Goal: Information Seeking & Learning: Find specific fact

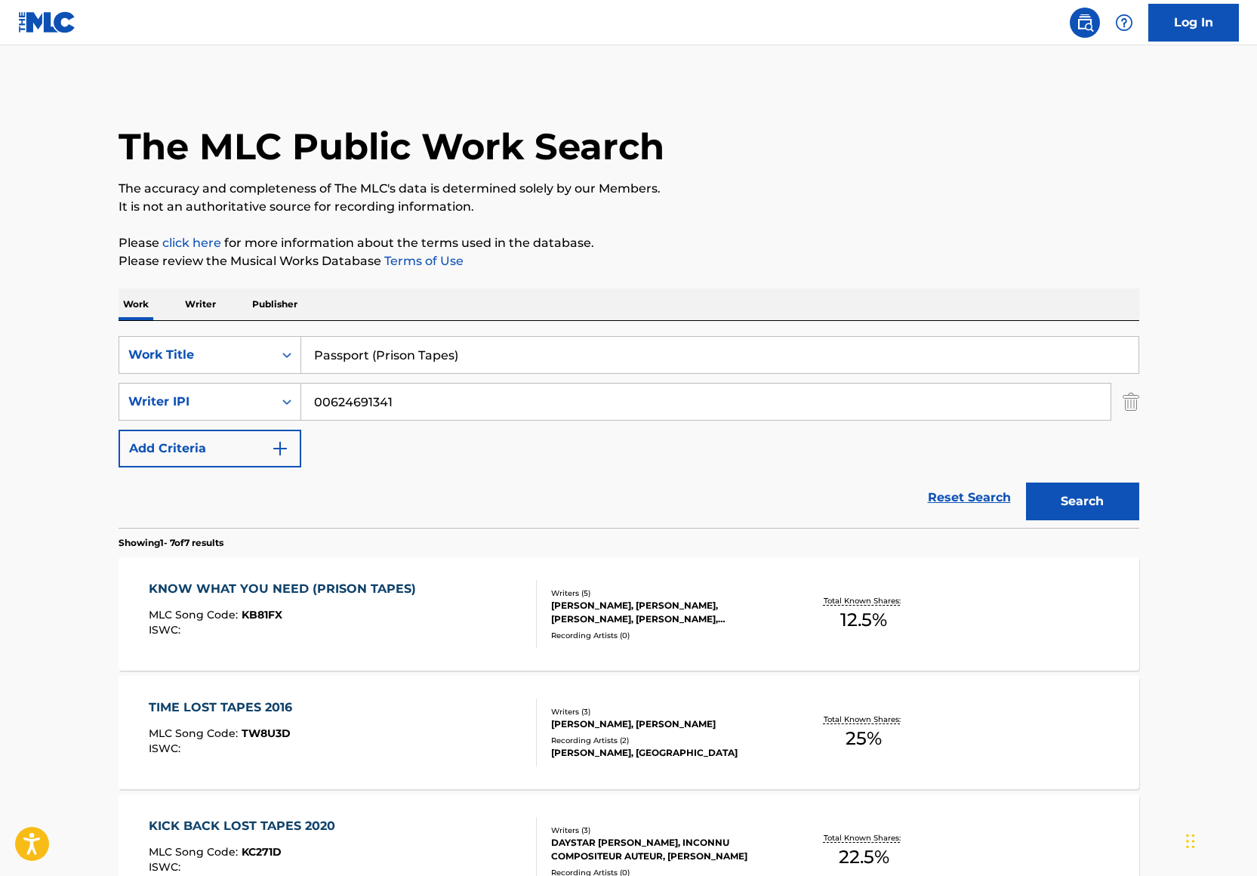
drag, startPoint x: 452, startPoint y: 356, endPoint x: 374, endPoint y: 356, distance: 77.7
click at [374, 356] on input "Passport (Prison Tapes)" at bounding box center [719, 355] width 837 height 36
click at [1026, 482] on button "Search" at bounding box center [1082, 501] width 113 height 38
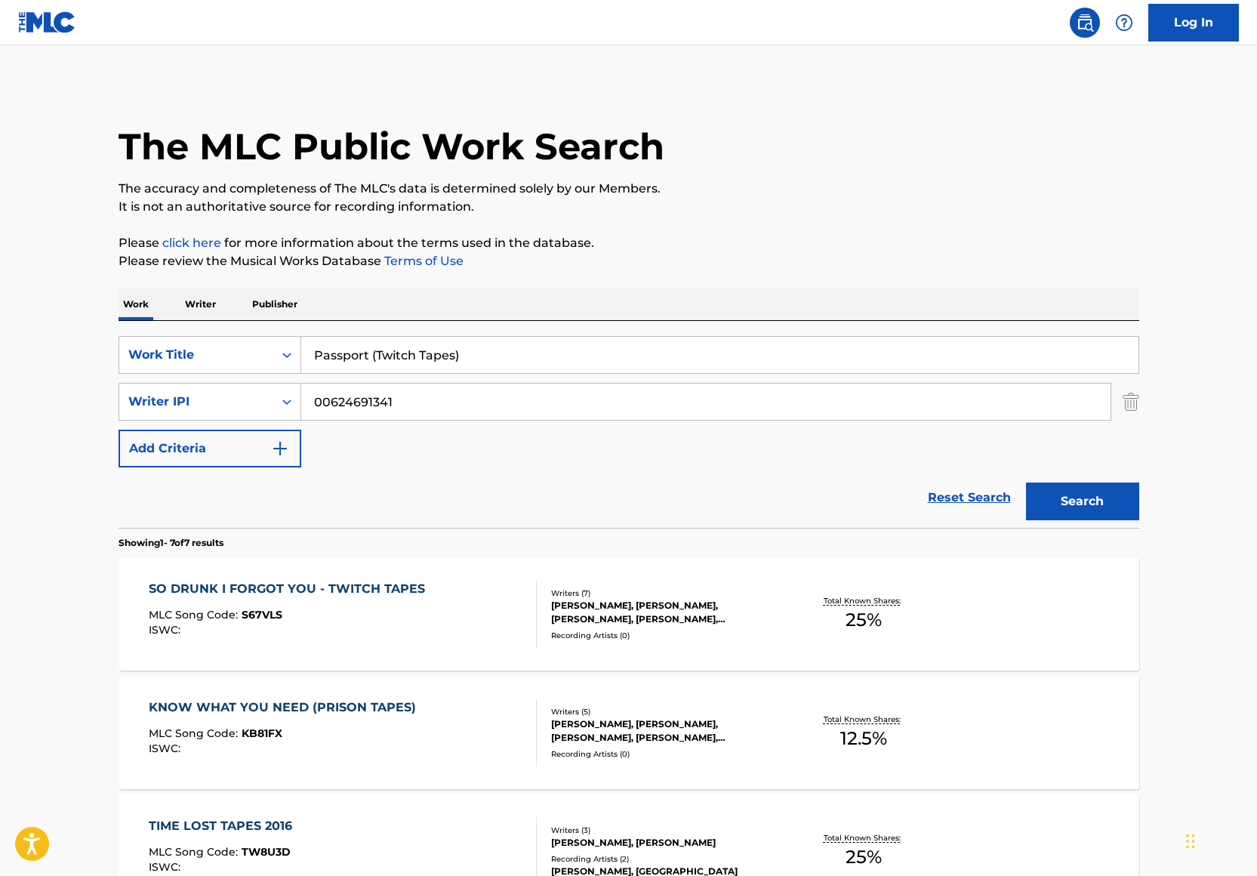
click at [448, 359] on input "Passport (Twitch Tapes)" at bounding box center [719, 355] width 837 height 36
click at [574, 362] on input "so drunk i forgot you - twitch tapes" at bounding box center [719, 355] width 837 height 36
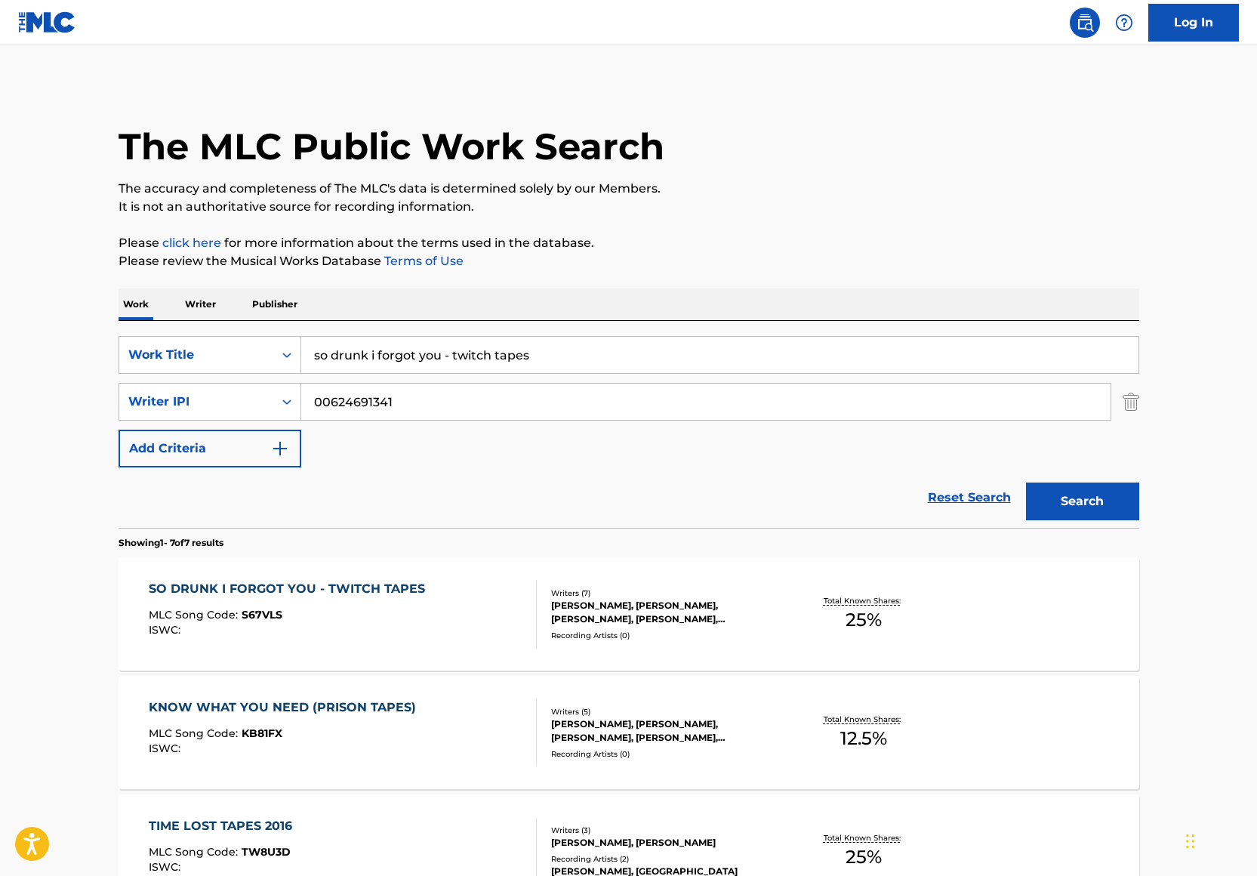
click at [574, 362] on input "so drunk i forgot you - twitch tapes" at bounding box center [719, 355] width 837 height 36
click at [618, 346] on input "Twitch Tapes" at bounding box center [719, 355] width 837 height 36
type input "Twitch Tapes"
click at [697, 243] on p "Please click here for more information about the terms used in the database." at bounding box center [629, 243] width 1021 height 18
click at [1099, 503] on button "Search" at bounding box center [1082, 501] width 113 height 38
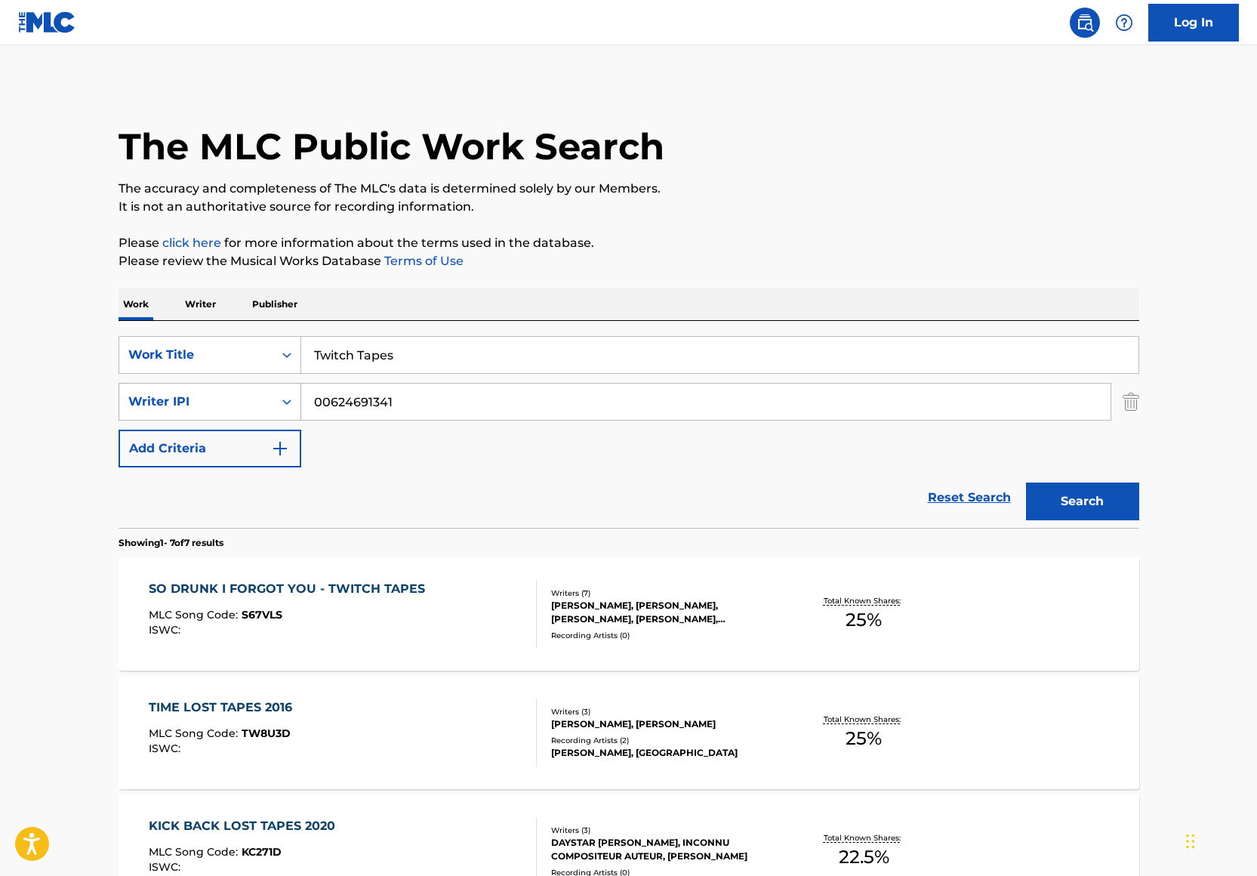
click at [251, 416] on div "Writer IPI" at bounding box center [210, 402] width 183 height 38
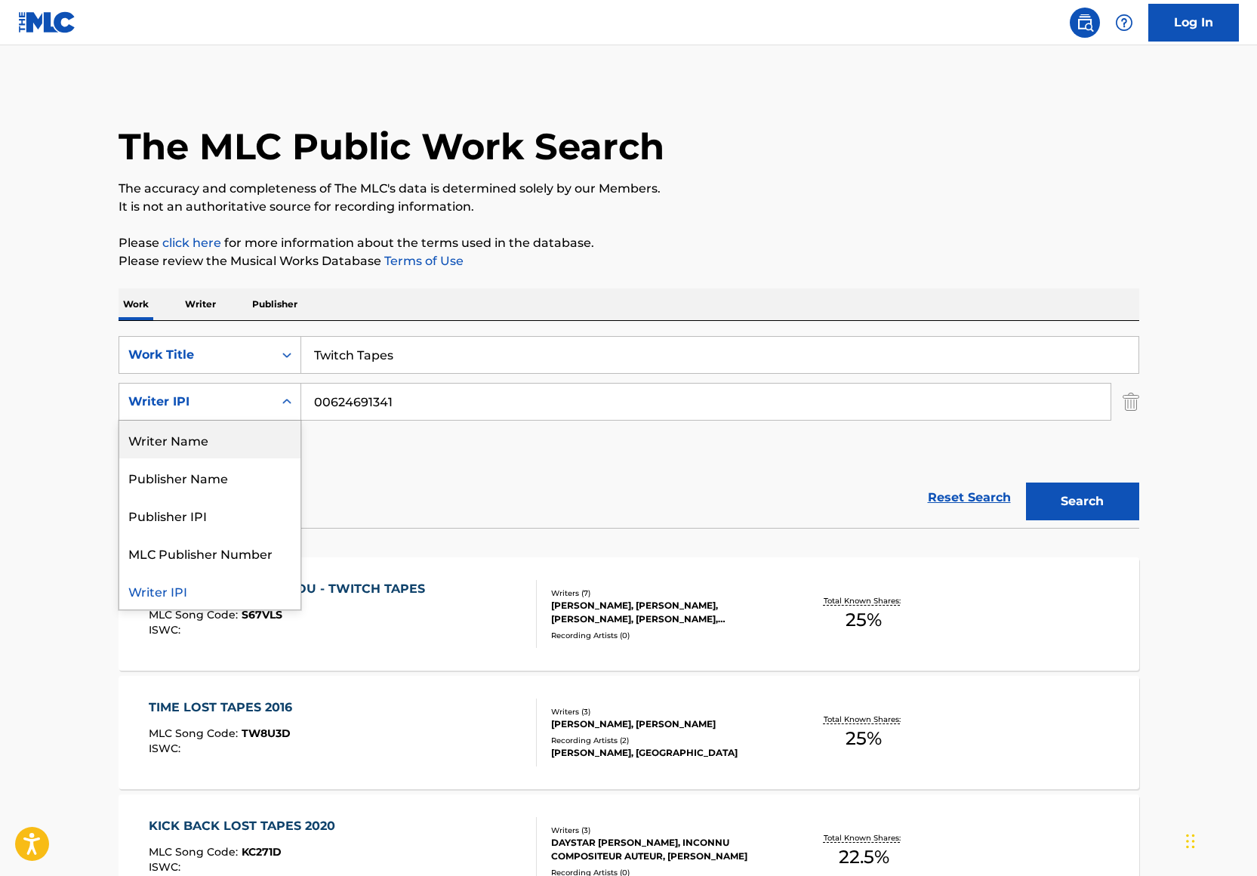
click at [250, 428] on div "Writer Name" at bounding box center [209, 439] width 181 height 38
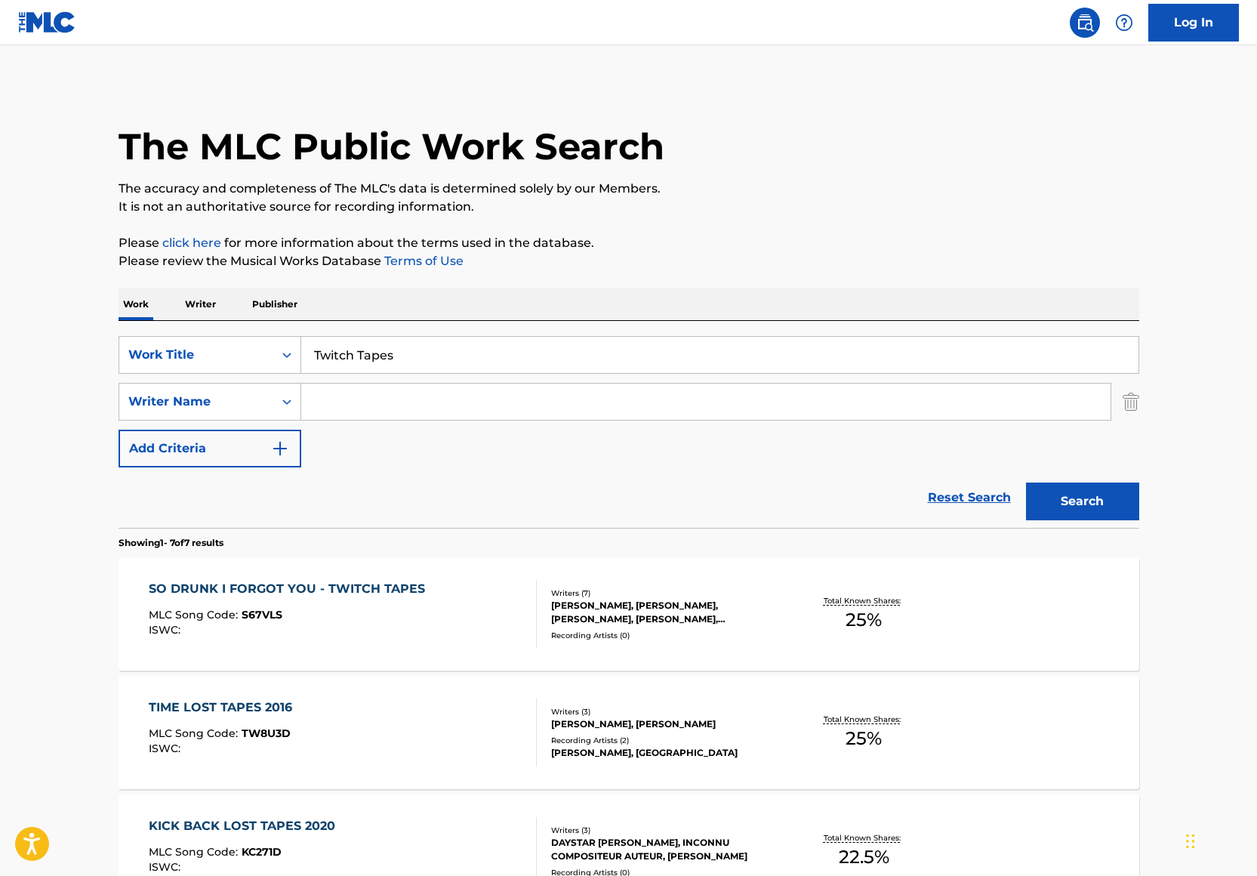
click at [409, 394] on input "Search Form" at bounding box center [705, 401] width 809 height 36
paste input "Daystar Peterson"
type input "Daystar Peterson"
click at [1100, 491] on button "Search" at bounding box center [1082, 501] width 113 height 38
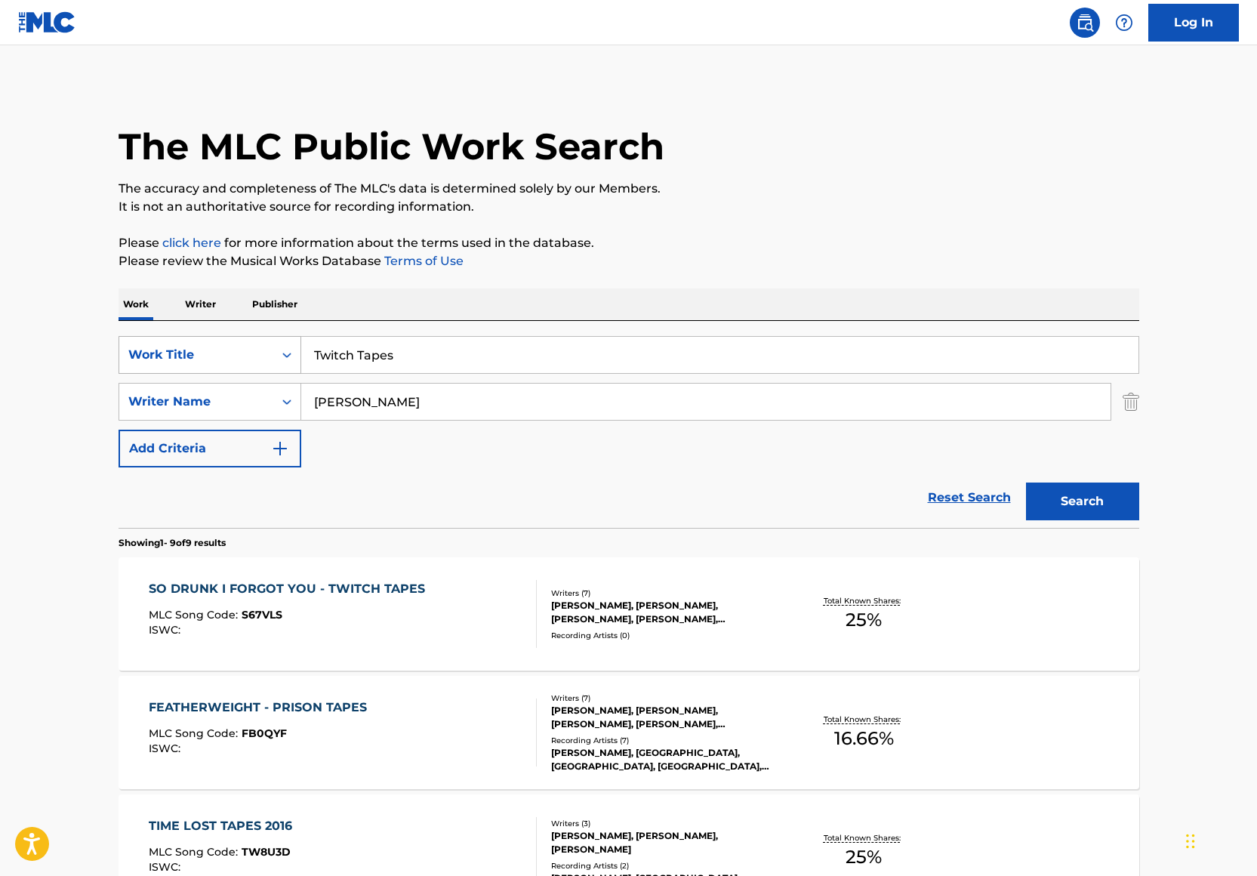
click at [269, 346] on div "Work Title" at bounding box center [196, 354] width 154 height 29
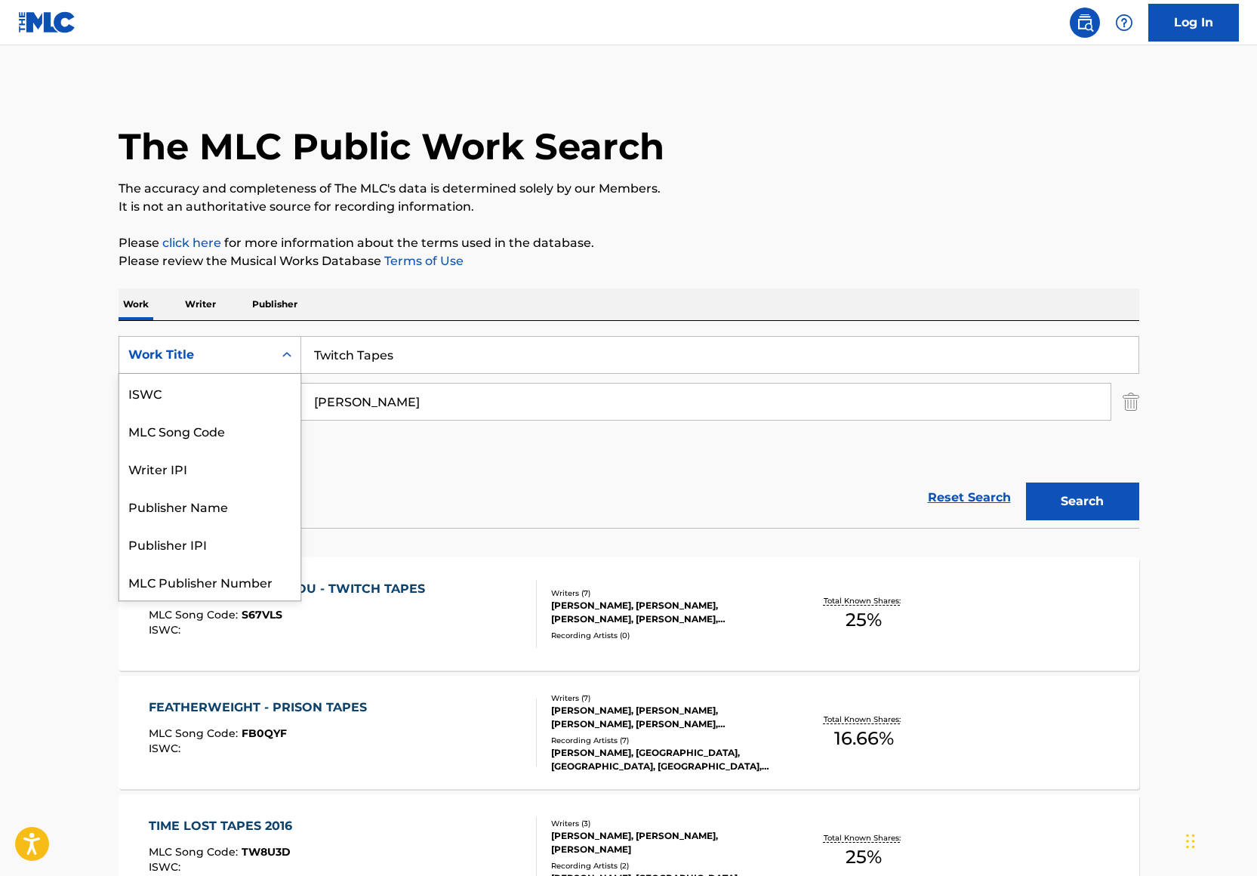
scroll to position [38, 0]
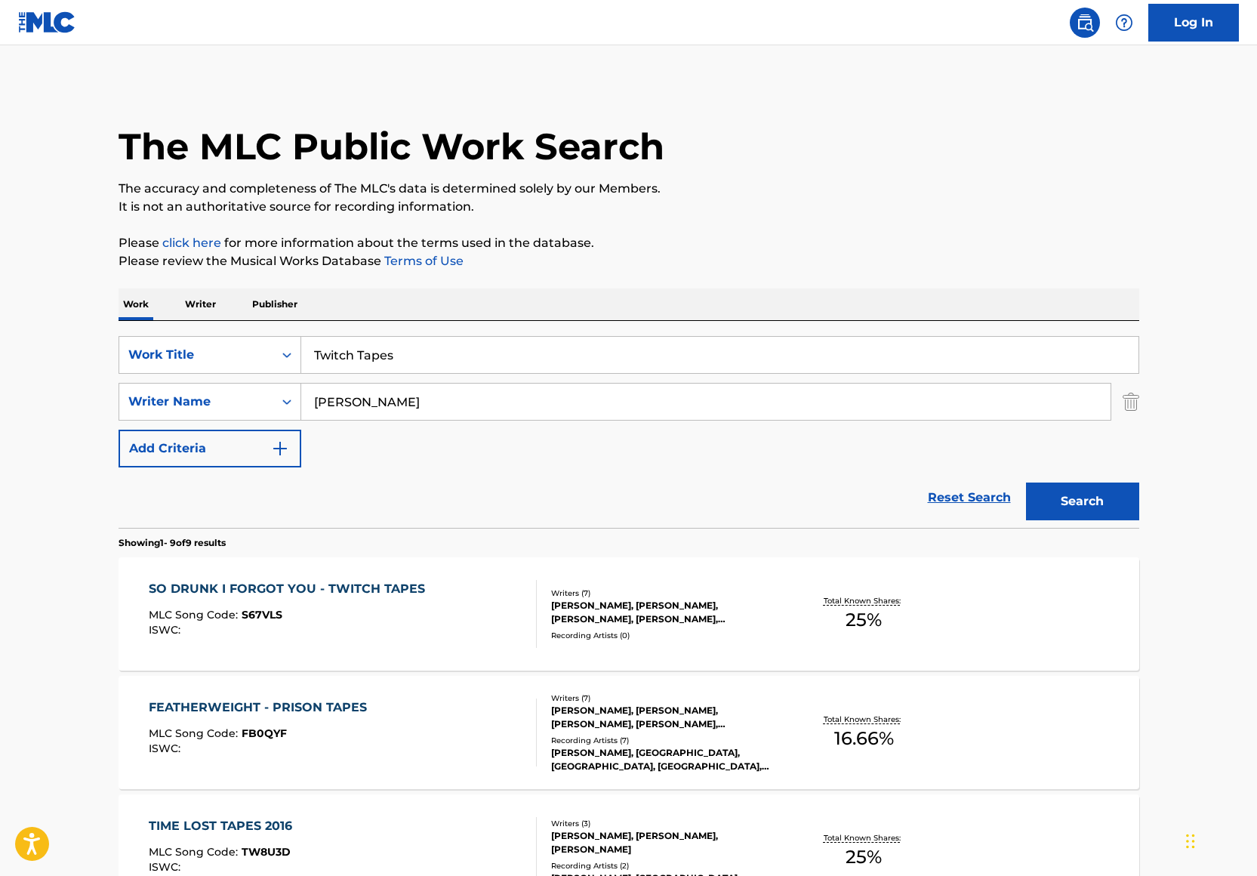
click at [539, 290] on div "Work Writer Publisher" at bounding box center [629, 304] width 1021 height 32
click at [1128, 397] on img "Search Form" at bounding box center [1130, 402] width 17 height 38
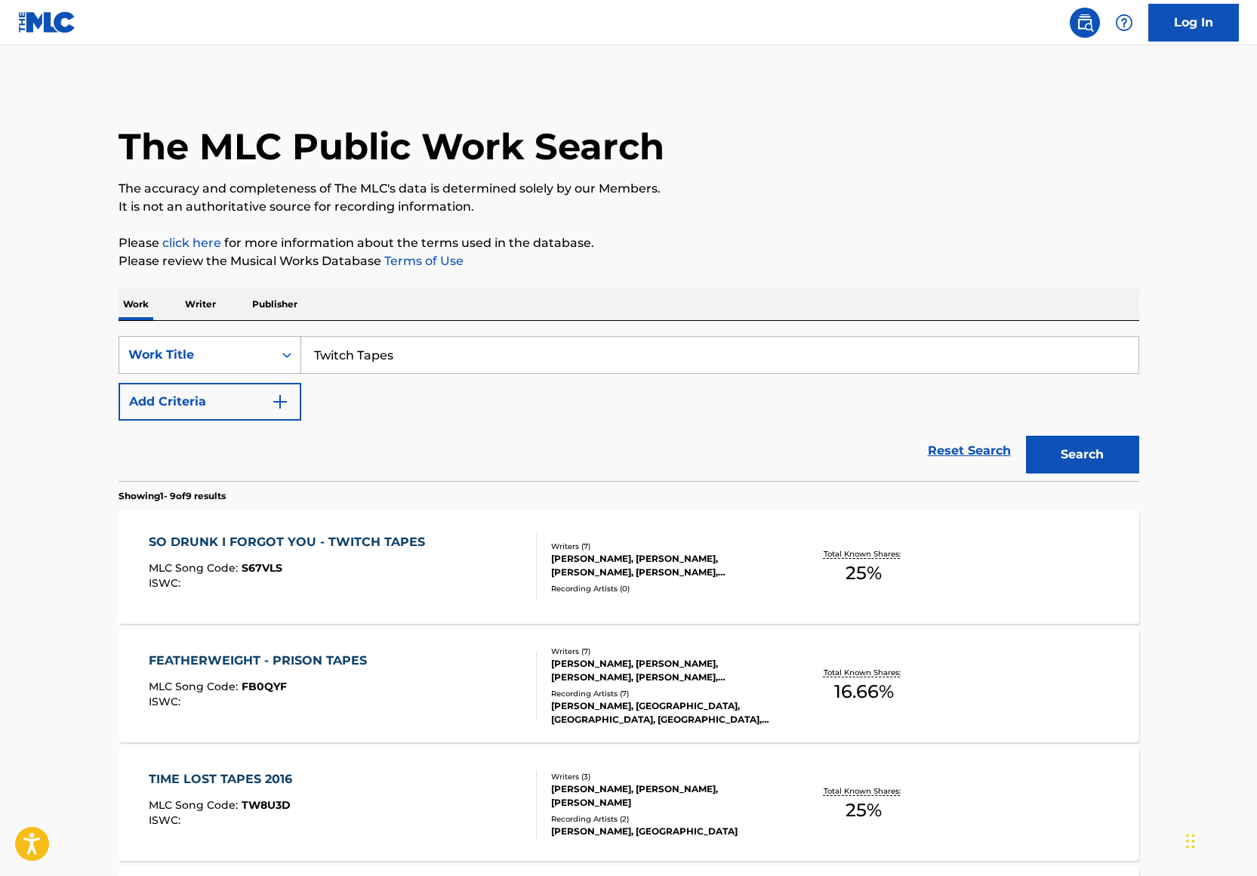
click at [260, 356] on div "Work Title" at bounding box center [196, 355] width 136 height 18
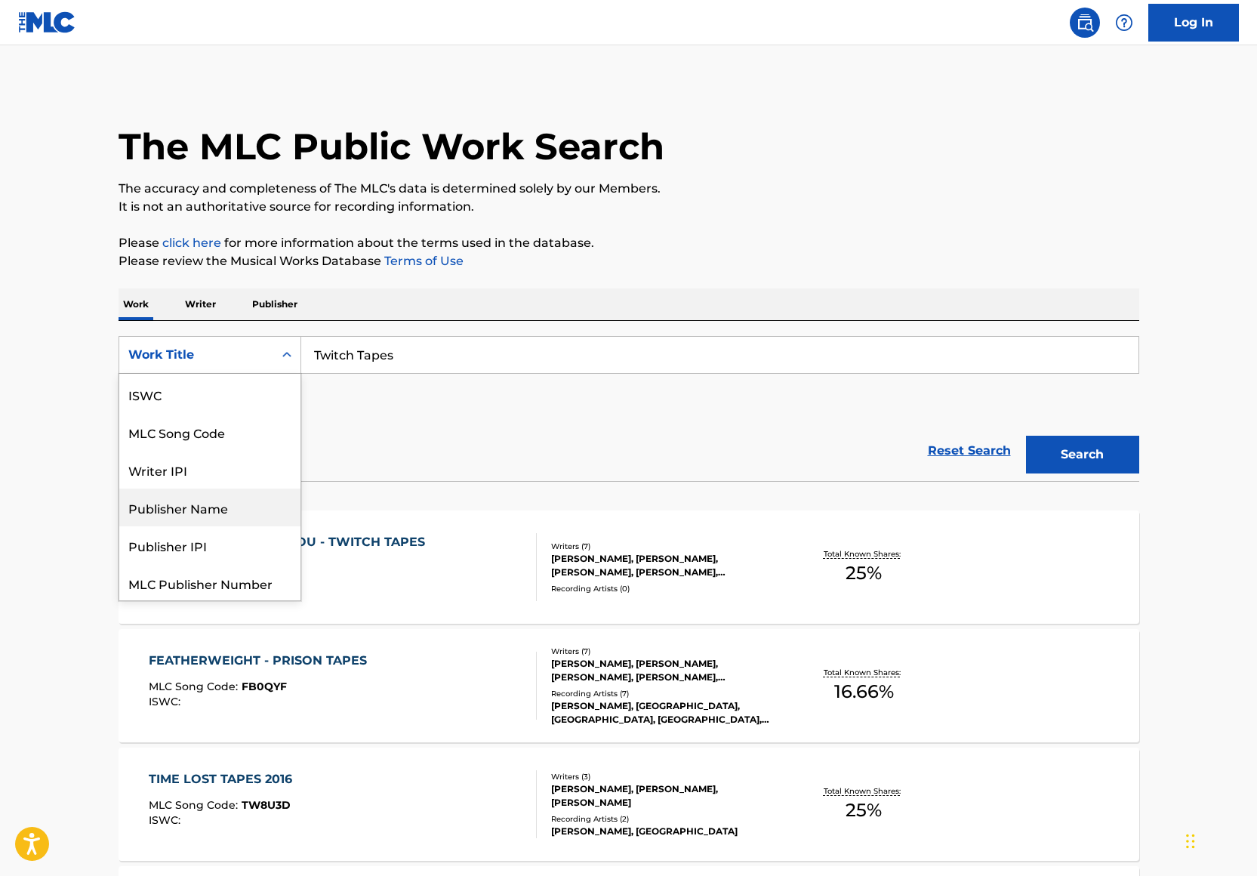
scroll to position [0, 0]
click at [219, 410] on div "Writer Name" at bounding box center [209, 393] width 181 height 38
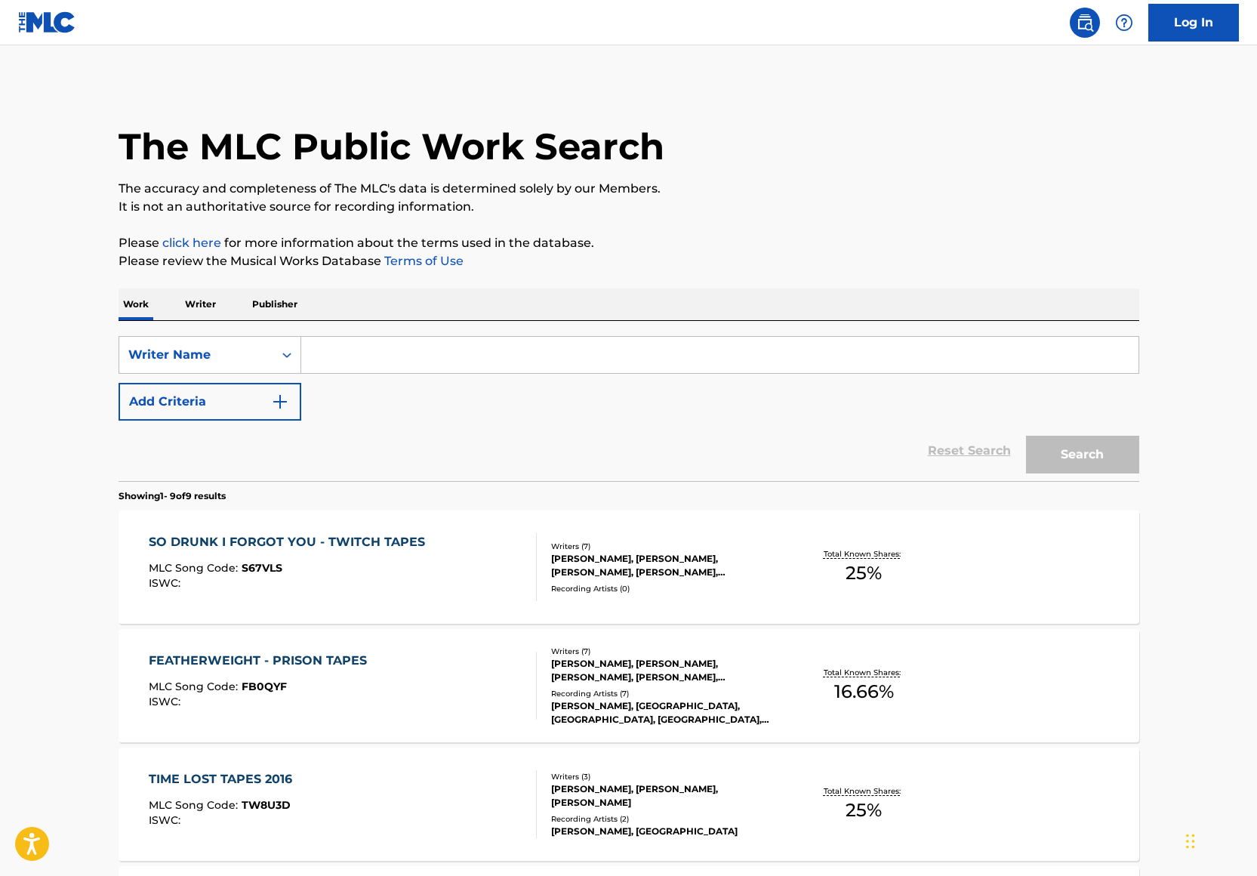
click at [418, 353] on input "Search Form" at bounding box center [719, 355] width 837 height 36
type input "t"
type input "Tijana Jakupovic"
click at [1048, 220] on div "The MLC Public Work Search The accuracy and completeness of The MLC's data is d…" at bounding box center [628, 862] width 1057 height 1559
click at [1104, 457] on button "Search" at bounding box center [1082, 455] width 113 height 38
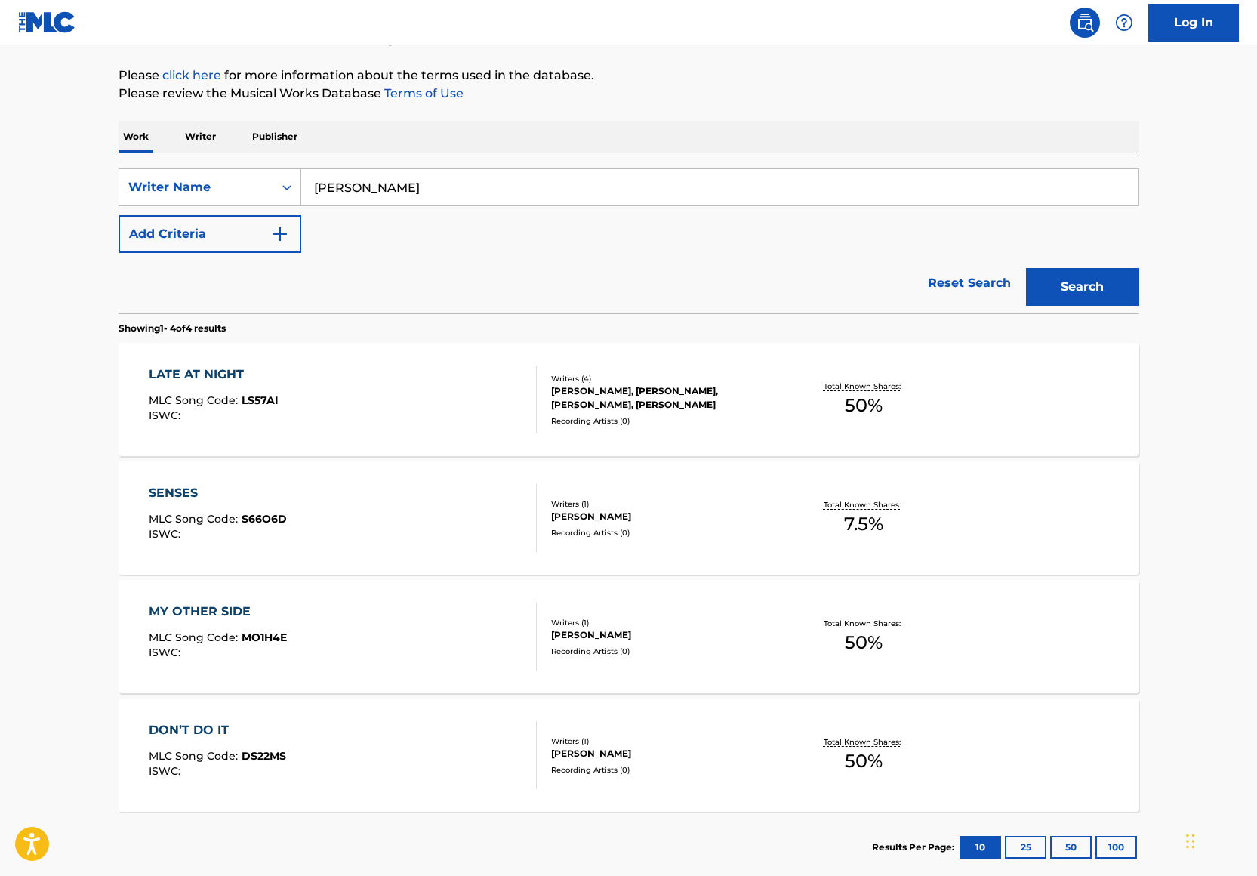
scroll to position [254, 0]
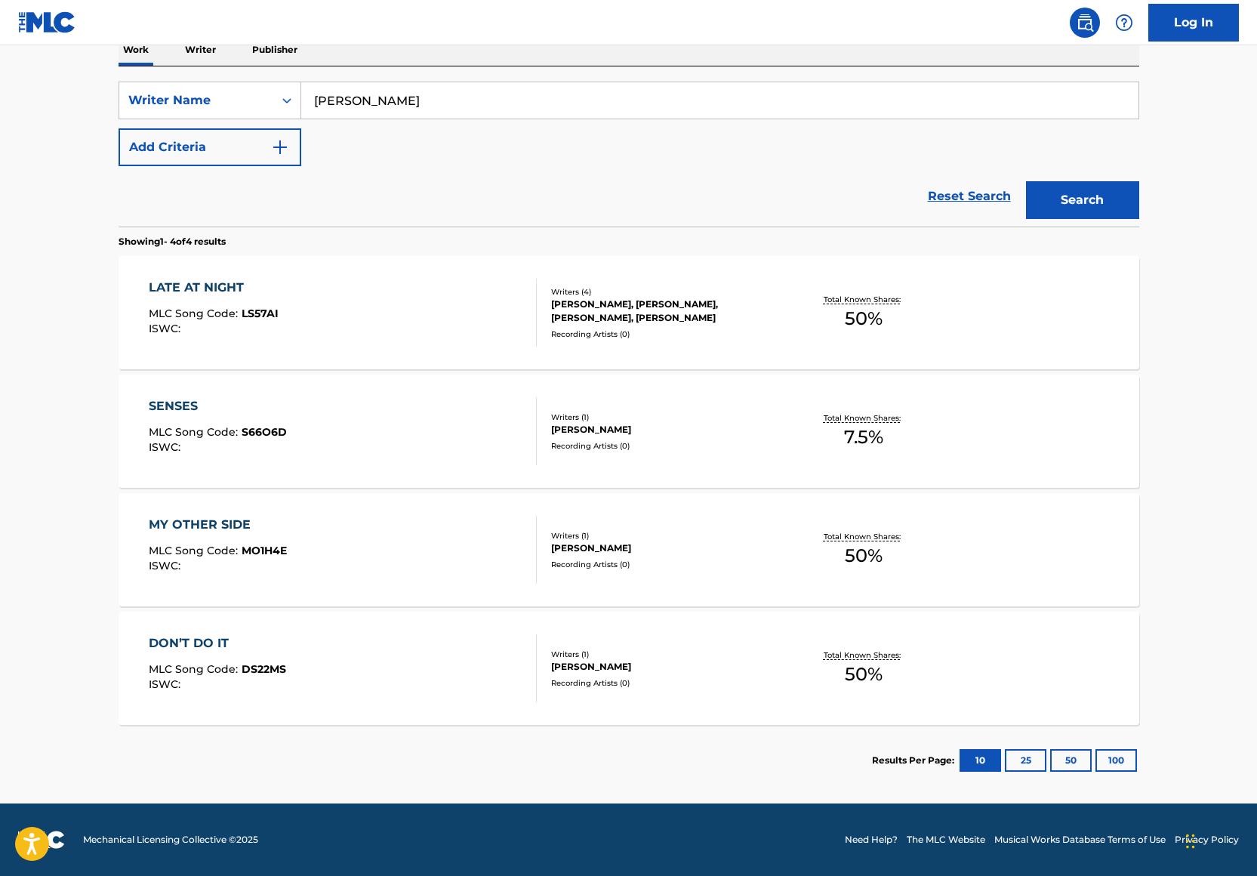
click at [705, 525] on div "MY OTHER SIDE MLC Song Code : MO1H4E ISWC : Writers ( 1 ) TIJANA JAKUPOVIC Reco…" at bounding box center [629, 549] width 1021 height 113
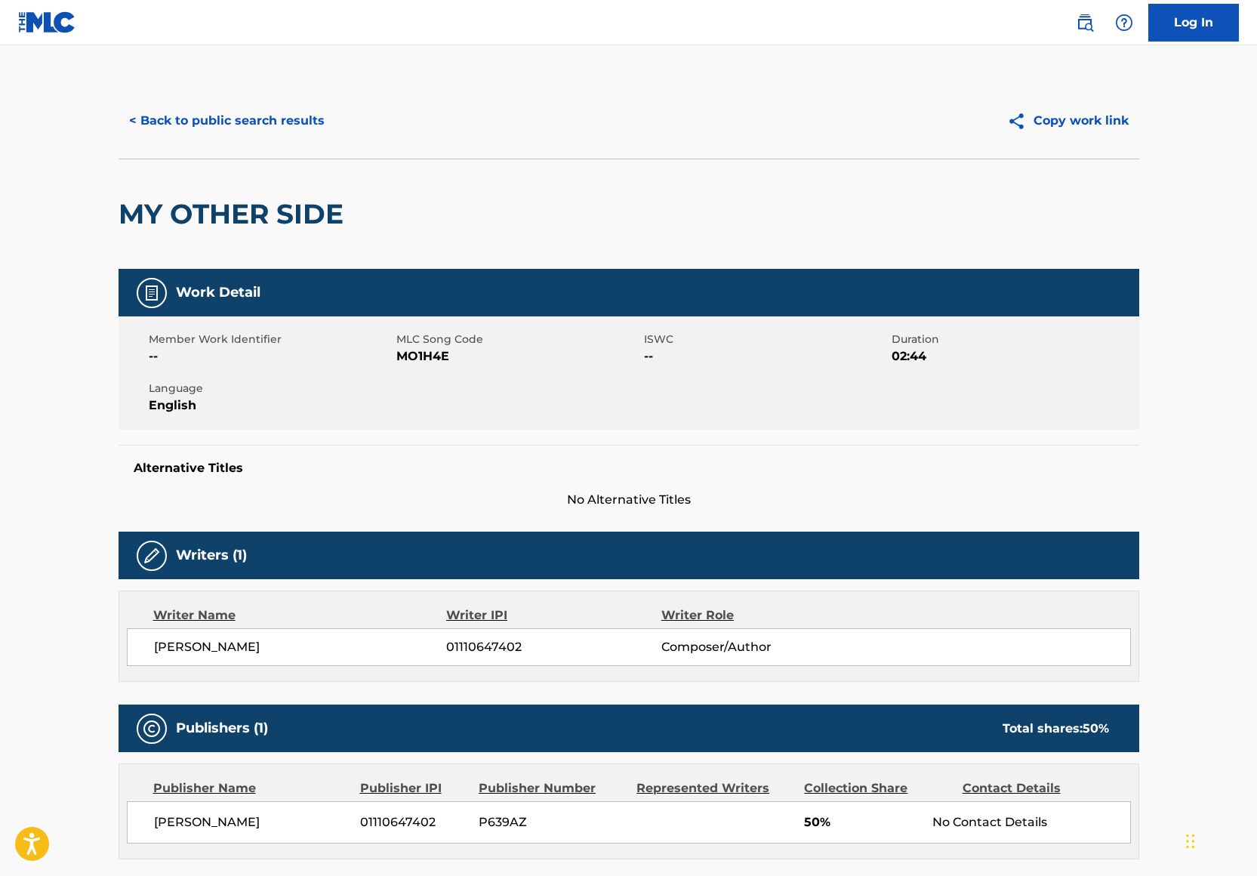
scroll to position [198, 0]
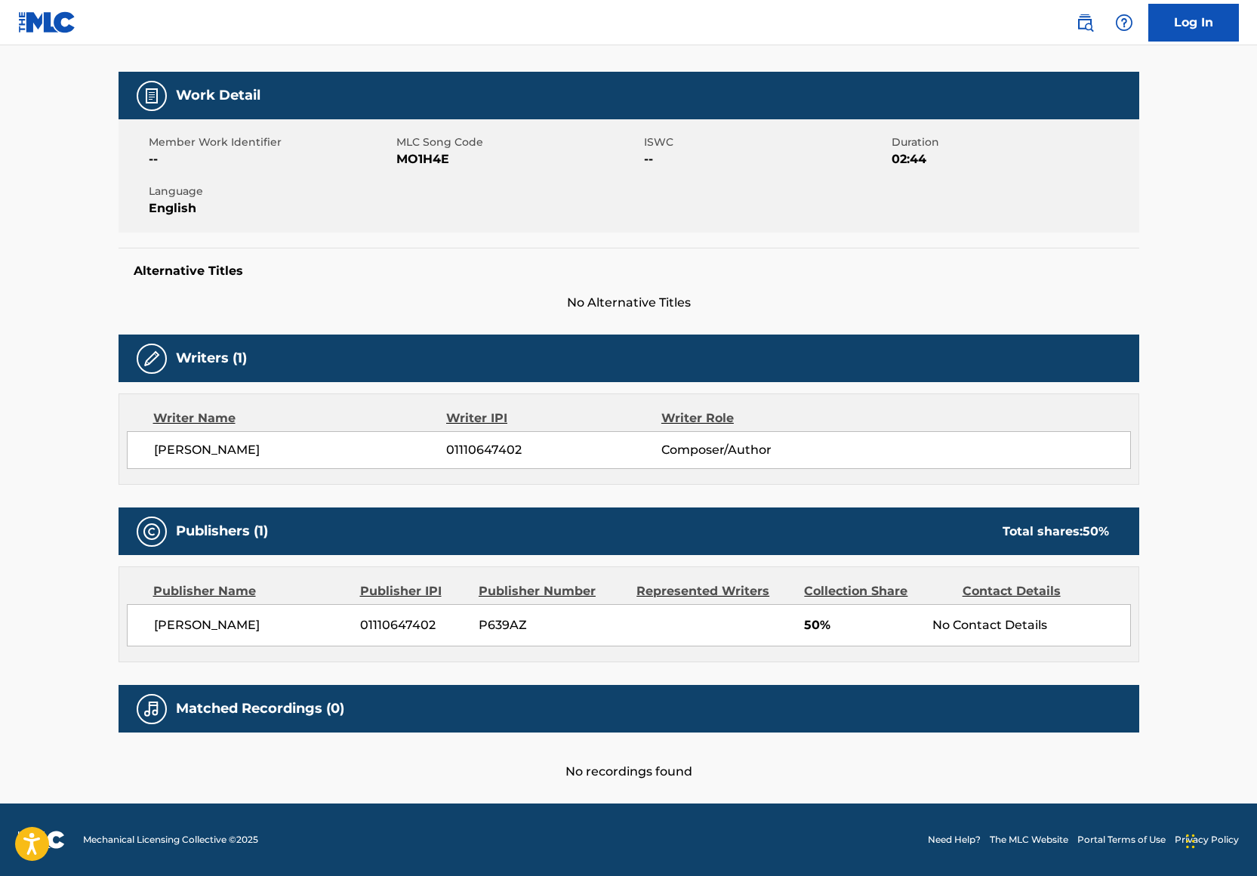
scroll to position [254, 0]
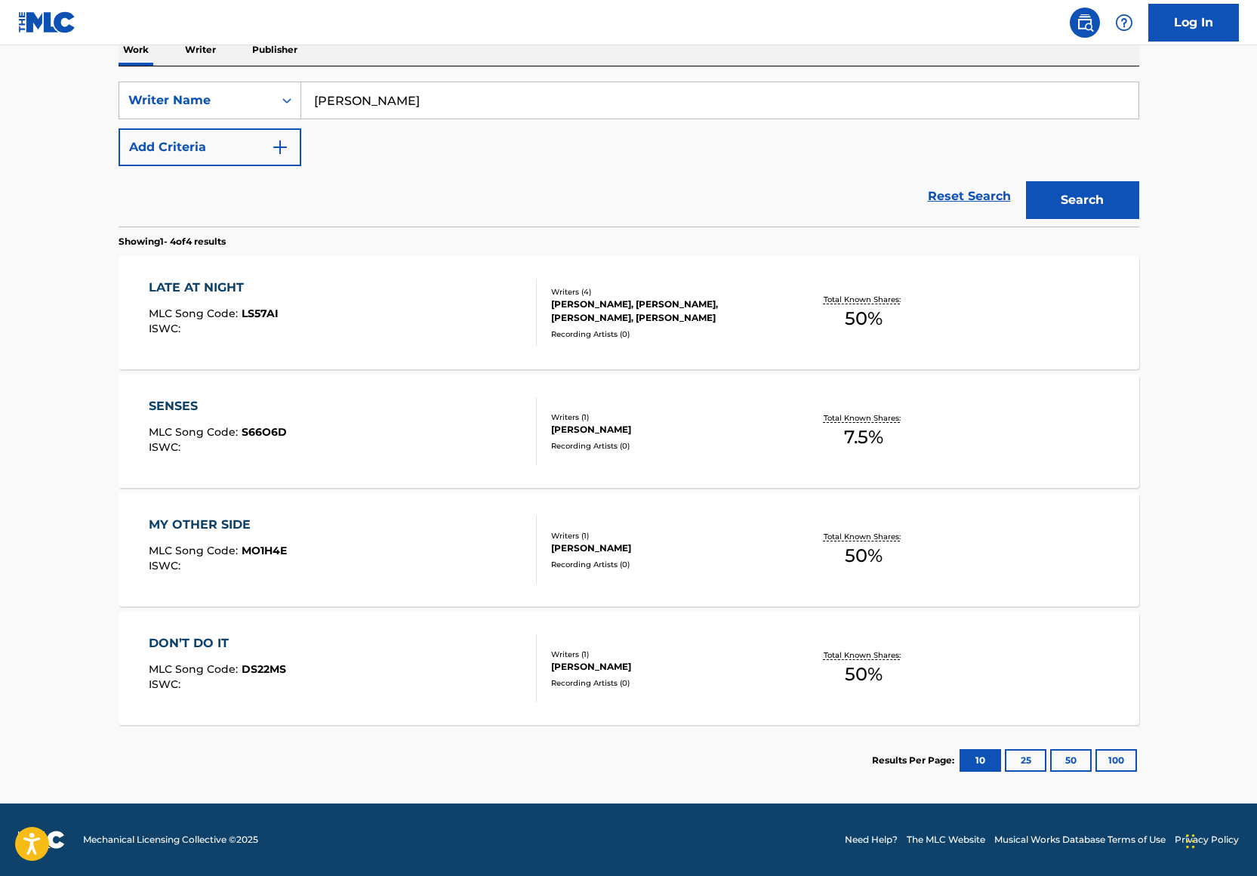
click at [297, 641] on div "DON’T DO IT MLC Song Code : DS22MS ISWC :" at bounding box center [343, 668] width 388 height 68
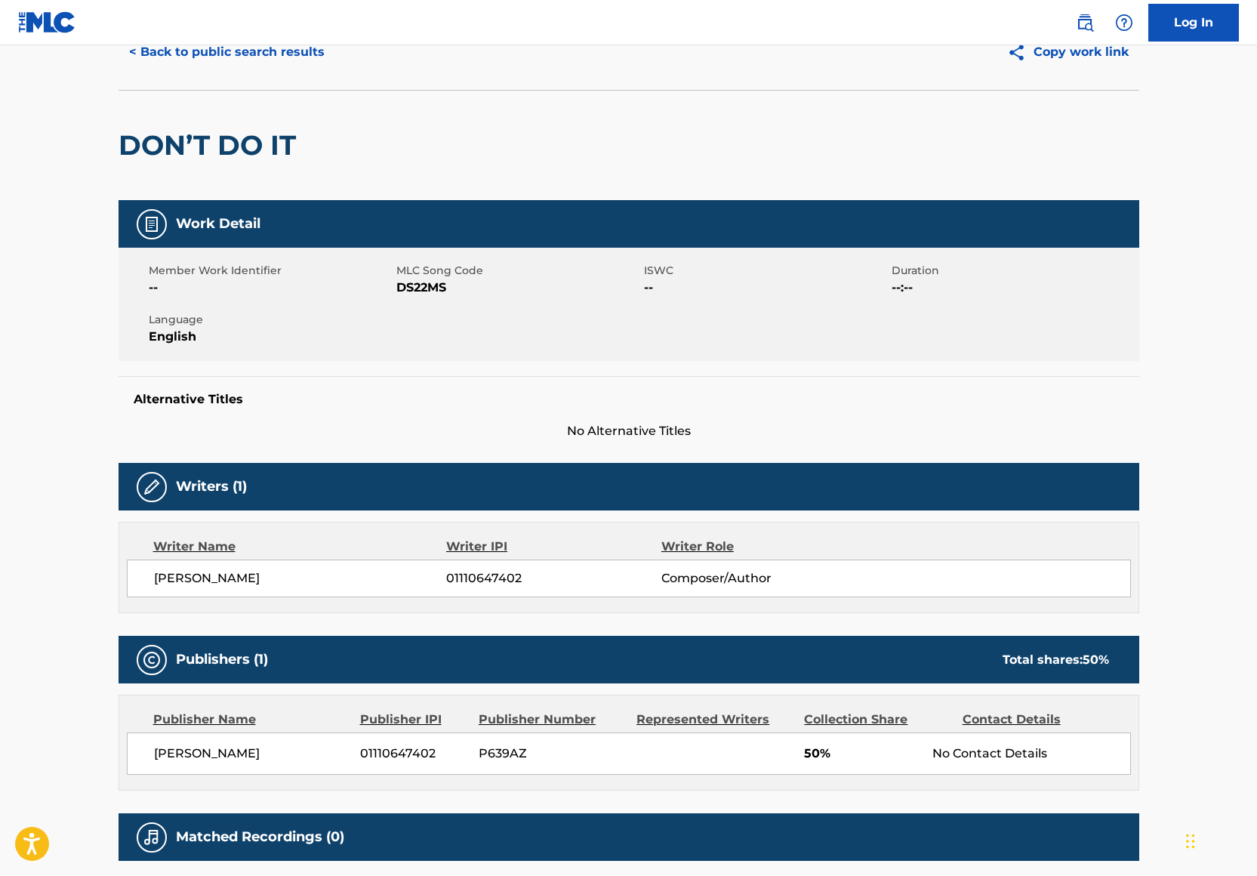
scroll to position [198, 0]
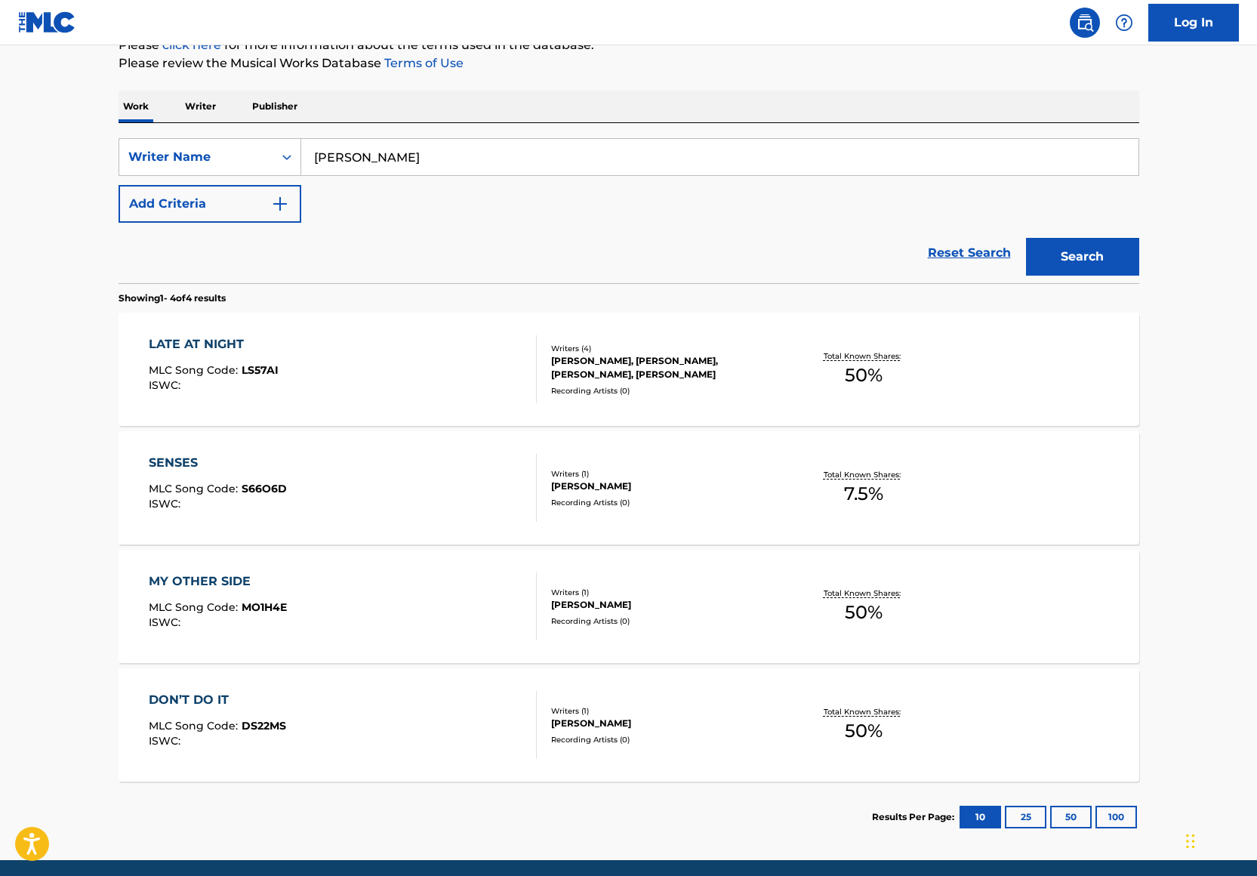
scroll to position [254, 0]
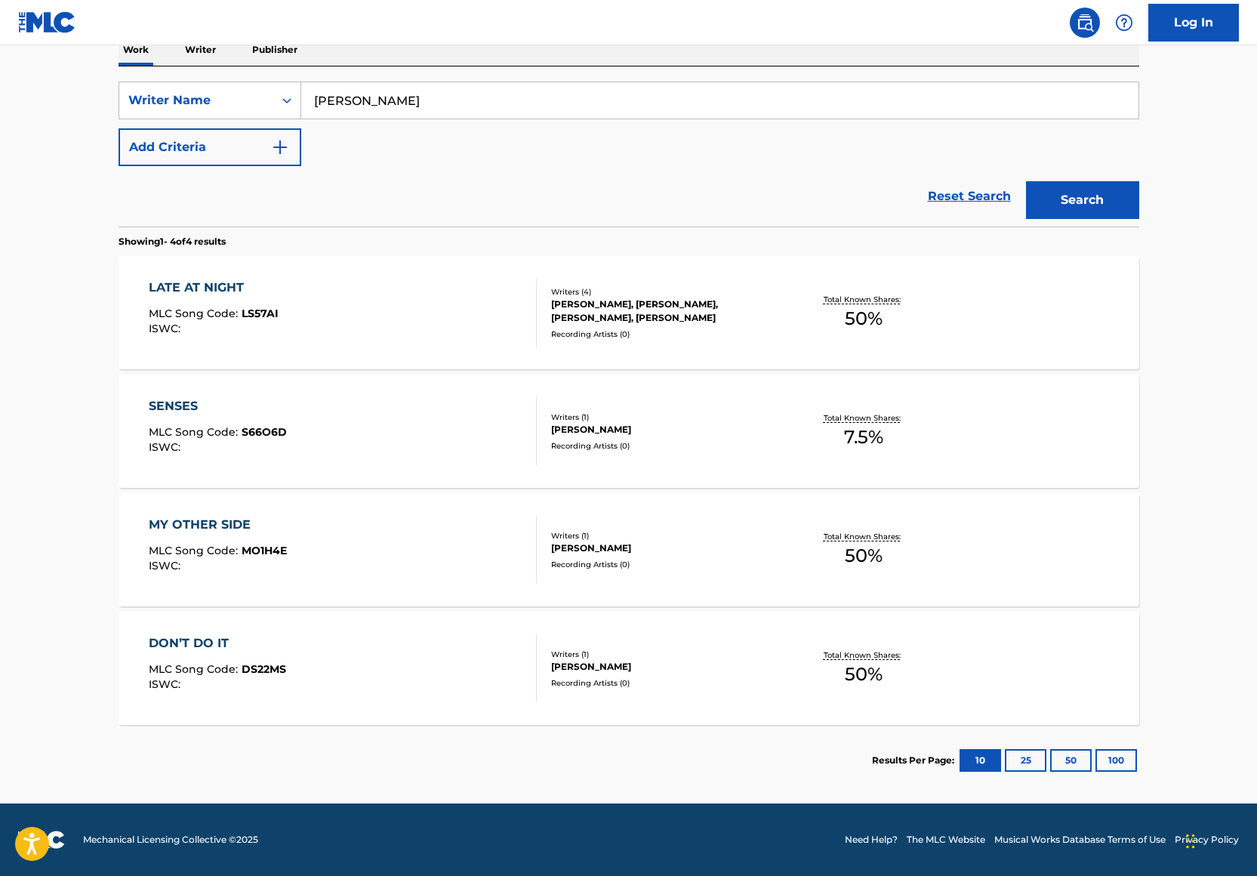
click at [370, 357] on div "LATE AT NIGHT MLC Song Code : LS57AI ISWC : Writers ( 4 ) JUSTIN WIGGINS, JUNIO…" at bounding box center [629, 312] width 1021 height 113
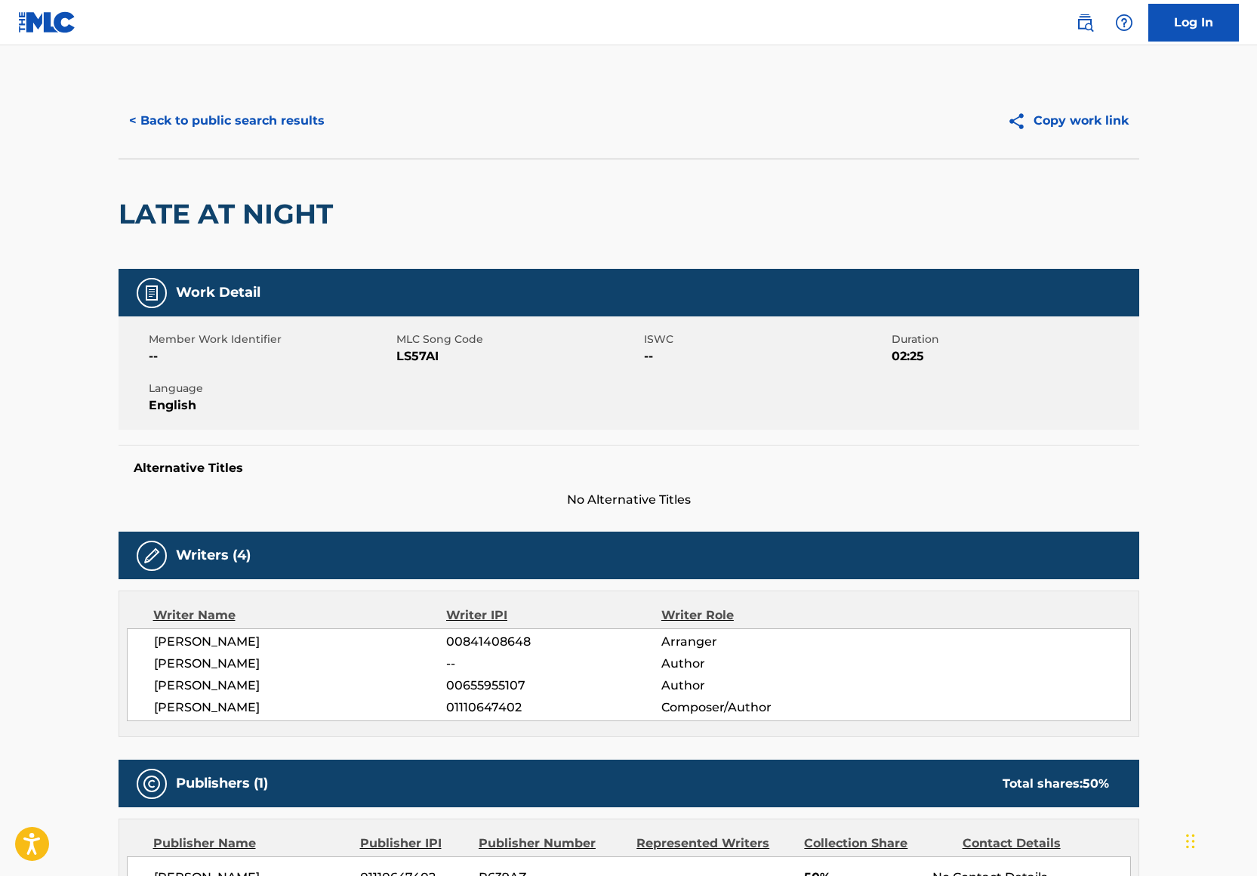
click at [35, 19] on img at bounding box center [47, 22] width 58 height 22
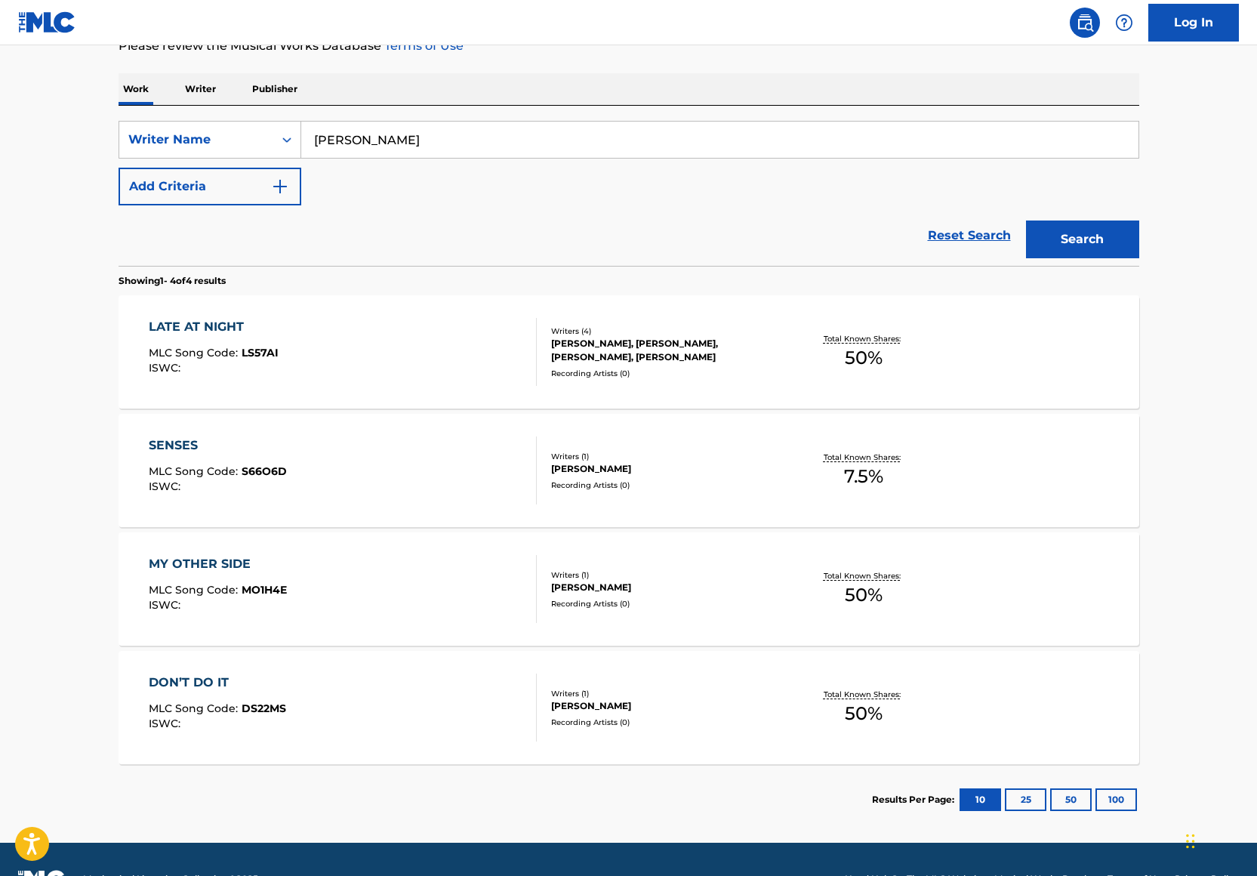
click at [331, 138] on input "Tijana Jakupovic" at bounding box center [719, 140] width 837 height 36
type input "Trevor Gardner"
click at [292, 160] on div "SearchWithCriteria0b2f074a-b6aa-47dd-b164-00def8711de0 Writer Name Trevor Gardn…" at bounding box center [629, 163] width 1021 height 85
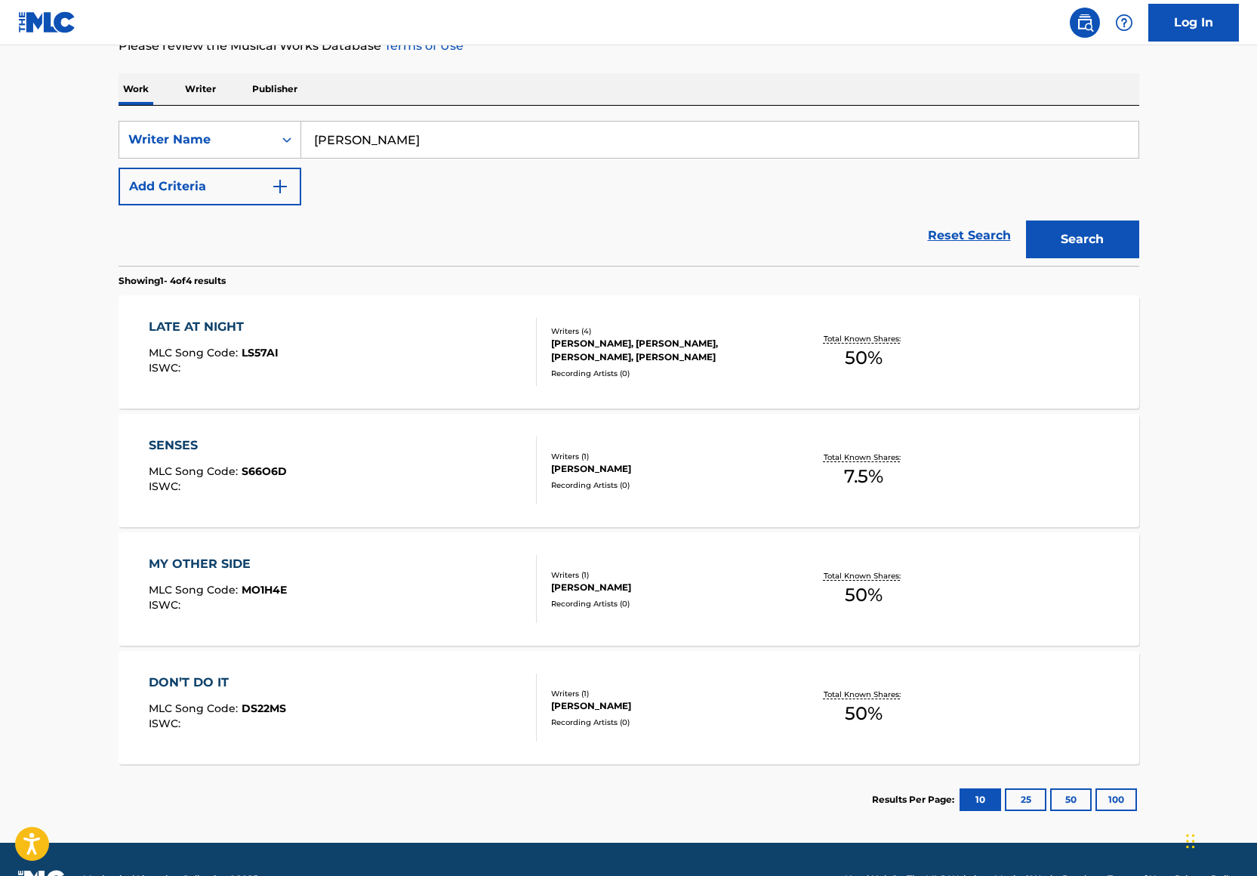
click at [272, 180] on img "Search Form" at bounding box center [280, 186] width 18 height 18
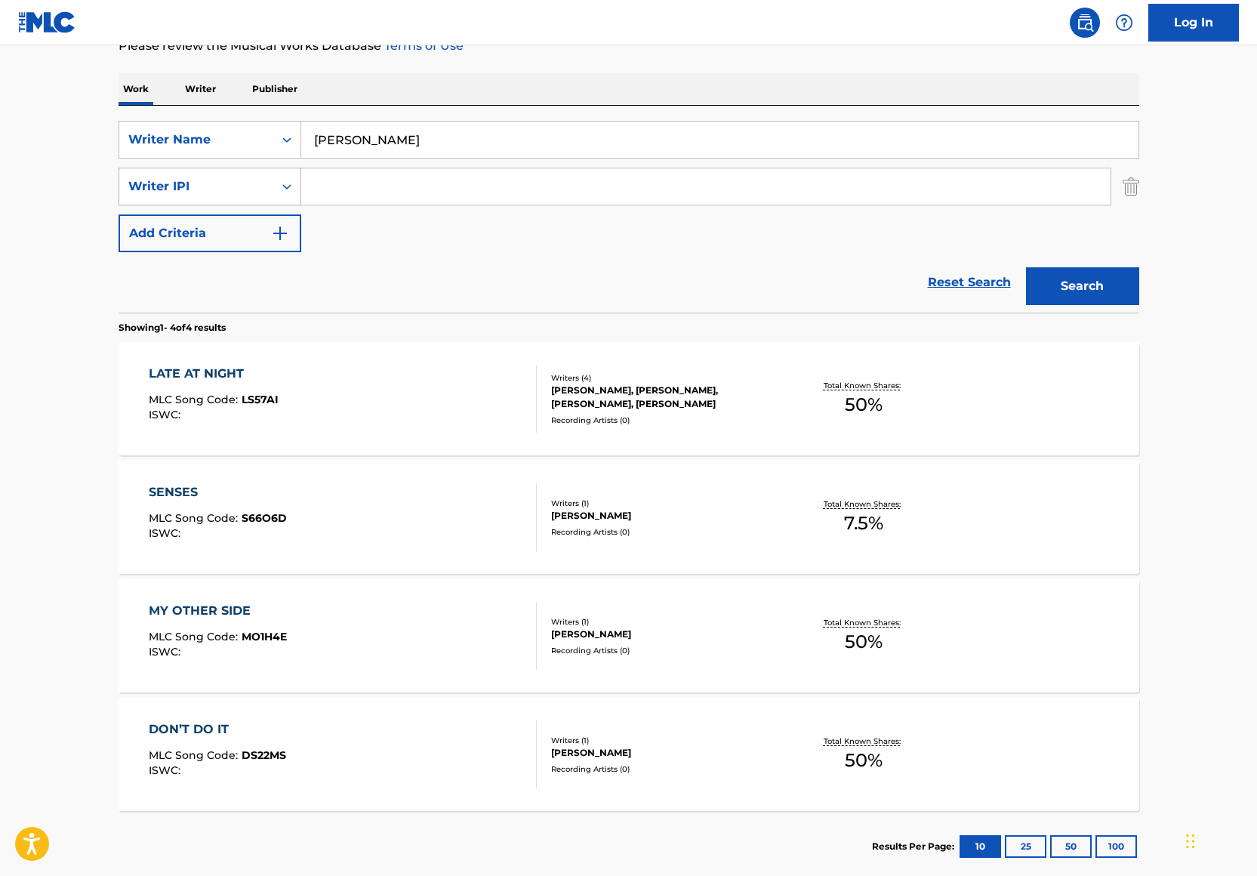
click at [263, 181] on div "Writer IPI" at bounding box center [196, 186] width 154 height 29
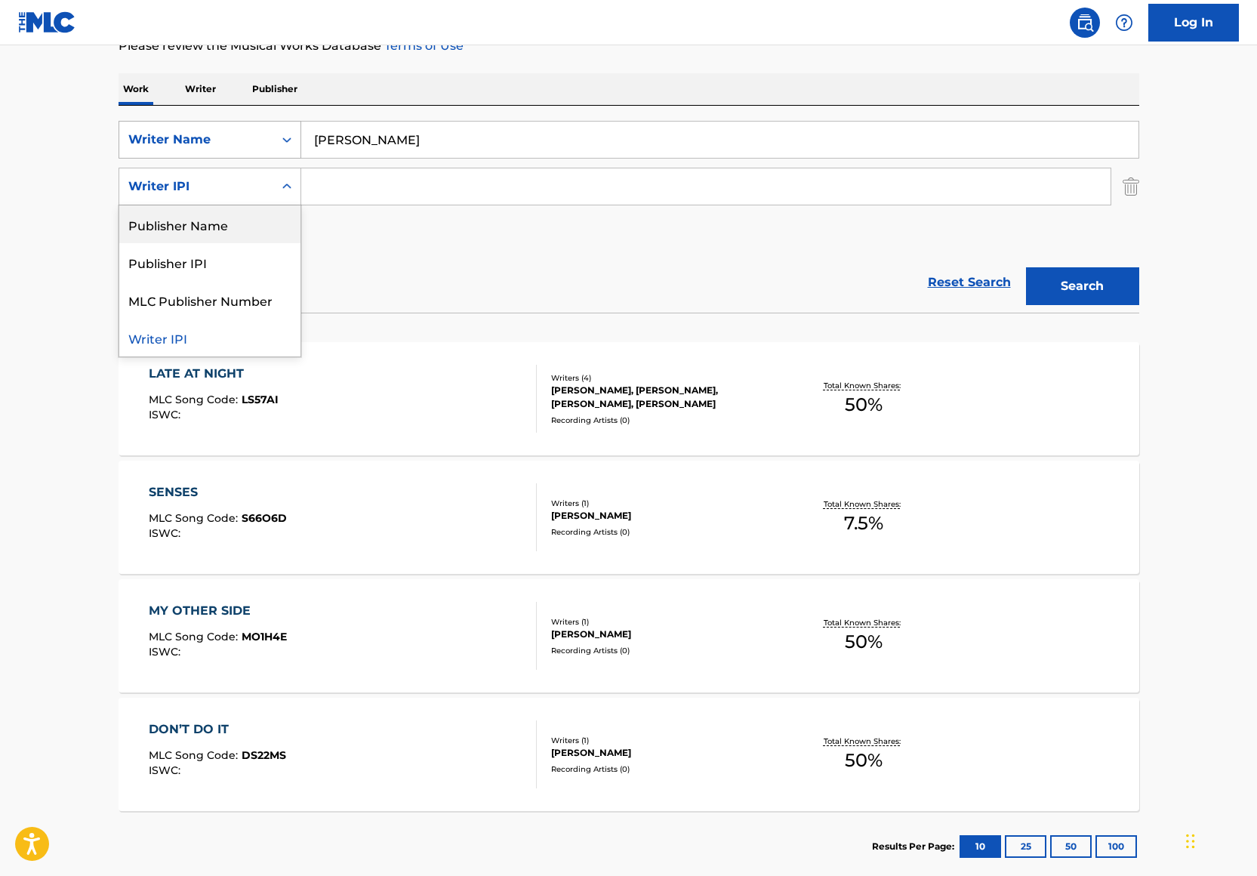
click at [224, 126] on div "Writer Name" at bounding box center [196, 139] width 154 height 29
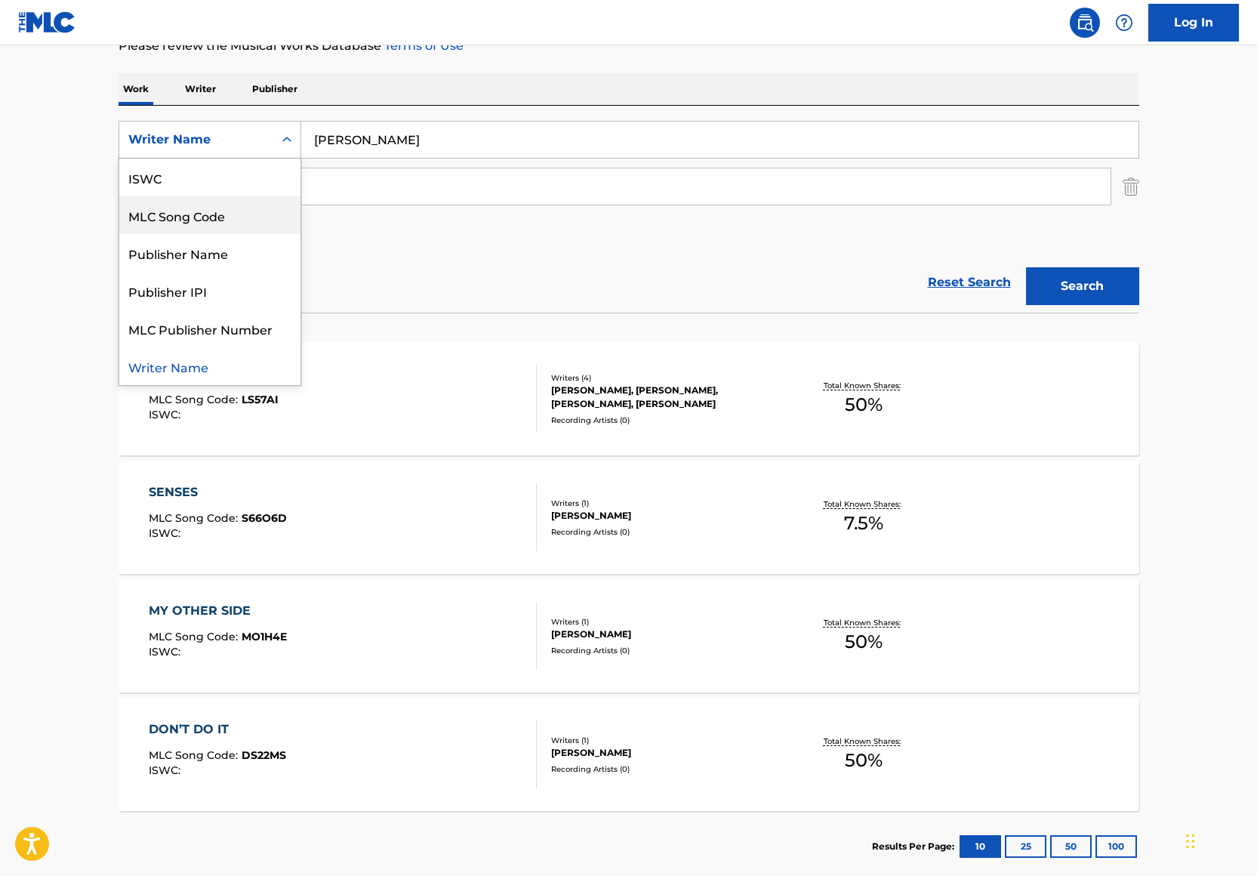
scroll to position [0, 0]
click at [195, 200] on div "ISWC" at bounding box center [209, 215] width 181 height 38
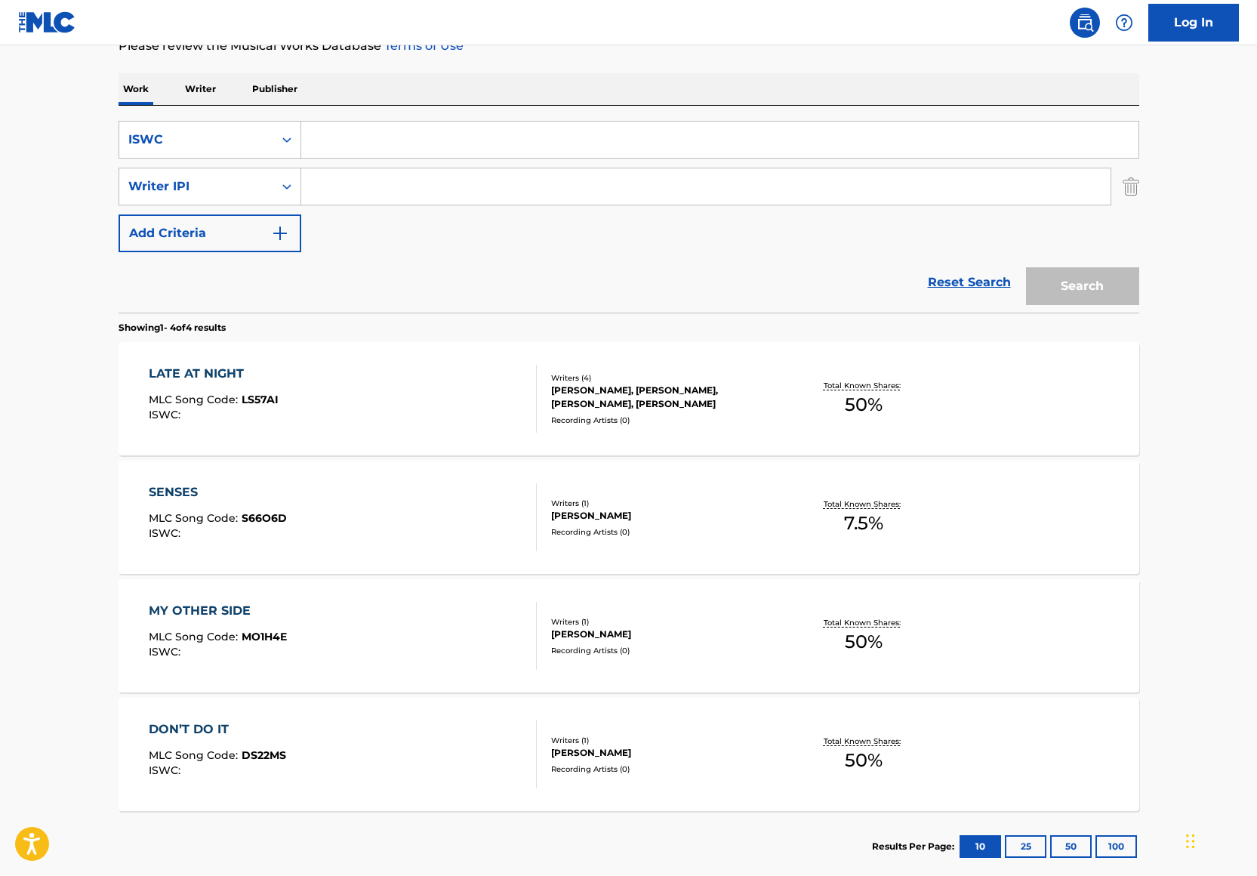
click at [186, 117] on div "SearchWithCriteria86a529f9-44f9-40a5-b0a7-a9f5d3ade869 ISWC SearchWithCriteriaf…" at bounding box center [629, 209] width 1021 height 207
click at [186, 143] on div "ISWC" at bounding box center [196, 140] width 136 height 18
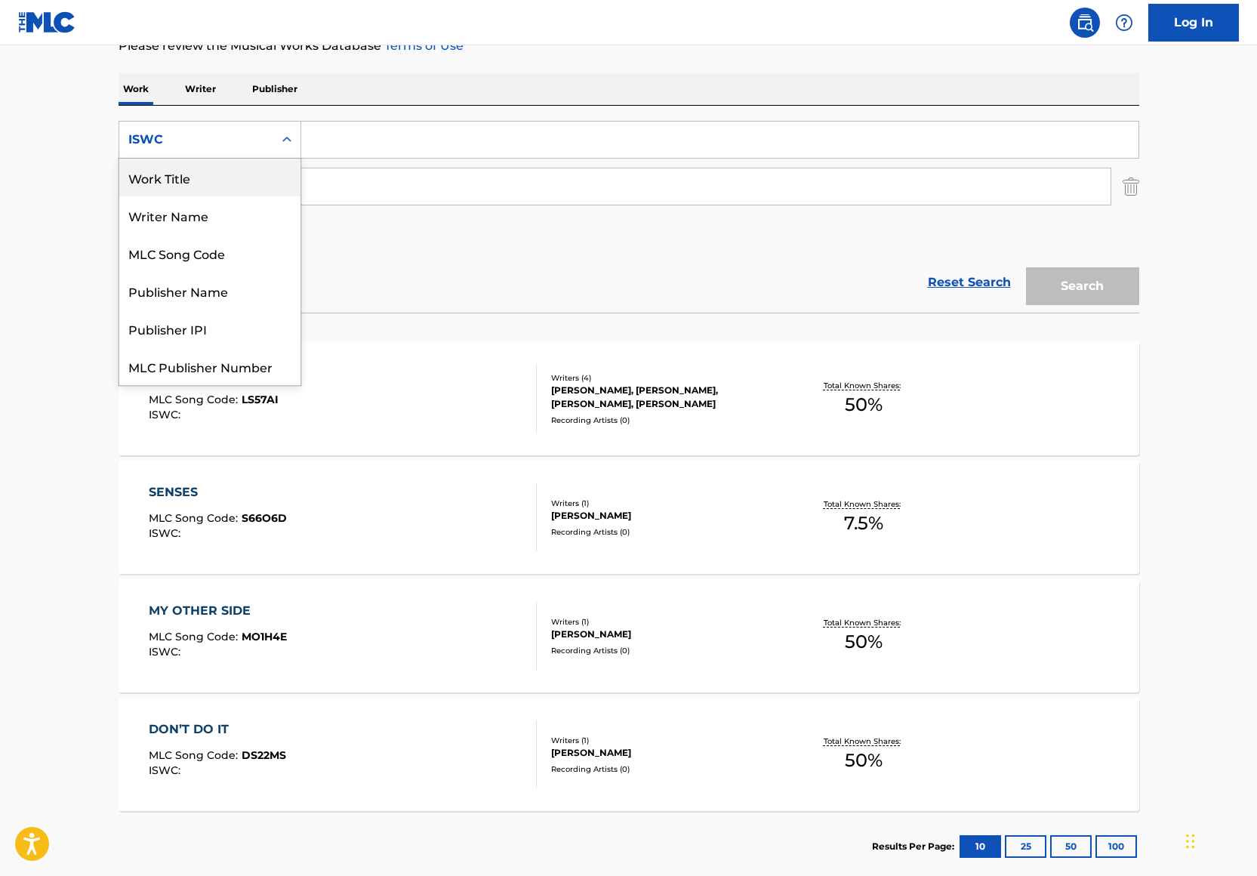
click at [185, 177] on div "Work Title" at bounding box center [209, 178] width 181 height 38
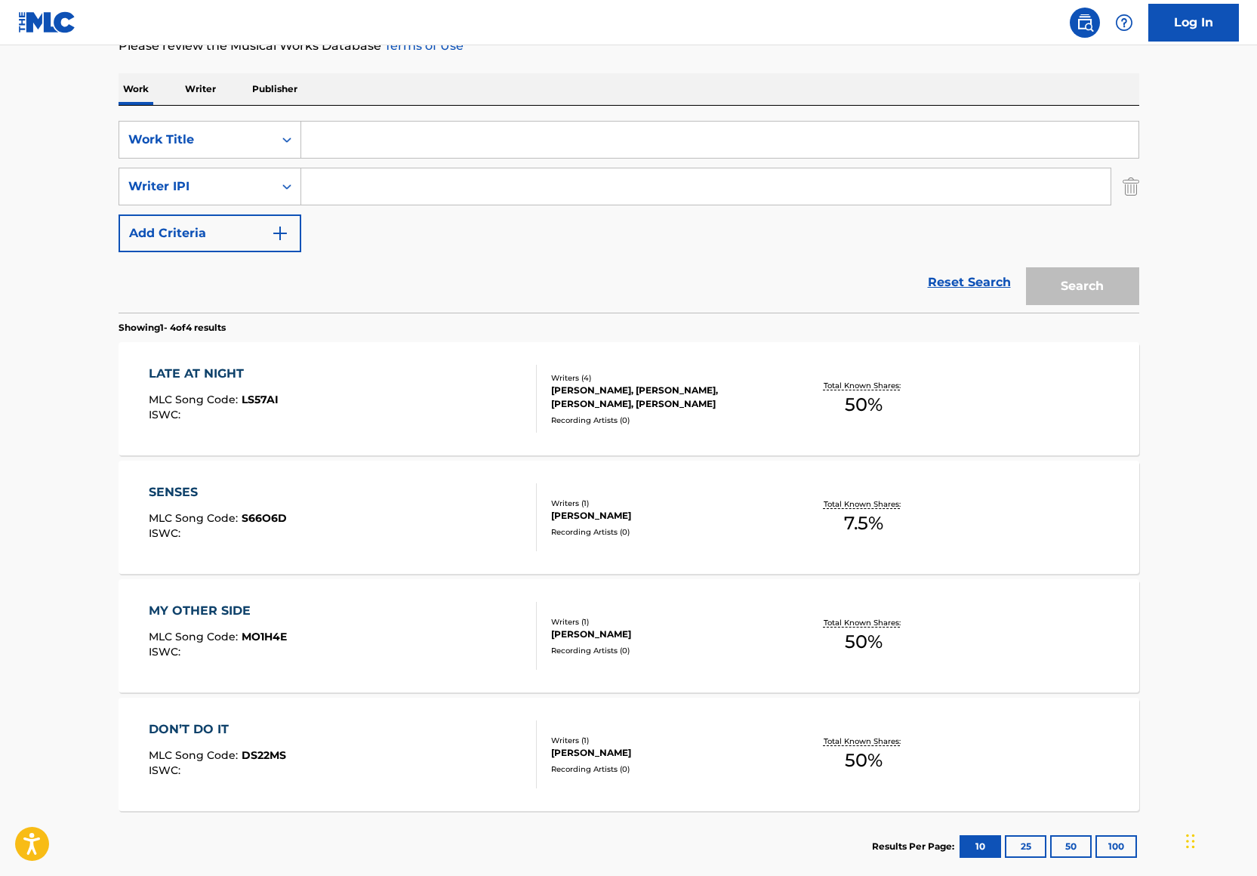
click at [426, 131] on input "Search Form" at bounding box center [719, 140] width 837 height 36
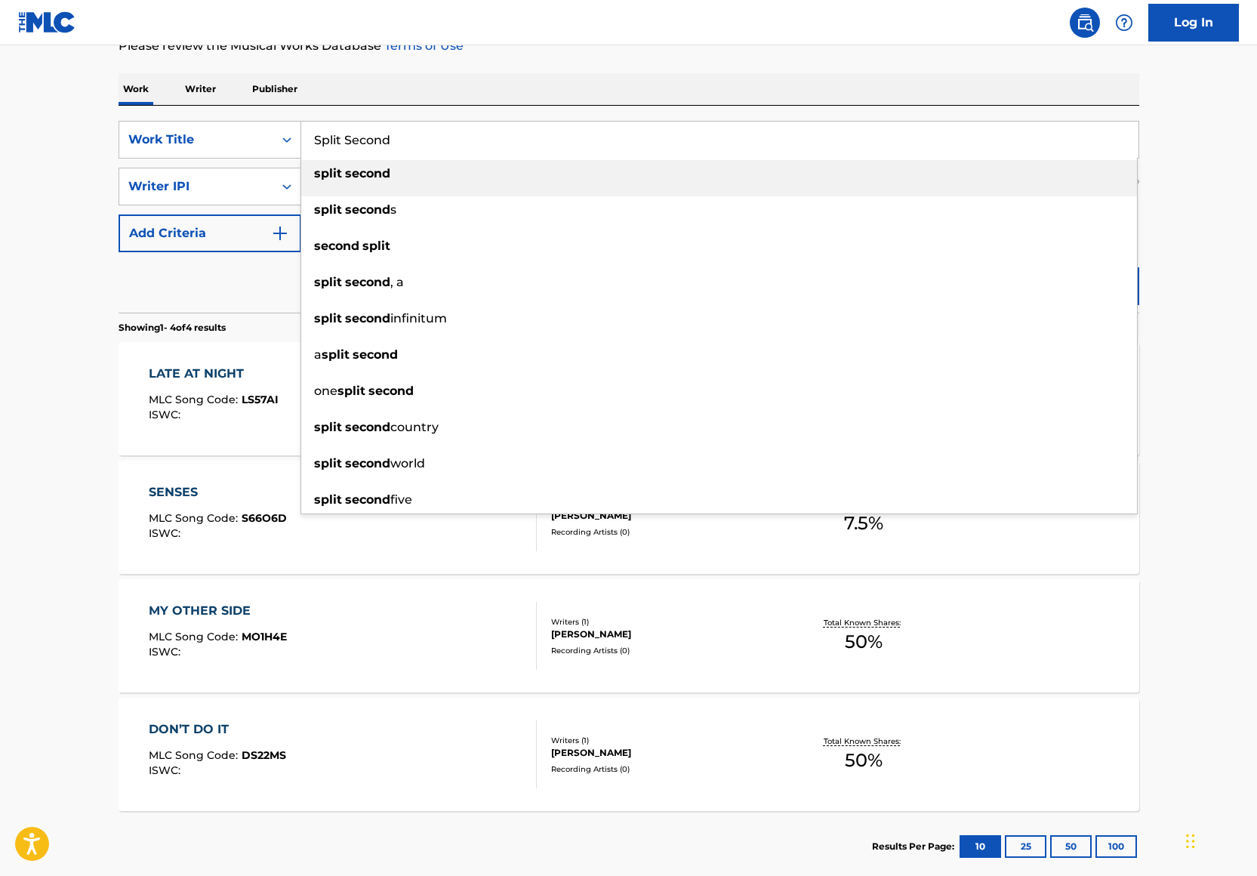
type input "Split Second"
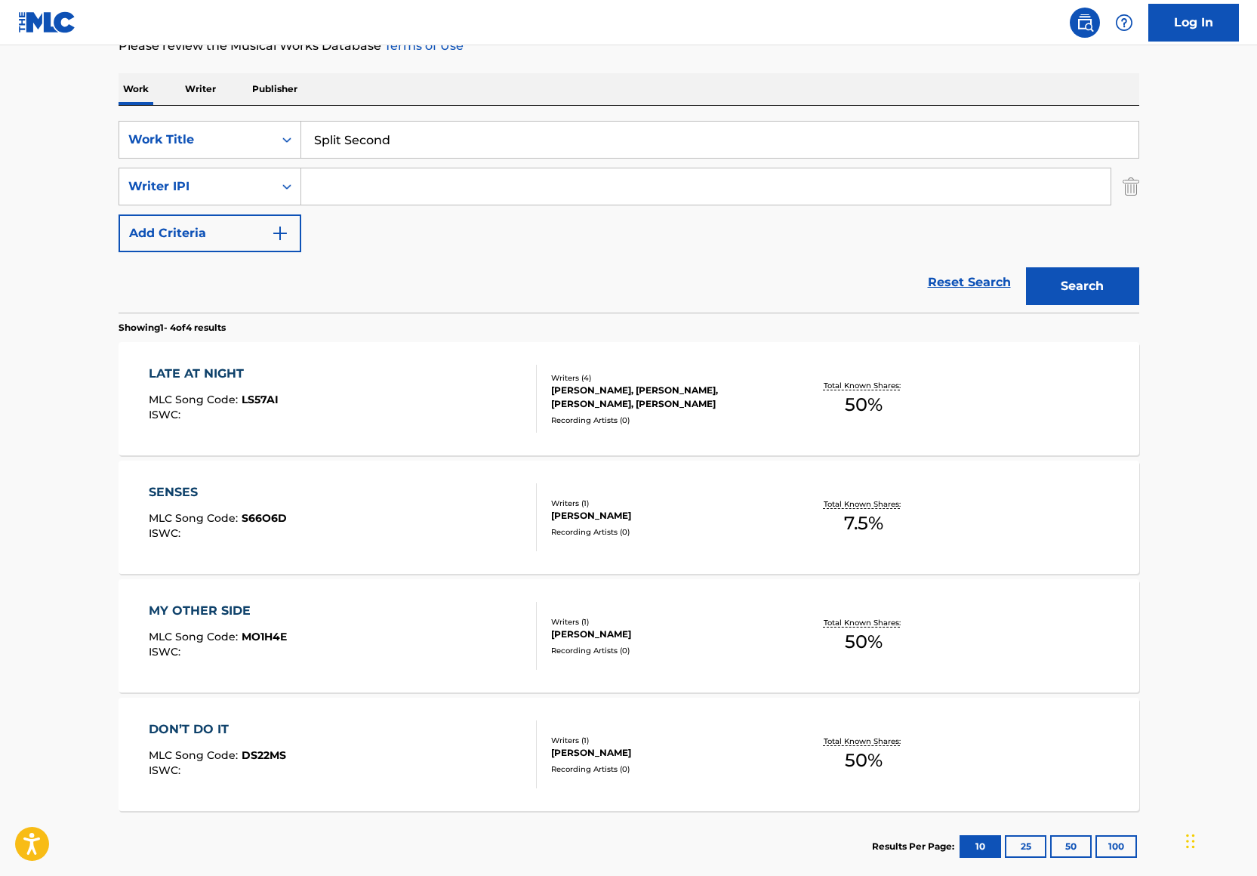
click at [456, 91] on div "Work Writer Publisher" at bounding box center [629, 89] width 1021 height 32
click at [394, 180] on input "Search Form" at bounding box center [705, 186] width 809 height 36
click at [229, 188] on div "Writer IPI" at bounding box center [196, 186] width 136 height 18
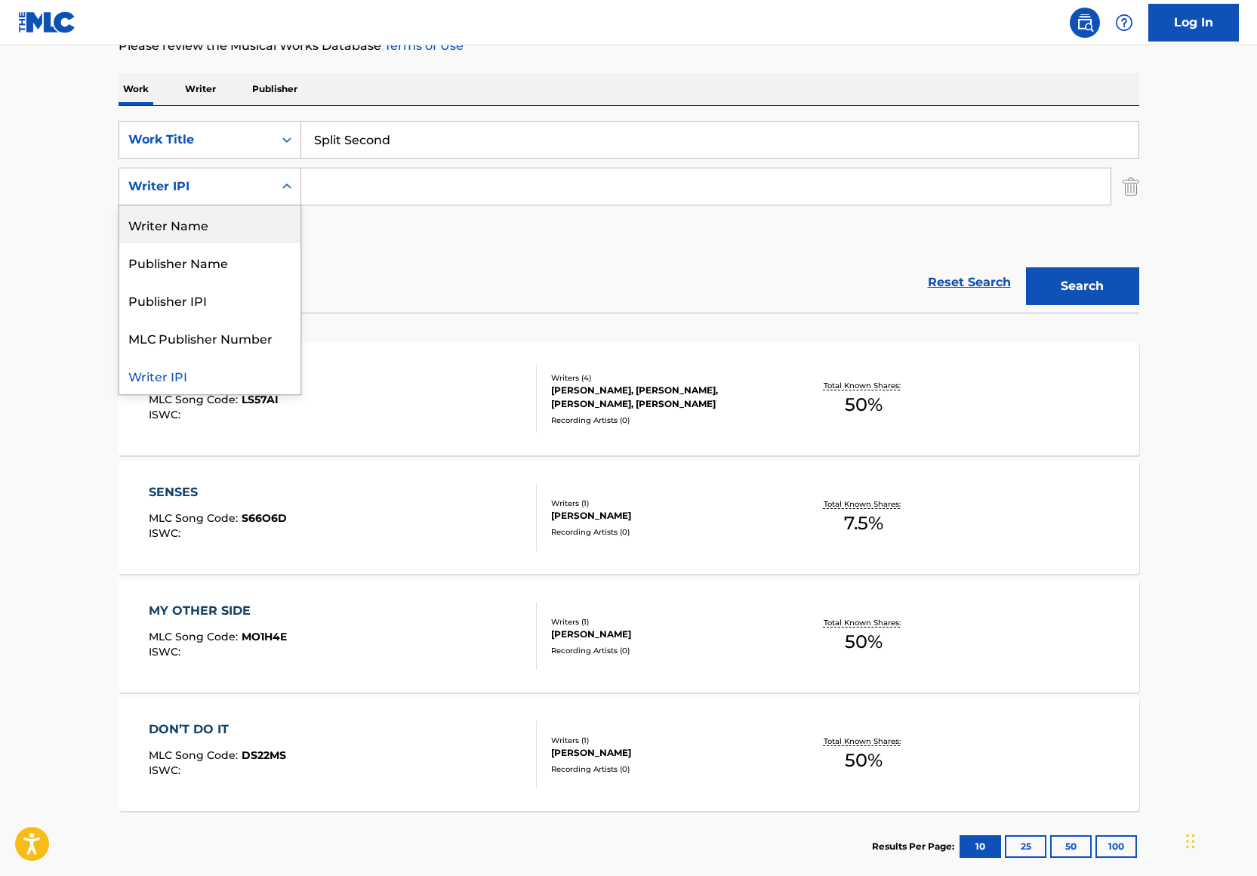
click at [209, 228] on div "Writer Name" at bounding box center [209, 224] width 181 height 38
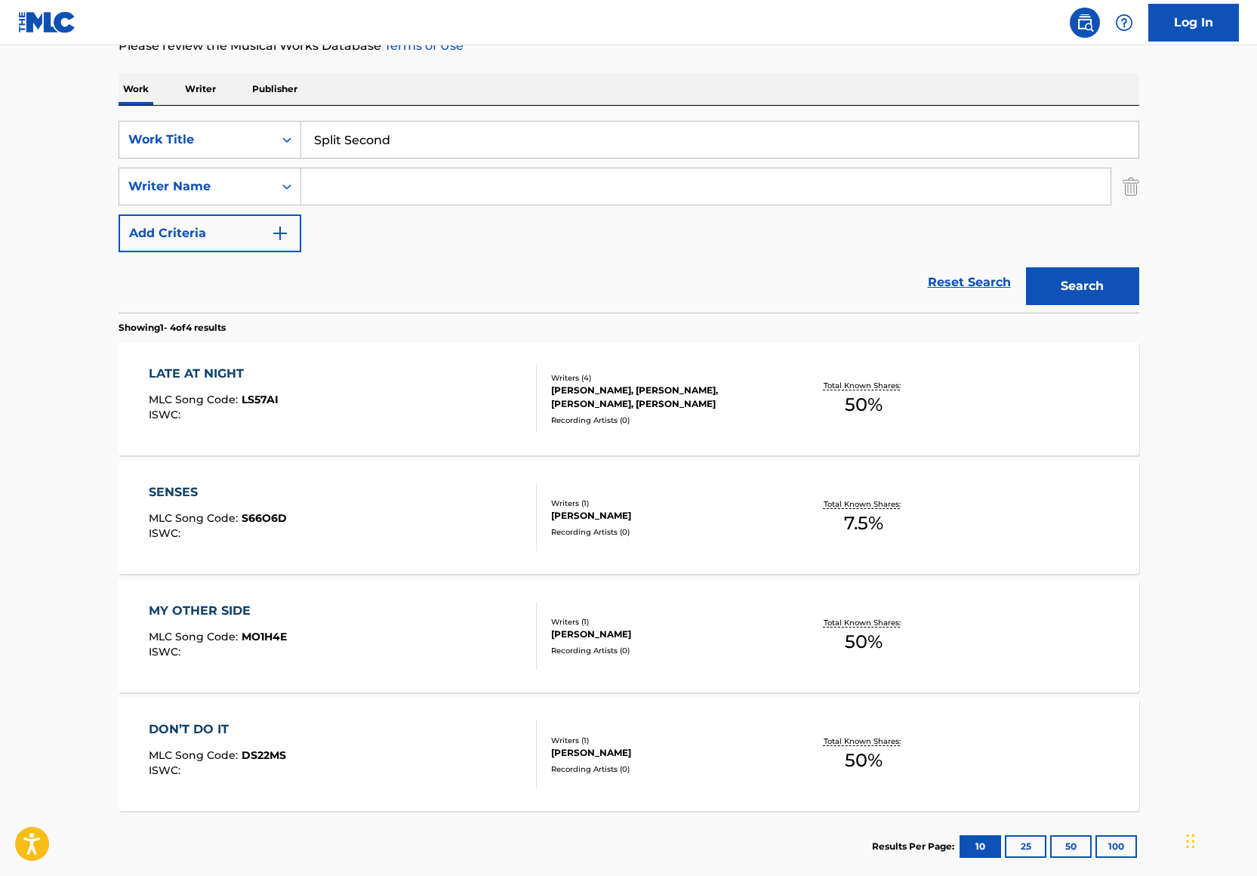
click at [331, 200] on input "Search Form" at bounding box center [705, 186] width 809 height 36
paste input "Trevon Gardner"
type input "Trevon Gardner"
click at [1026, 267] on button "Search" at bounding box center [1082, 286] width 113 height 38
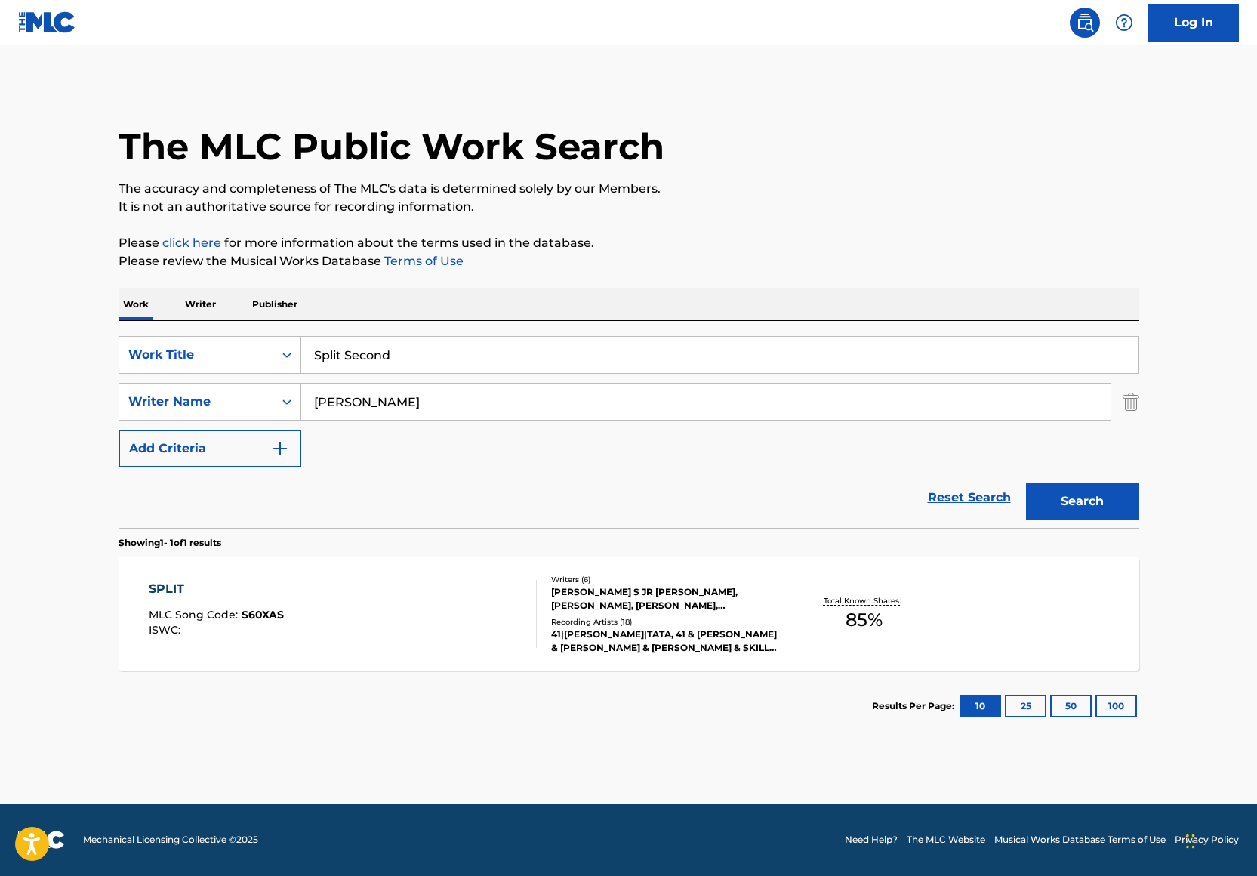
click at [687, 601] on div "GREGORY S JR LANDFAIR, HENRY FASHEUN, JENNIFER AKPOFURE, ZAIRE RIVERA, TREVON G…" at bounding box center [665, 598] width 228 height 27
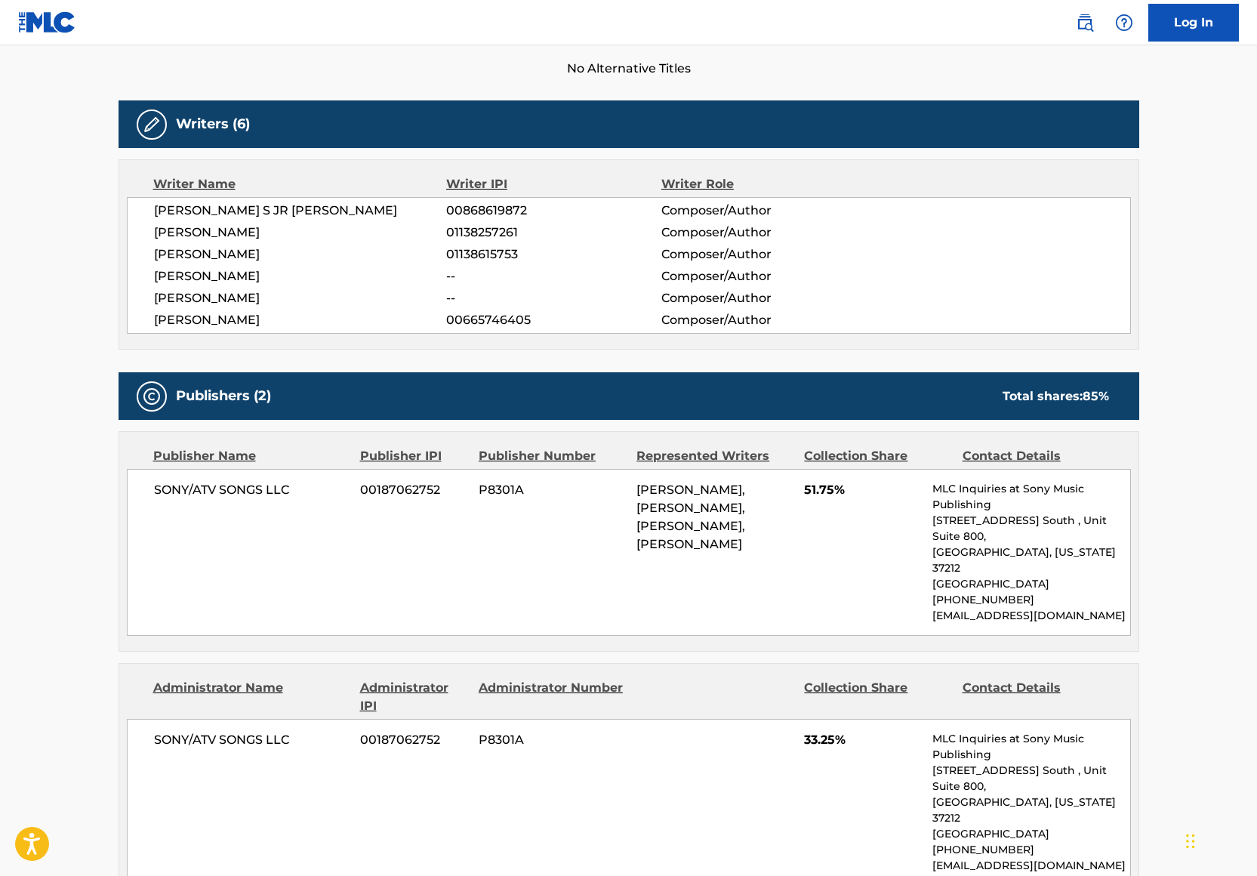
scroll to position [583, 0]
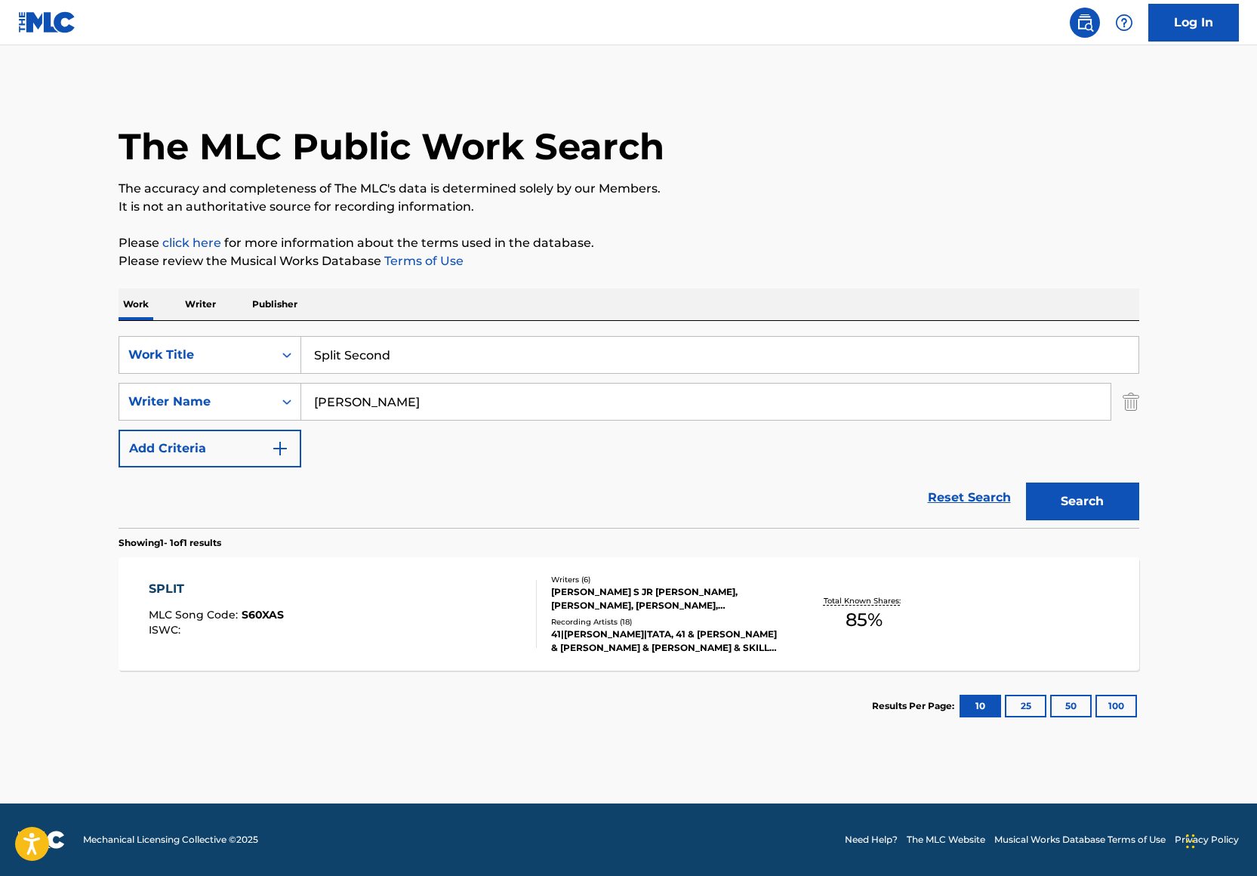
click at [388, 403] on input "Trevon Gardner" at bounding box center [705, 401] width 809 height 36
click at [454, 407] on input "Trevon Gardner" at bounding box center [705, 401] width 809 height 36
click at [319, 401] on input "Trevon Gardner" at bounding box center [705, 401] width 809 height 36
click at [266, 398] on div "Writer Name" at bounding box center [196, 401] width 154 height 29
click at [258, 439] on div "Writer IPI" at bounding box center [209, 439] width 181 height 38
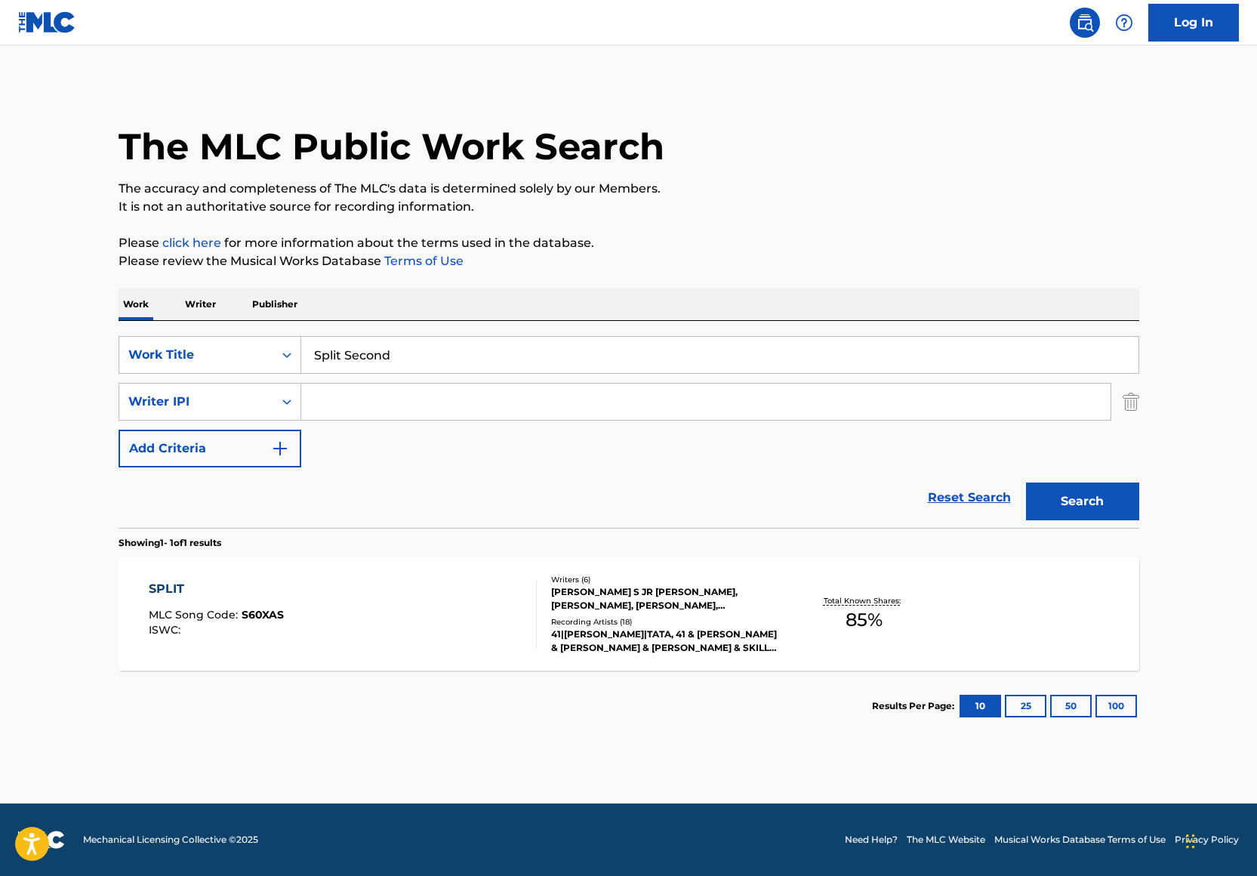
click at [335, 414] on input "Search Form" at bounding box center [705, 401] width 809 height 36
paste input "00377302752"
type input "00377302752"
click at [1115, 503] on button "Search" at bounding box center [1082, 501] width 113 height 38
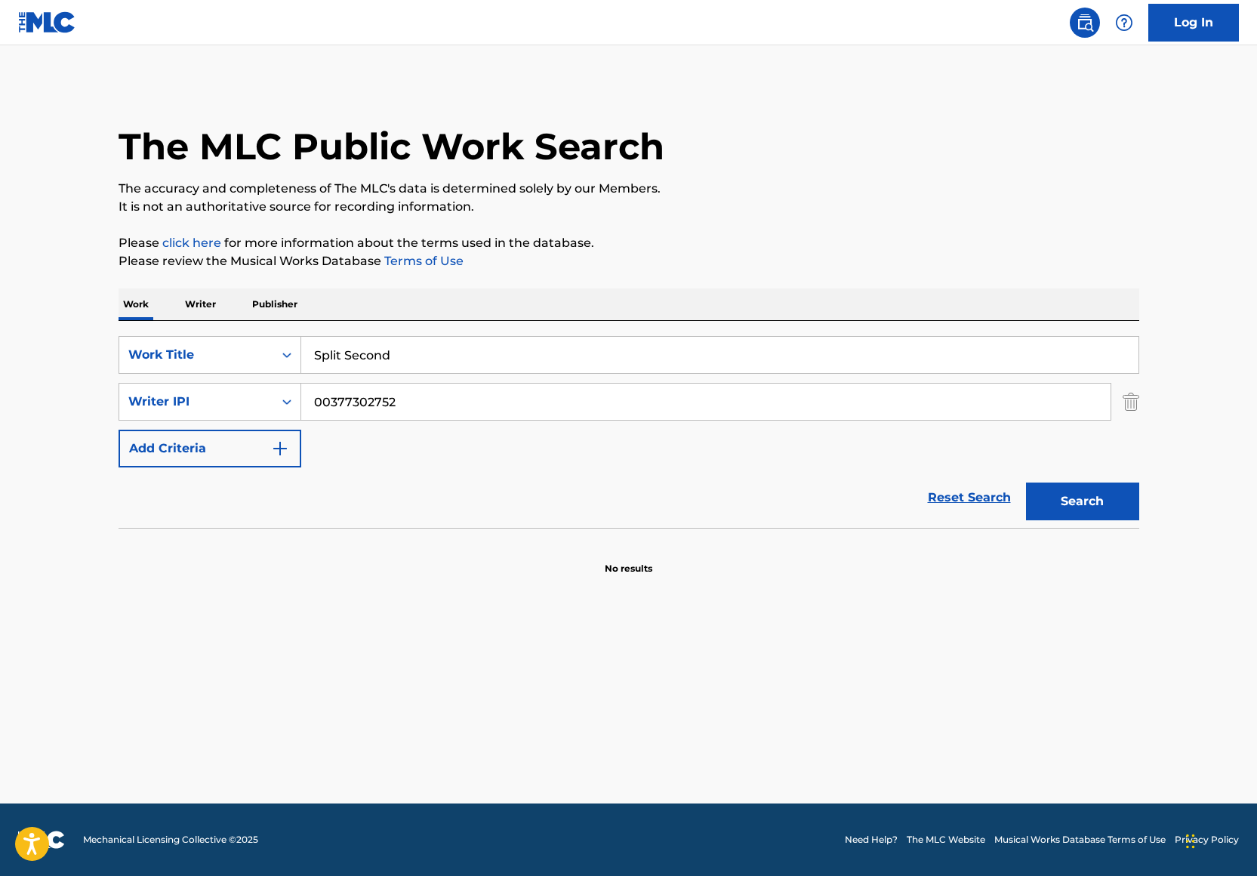
click at [307, 330] on div "SearchWithCriteria7cd6a40b-6c65-4c97-995c-9f0b386c4e93 Work Title Split Second …" at bounding box center [629, 424] width 1021 height 207
click at [325, 352] on input "Split Second" at bounding box center [719, 355] width 837 height 36
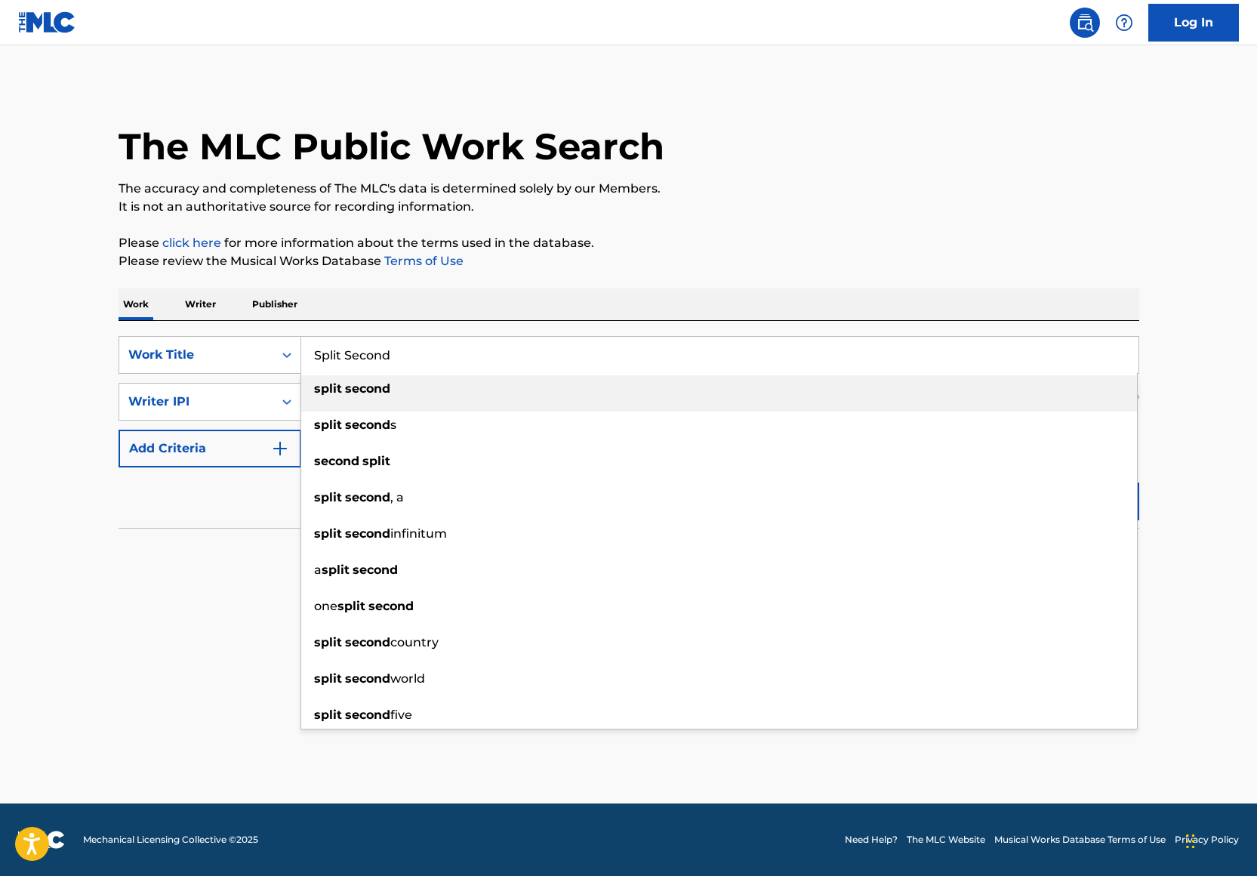
click at [325, 352] on input "Split Second" at bounding box center [719, 355] width 837 height 36
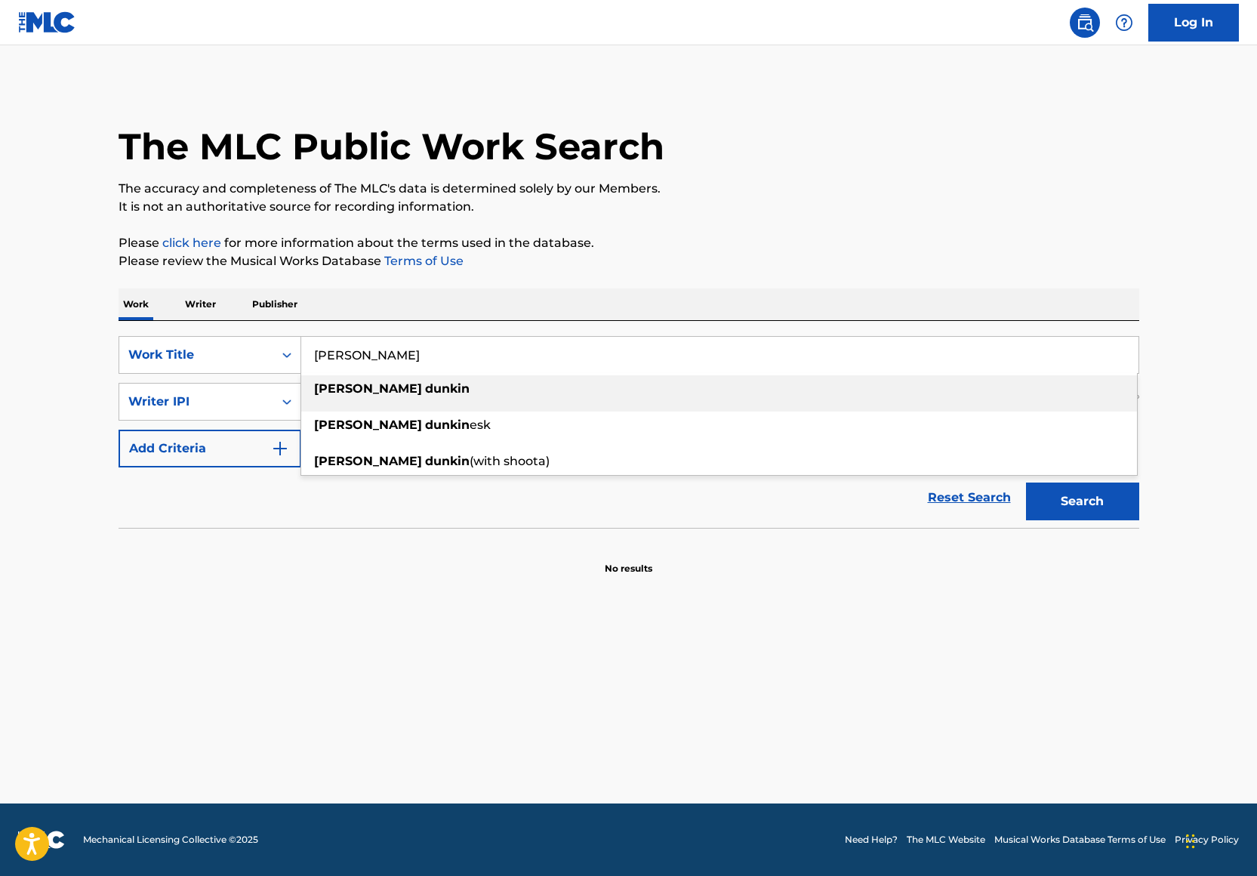
type input "Tim Dunkin"
click at [737, 252] on p "Please review the Musical Works Database Terms of Use" at bounding box center [629, 261] width 1021 height 18
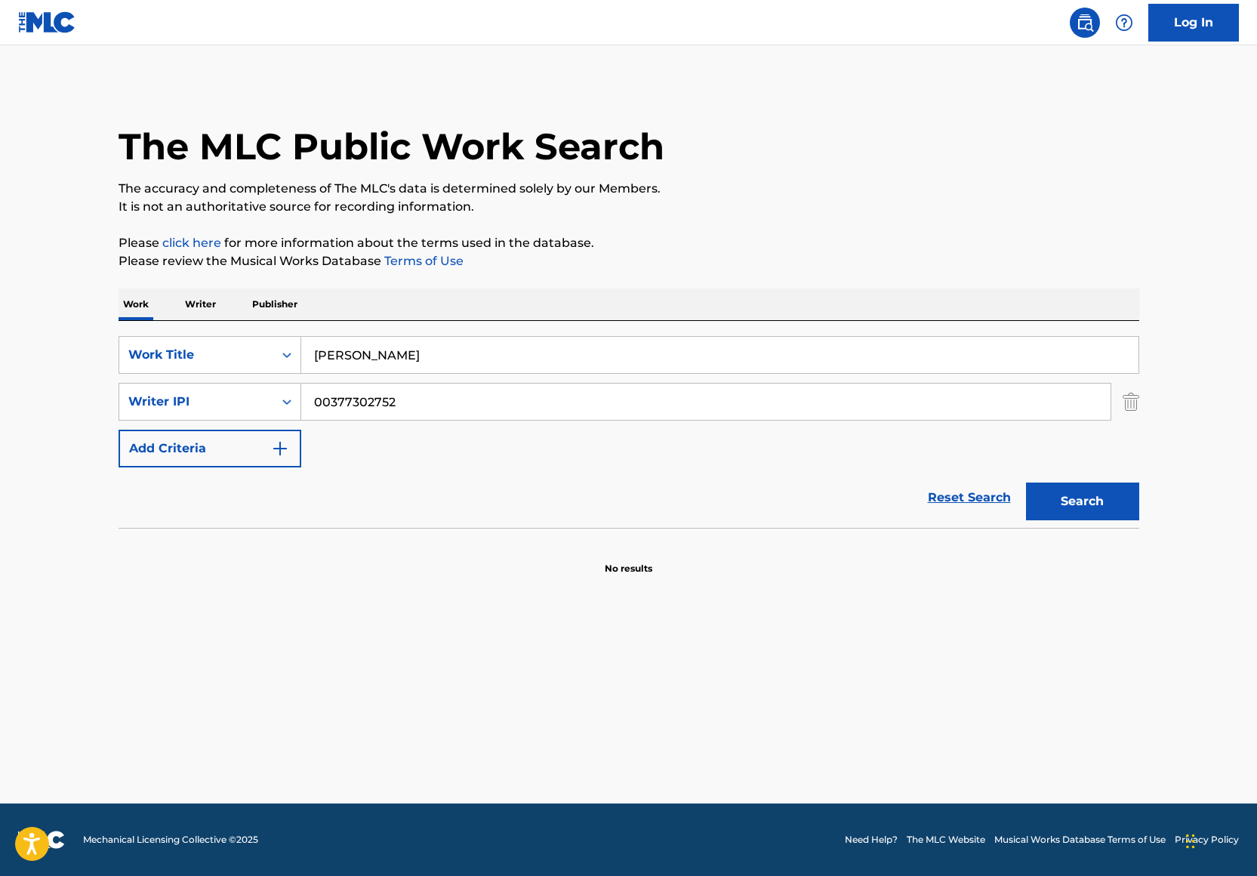
click at [1091, 480] on div "Search" at bounding box center [1078, 497] width 121 height 60
click at [1090, 491] on button "Search" at bounding box center [1082, 501] width 113 height 38
click at [445, 408] on input "00377302752" at bounding box center [705, 401] width 809 height 36
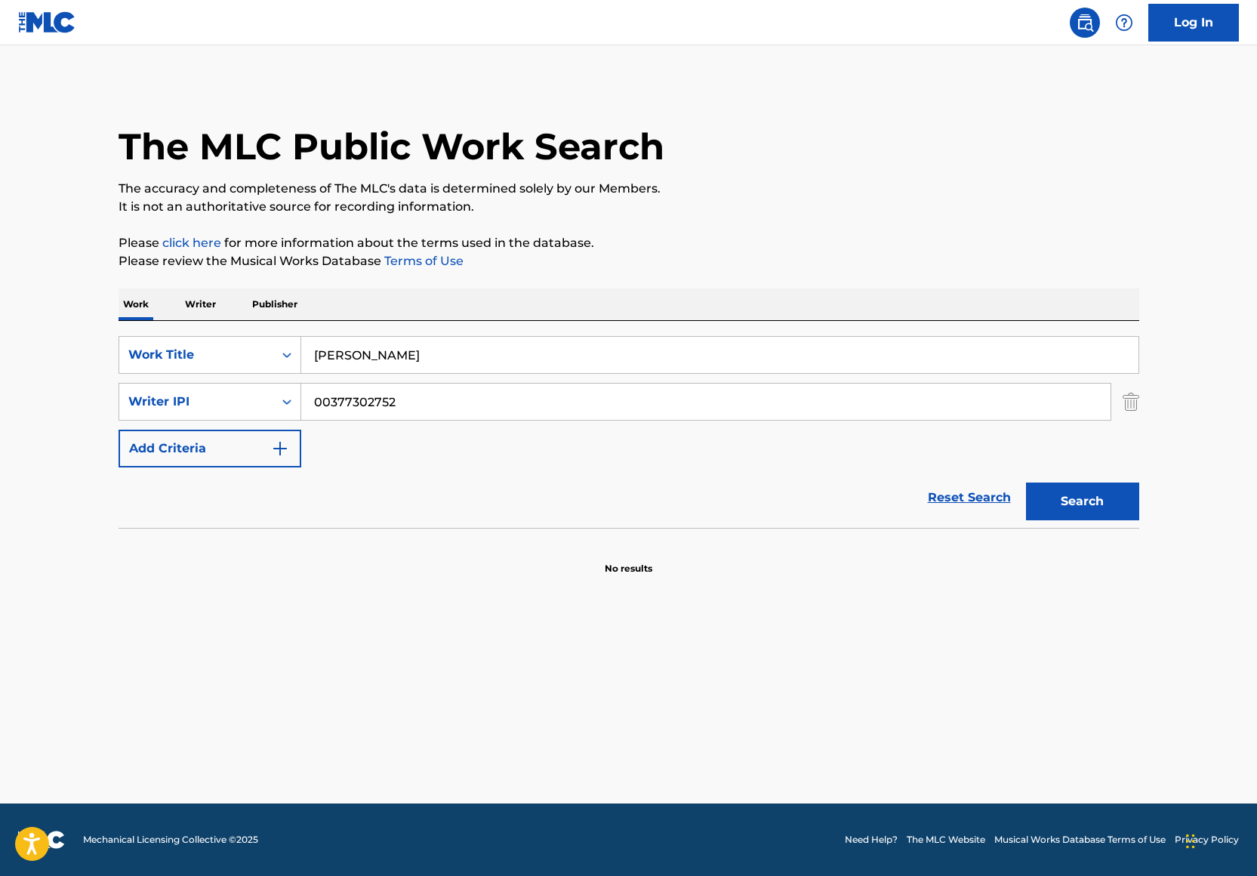
click at [470, 343] on input "Tim Dunkin" at bounding box center [719, 355] width 837 height 36
click at [131, 398] on div "Writer IPI" at bounding box center [196, 402] width 136 height 18
click at [134, 441] on div "Writer Name" at bounding box center [209, 439] width 181 height 38
click at [331, 389] on input "Search Form" at bounding box center [705, 401] width 809 height 36
paste input "Trevon Gardner"
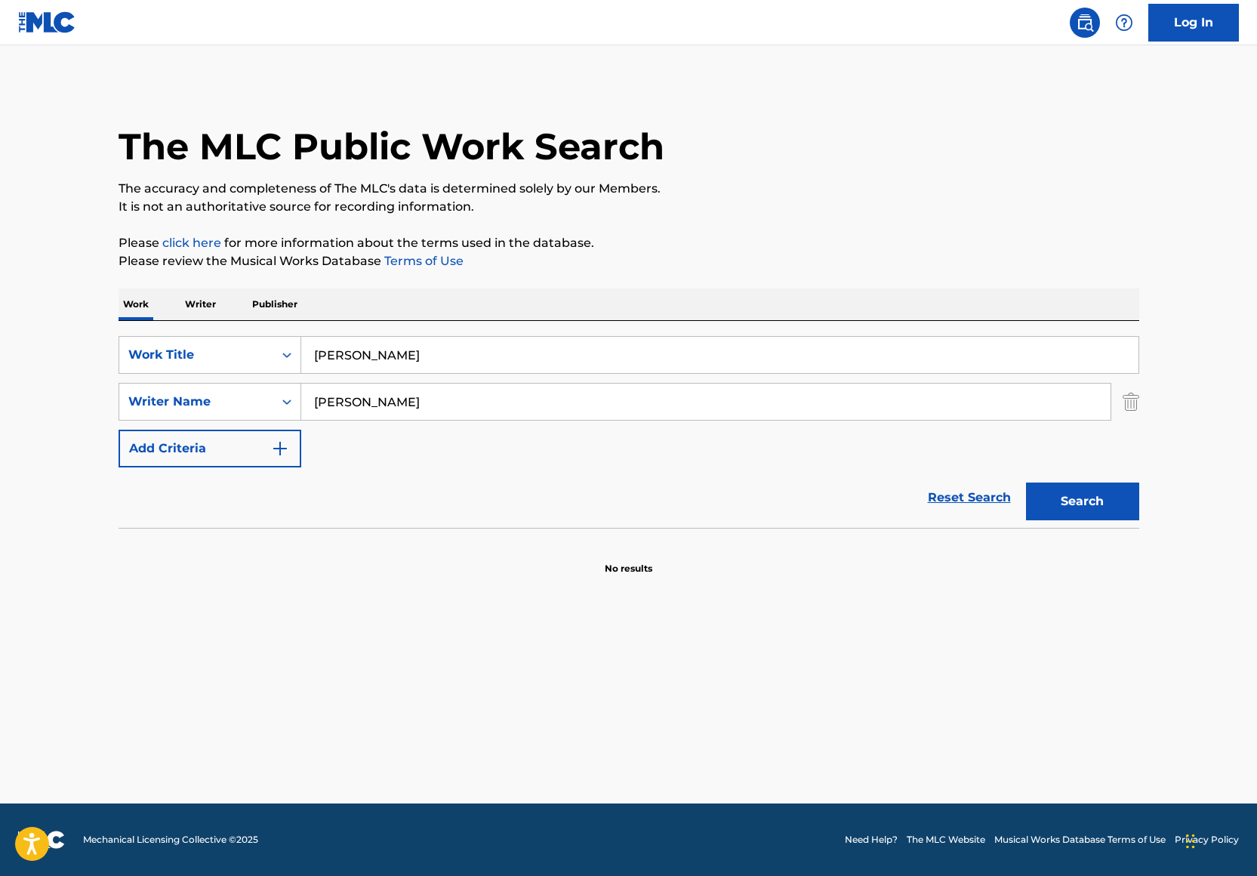
type input "Trevon Gardner"
click at [1061, 500] on button "Search" at bounding box center [1082, 501] width 113 height 38
click at [429, 394] on input "Trevon Gardner" at bounding box center [705, 401] width 809 height 36
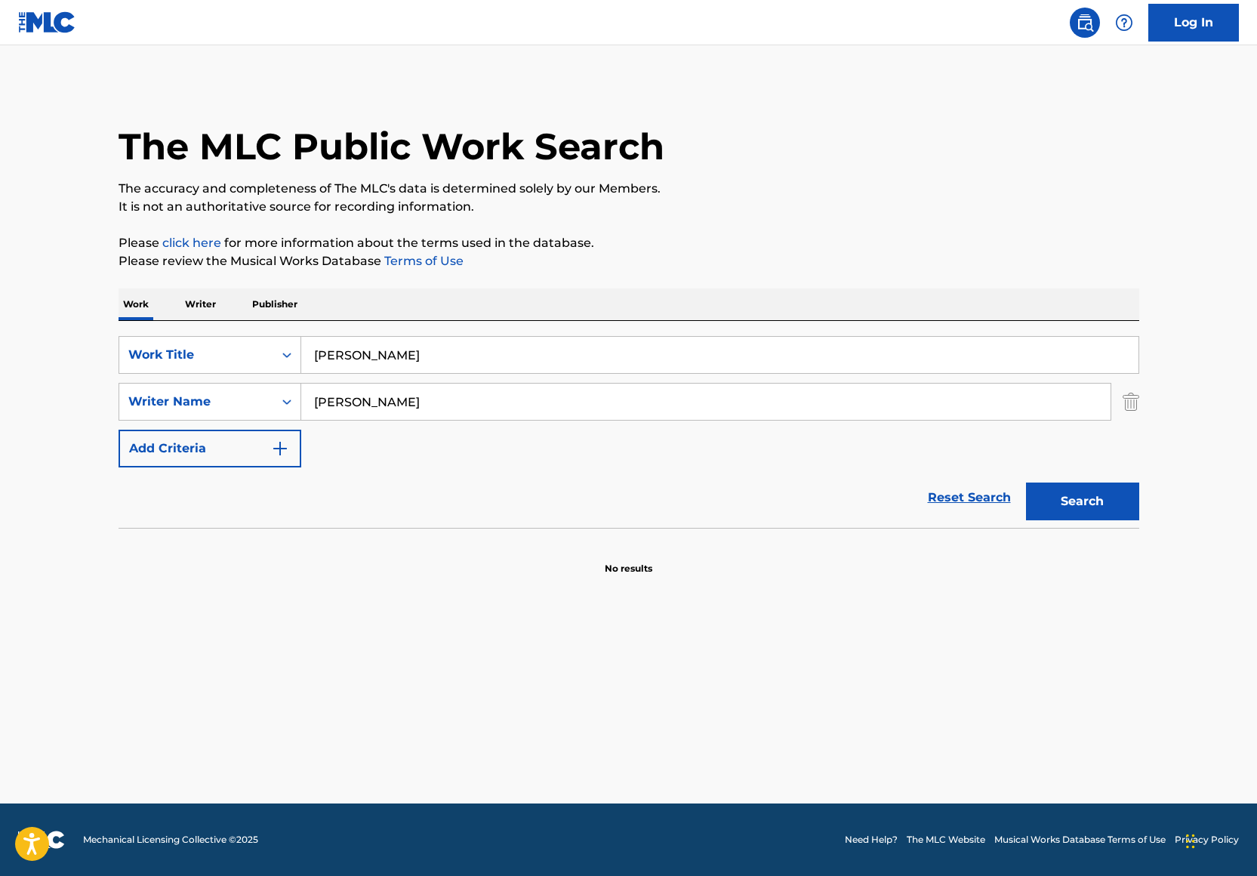
click at [393, 359] on input "Tim Dunkin" at bounding box center [719, 355] width 837 height 36
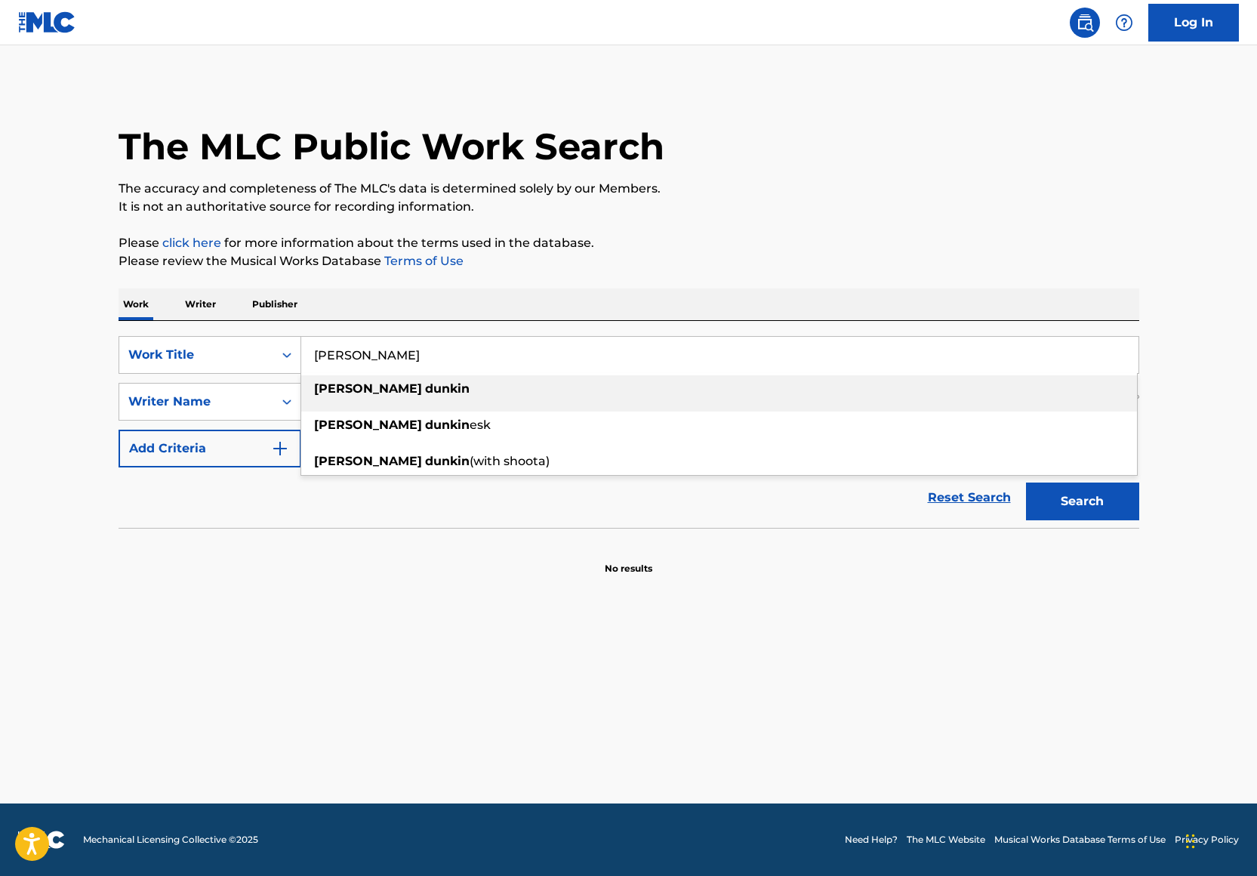
click at [394, 359] on input "Tim Dunkin" at bounding box center [719, 355] width 837 height 36
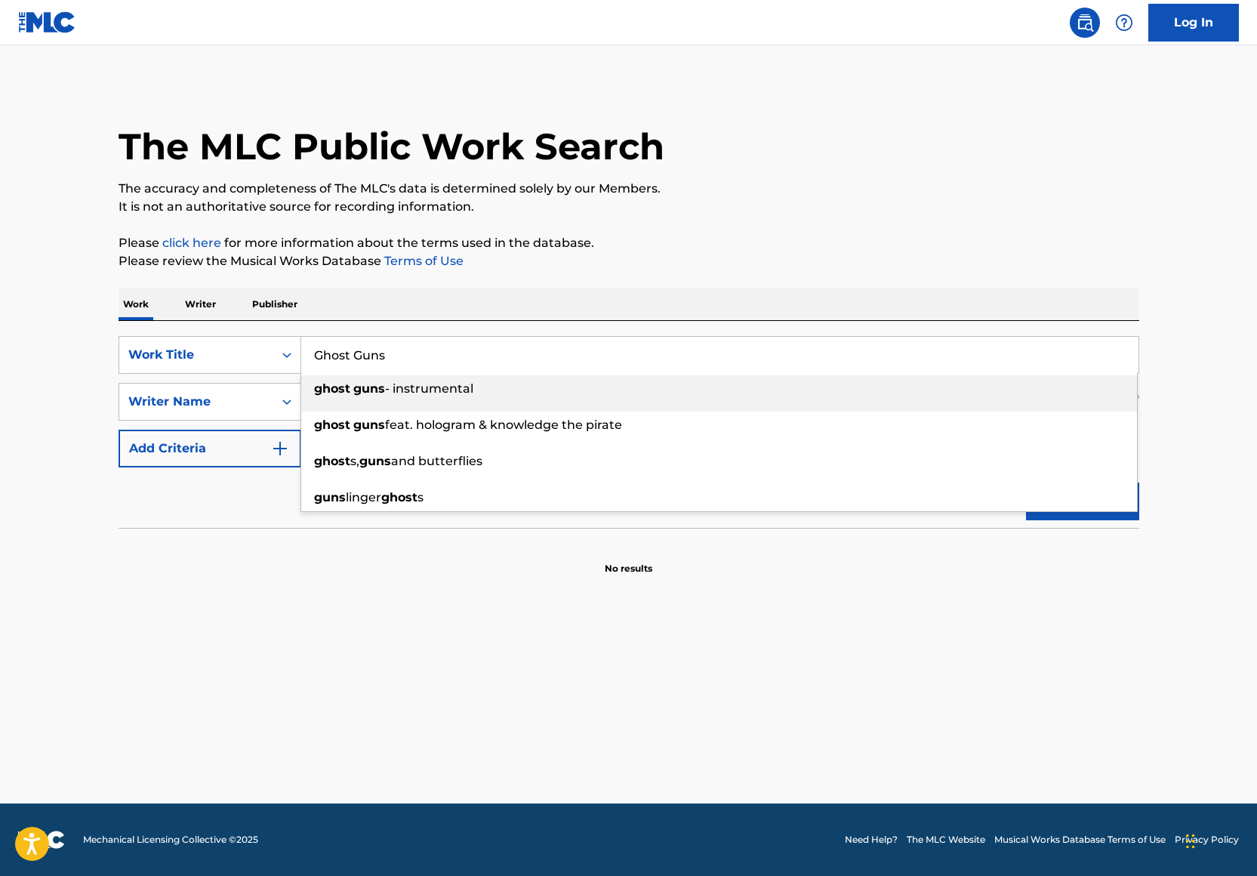
type input "Ghost Guns"
click at [761, 238] on p "Please click here for more information about the terms used in the database." at bounding box center [629, 243] width 1021 height 18
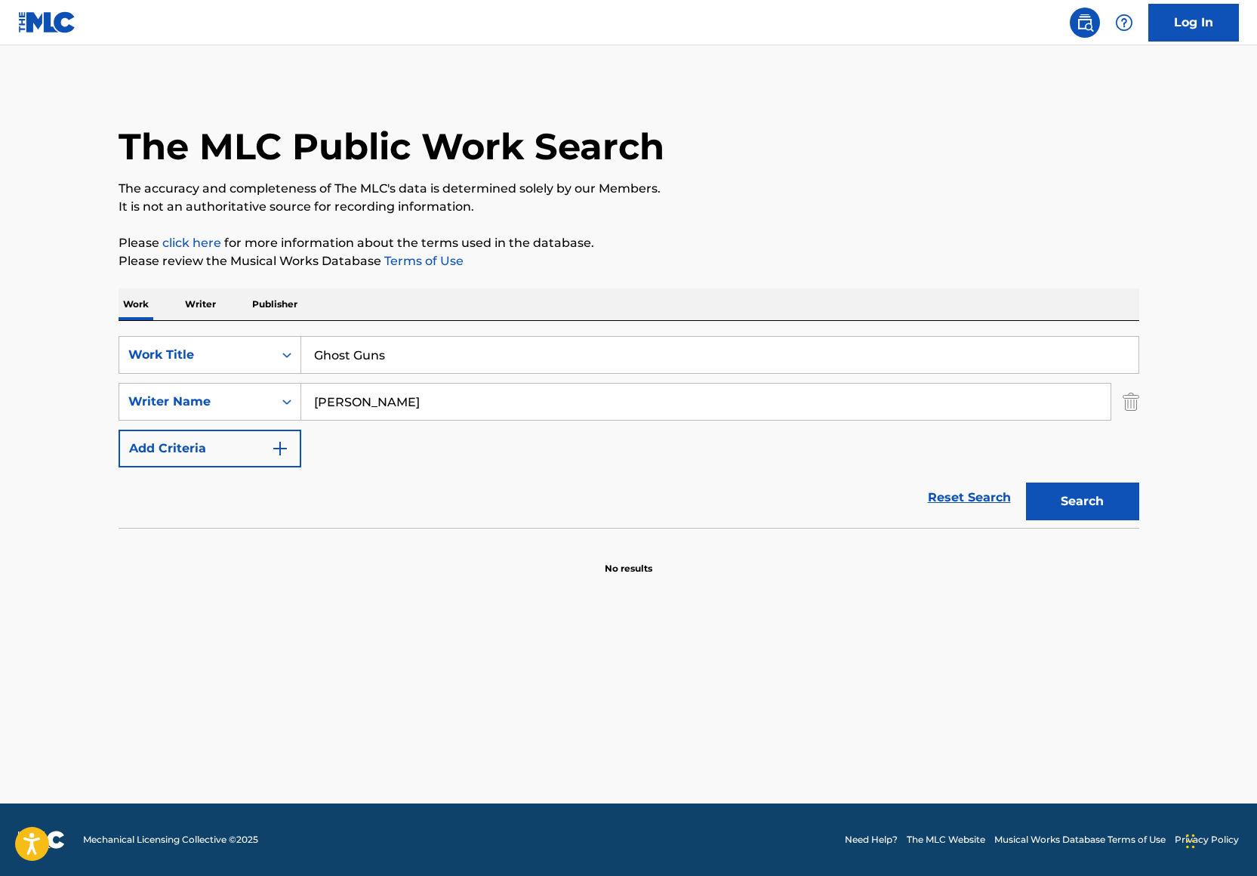
click at [435, 406] on input "Trevon Gardner" at bounding box center [705, 401] width 809 height 36
type input "James Johnson"
click at [1068, 512] on button "Search" at bounding box center [1082, 501] width 113 height 38
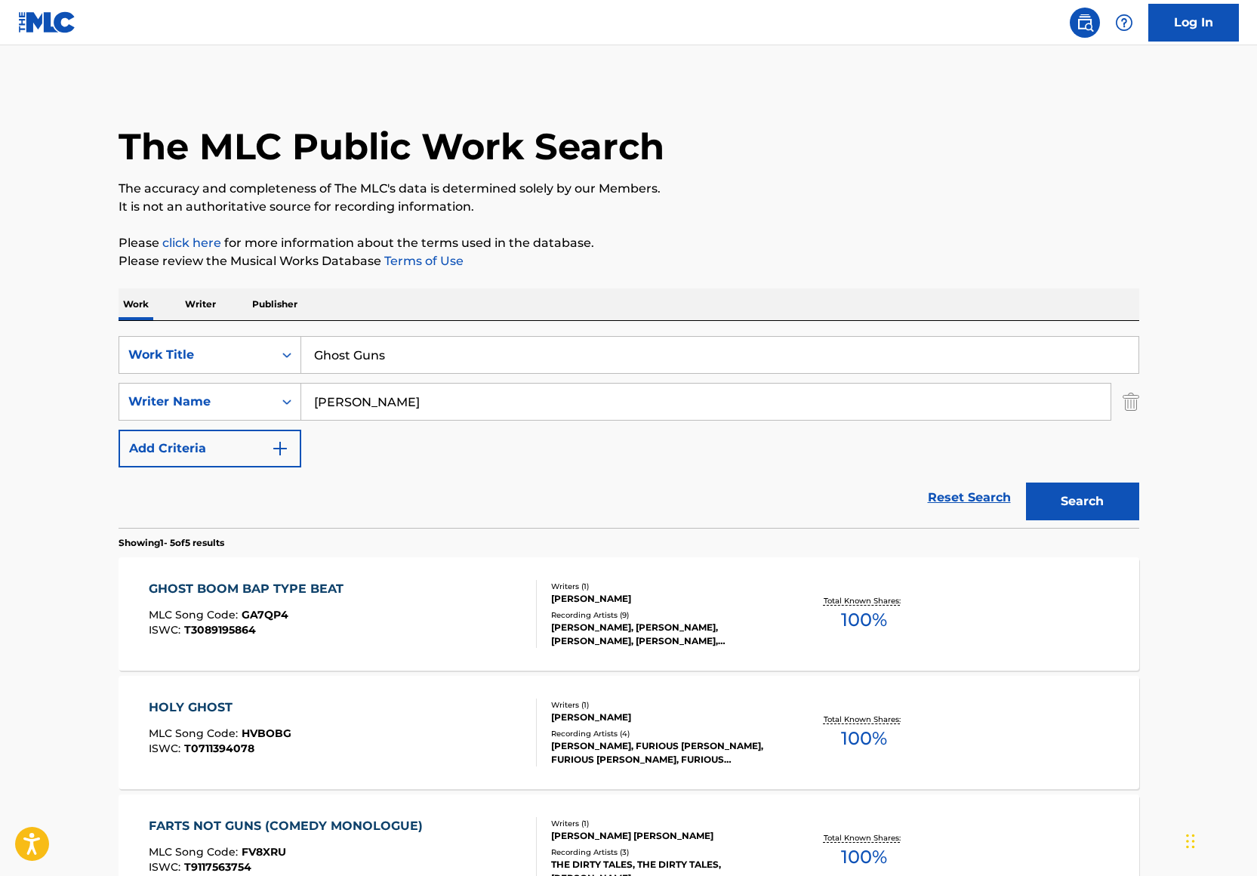
click at [414, 359] on input "Ghost Guns" at bounding box center [719, 355] width 837 height 36
type input "Money = Power"
click at [846, 214] on p "It is not an authoritative source for recording information." at bounding box center [629, 207] width 1021 height 18
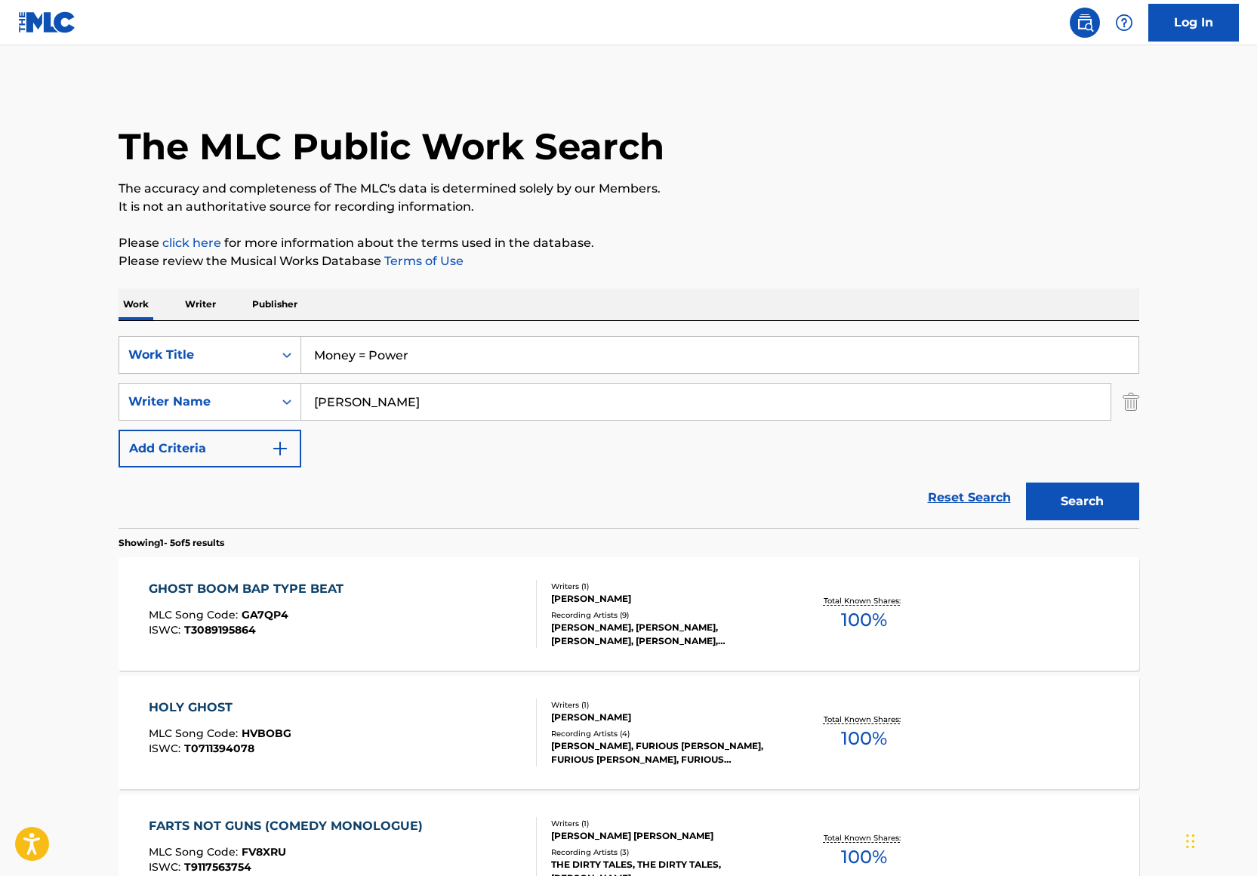
click at [1094, 499] on button "Search" at bounding box center [1082, 501] width 113 height 38
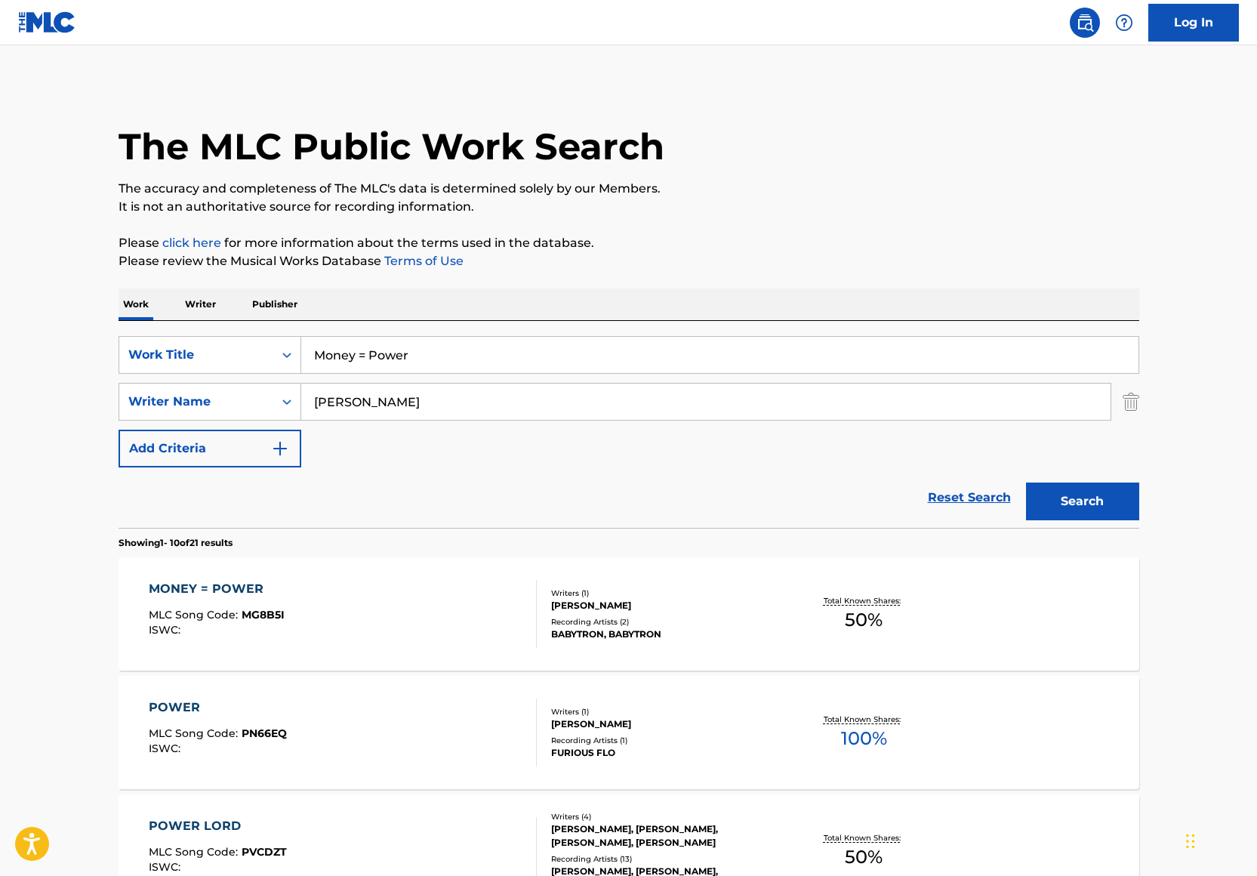
click at [676, 593] on div "Writers ( 1 )" at bounding box center [665, 592] width 228 height 11
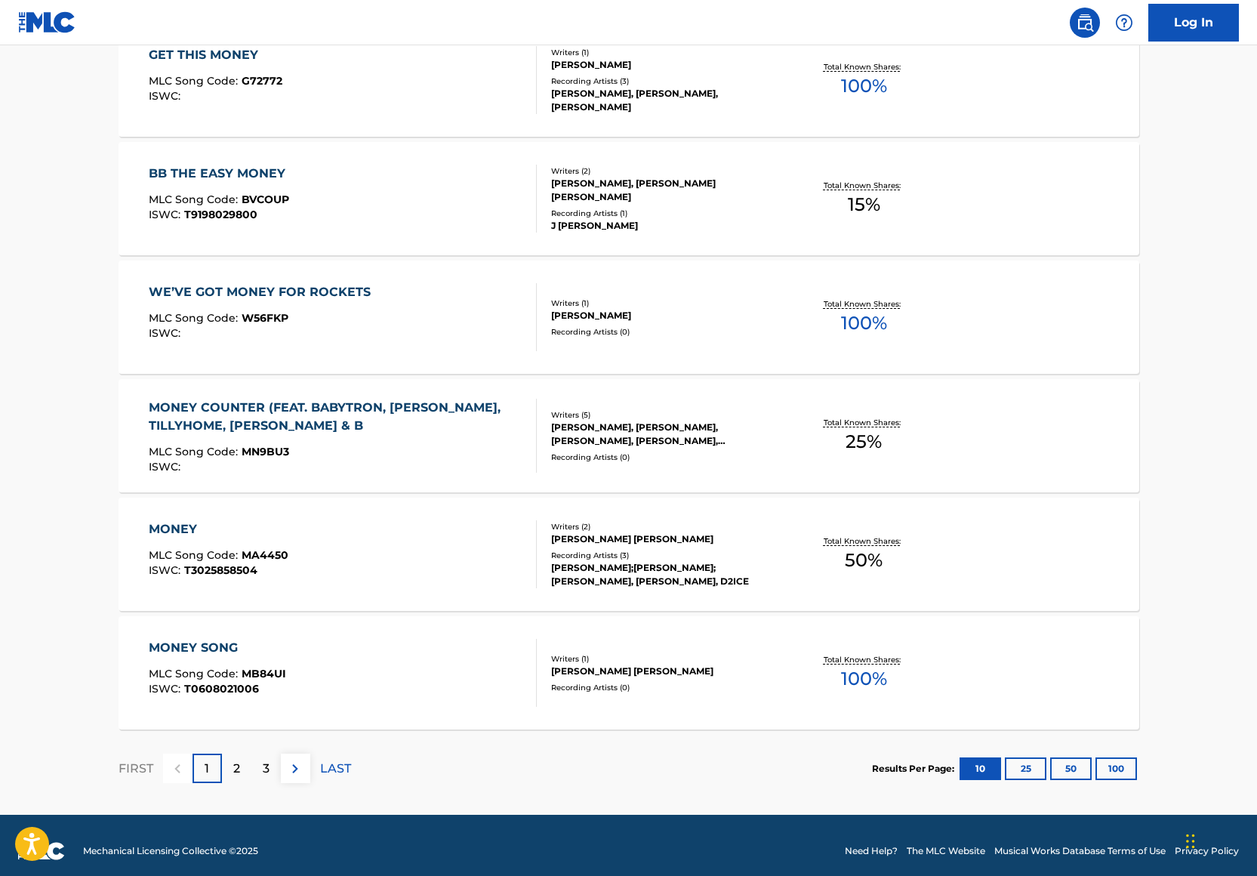
scroll to position [1019, 0]
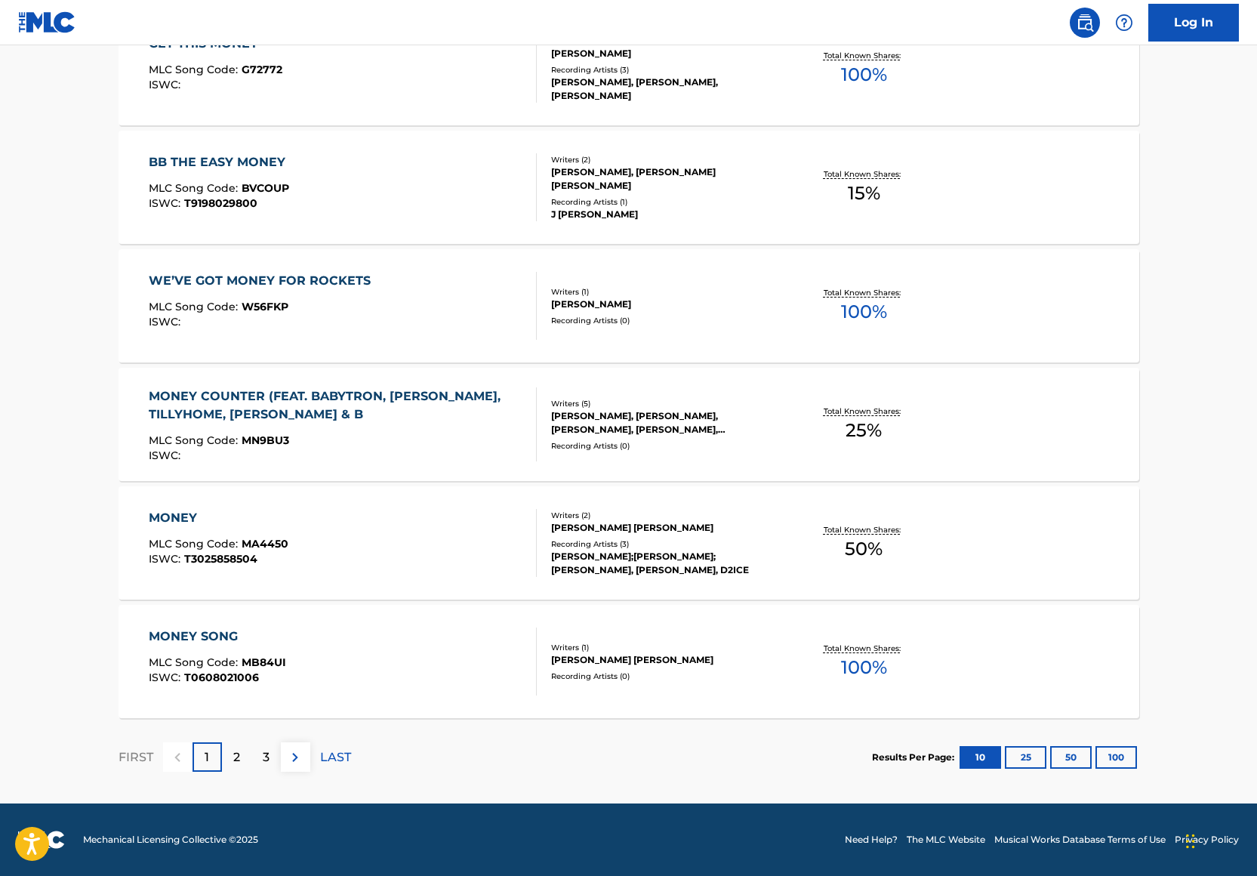
click at [243, 750] on div "2" at bounding box center [236, 756] width 29 height 29
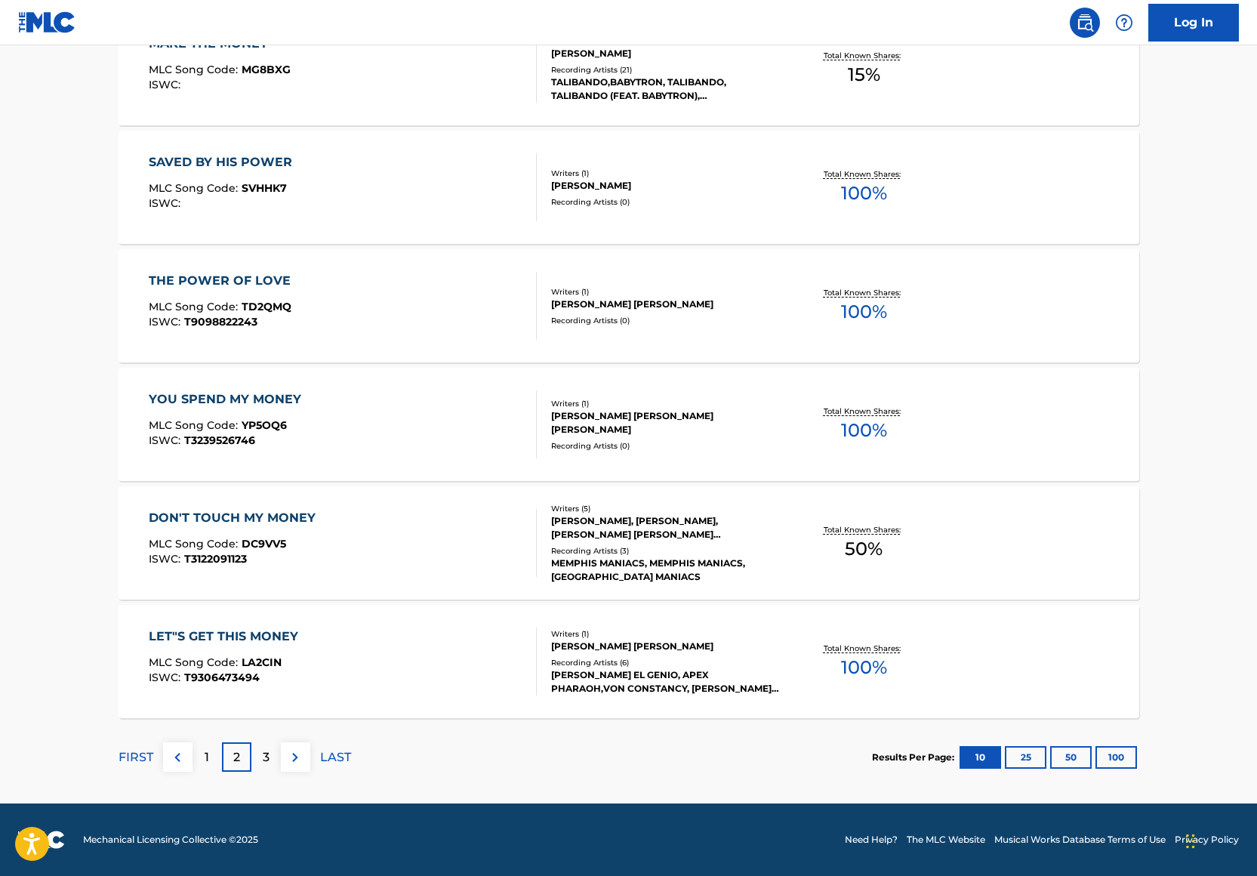
click at [208, 757] on p "1" at bounding box center [207, 757] width 5 height 18
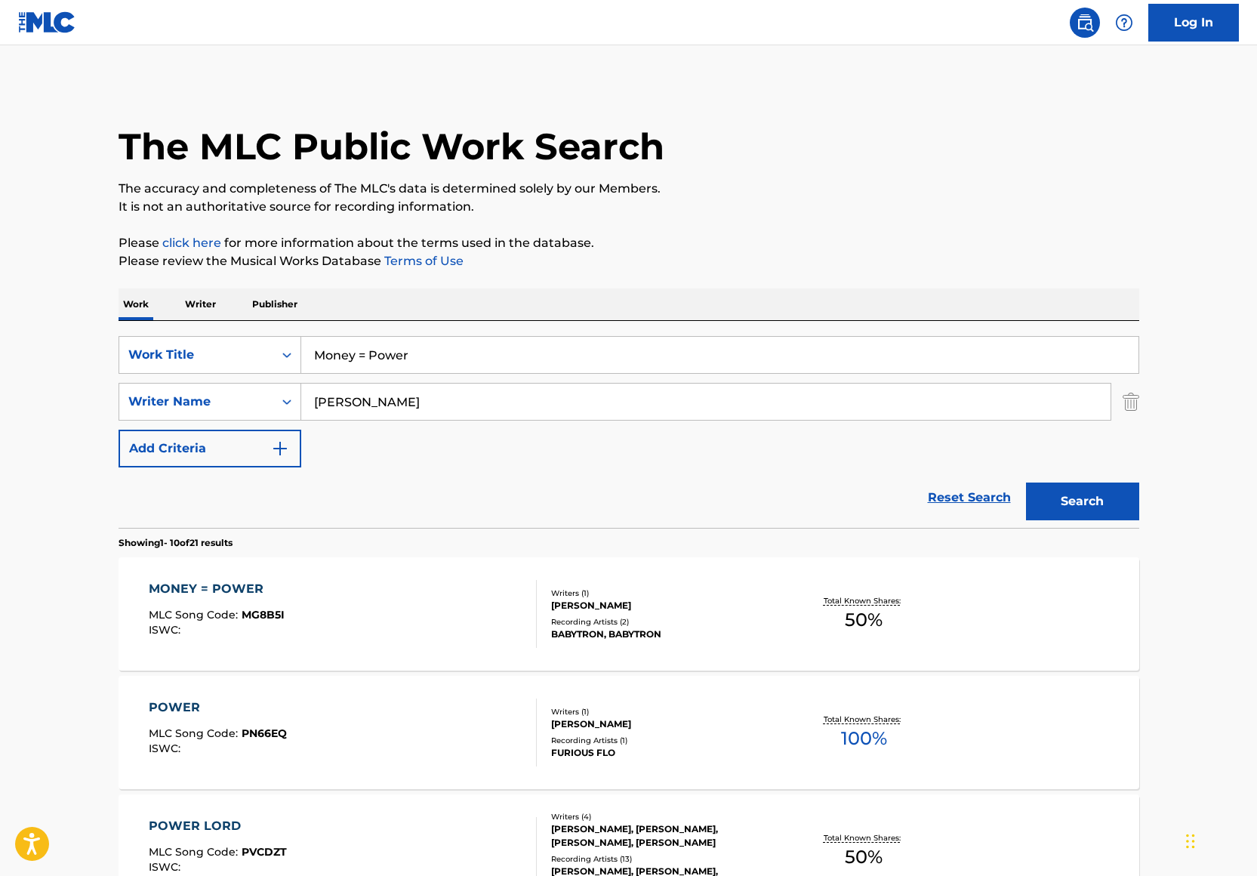
click at [420, 414] on input "James Johnson" at bounding box center [705, 401] width 809 height 36
click at [199, 414] on div "Writer Name" at bounding box center [196, 401] width 154 height 29
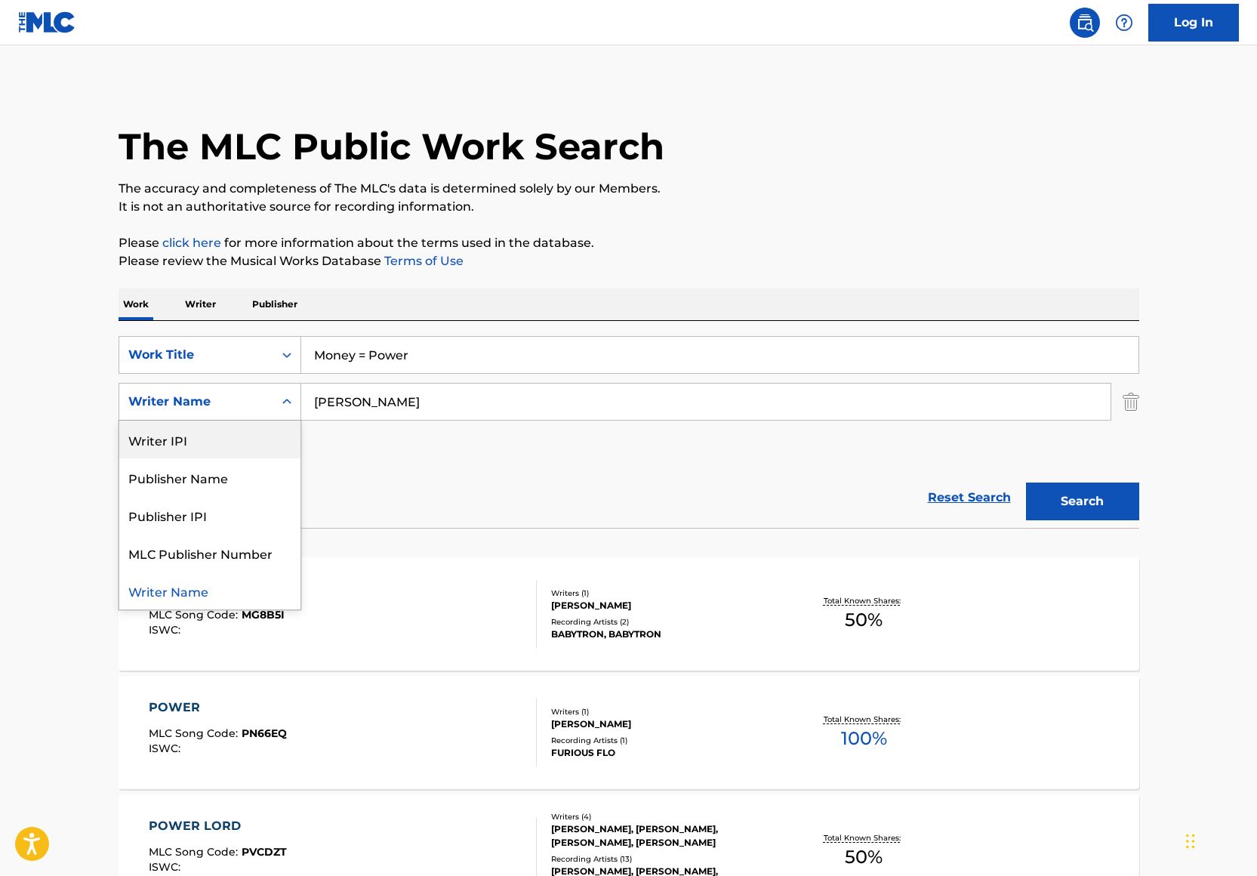
click at [205, 435] on div "Writer IPI" at bounding box center [209, 439] width 181 height 38
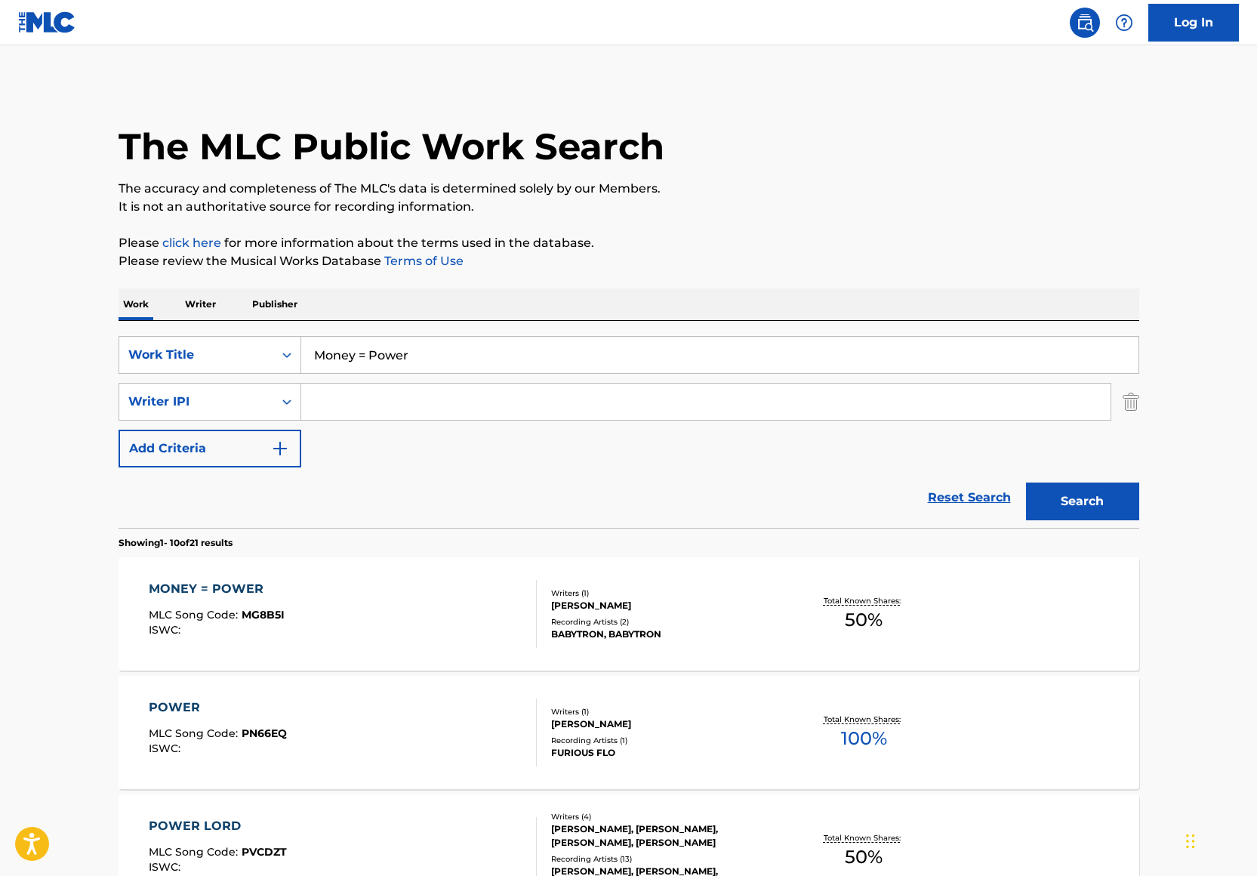
click at [333, 402] on input "Search Form" at bounding box center [705, 401] width 809 height 36
paste input "1158146161"
type input "1158146161"
click at [784, 242] on p "Please click here for more information about the terms used in the database." at bounding box center [629, 243] width 1021 height 18
click at [1079, 495] on button "Search" at bounding box center [1082, 501] width 113 height 38
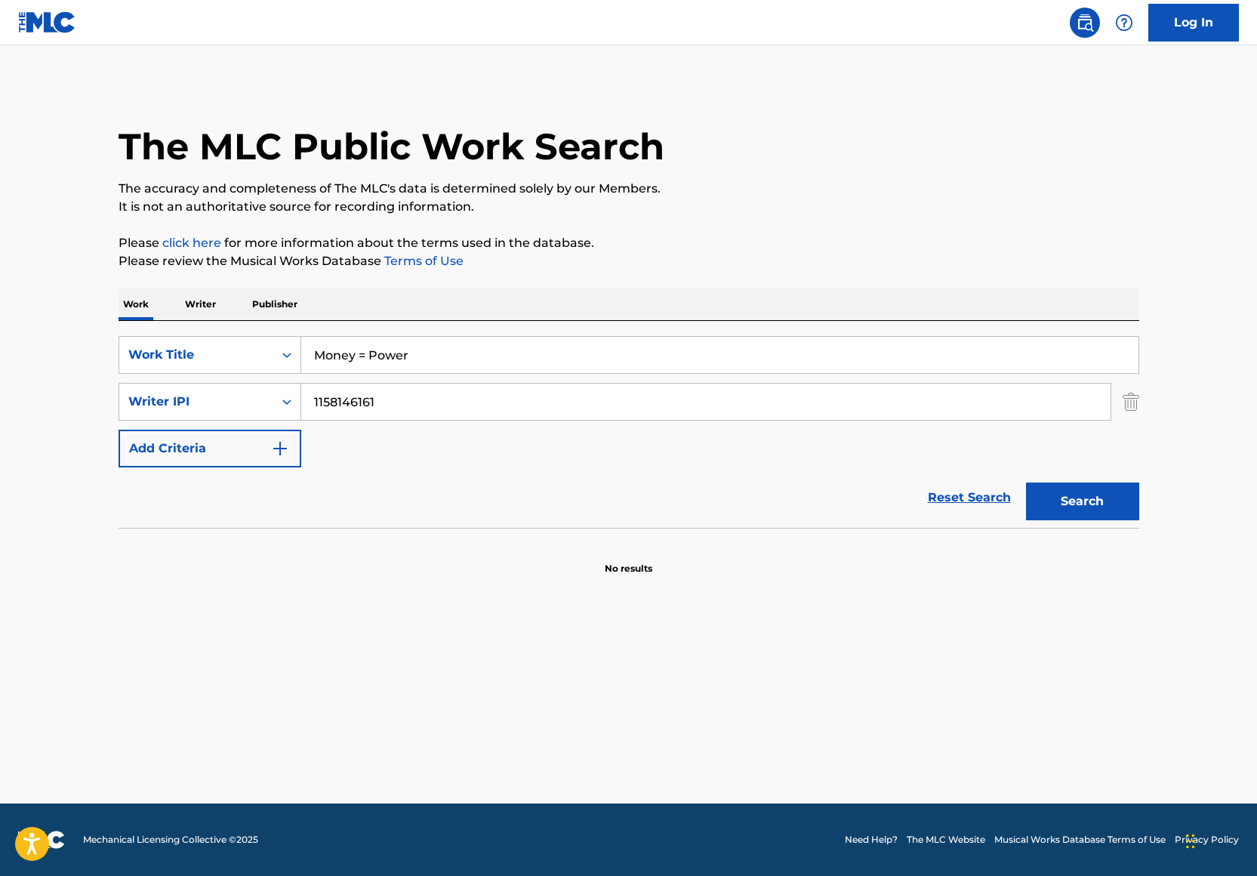
click at [345, 404] on input "1158146161" at bounding box center [705, 401] width 809 height 36
click at [317, 399] on input "1158146161" at bounding box center [705, 401] width 809 height 36
click at [239, 405] on div "Writer IPI" at bounding box center [196, 402] width 136 height 18
click at [228, 439] on div "Writer Name" at bounding box center [209, 439] width 181 height 38
click at [345, 406] on input "Search Form" at bounding box center [705, 401] width 809 height 36
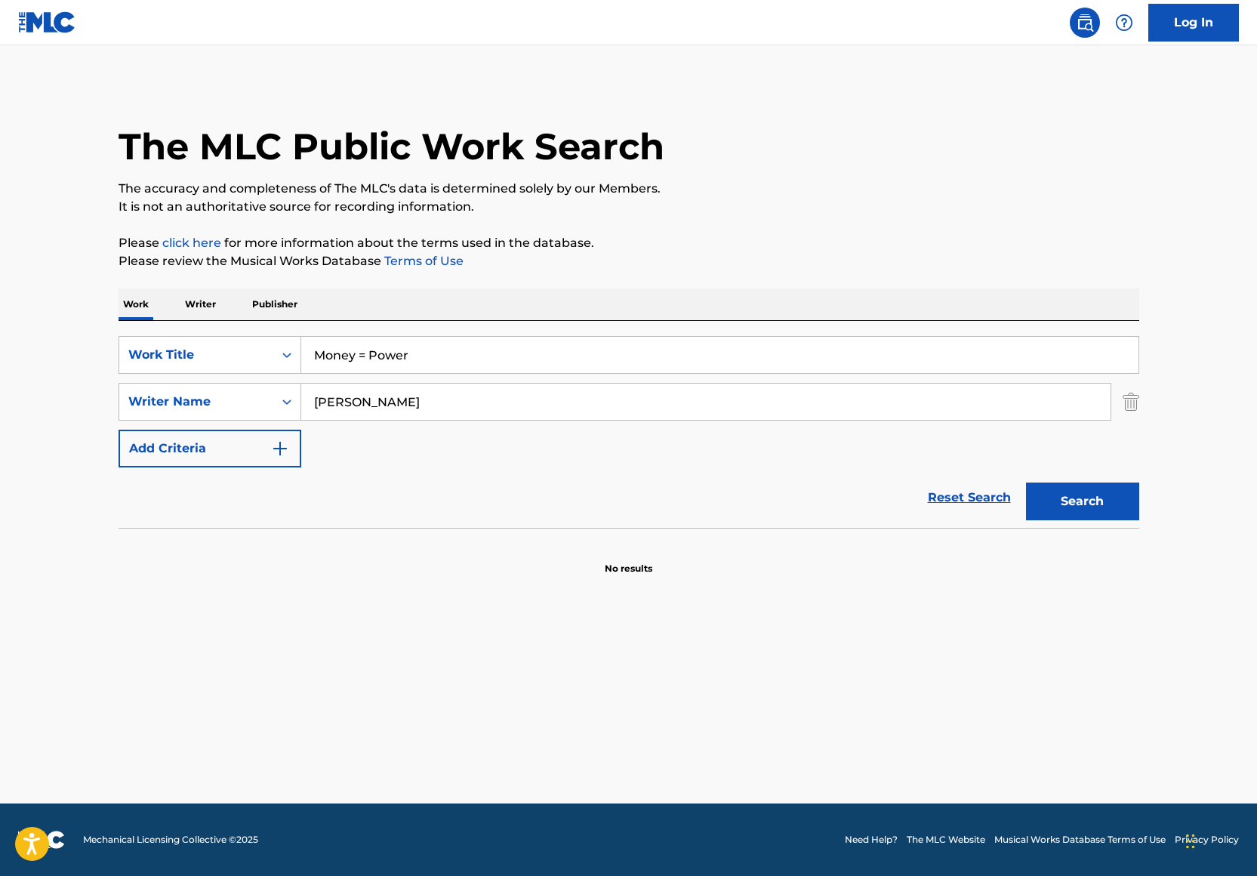
type input "James Johnson"
click at [1106, 502] on button "Search" at bounding box center [1082, 501] width 113 height 38
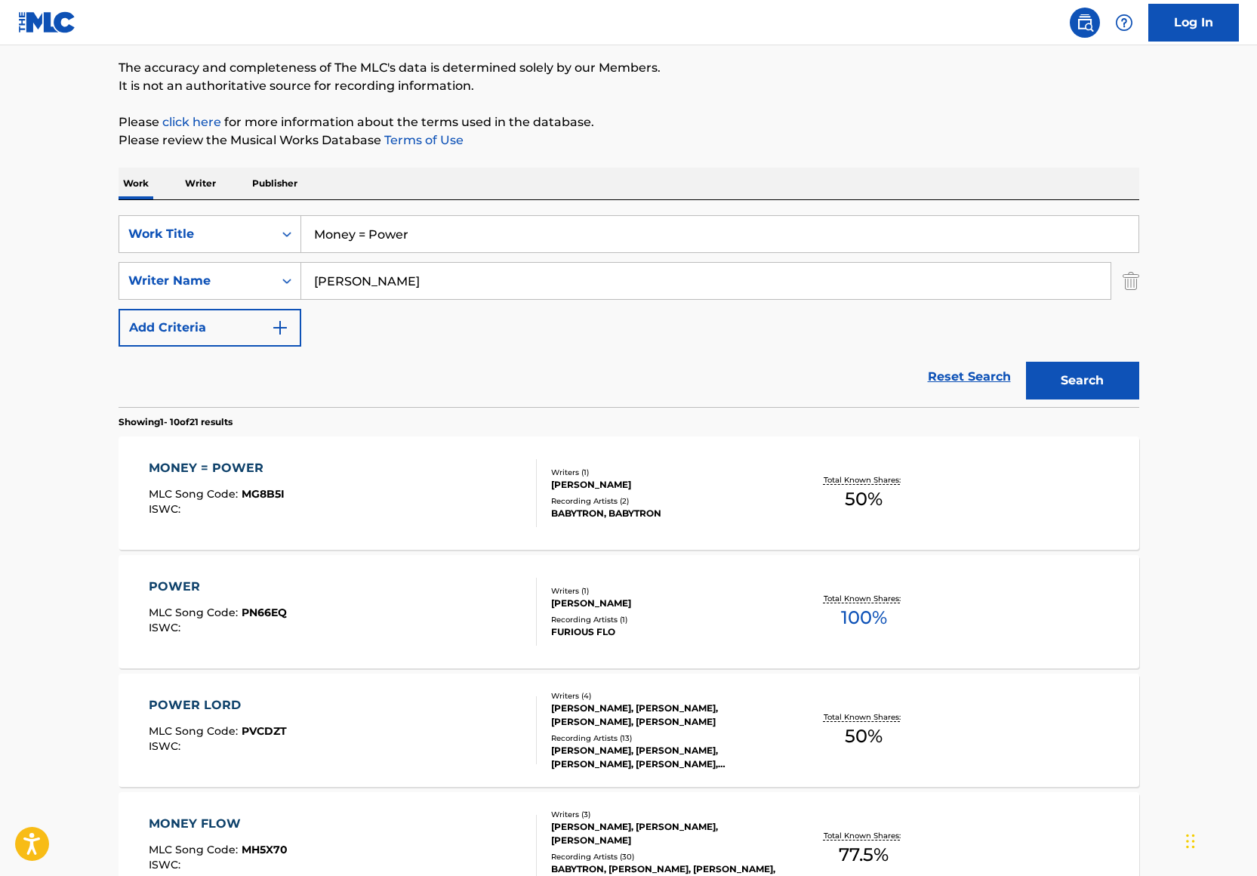
scroll to position [140, 0]
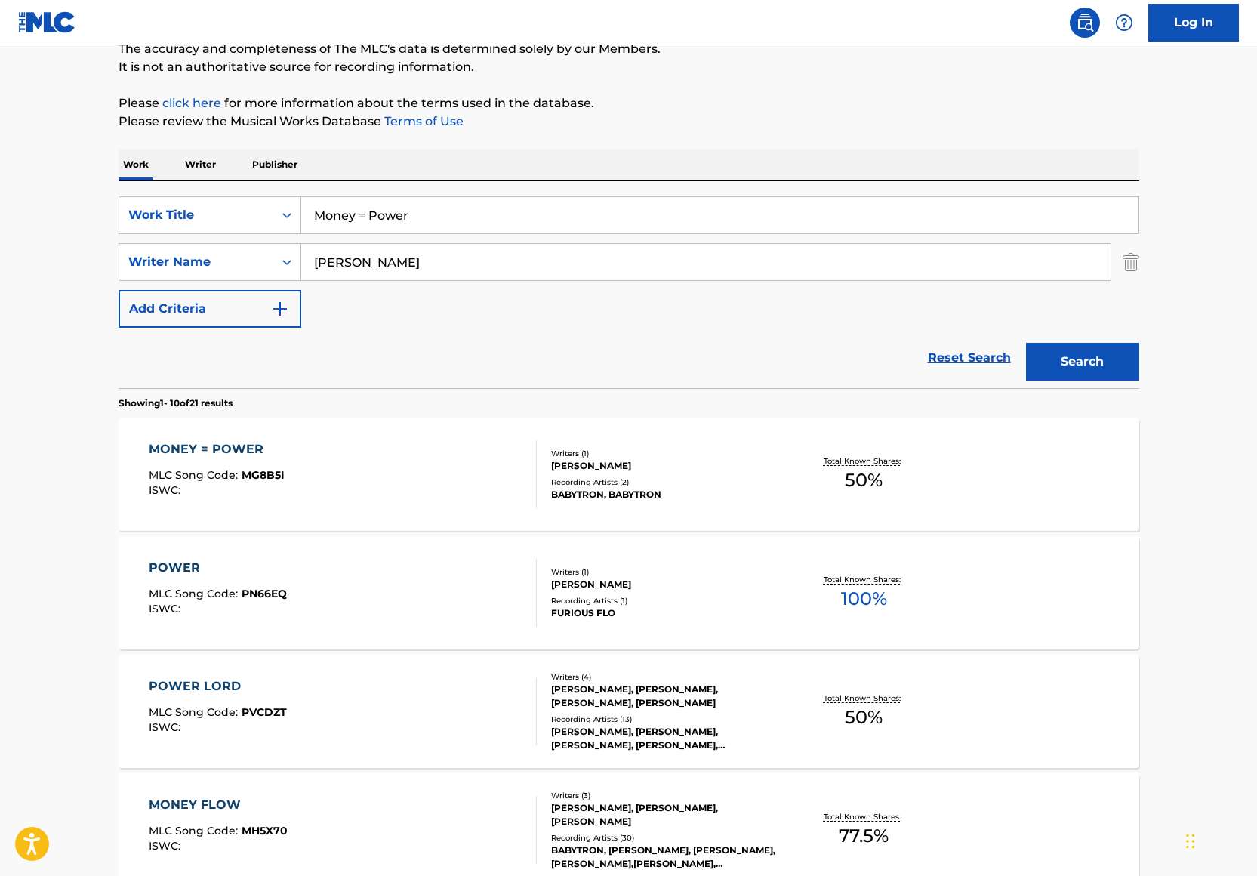
click at [746, 445] on div "MONEY = POWER MLC Song Code : MG8B5I ISWC : Writers ( 1 ) JAMES JOHNSON IV Reco…" at bounding box center [629, 473] width 1021 height 113
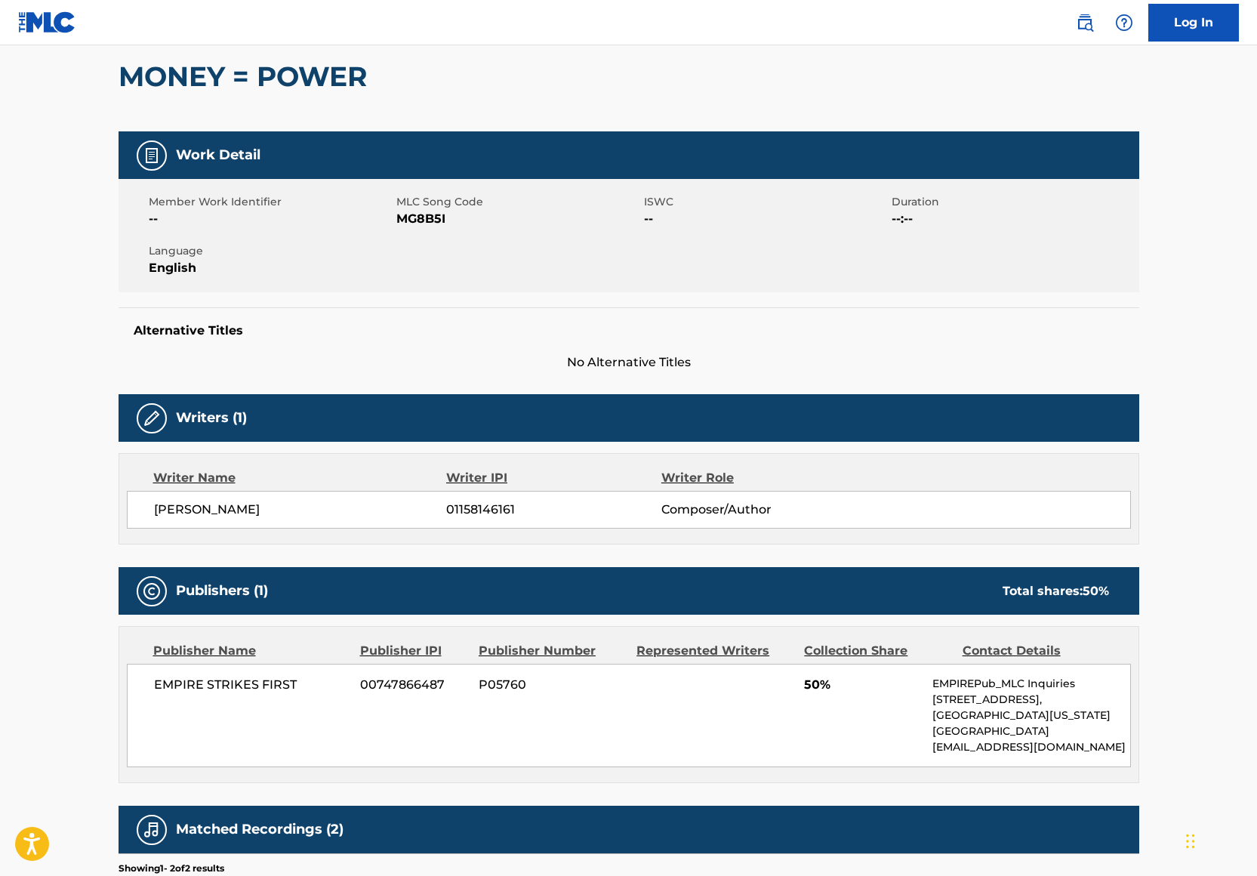
scroll to position [134, 0]
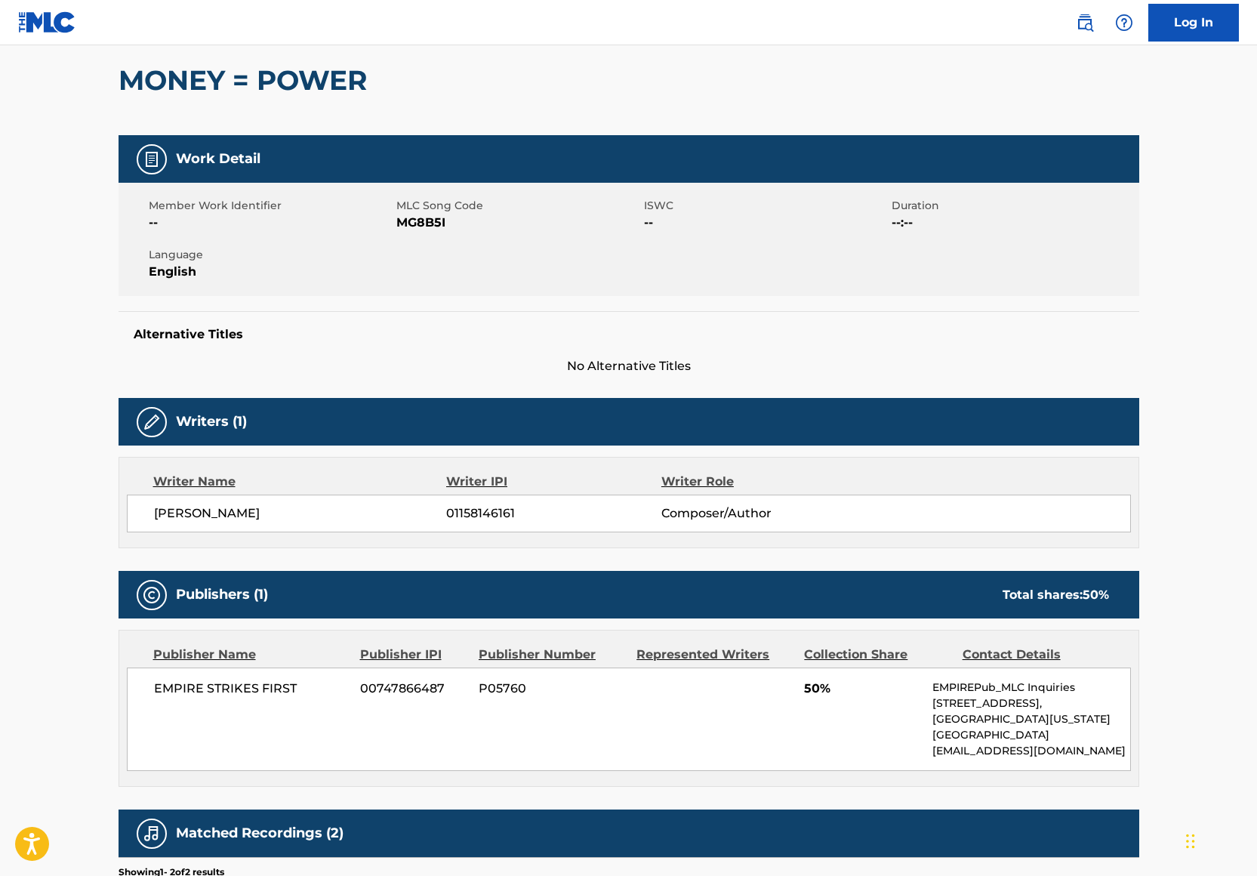
click at [1056, 78] on div "MONEY = POWER" at bounding box center [629, 80] width 1021 height 110
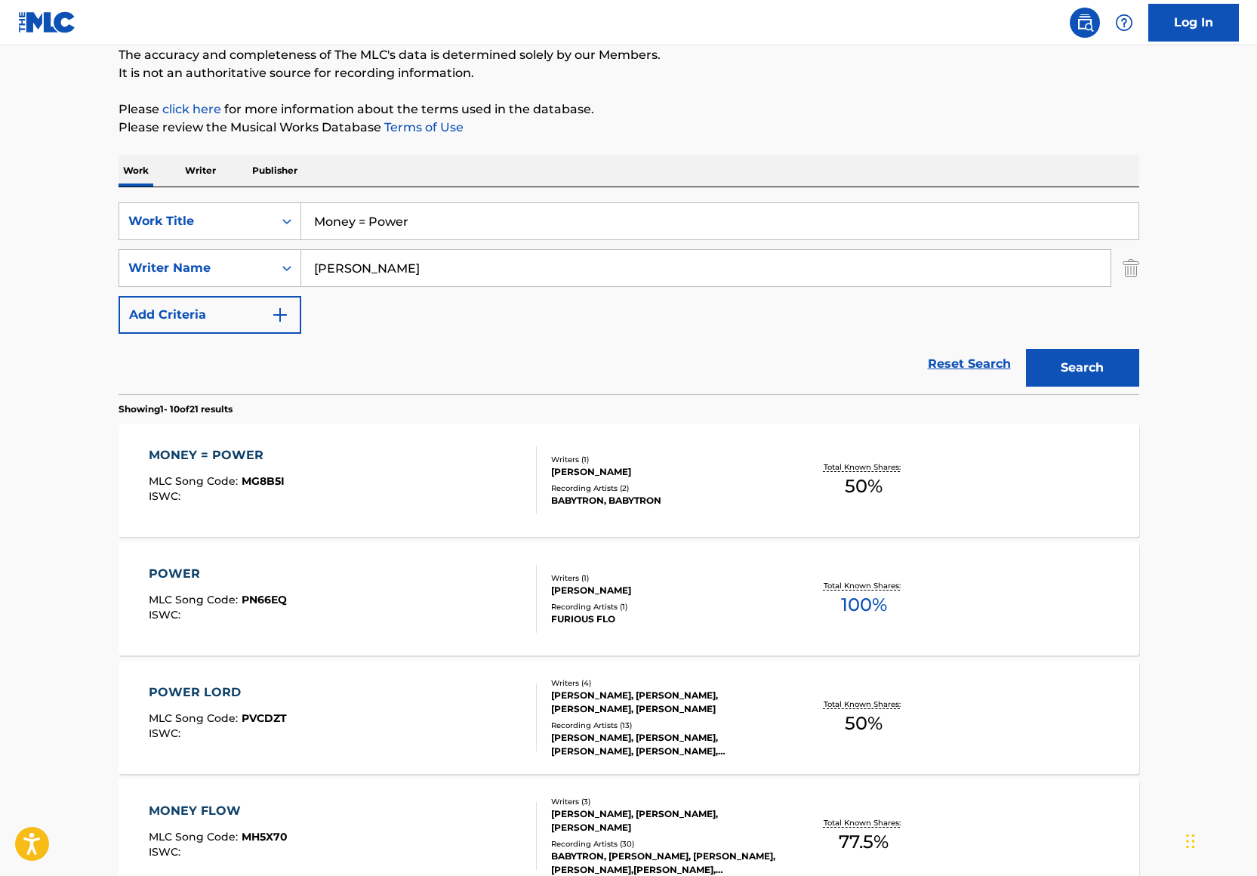
scroll to position [140, 0]
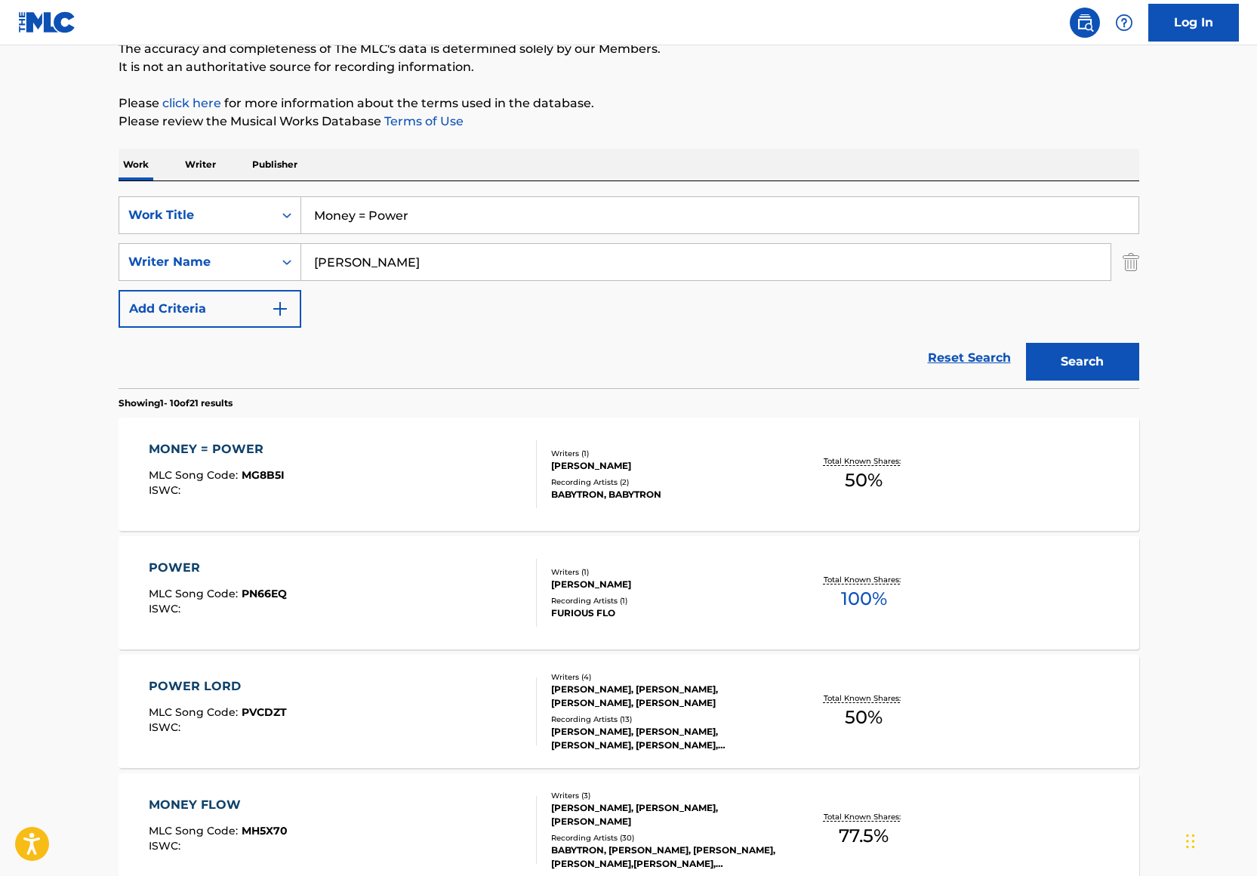
click at [380, 220] on input "Money = Power" at bounding box center [719, 215] width 837 height 36
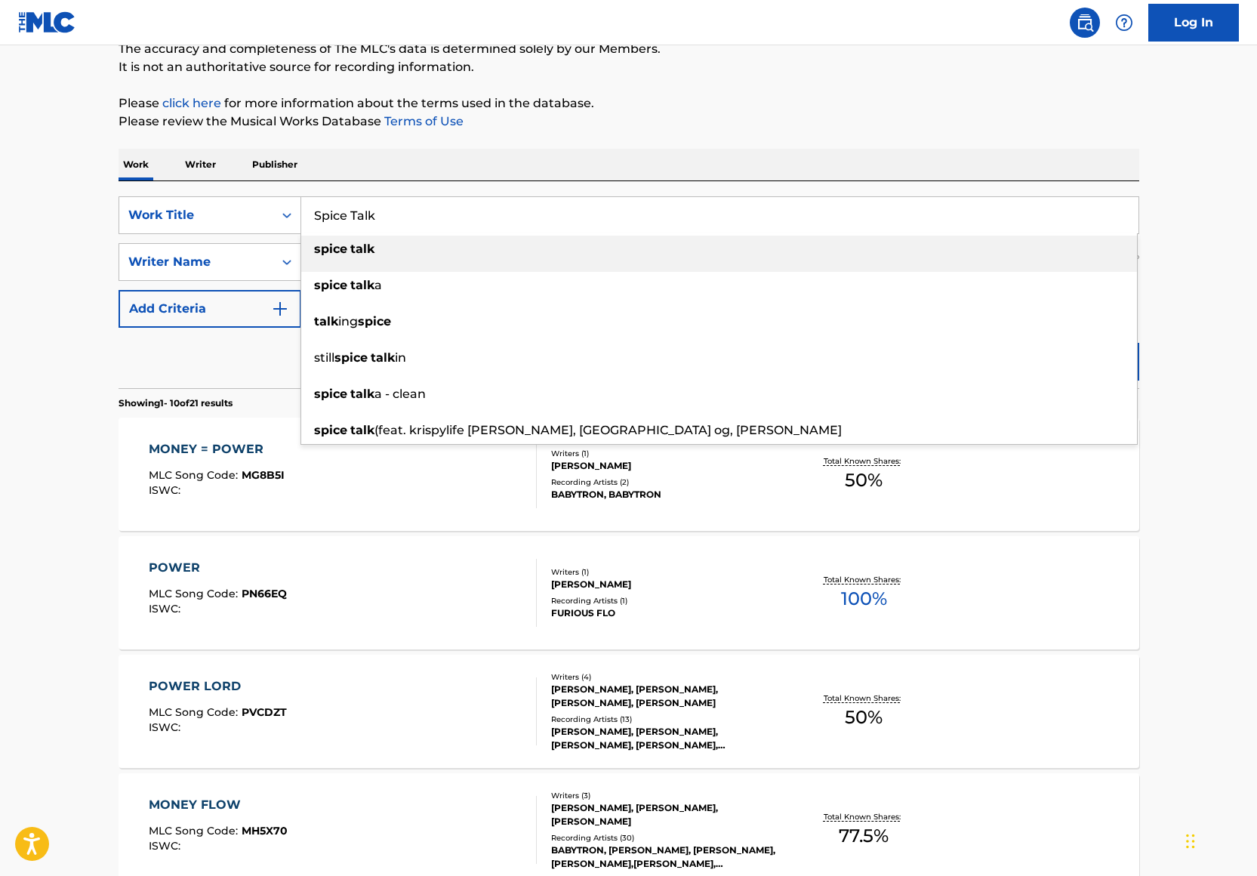
type input "Spice Talk"
click at [710, 149] on div "Work Writer Publisher" at bounding box center [629, 165] width 1021 height 32
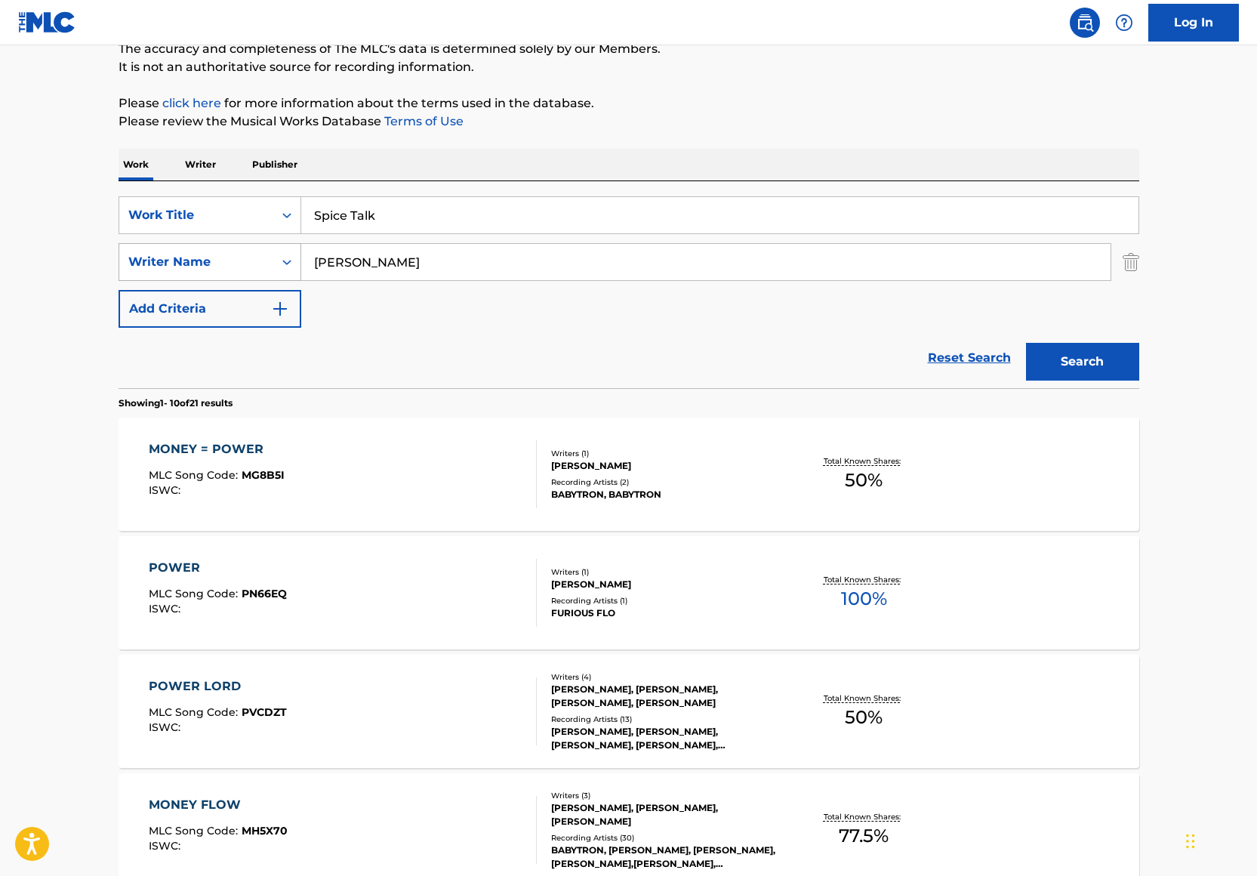
click at [256, 270] on div "Writer Name" at bounding box center [196, 262] width 136 height 18
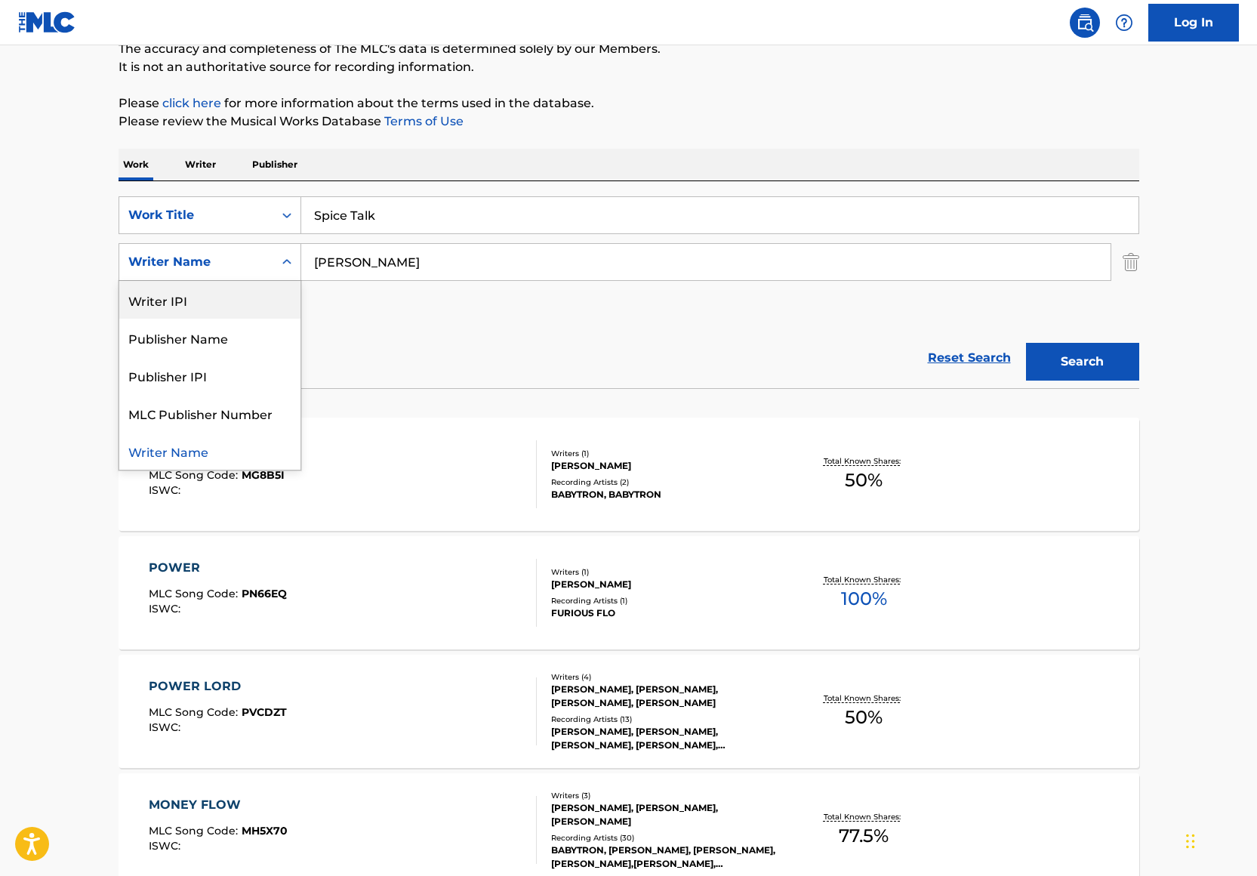
click at [384, 266] on input "James Johnson" at bounding box center [705, 262] width 809 height 36
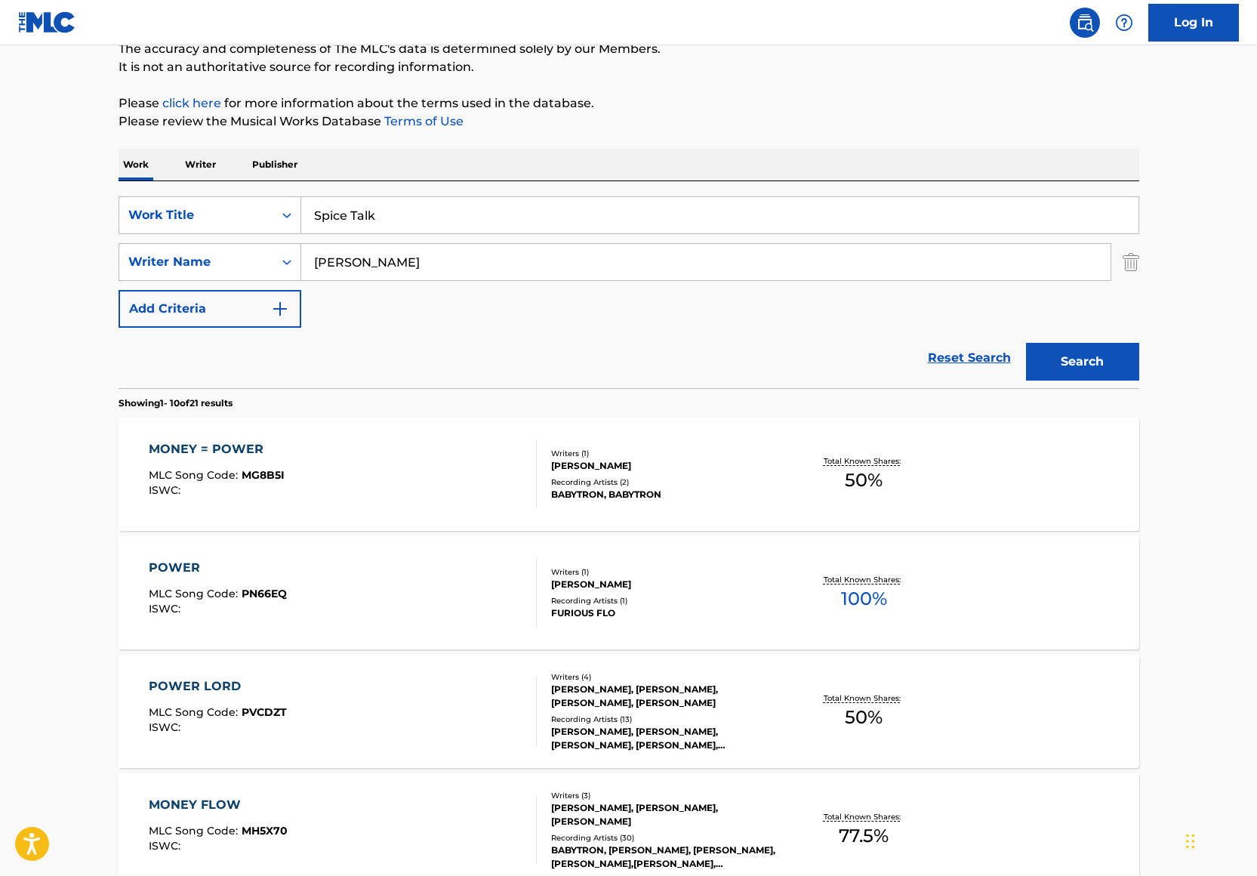
click at [385, 266] on input "James Johnson" at bounding box center [705, 262] width 809 height 36
click at [1058, 345] on button "Search" at bounding box center [1082, 362] width 113 height 38
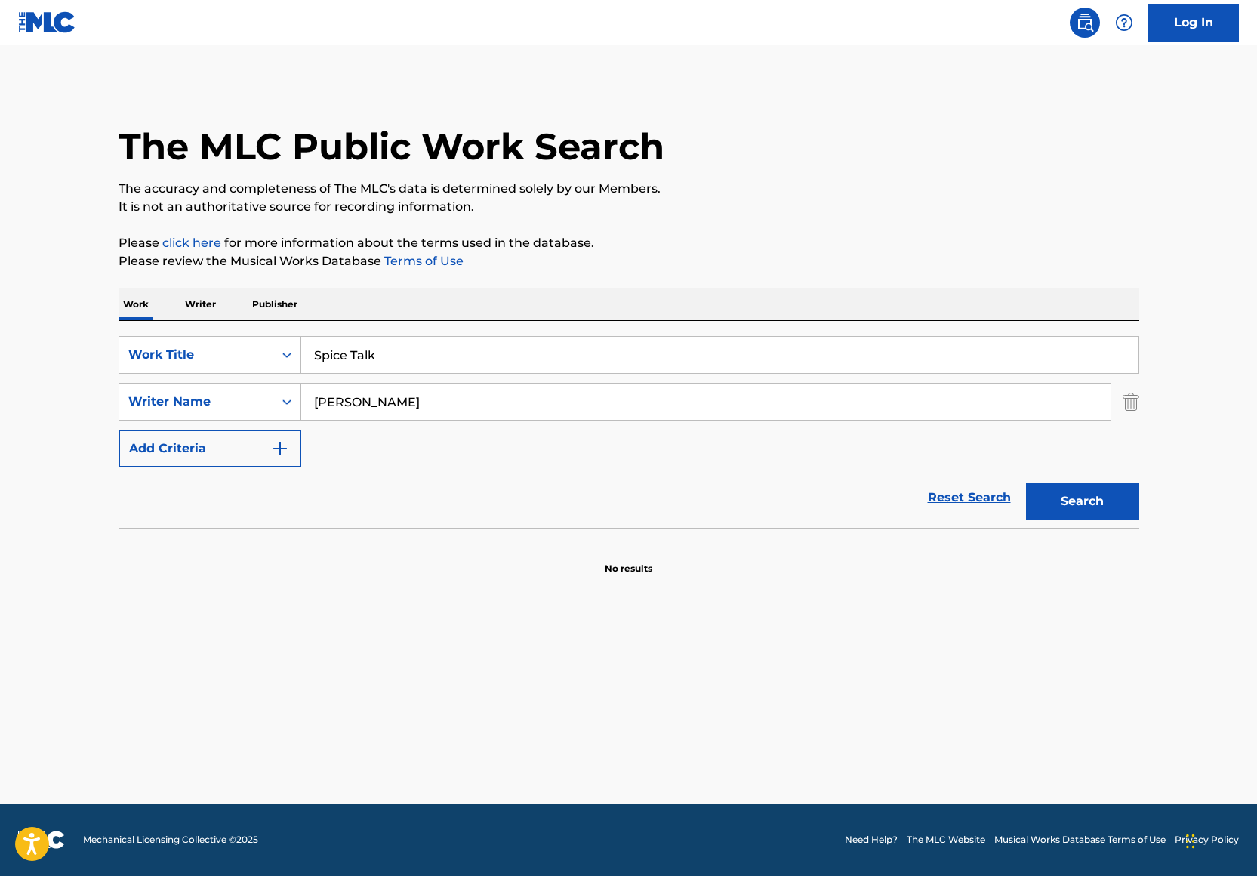
click at [499, 387] on input "[PERSON_NAME]" at bounding box center [705, 401] width 809 height 36
click at [402, 352] on input "Spice Talk" at bounding box center [719, 355] width 837 height 36
click at [346, 405] on input "[PERSON_NAME]" at bounding box center [705, 401] width 809 height 36
click at [346, 404] on input "[PERSON_NAME]" at bounding box center [705, 401] width 809 height 36
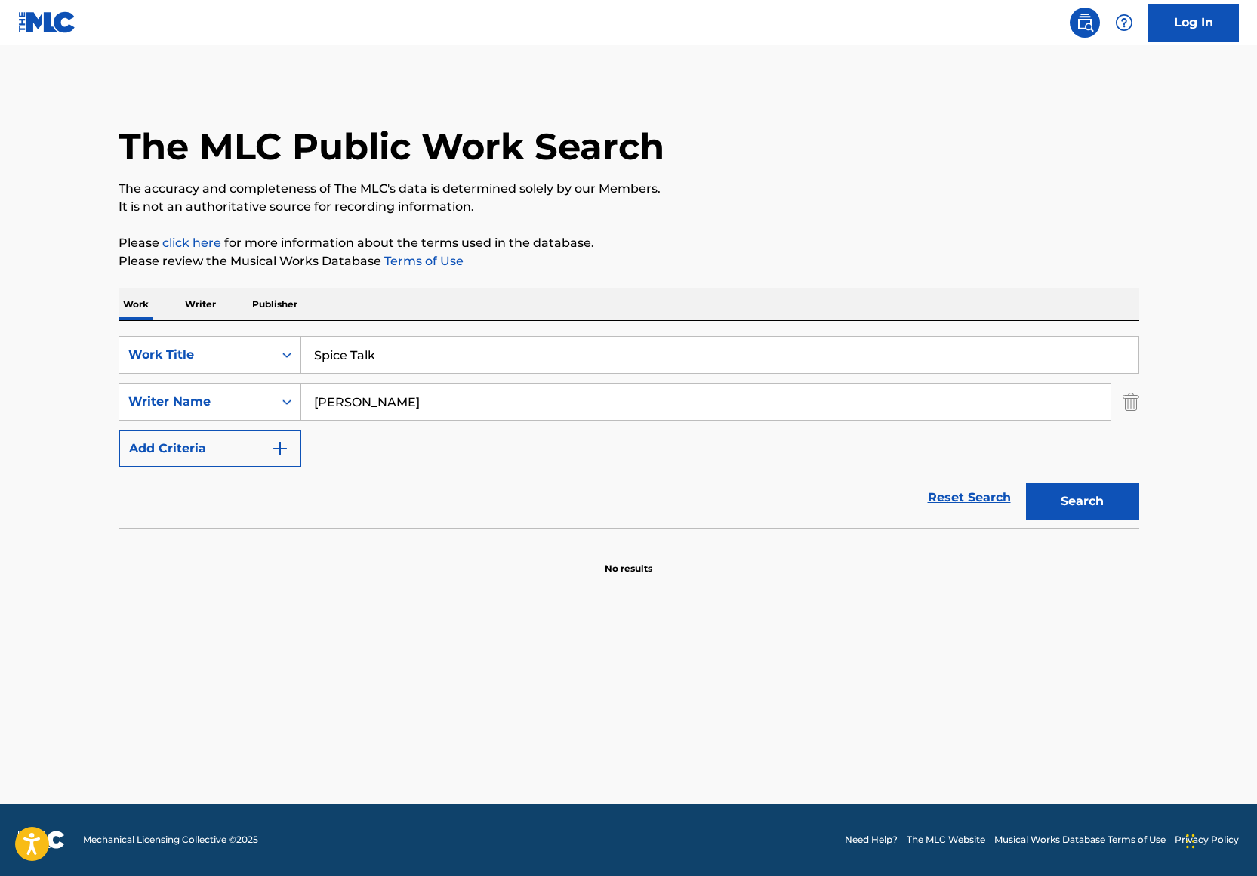
paste input "Chivez Smit"
type input "Chivez Smith"
click at [1074, 501] on button "Search" at bounding box center [1082, 501] width 113 height 38
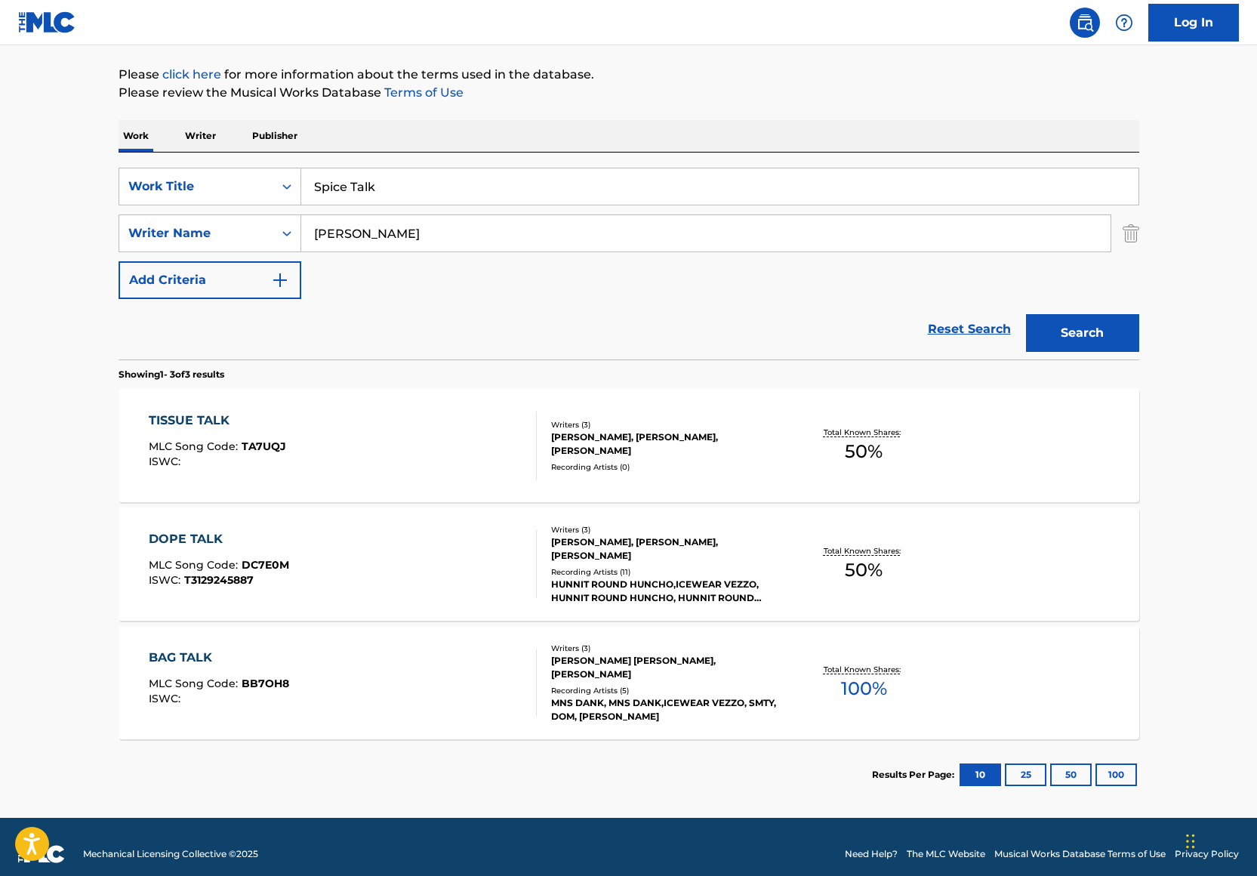
scroll to position [175, 0]
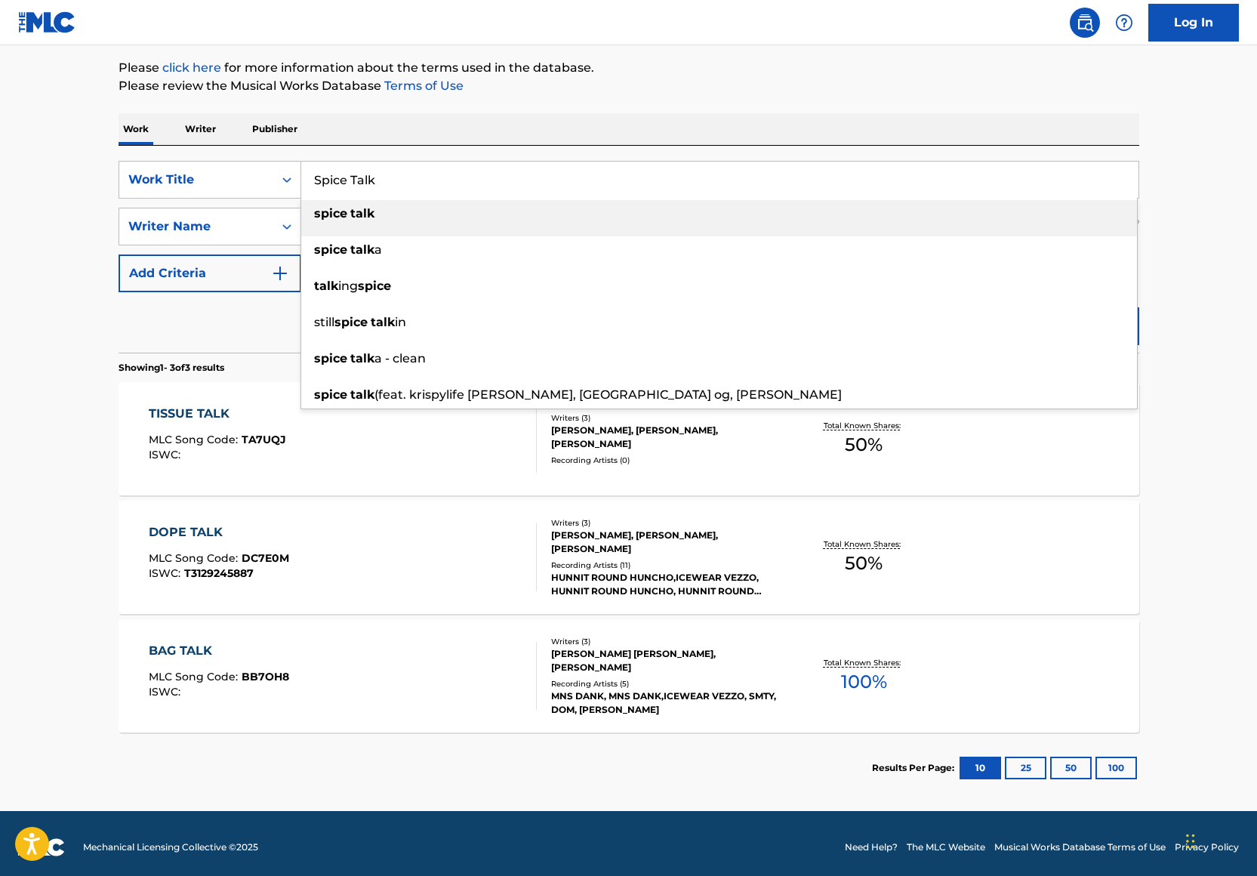
click at [433, 183] on input "Spice Talk" at bounding box center [719, 180] width 837 height 36
click at [528, 137] on div "Work Writer Publisher" at bounding box center [629, 129] width 1021 height 32
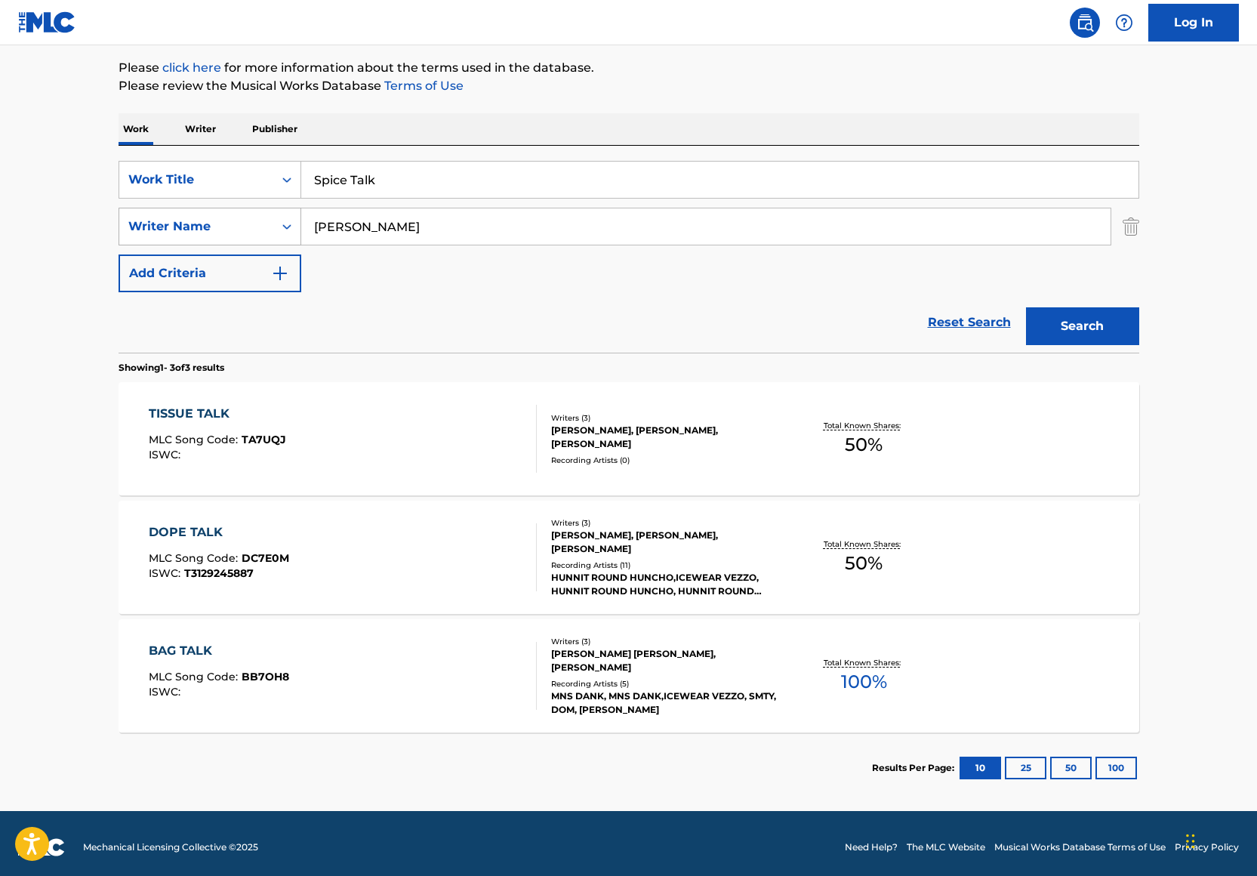
click at [232, 226] on div "Writer Name" at bounding box center [196, 226] width 136 height 18
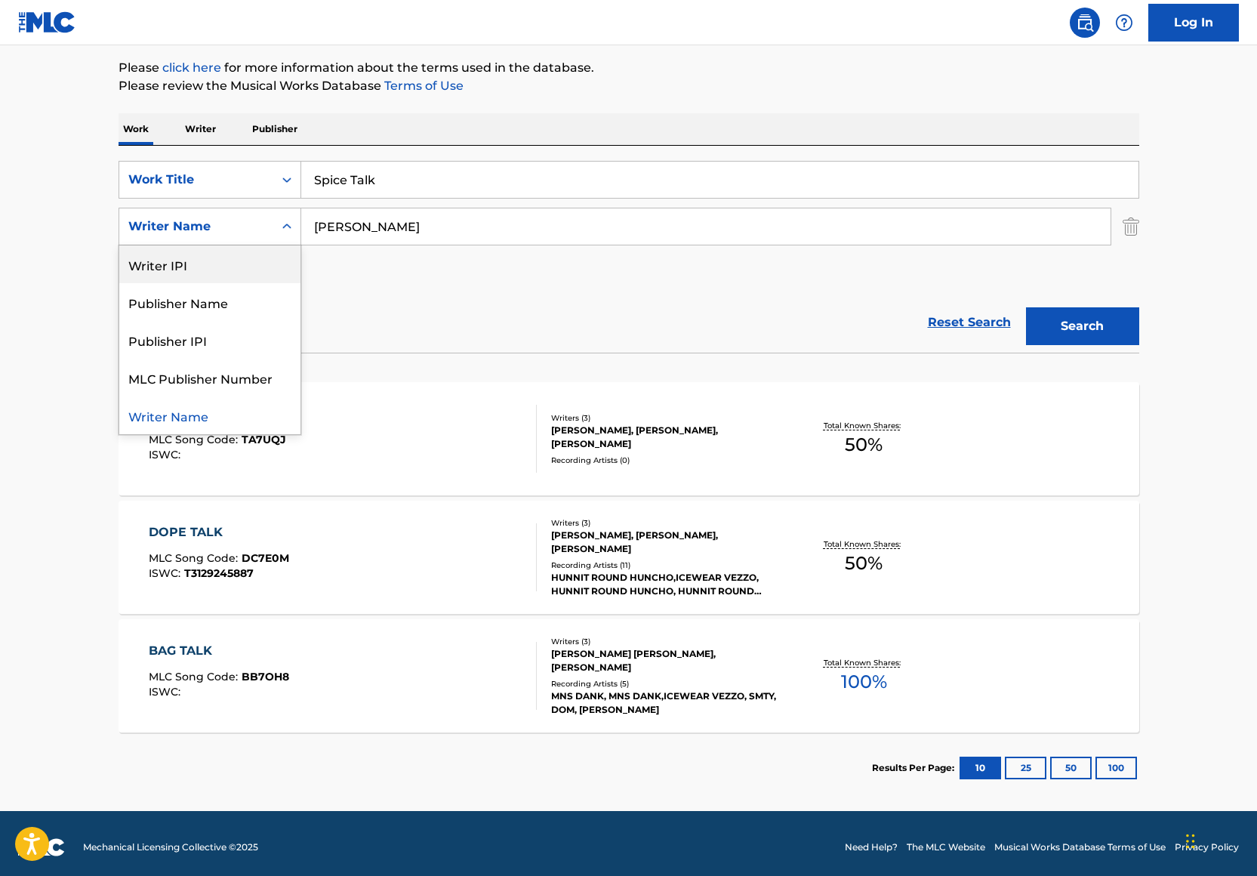
click at [232, 260] on div "Writer IPI" at bounding box center [209, 264] width 181 height 38
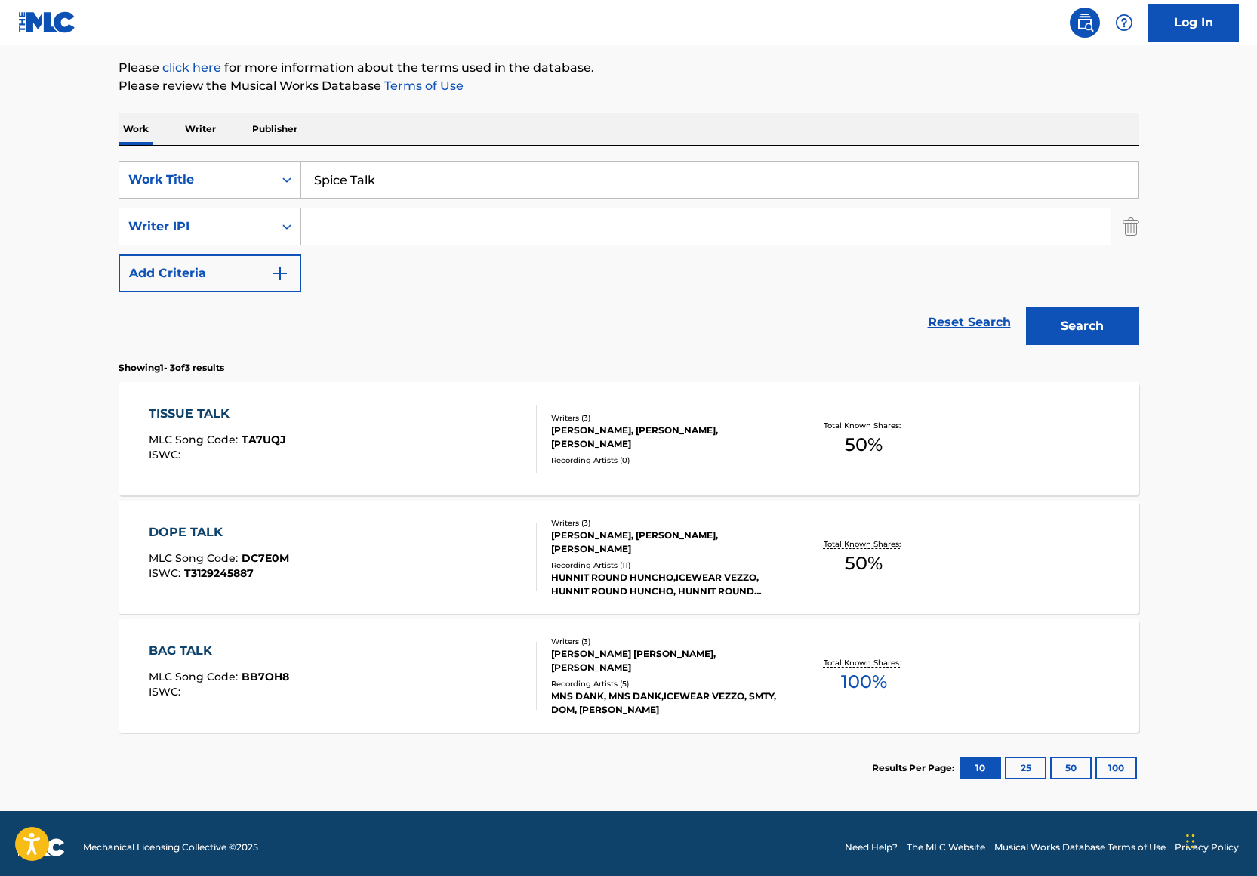
click at [417, 219] on input "Search Form" at bounding box center [705, 226] width 809 height 36
paste input "716954222"
click at [713, 92] on p "Please review the Musical Works Database Terms of Use" at bounding box center [629, 86] width 1021 height 18
click at [337, 227] on input "716954222" at bounding box center [705, 226] width 809 height 36
type input "716954222"
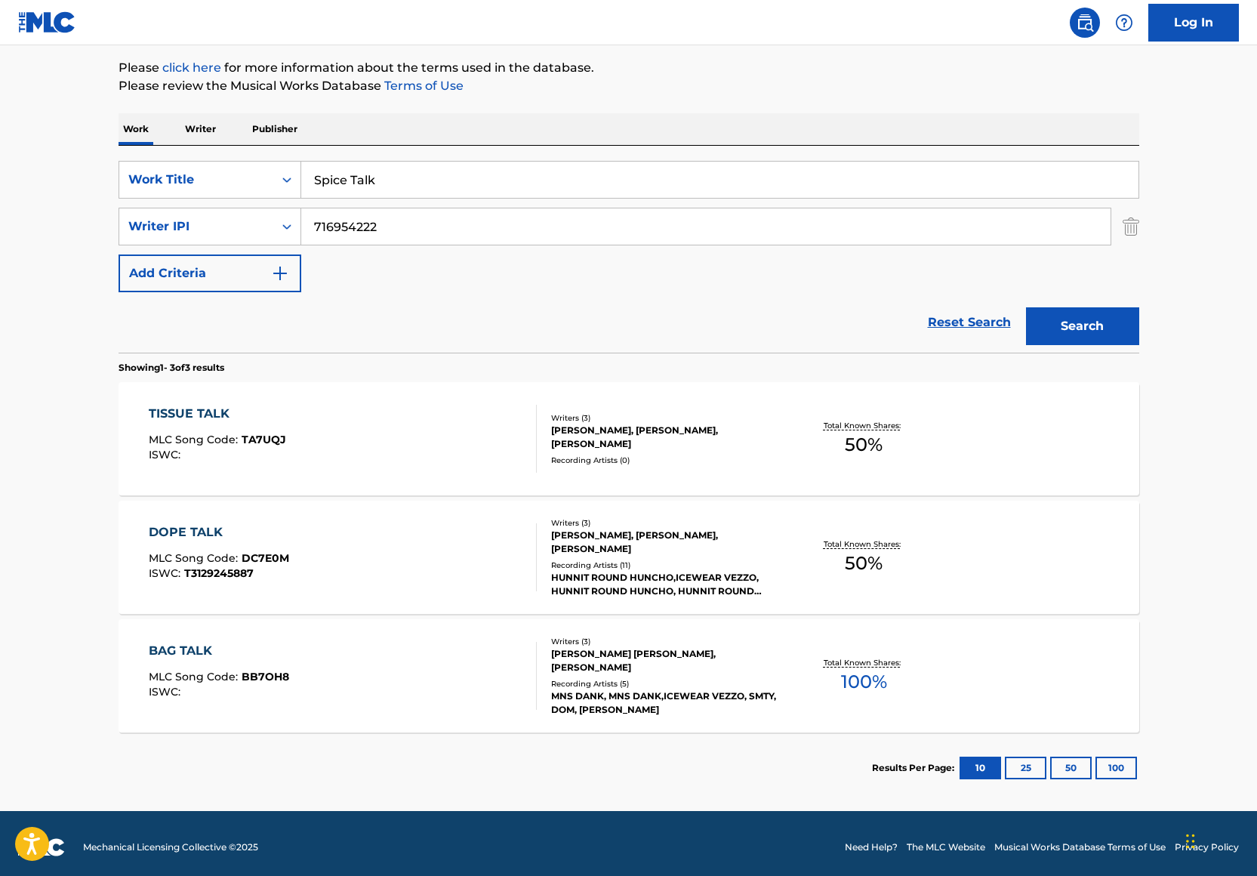
click at [1086, 316] on button "Search" at bounding box center [1082, 326] width 113 height 38
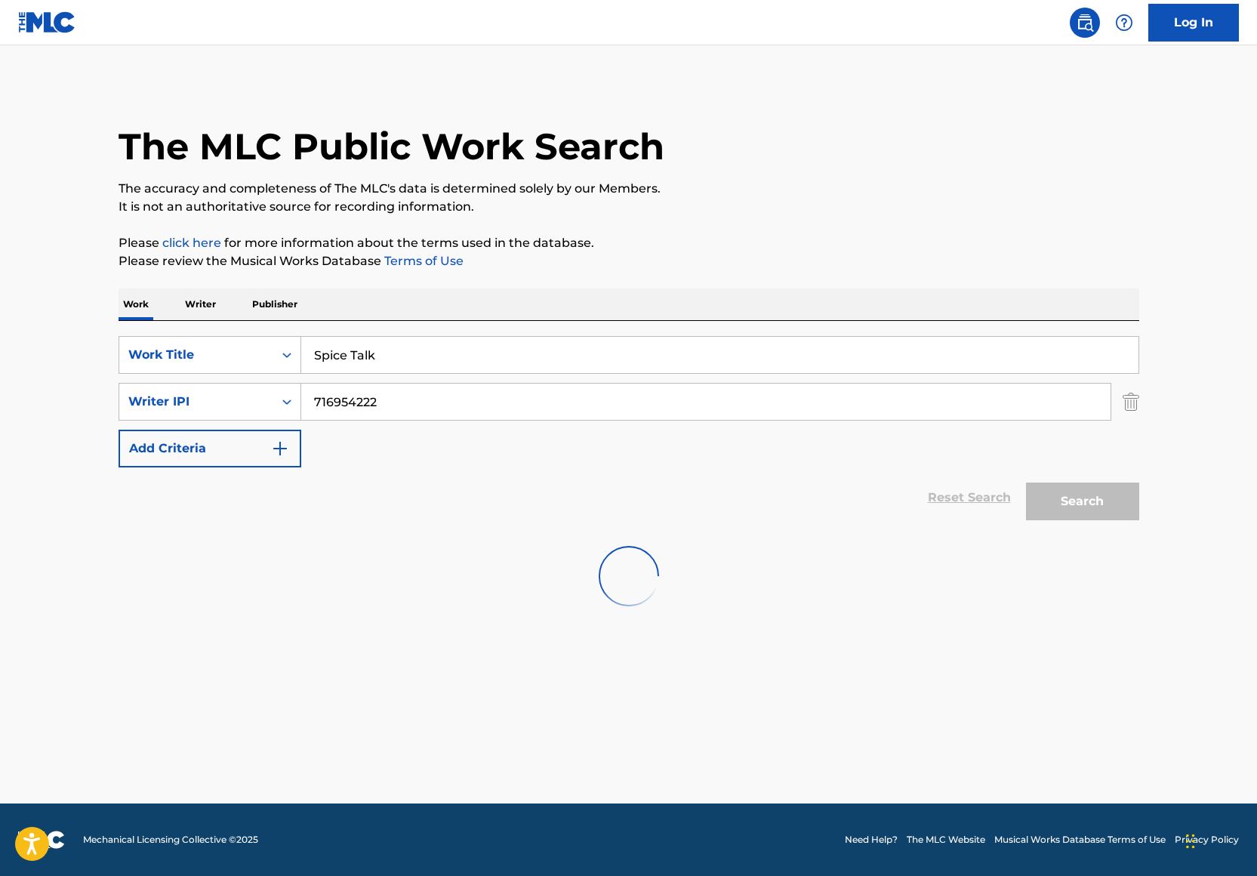
scroll to position [0, 0]
click at [423, 402] on input "716954222" at bounding box center [705, 401] width 809 height 36
click at [1094, 491] on button "Search" at bounding box center [1082, 501] width 113 height 38
click at [392, 359] on input "Spice Talk" at bounding box center [719, 355] width 837 height 36
click at [391, 359] on input "Spice Talk" at bounding box center [719, 355] width 837 height 36
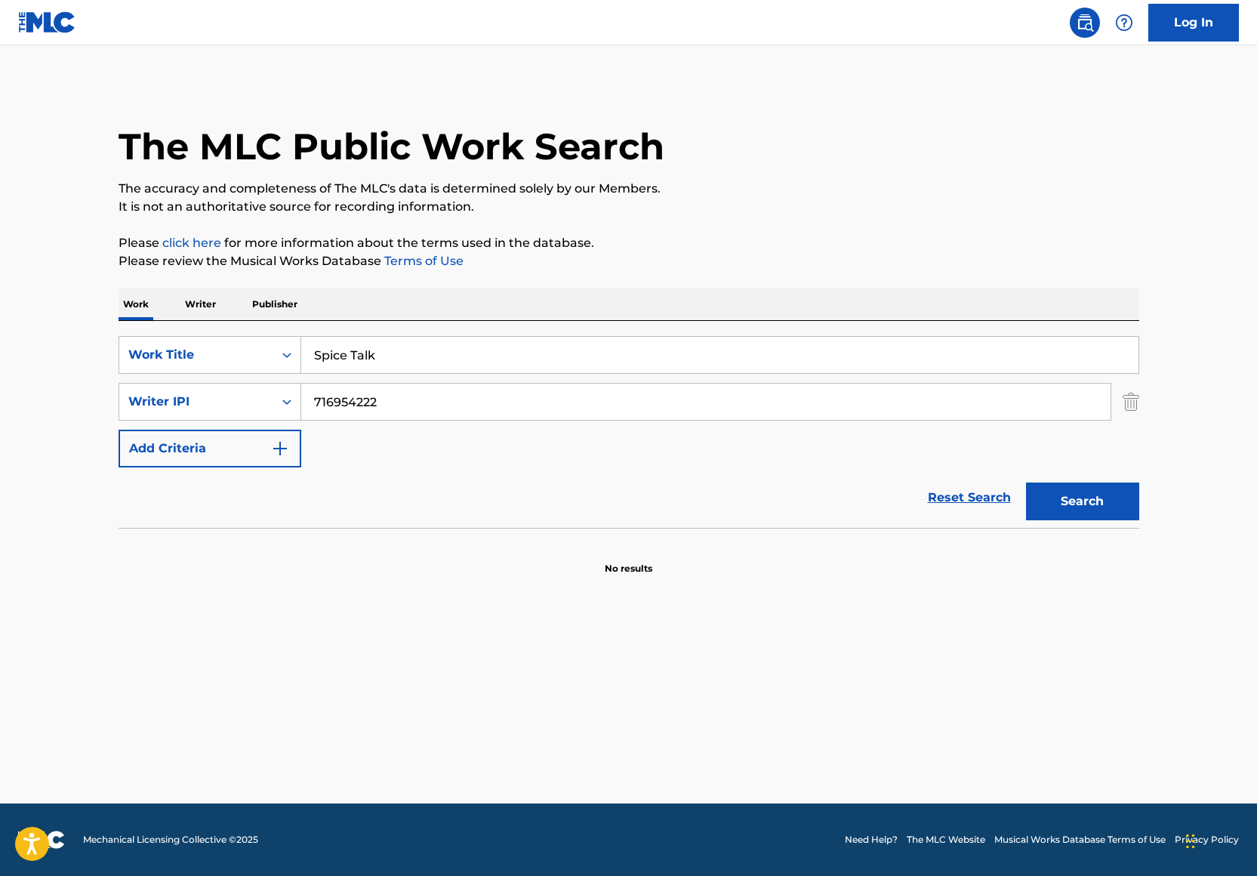
click at [391, 359] on input "Spice Talk" at bounding box center [719, 355] width 837 height 36
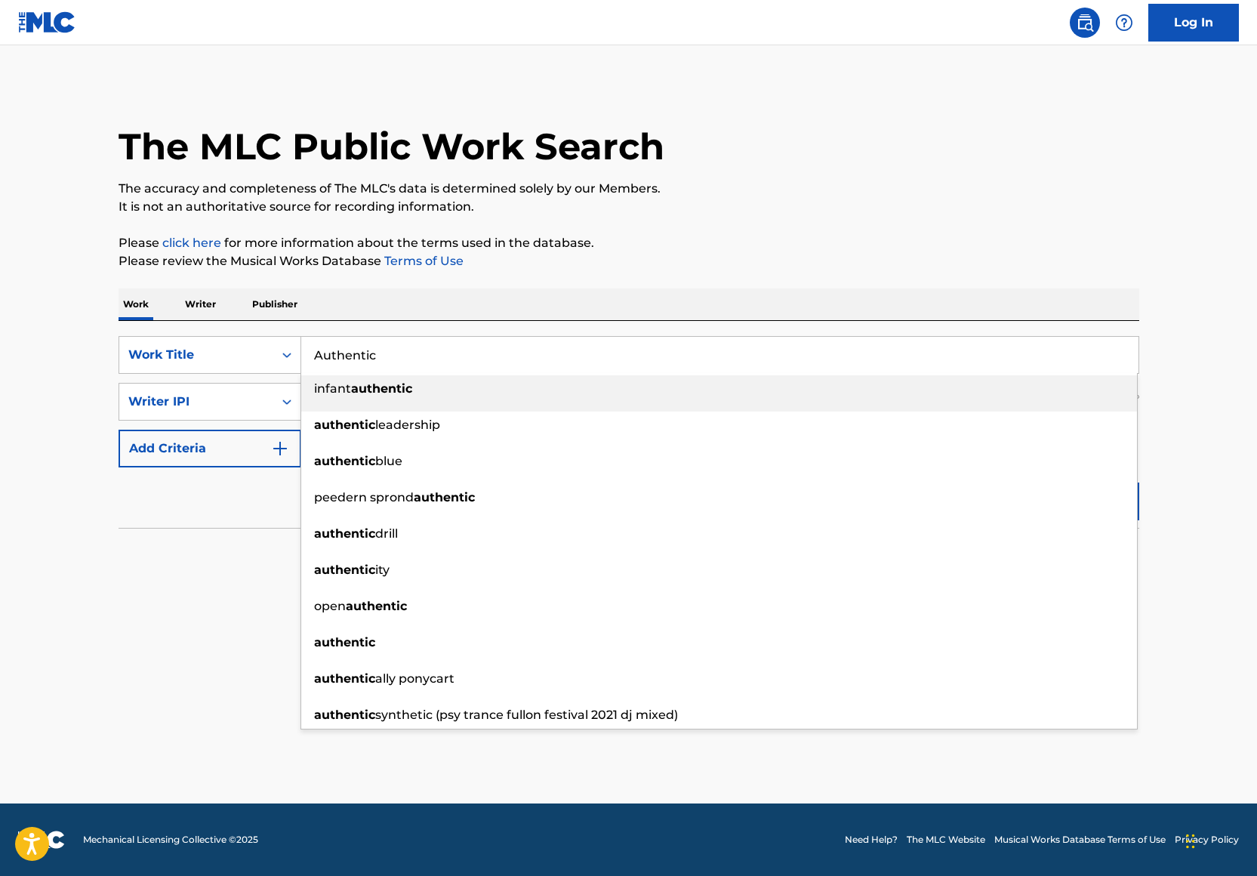
type input "Authentic"
click at [619, 265] on p "Please review the Musical Works Database Terms of Use" at bounding box center [629, 261] width 1021 height 18
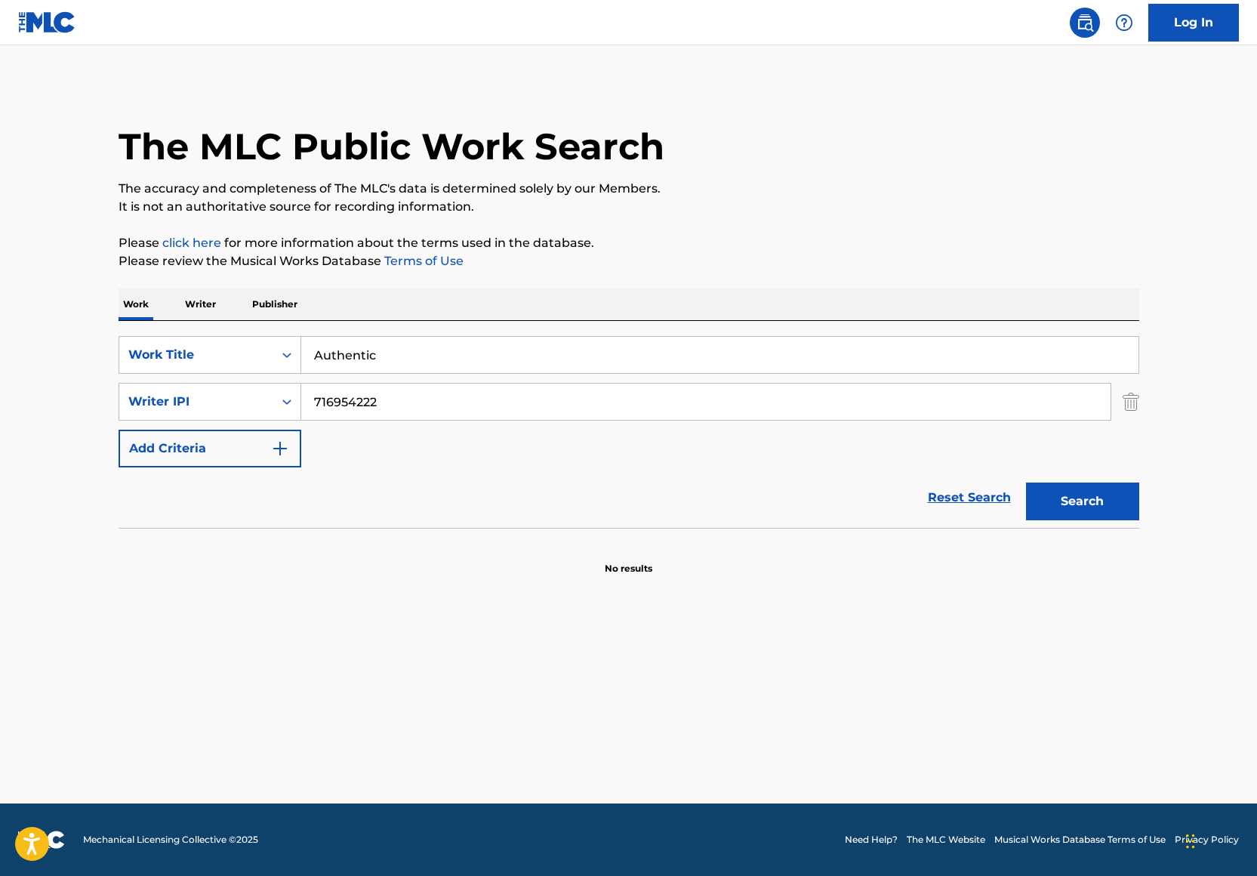
click at [402, 402] on input "716954222" at bounding box center [705, 401] width 809 height 36
click at [402, 401] on input "716954222" at bounding box center [705, 401] width 809 height 36
click at [251, 400] on div "Writer IPI" at bounding box center [196, 402] width 136 height 18
click at [245, 427] on div "Writer Name" at bounding box center [209, 439] width 181 height 38
click at [346, 415] on input "Search Form" at bounding box center [705, 401] width 809 height 36
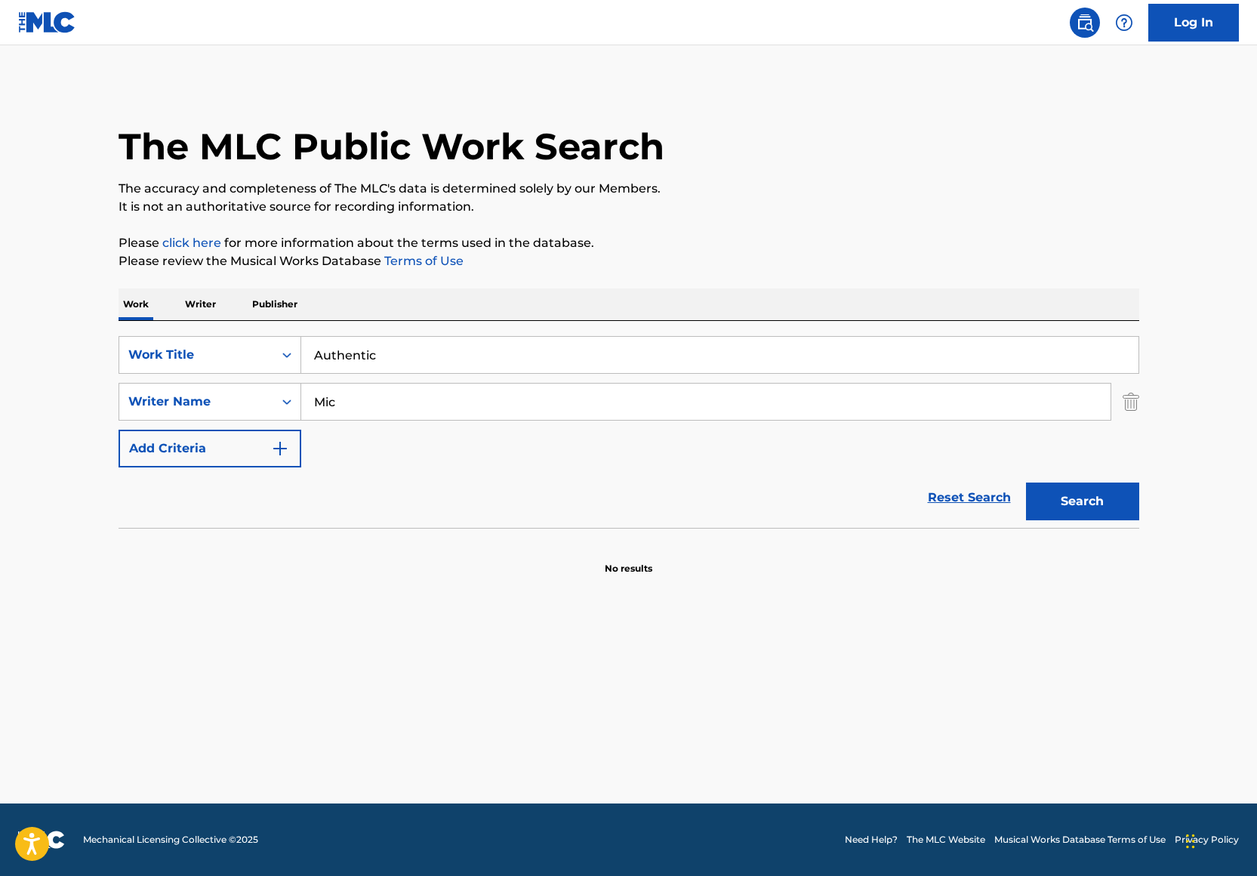
type input "Michael Smith"
click at [1122, 510] on button "Search" at bounding box center [1082, 501] width 113 height 38
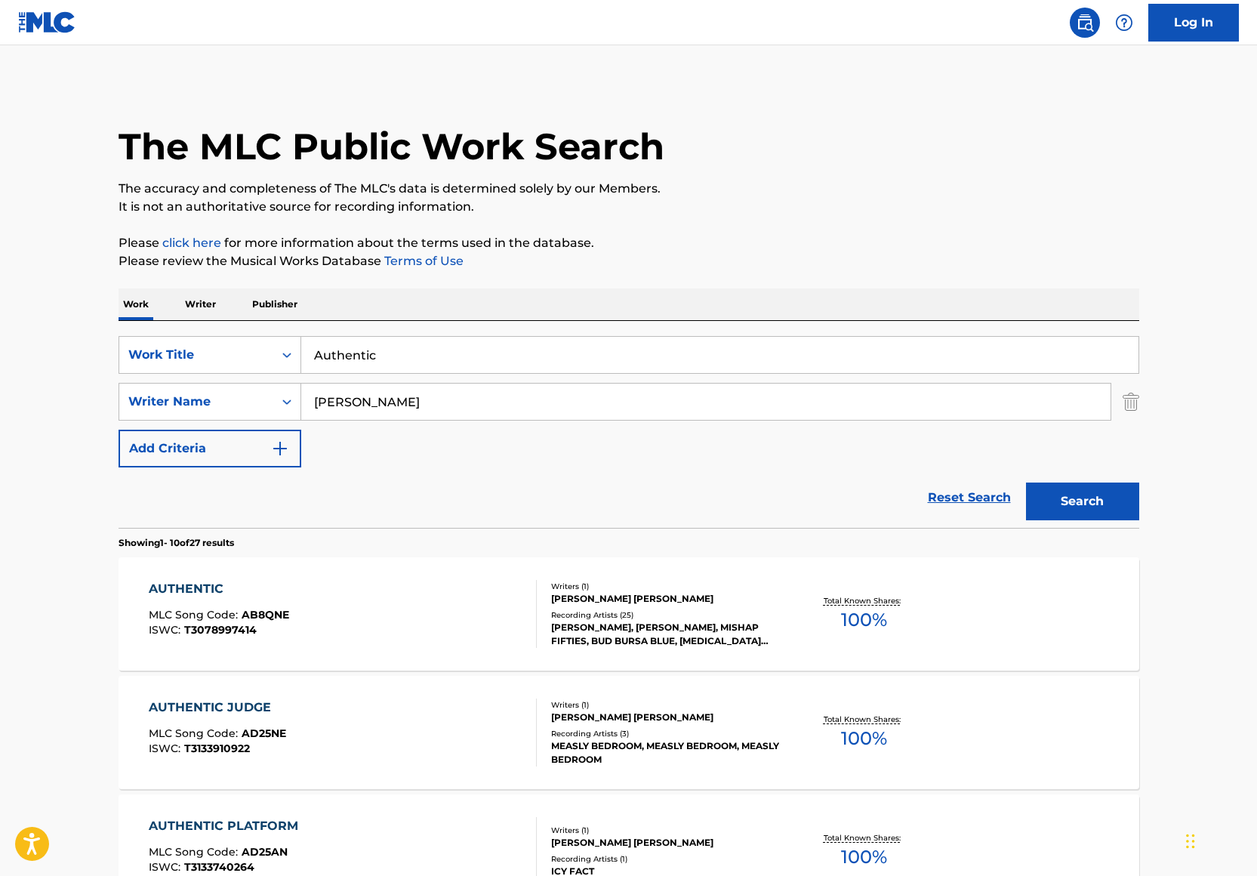
scroll to position [6, 0]
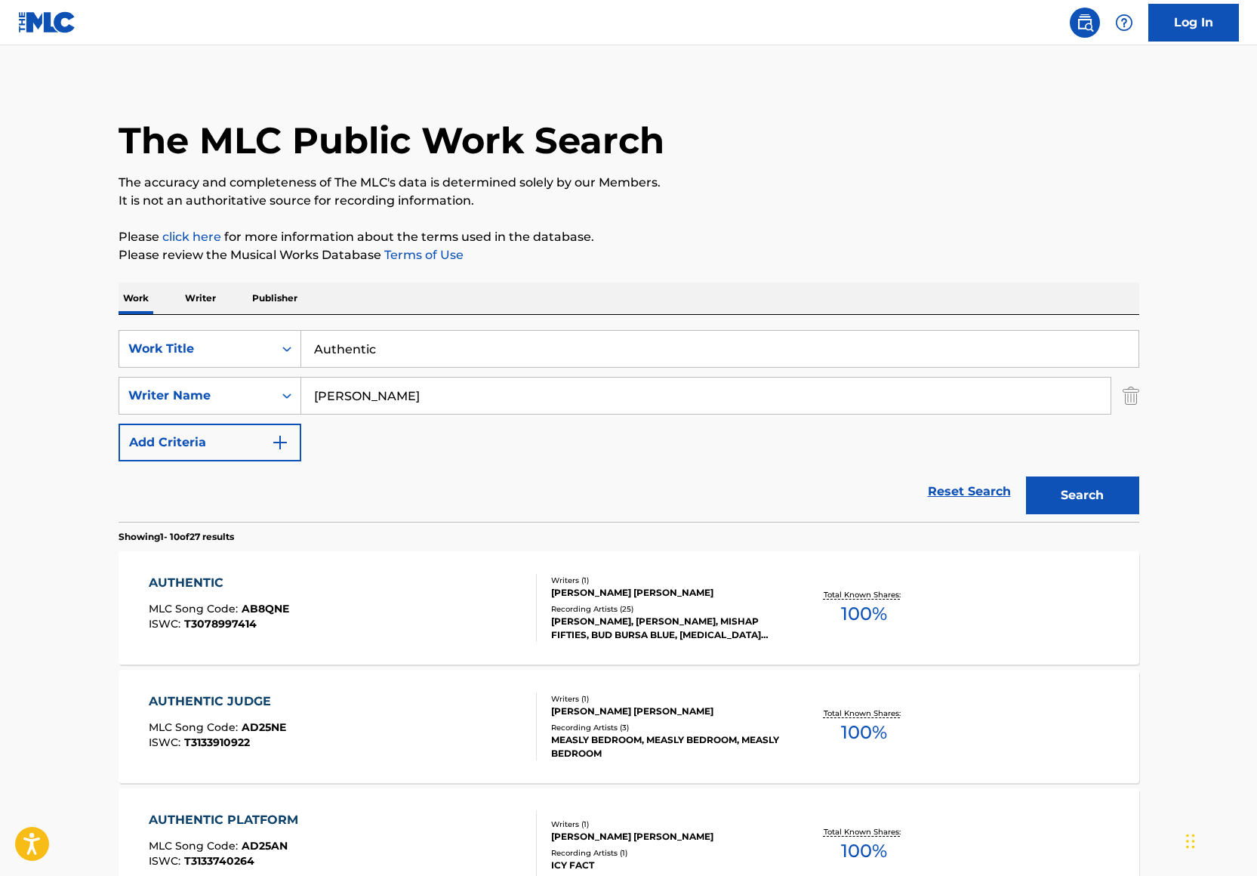
click at [691, 574] on div "Writers ( 1 )" at bounding box center [665, 579] width 228 height 11
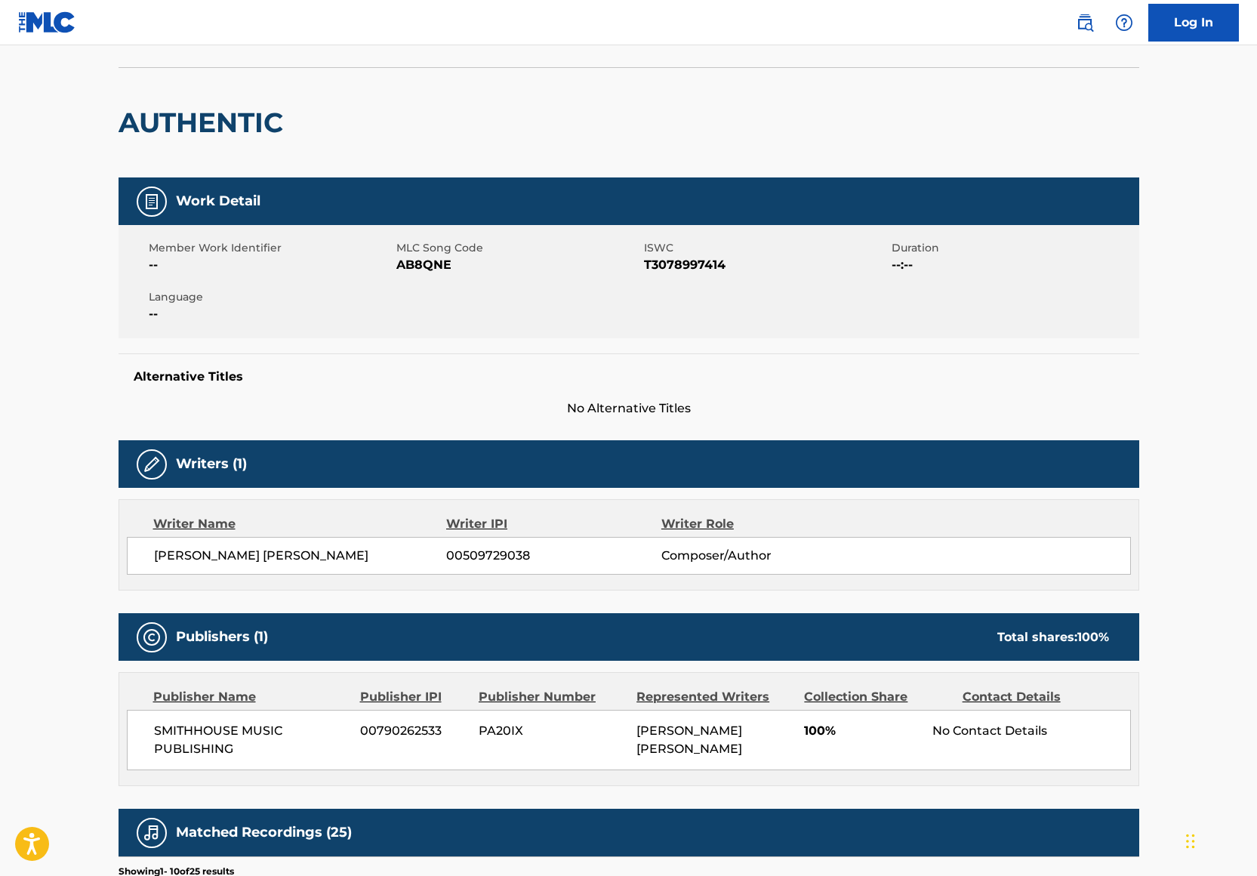
scroll to position [92, 0]
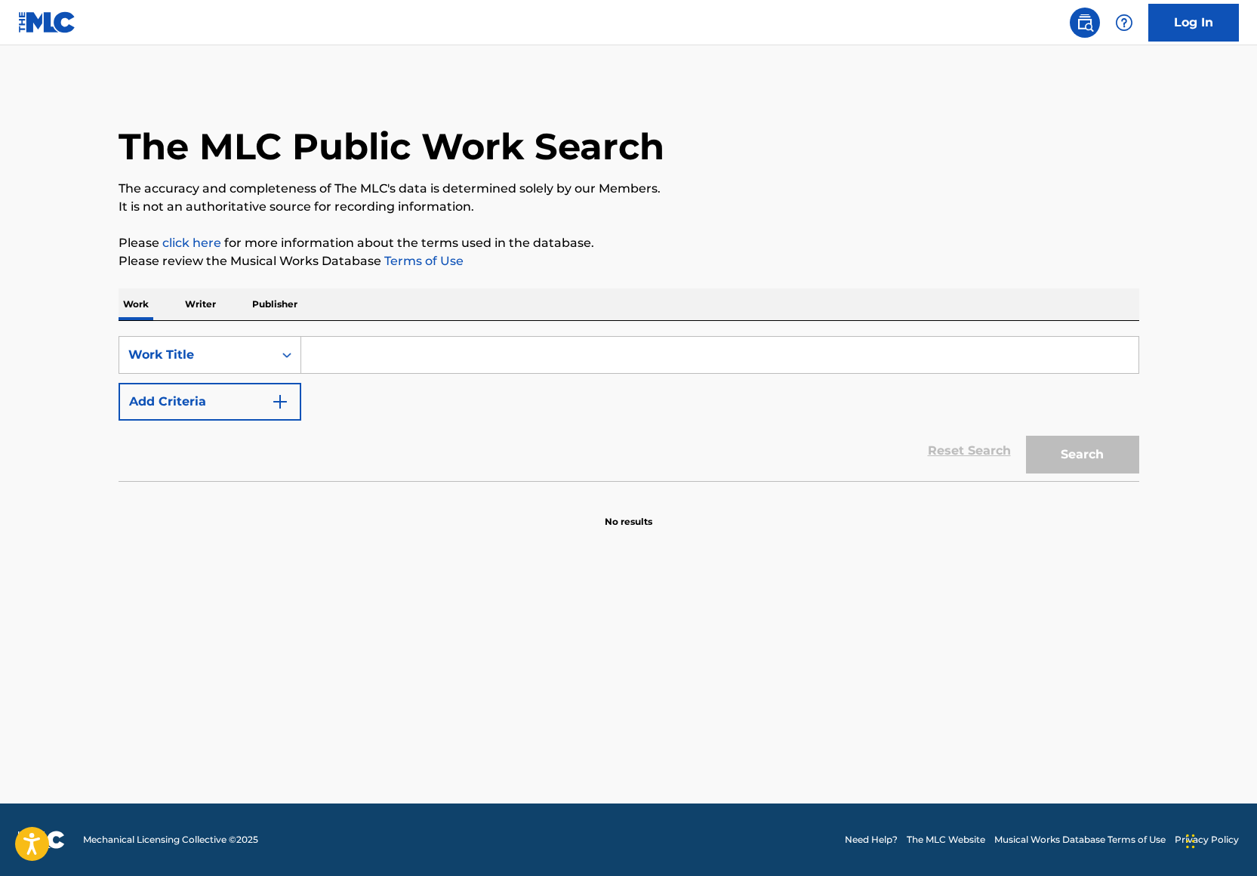
click at [382, 371] on input "Search Form" at bounding box center [719, 355] width 837 height 36
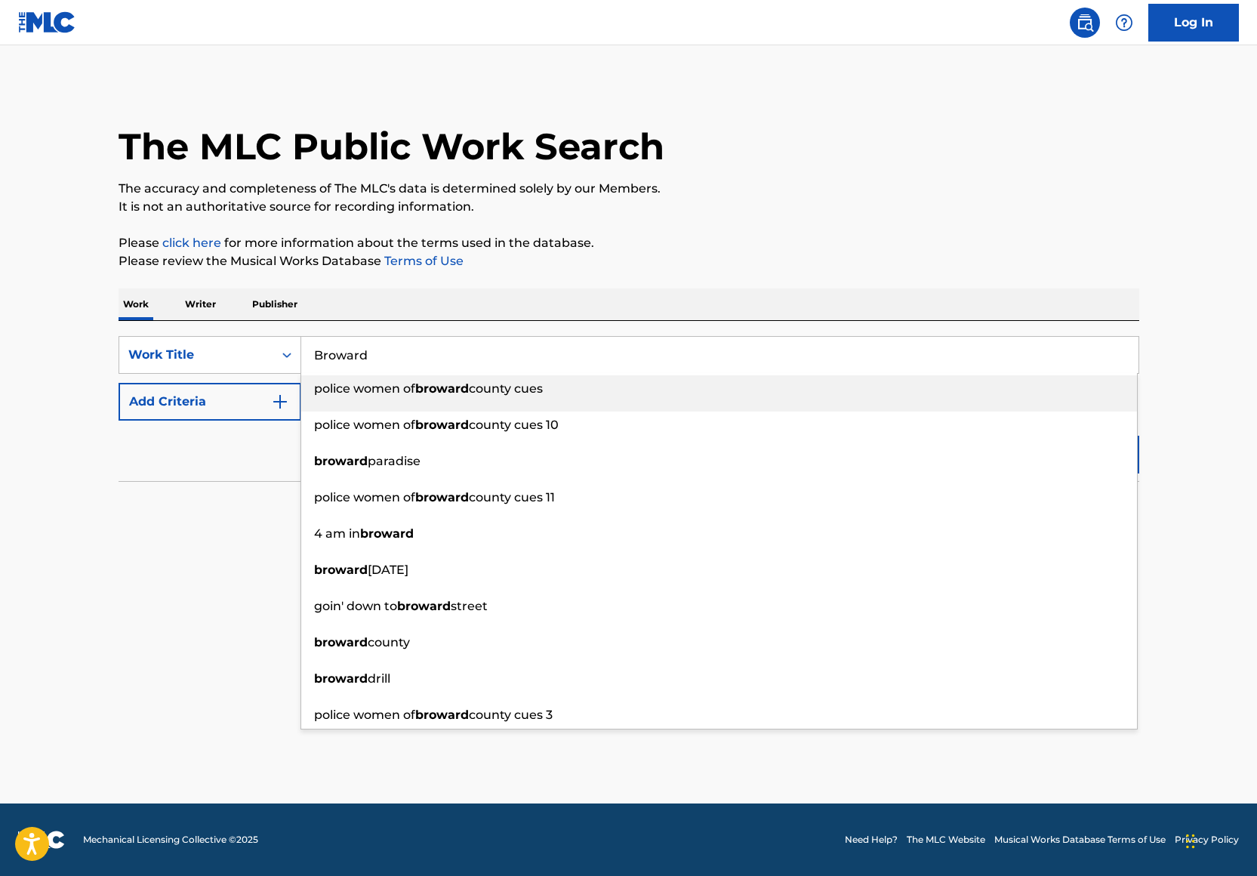
type input "Broward"
click at [527, 303] on div "Work Writer Publisher" at bounding box center [629, 304] width 1021 height 32
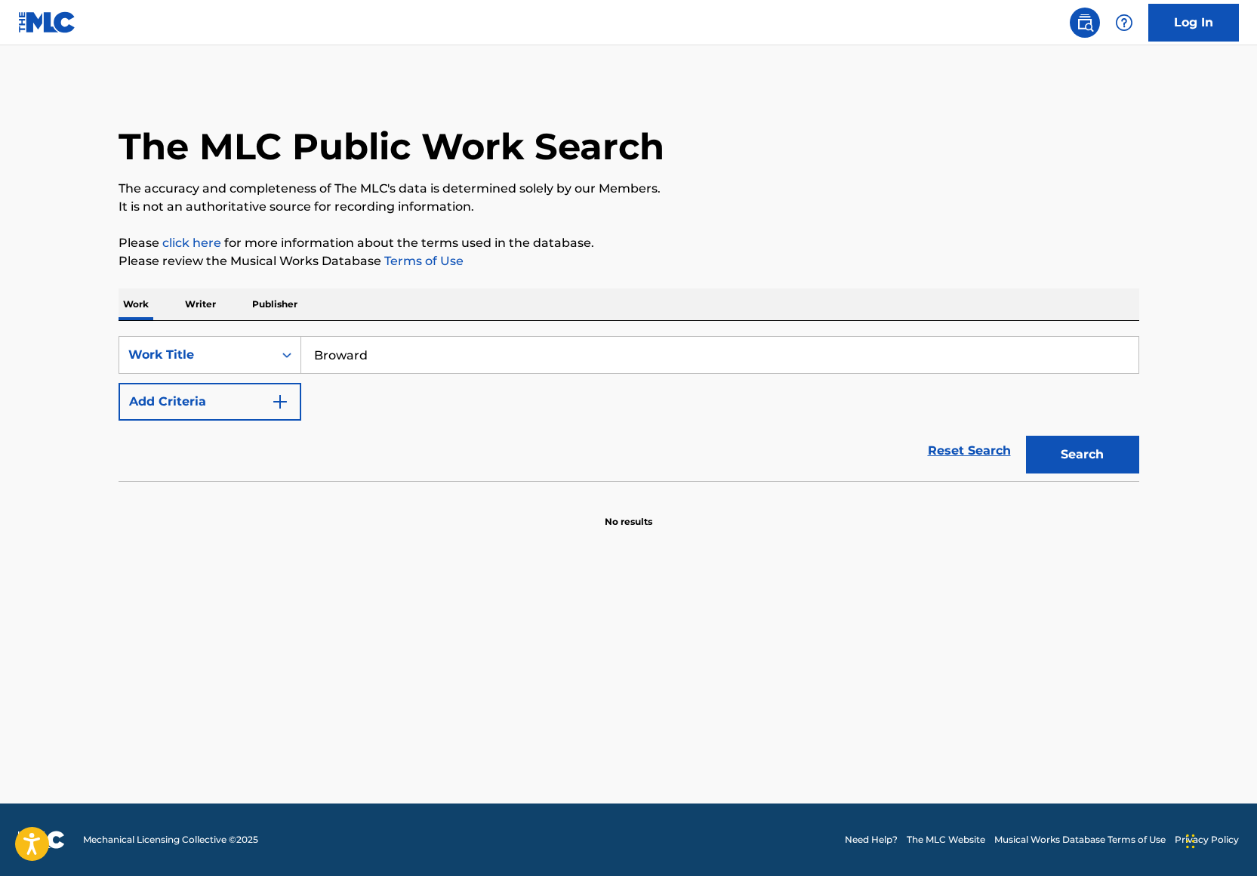
click at [206, 396] on button "Add Criteria" at bounding box center [210, 402] width 183 height 38
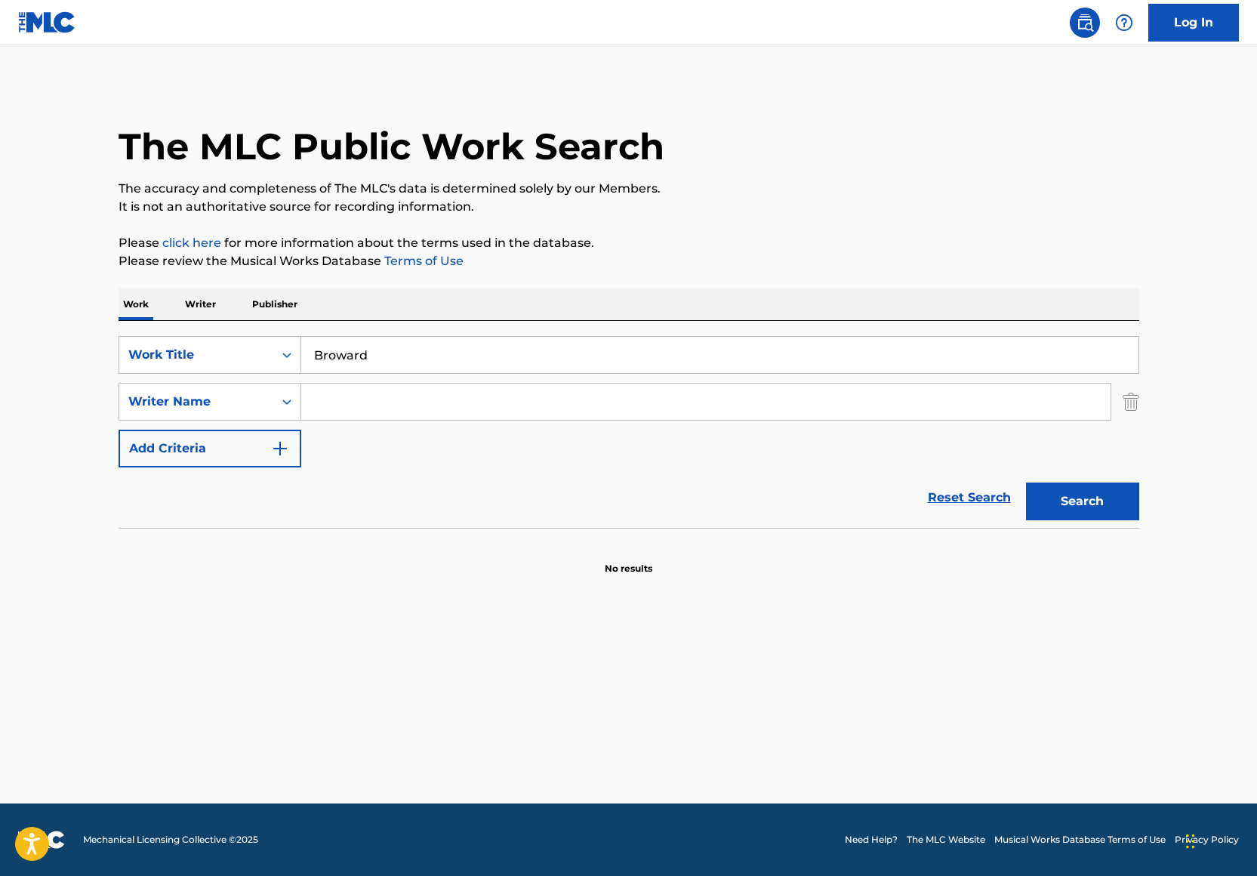
click at [330, 411] on input "Search Form" at bounding box center [705, 401] width 809 height 36
type input "N"
type input "[PERSON_NAME]"
click at [1091, 508] on button "Search" at bounding box center [1082, 501] width 113 height 38
click at [314, 405] on input "Michael Smith" at bounding box center [705, 401] width 809 height 36
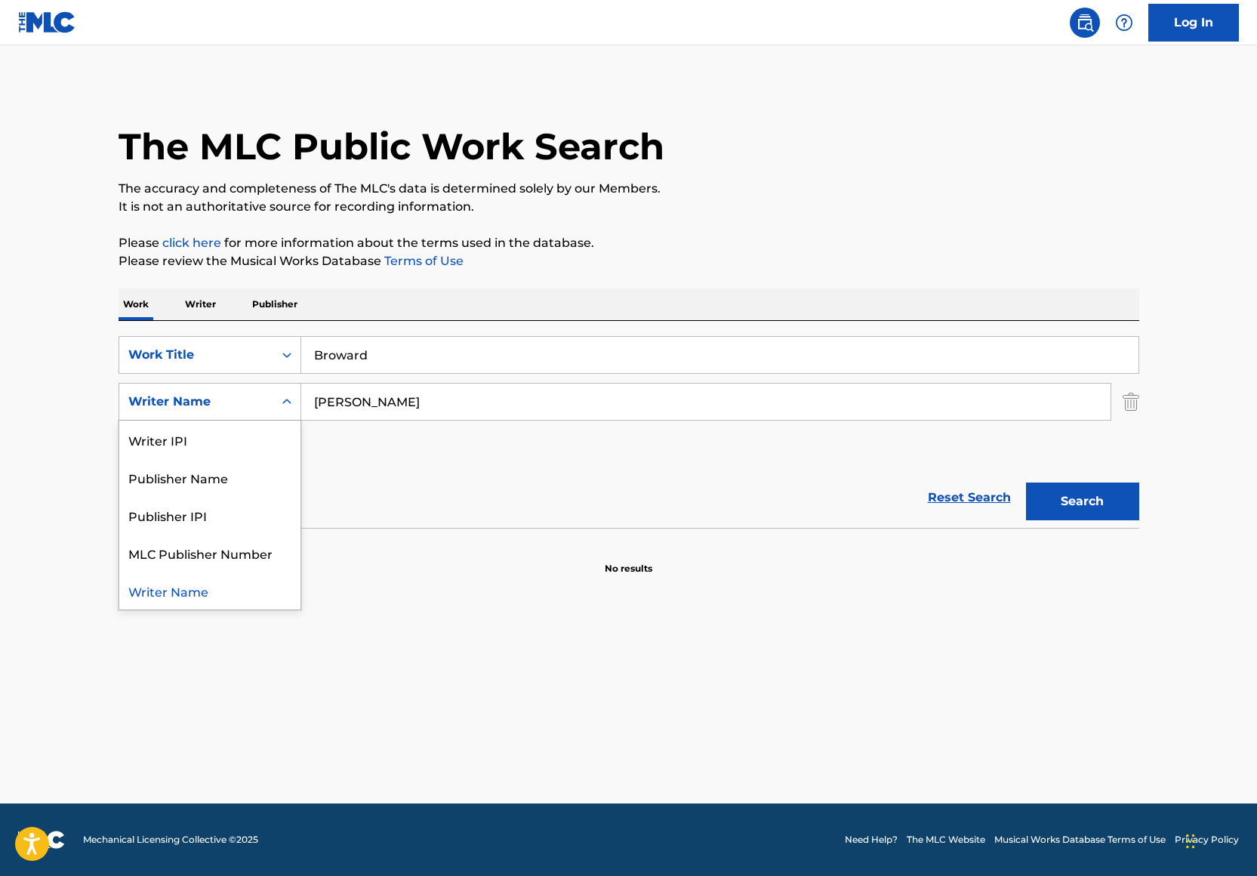
click at [251, 405] on div "Writer Name" at bounding box center [196, 402] width 136 height 18
click at [247, 446] on div "Writer IPI" at bounding box center [209, 439] width 181 height 38
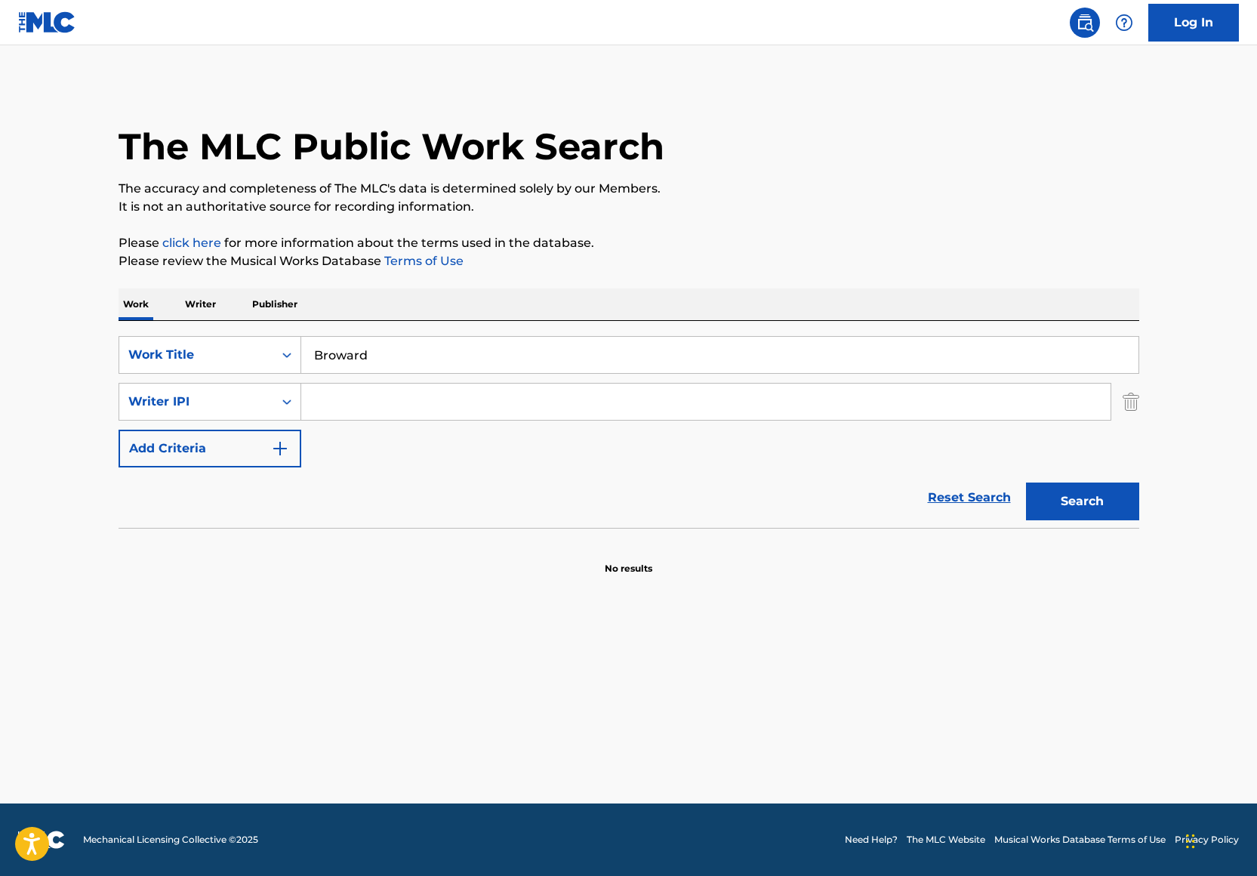
click at [346, 405] on input "Search Form" at bounding box center [705, 401] width 809 height 36
paste input "382693819"
click at [340, 411] on input "382693819" at bounding box center [705, 401] width 809 height 36
click at [340, 402] on input "382693819" at bounding box center [705, 401] width 809 height 36
type input "382693819"
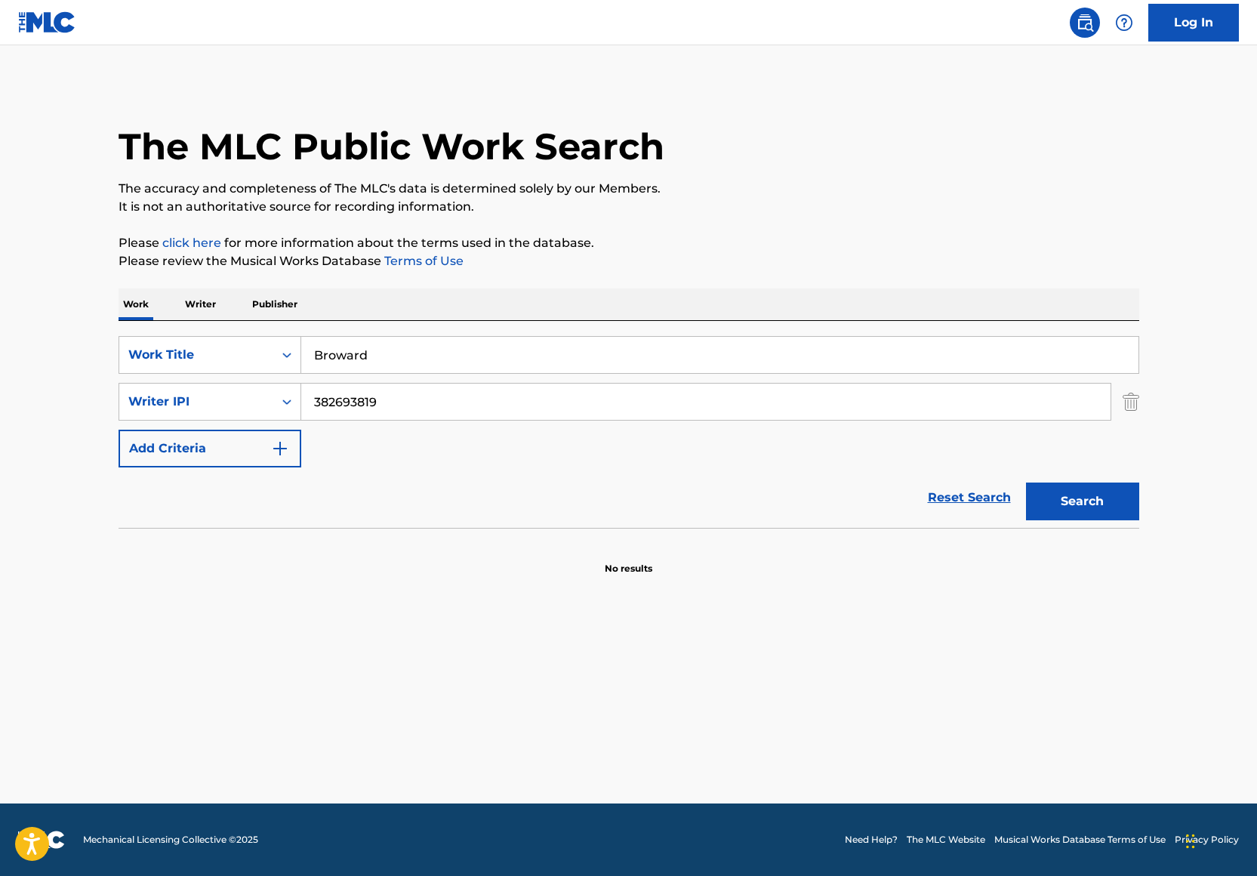
click at [1026, 482] on button "Search" at bounding box center [1082, 501] width 113 height 38
click at [381, 348] on input "Broward" at bounding box center [719, 355] width 837 height 36
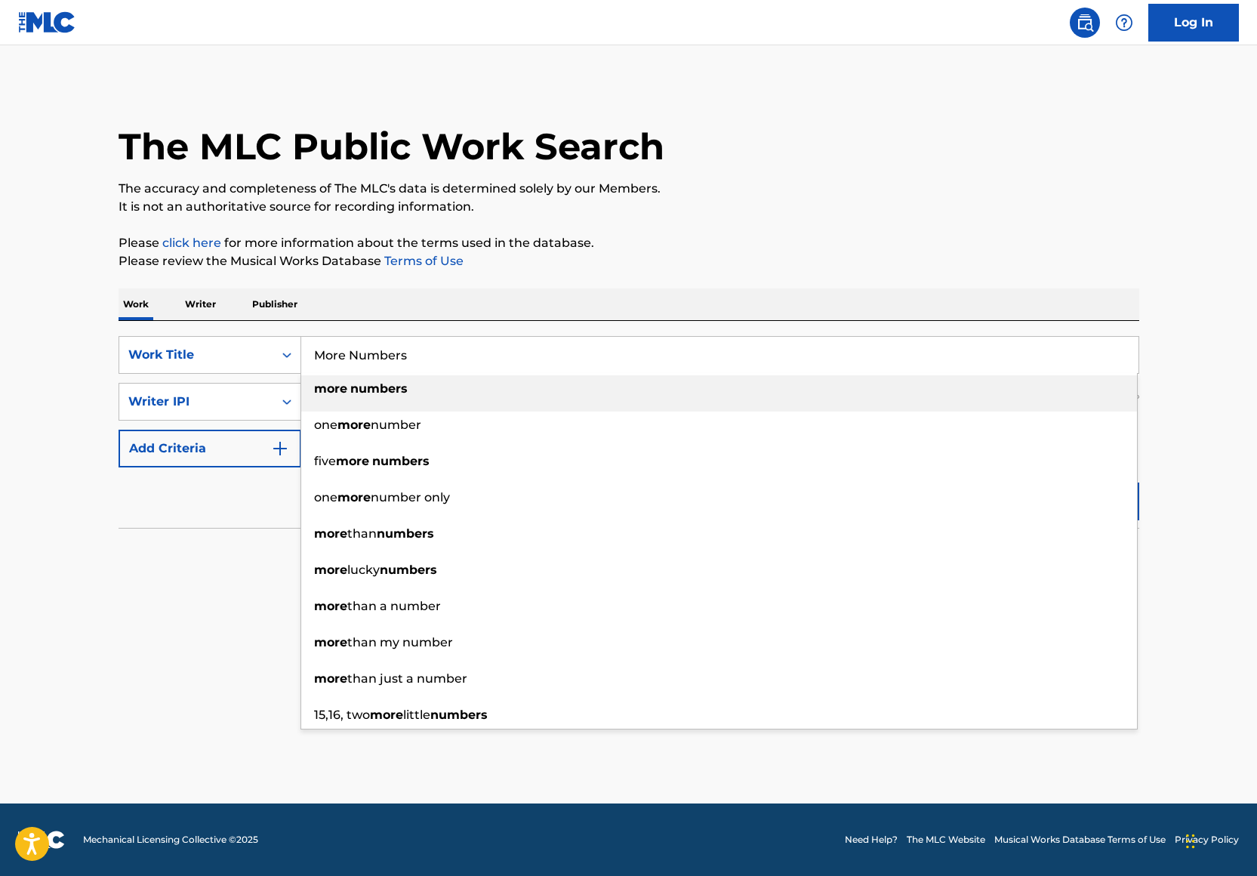
type input "More Numbers"
click at [673, 239] on p "Please click here for more information about the terms used in the database." at bounding box center [629, 243] width 1021 height 18
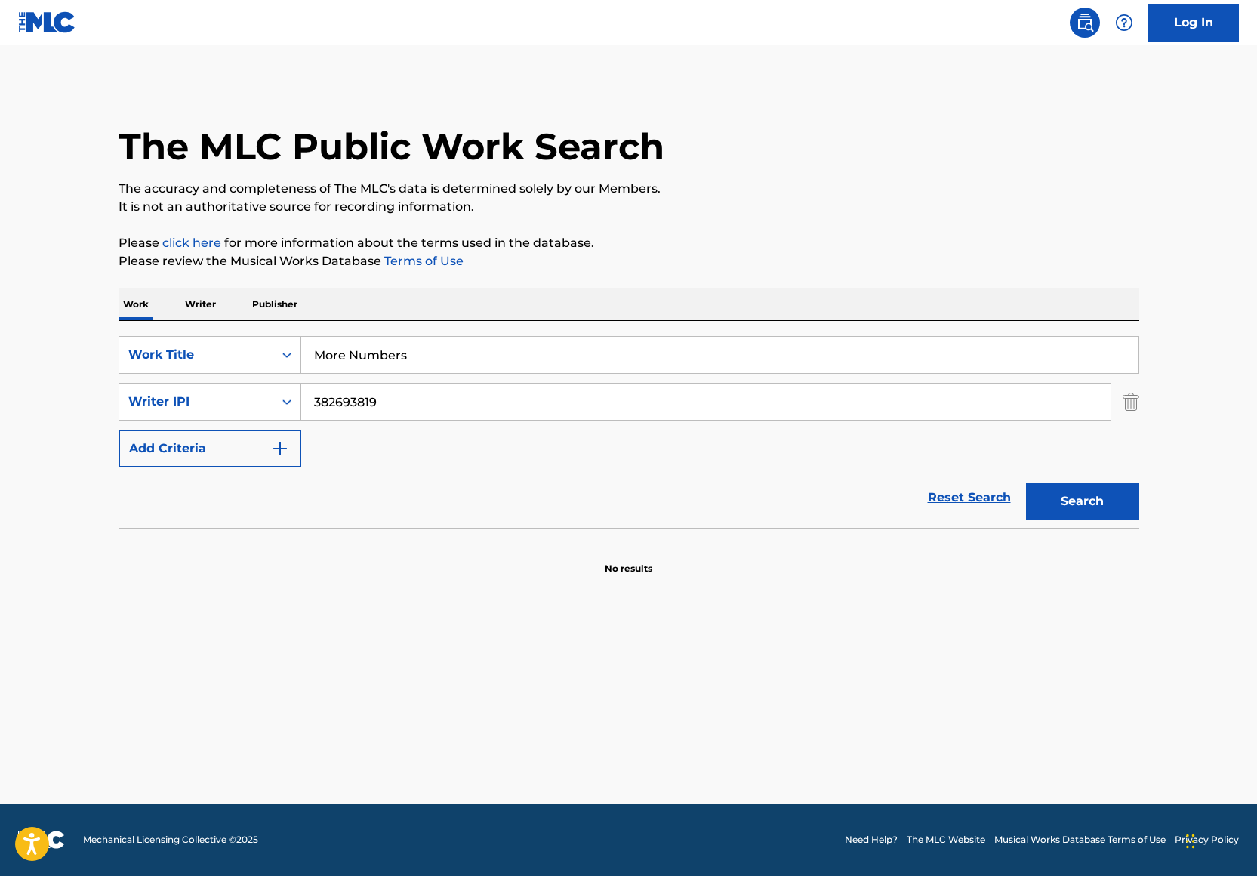
click at [1057, 500] on button "Search" at bounding box center [1082, 501] width 113 height 38
click at [476, 395] on input "382693819" at bounding box center [705, 401] width 809 height 36
click at [246, 417] on div "Writer IPI" at bounding box center [210, 402] width 183 height 38
click at [245, 444] on div "Writer Name" at bounding box center [209, 439] width 181 height 38
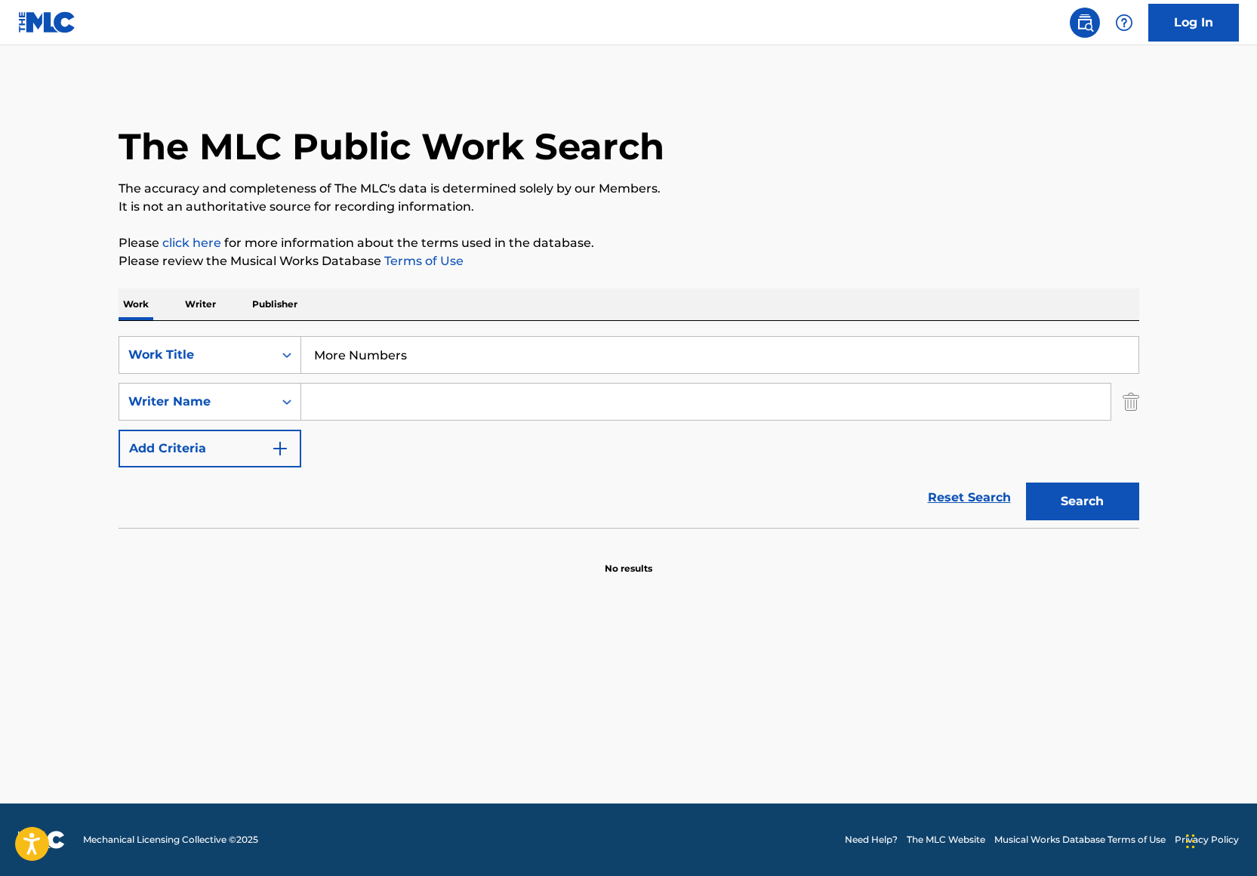
click at [387, 422] on div "SearchWithCriteria72886a65-2eea-4dc8-892b-8277f8feef1b Work Title More Numbers …" at bounding box center [629, 401] width 1021 height 131
click at [383, 399] on input "Search Form" at bounding box center [705, 401] width 809 height 36
type input "Michael Smith"
click at [1026, 482] on button "Search" at bounding box center [1082, 501] width 113 height 38
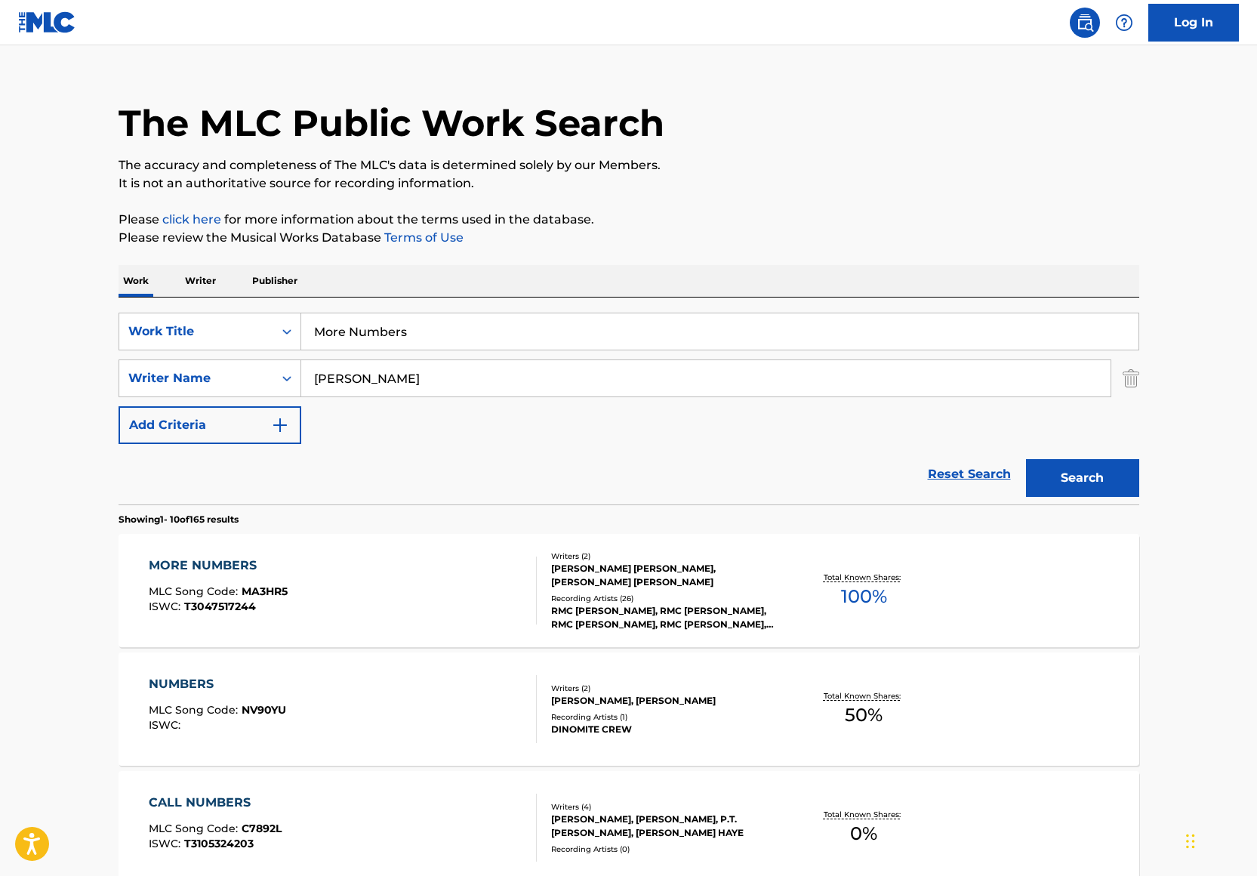
scroll to position [26, 0]
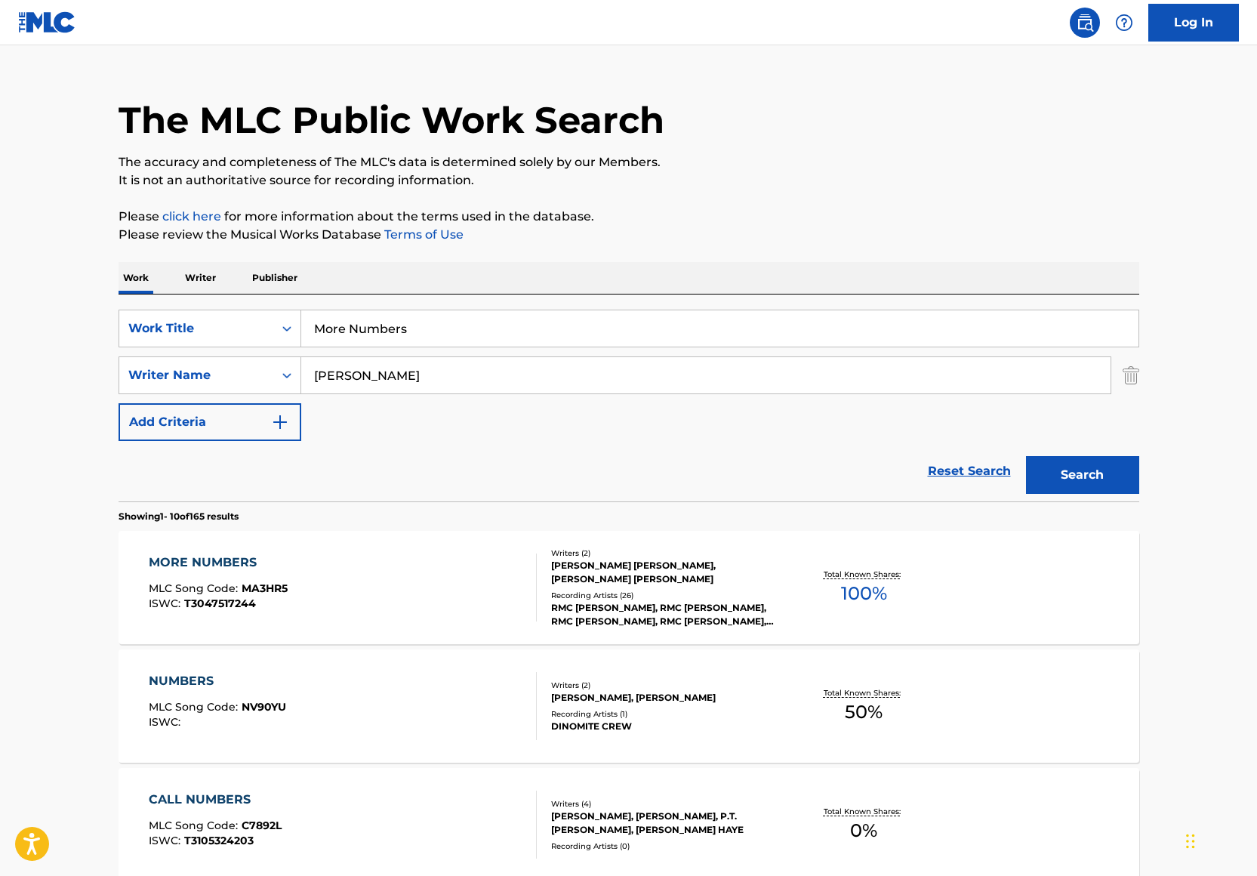
click at [630, 548] on div "Writers ( 2 )" at bounding box center [665, 552] width 228 height 11
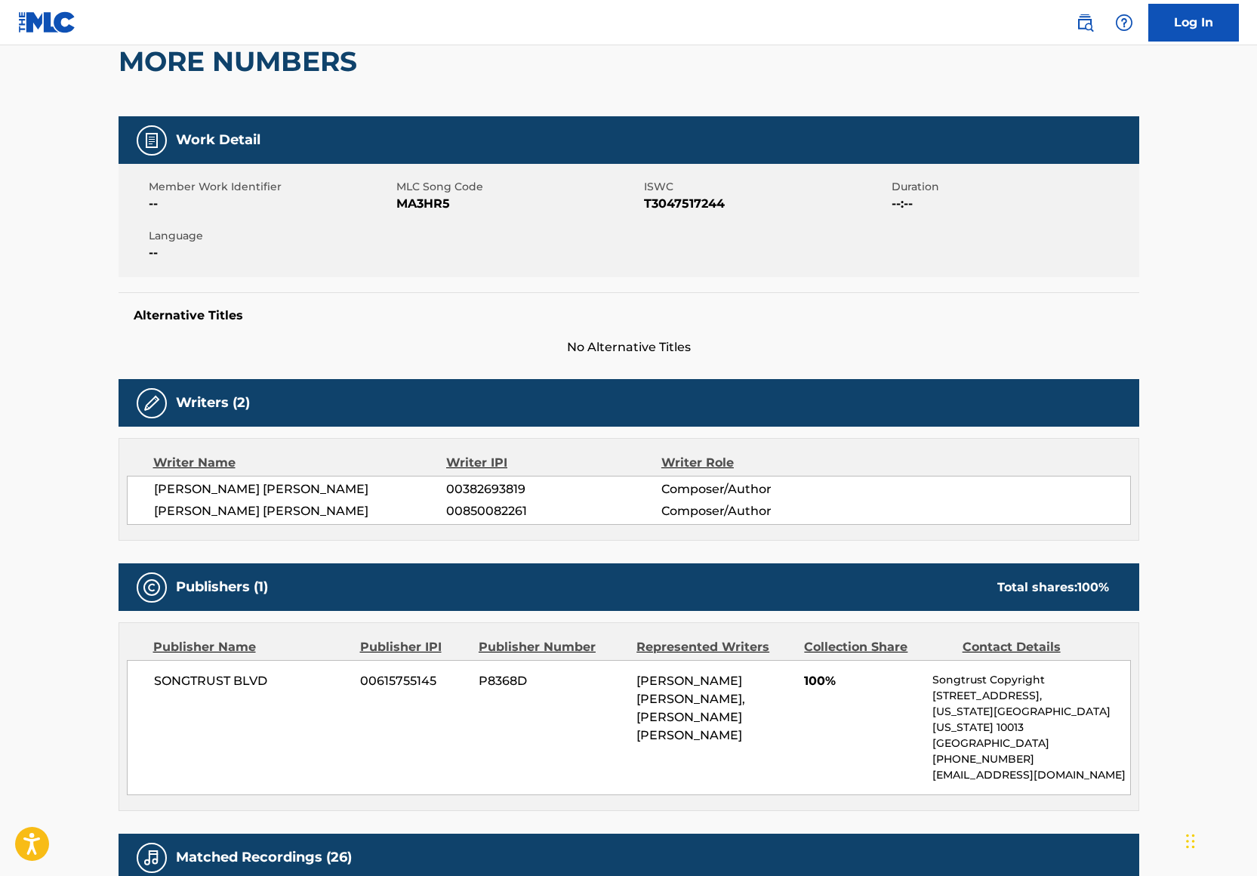
scroll to position [149, 0]
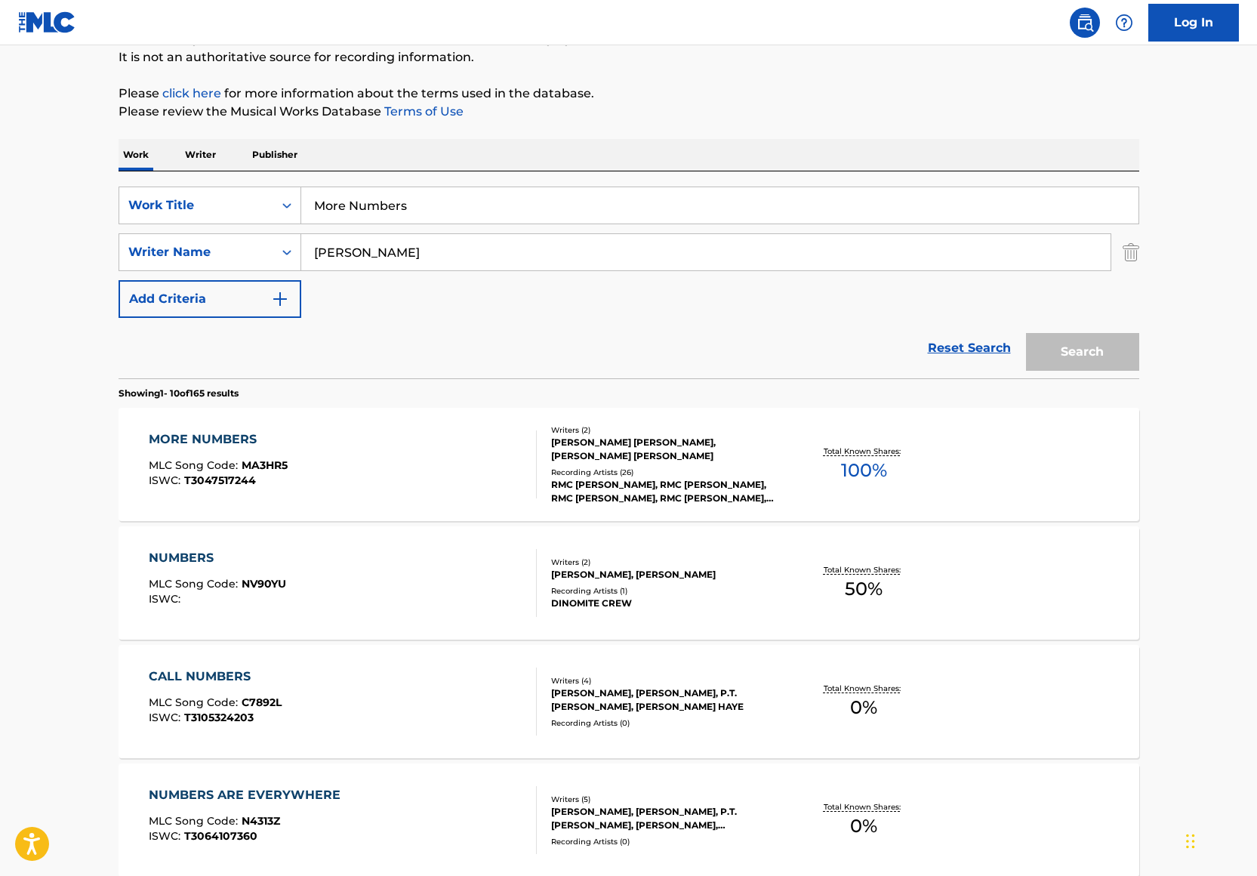
scroll to position [26, 0]
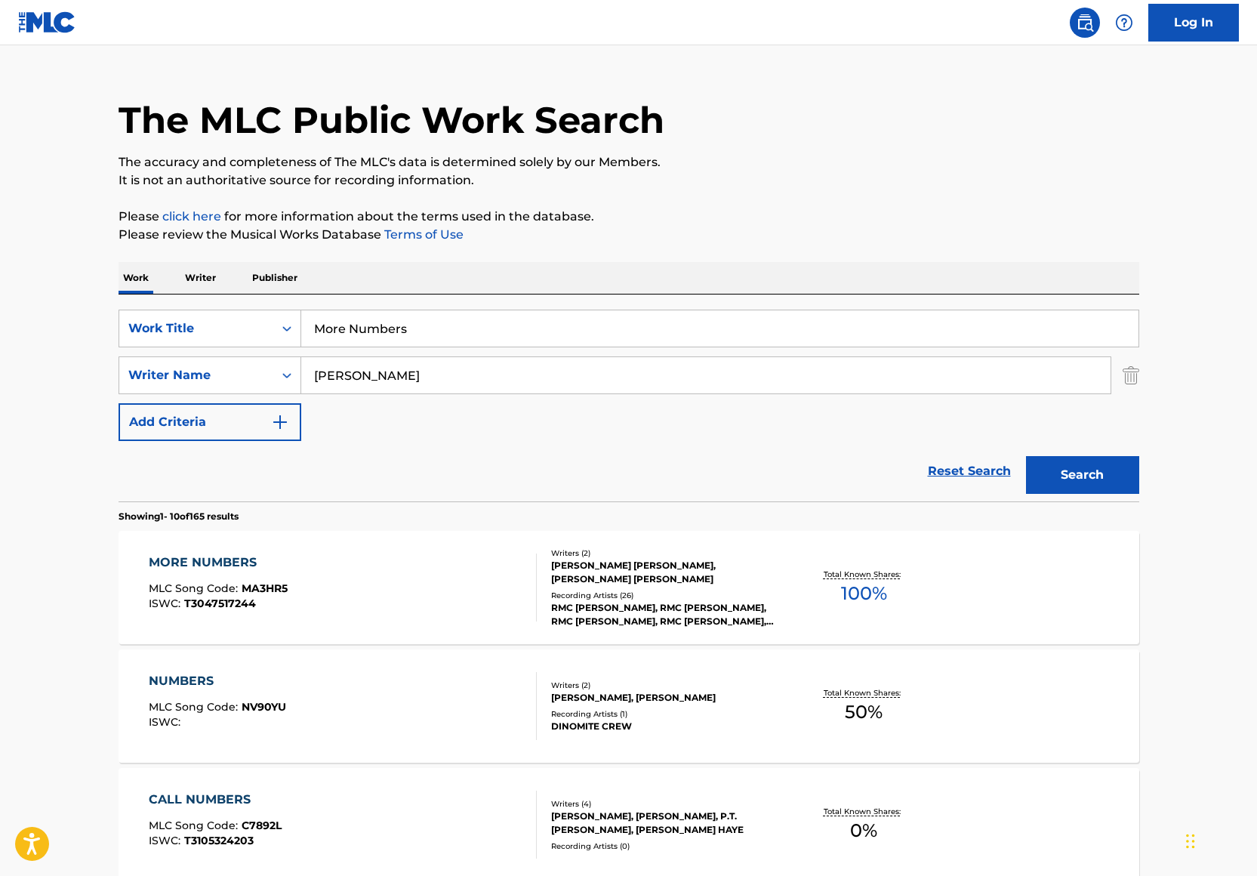
click at [419, 328] on input "More Numbers" at bounding box center [719, 328] width 837 height 36
click at [418, 328] on input "More Numbers" at bounding box center [719, 328] width 837 height 36
type input "Wait Thats It"
click at [685, 268] on div "Work Writer Publisher" at bounding box center [629, 278] width 1021 height 32
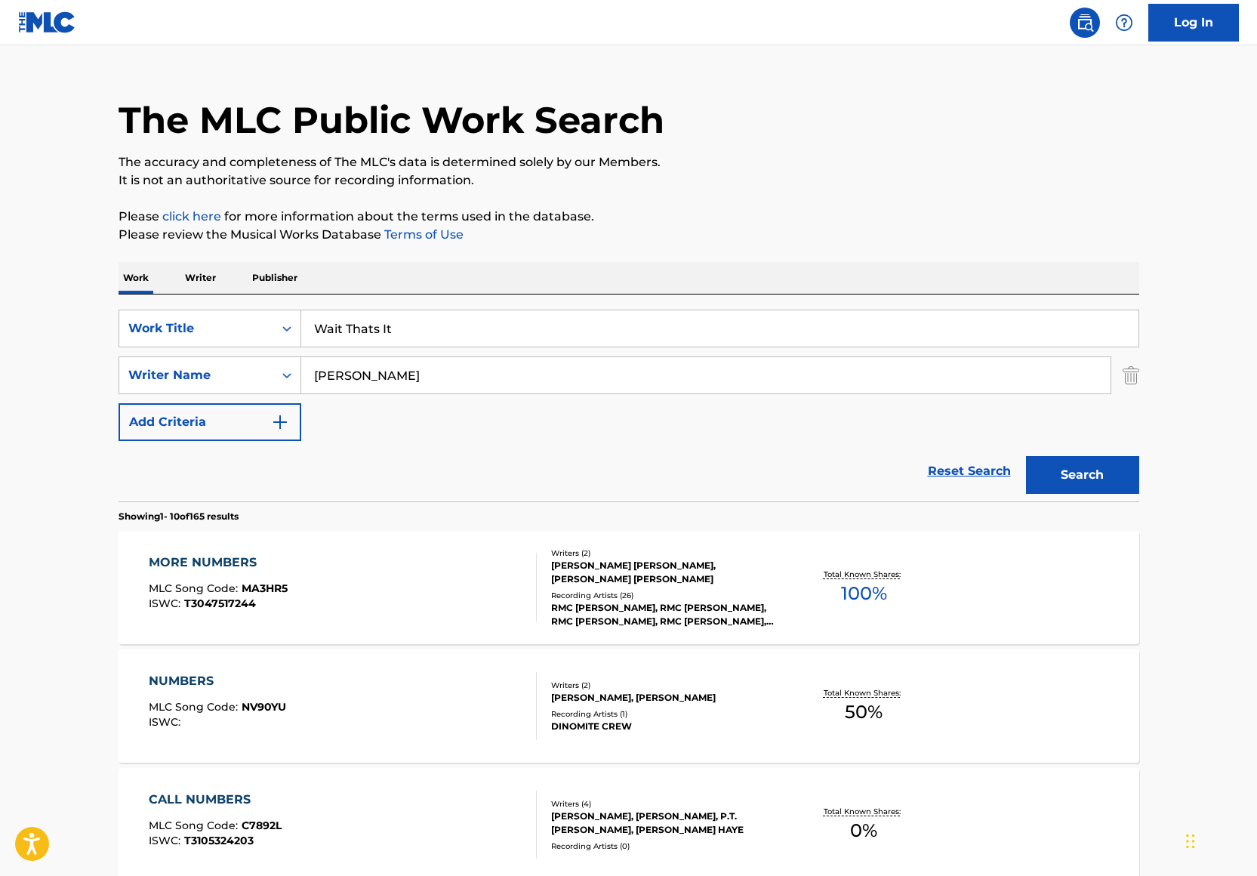
click at [1108, 463] on button "Search" at bounding box center [1082, 475] width 113 height 38
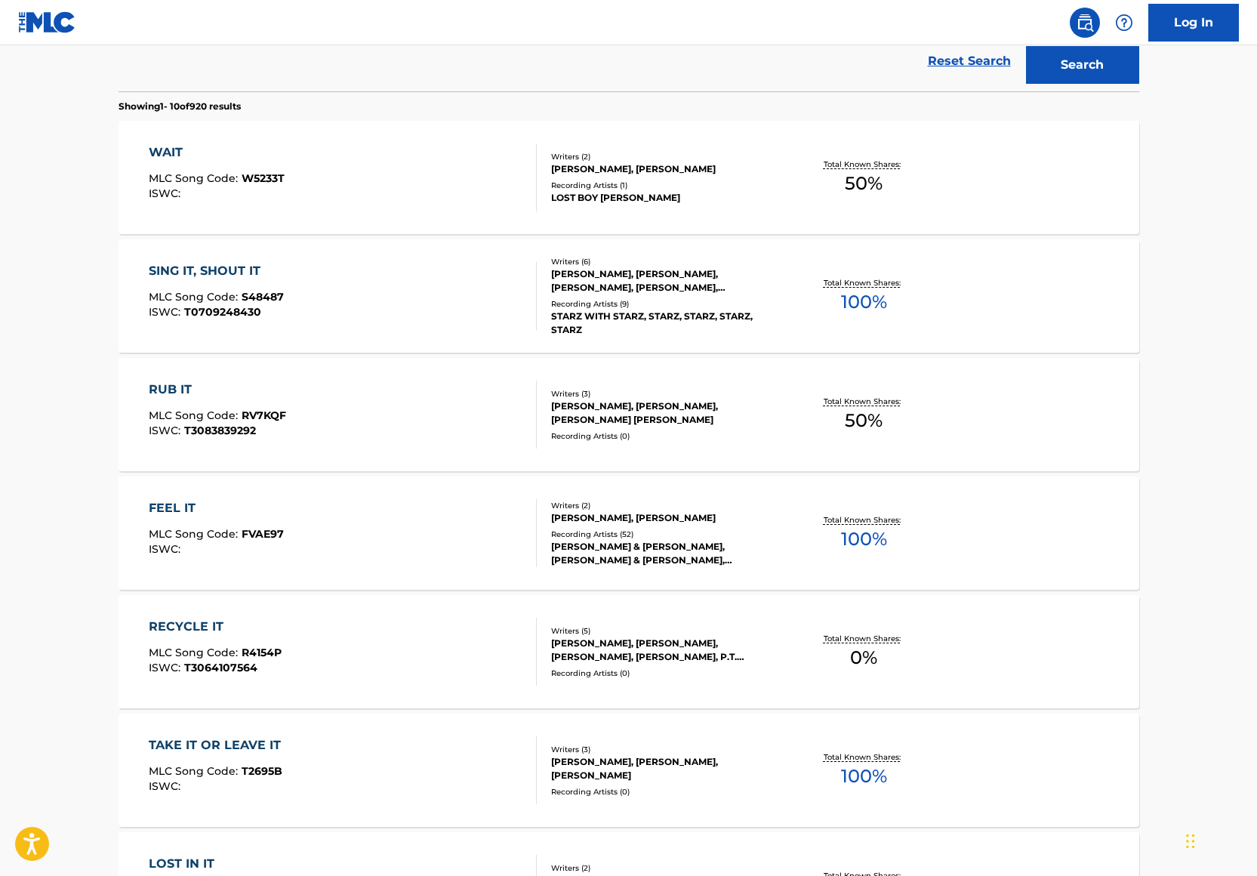
scroll to position [0, 0]
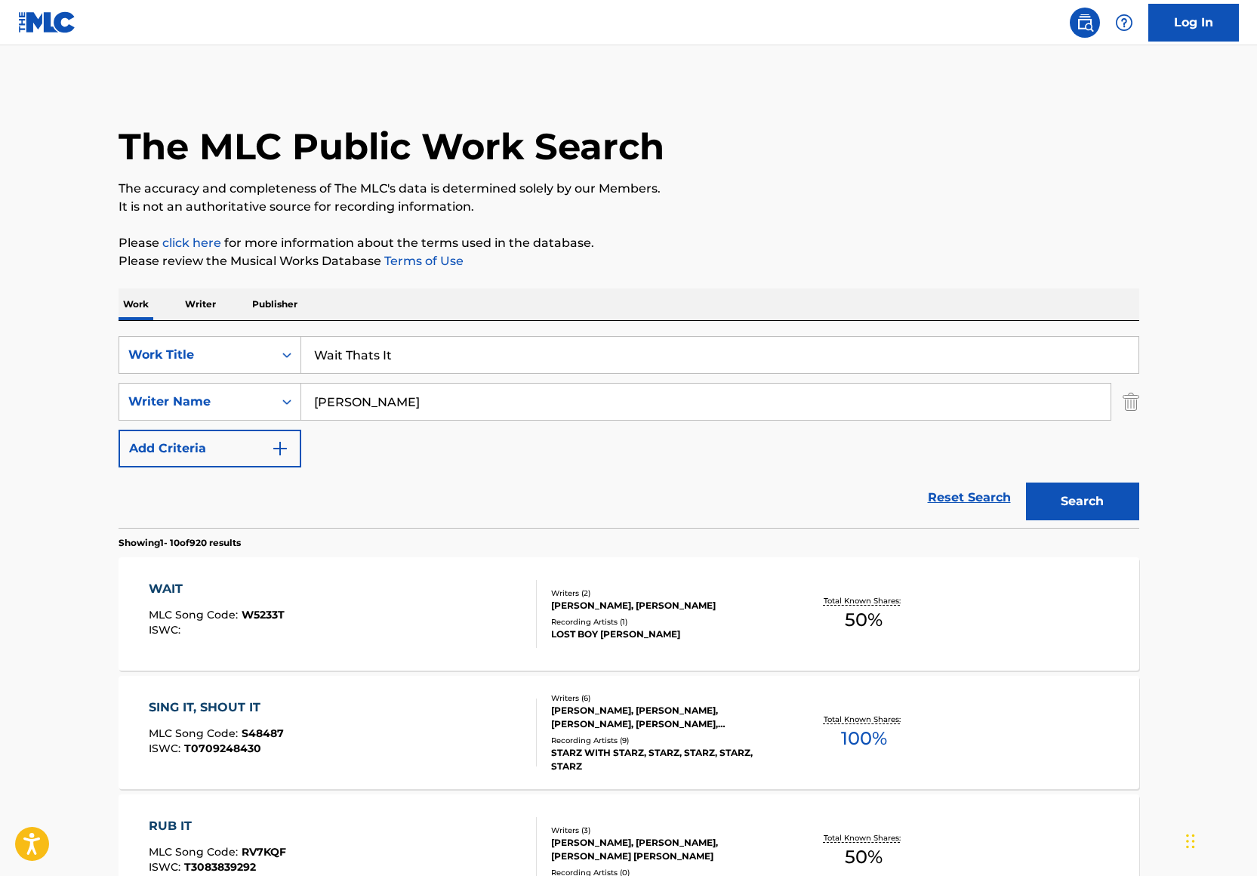
click at [394, 408] on input "Michael Smith" at bounding box center [705, 401] width 809 height 36
click at [251, 408] on div "Writer Name" at bounding box center [196, 402] width 136 height 18
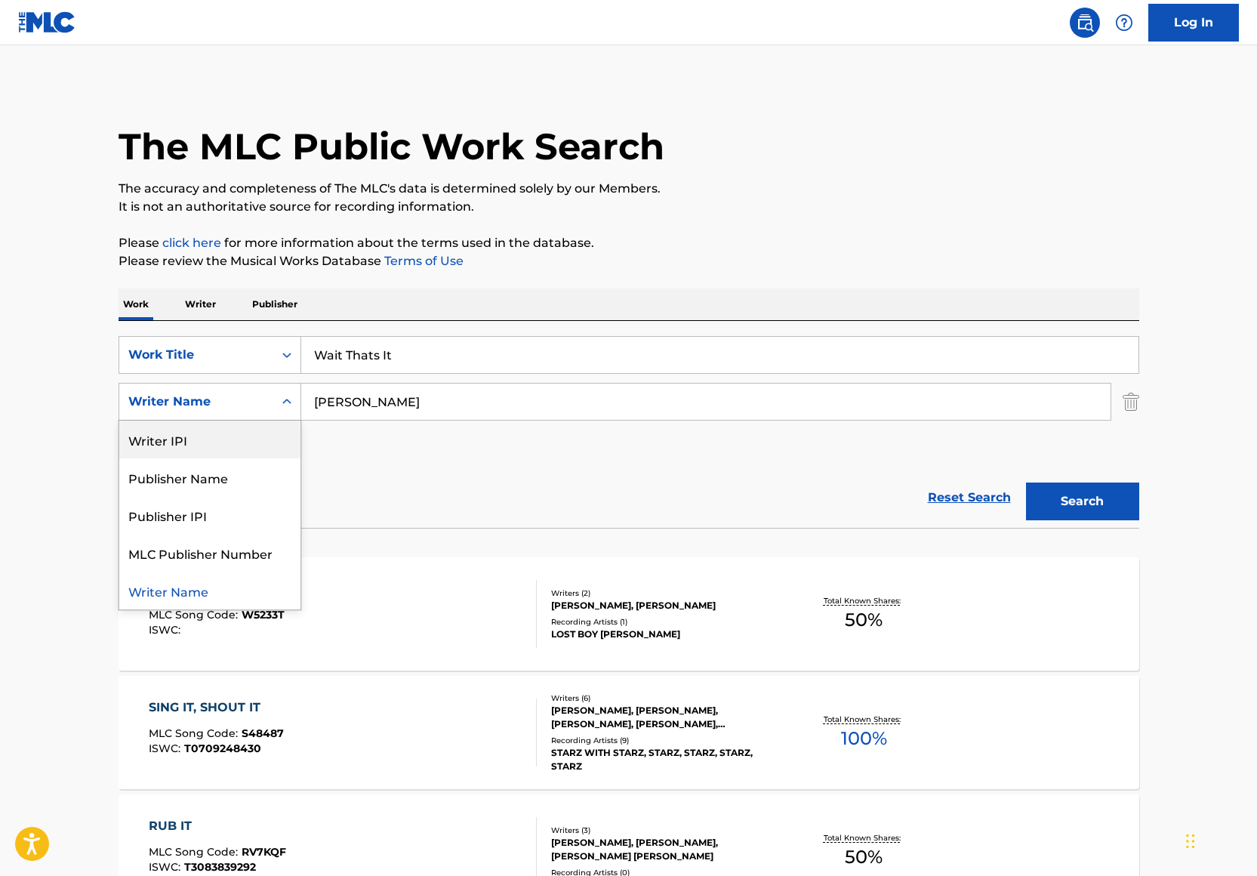
click at [274, 422] on div "Writer IPI" at bounding box center [209, 439] width 181 height 38
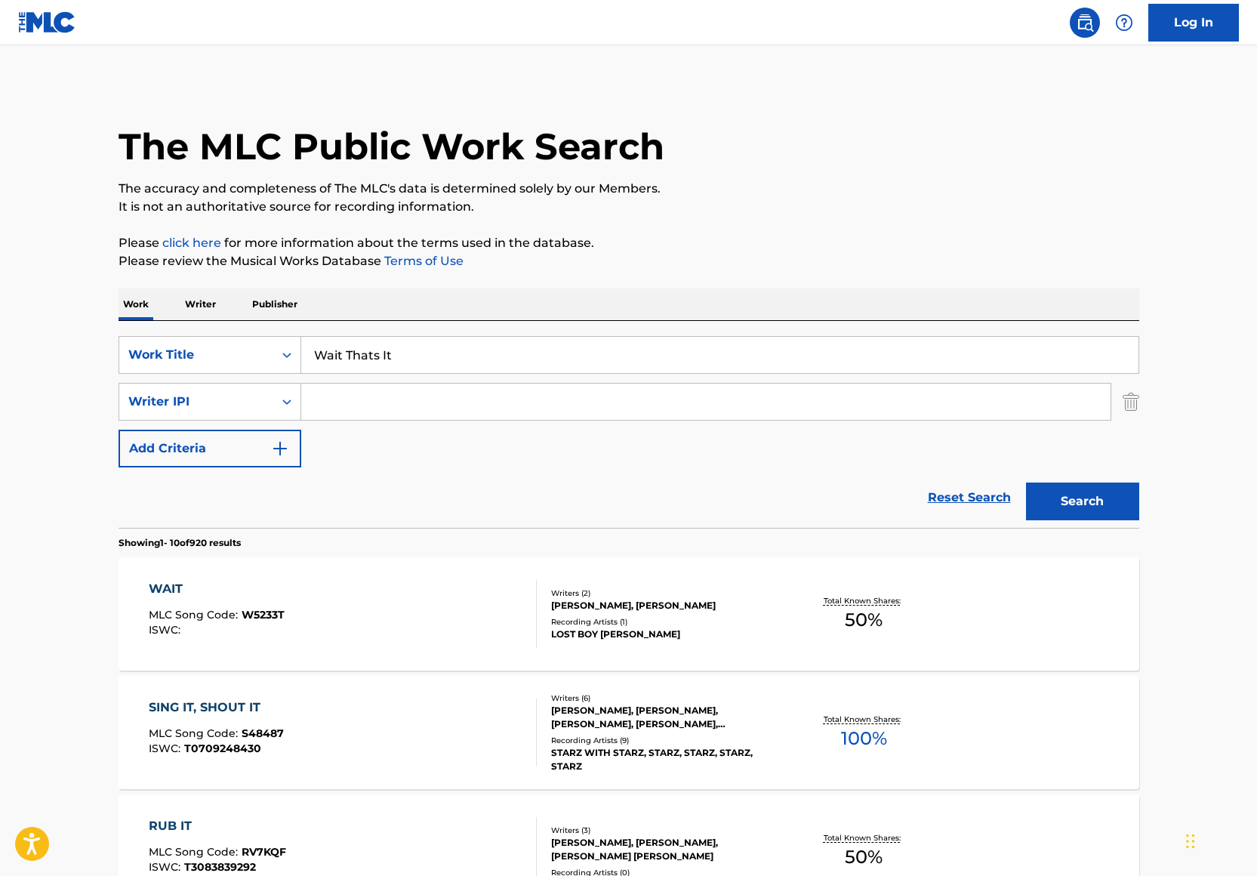
click at [360, 394] on input "Search Form" at bounding box center [705, 401] width 809 height 36
paste input "382693819"
click at [337, 399] on input "382693819" at bounding box center [705, 401] width 809 height 36
type input "382693819"
click at [1026, 482] on button "Search" at bounding box center [1082, 501] width 113 height 38
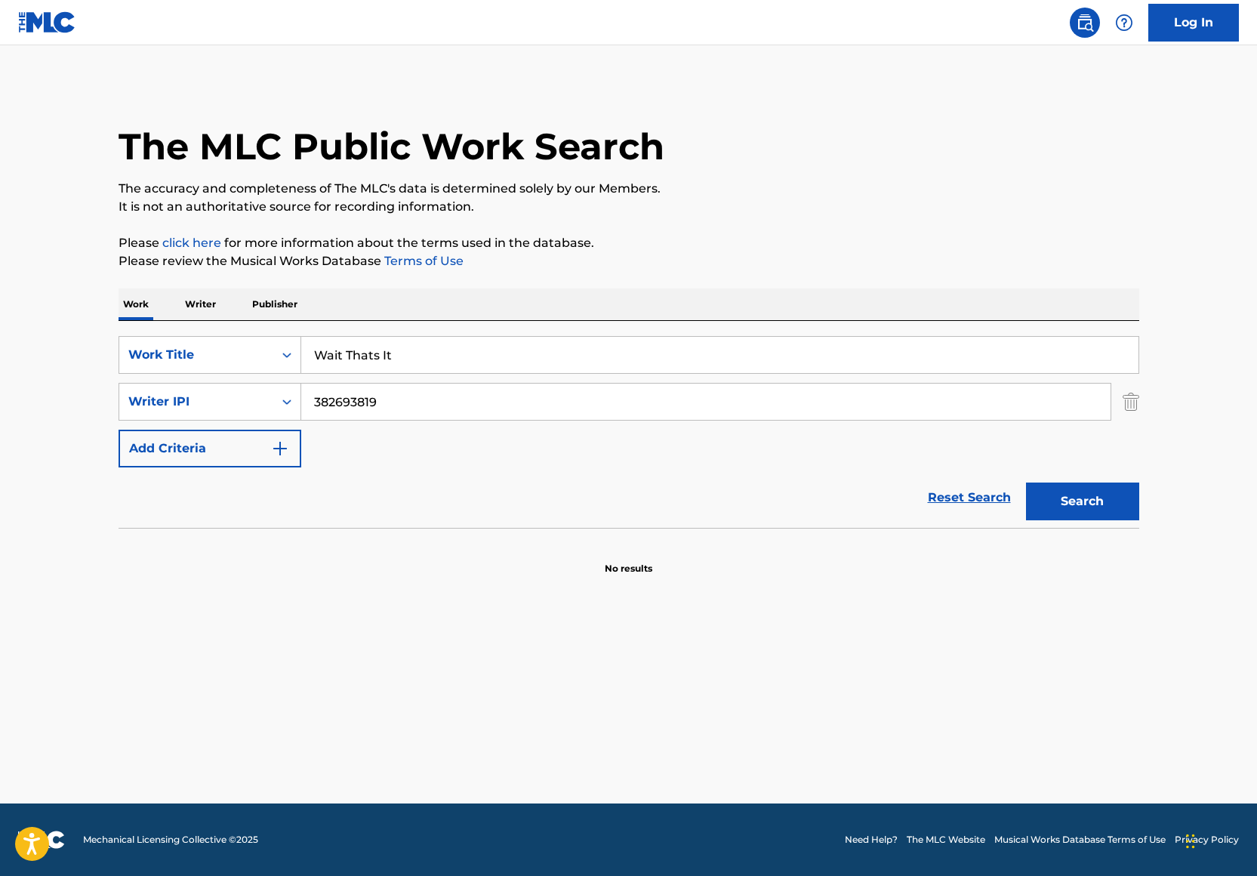
click at [413, 356] on input "Wait Thats It" at bounding box center [719, 355] width 837 height 36
click at [1026, 482] on button "Search" at bounding box center [1082, 501] width 113 height 38
click at [395, 401] on input "382693819" at bounding box center [705, 401] width 809 height 36
click at [1026, 482] on button "Search" at bounding box center [1082, 501] width 113 height 38
click at [374, 360] on input "Wait Thats It" at bounding box center [719, 355] width 837 height 36
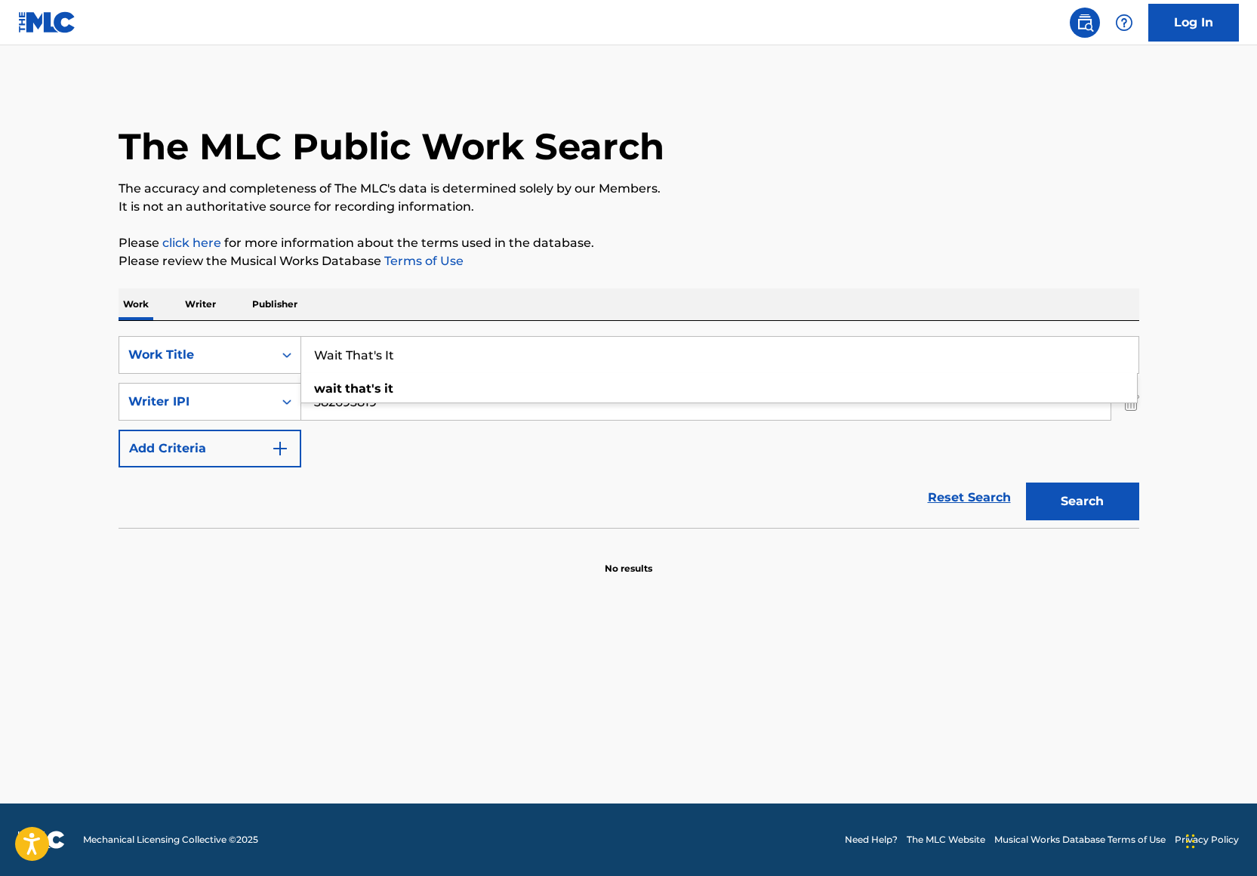
type input "Wait That's It"
click at [633, 255] on p "Please review the Musical Works Database Terms of Use" at bounding box center [629, 261] width 1021 height 18
click at [1105, 489] on button "Search" at bounding box center [1082, 501] width 113 height 38
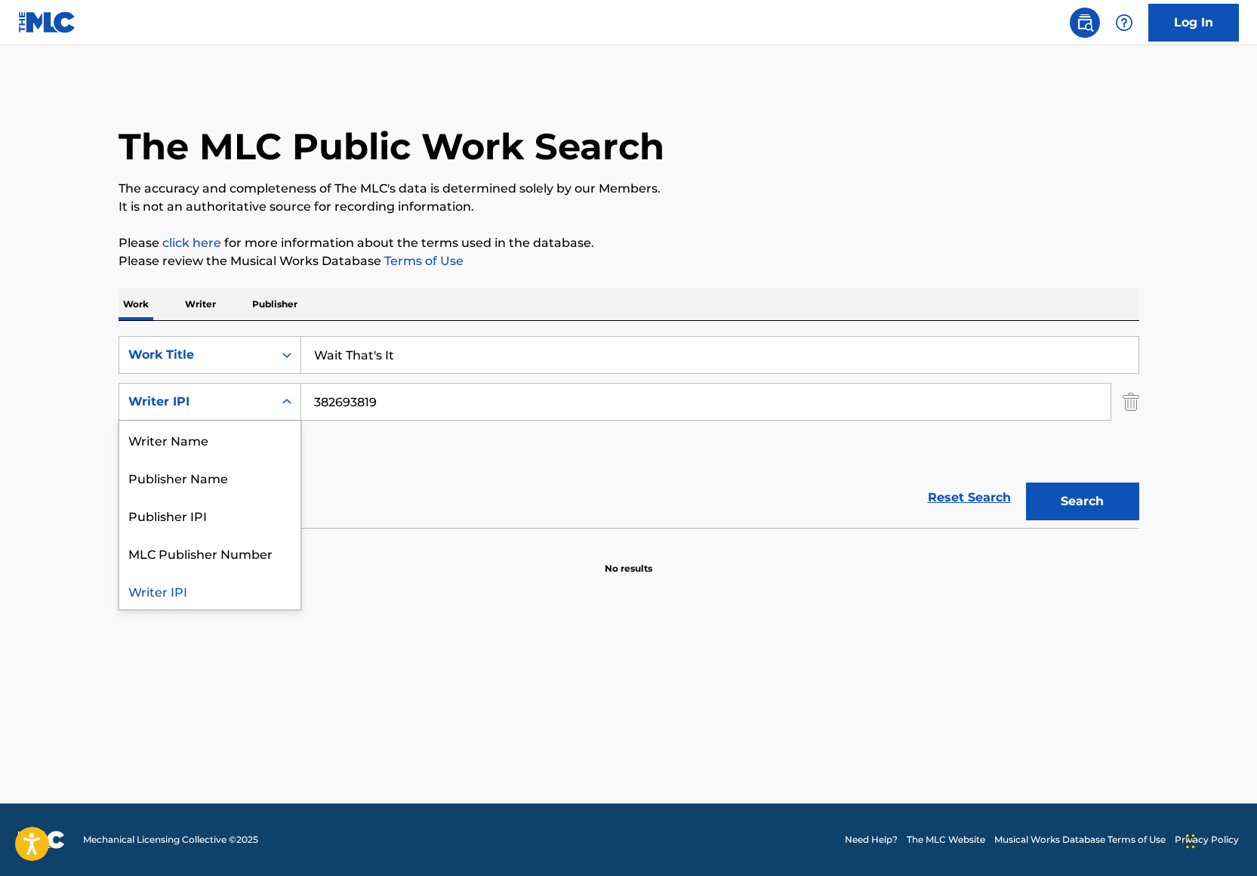
click at [282, 394] on icon "Search Form" at bounding box center [286, 401] width 15 height 15
click at [260, 434] on div "Writer Name" at bounding box center [209, 439] width 181 height 38
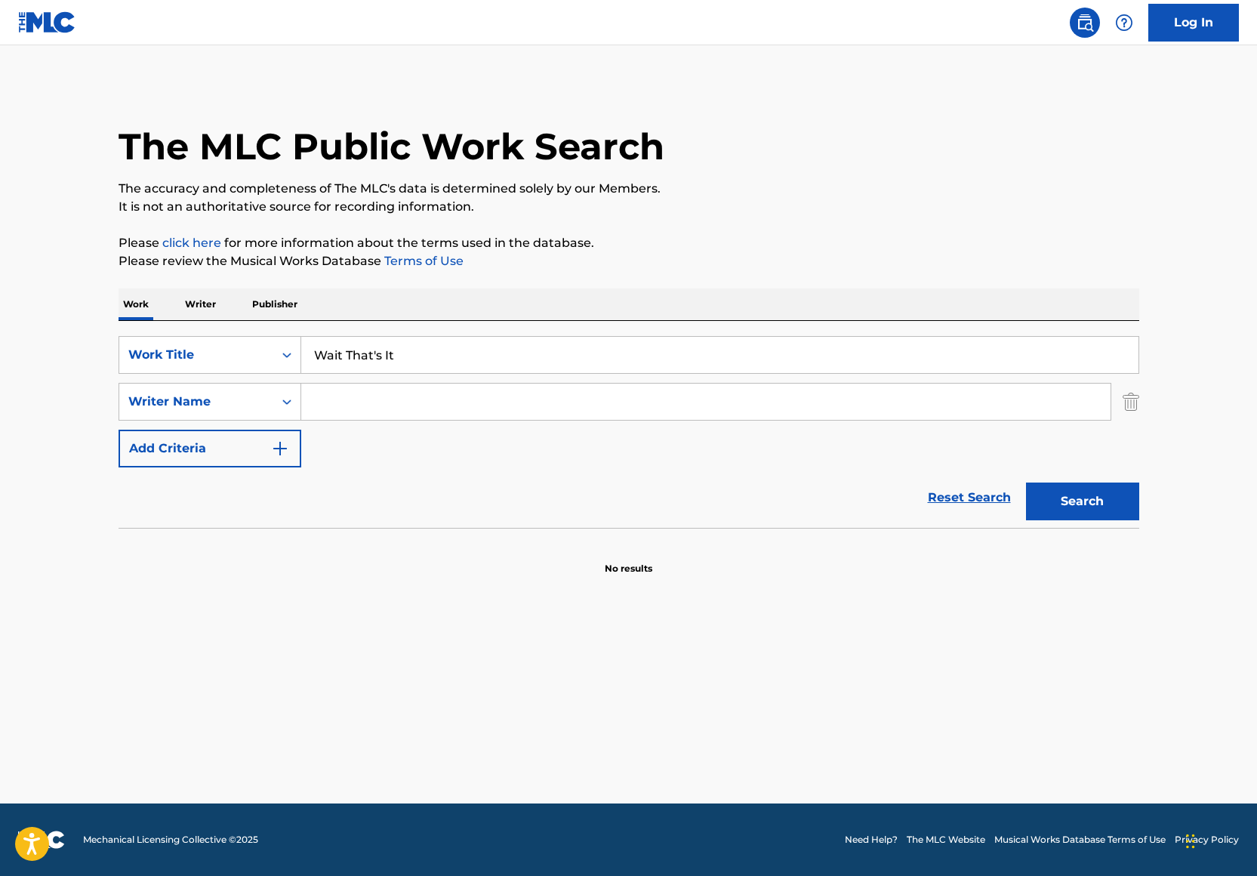
click at [394, 408] on input "Search Form" at bounding box center [705, 401] width 809 height 36
type input "Michael Smith"
click at [1094, 503] on button "Search" at bounding box center [1082, 501] width 113 height 38
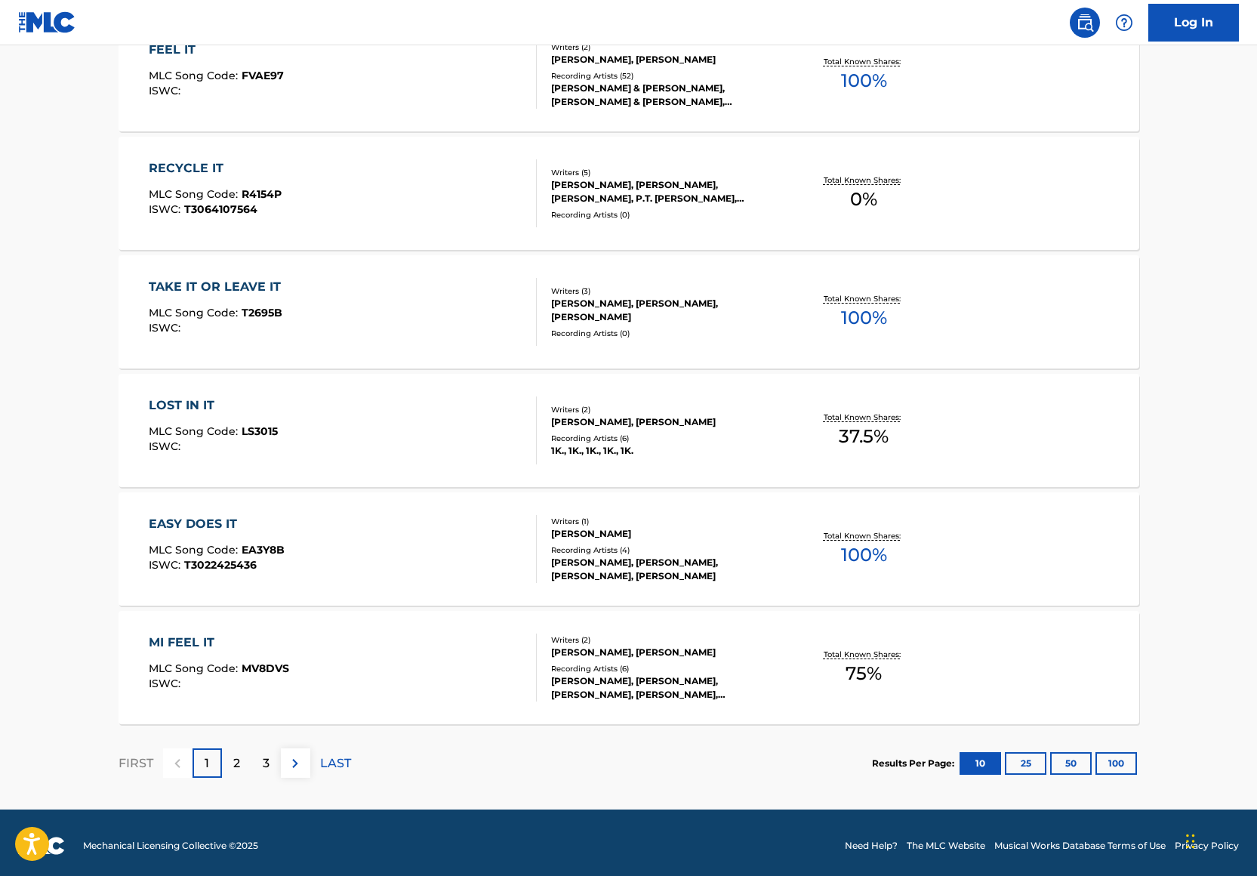
scroll to position [1019, 0]
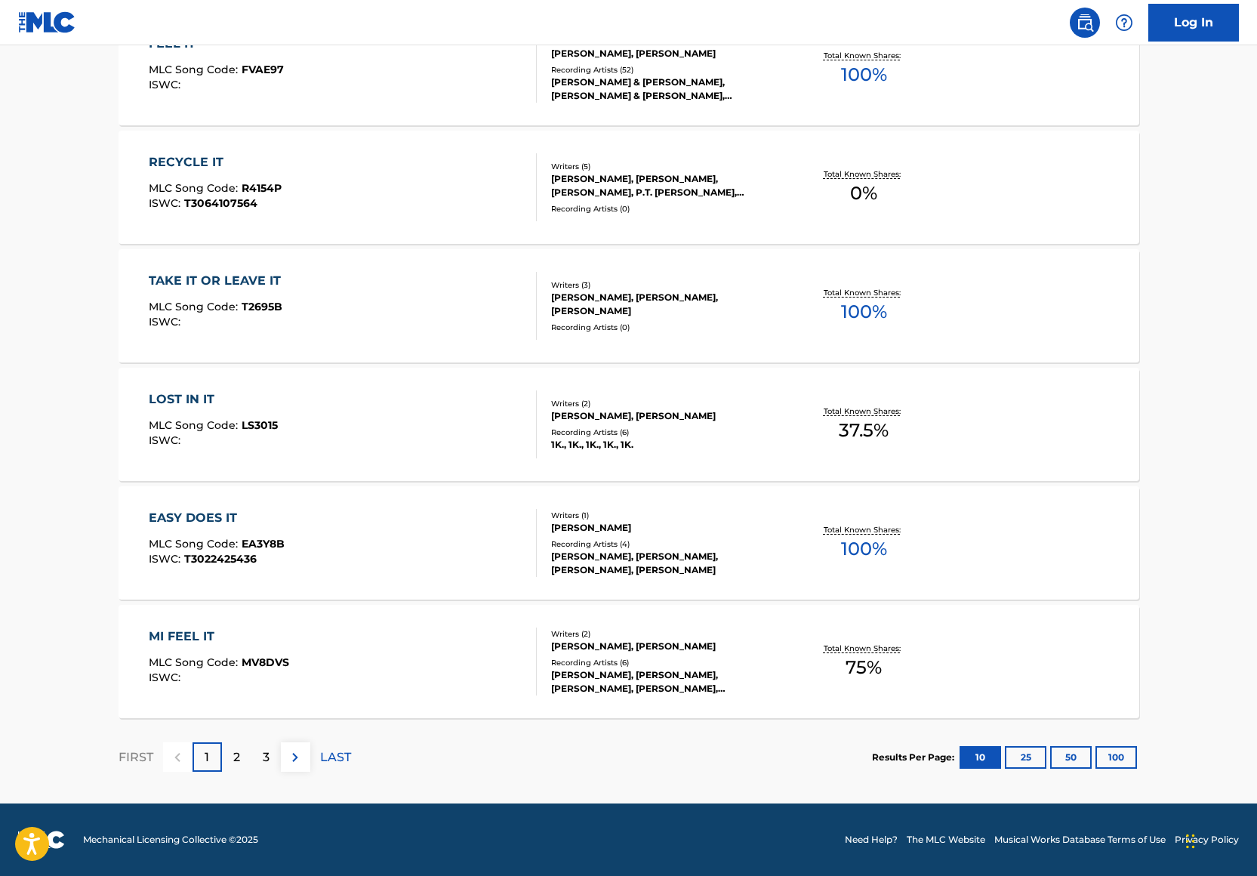
click at [234, 758] on p "2" at bounding box center [236, 757] width 7 height 18
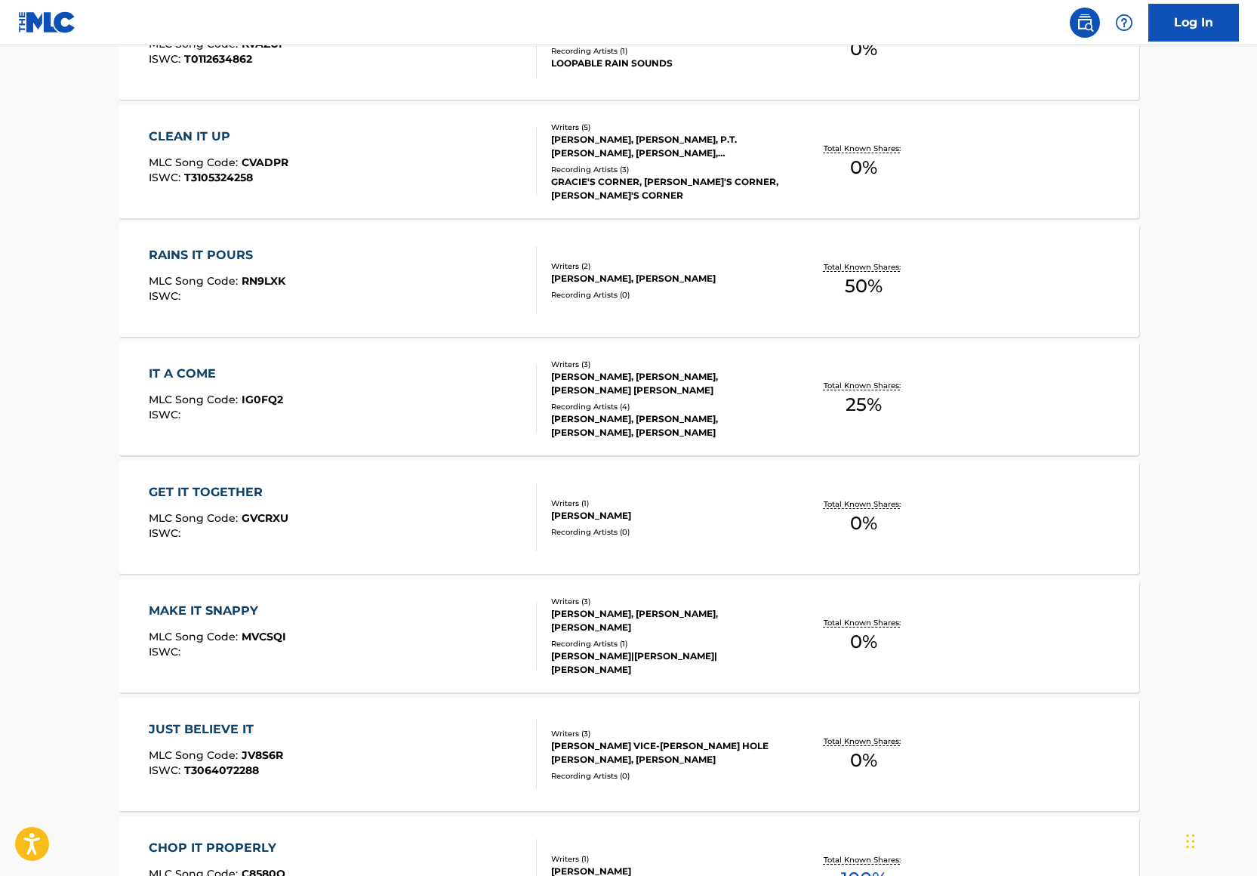
scroll to position [0, 0]
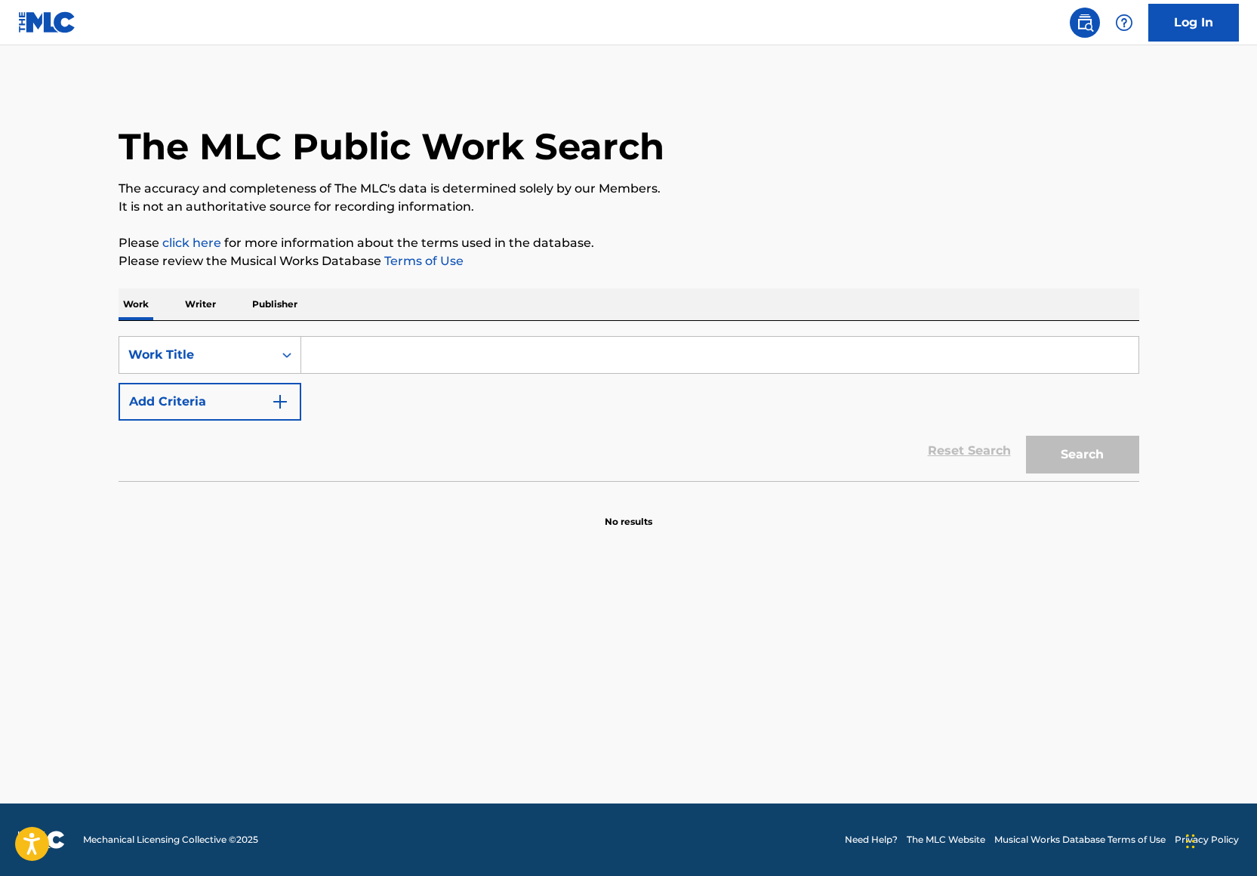
click at [343, 346] on input "Search Form" at bounding box center [719, 355] width 837 height 36
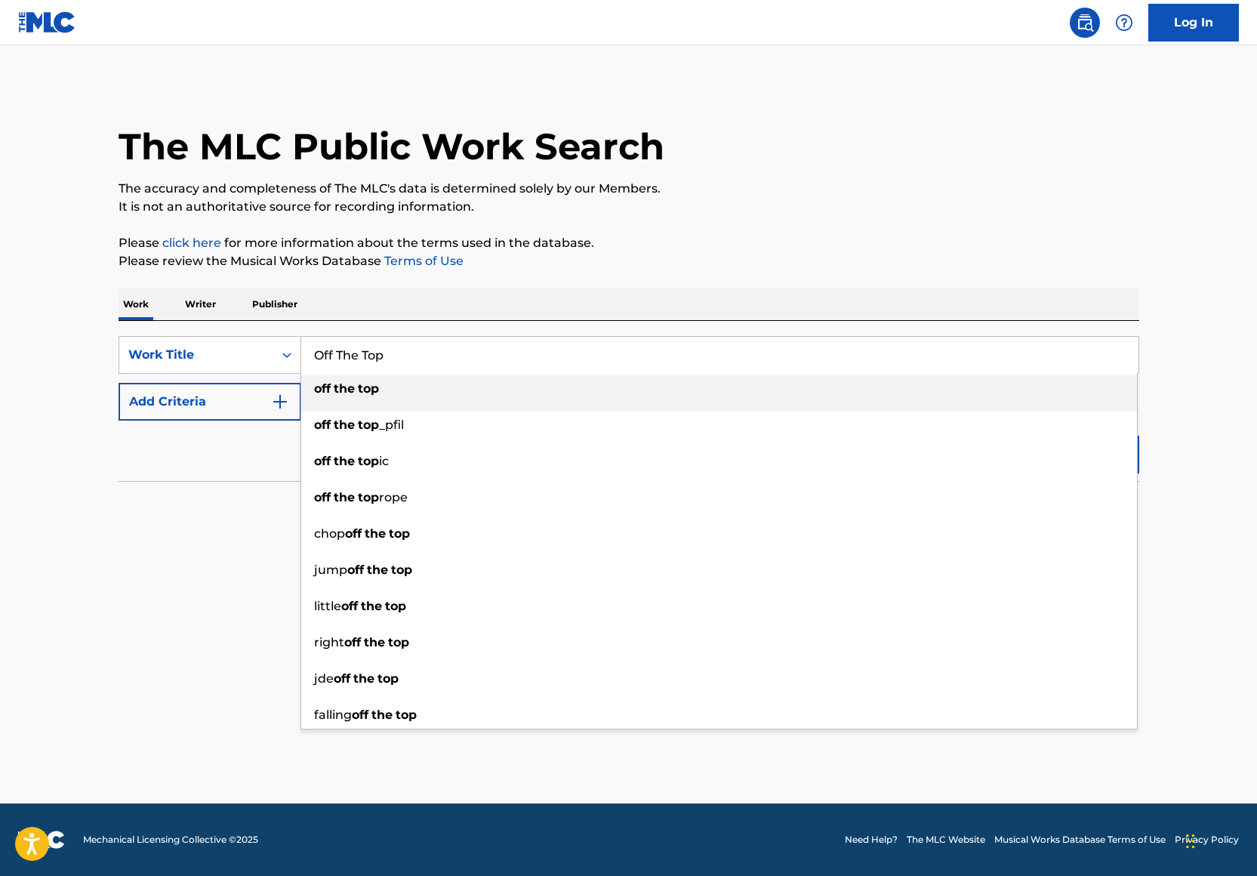
type input "Off The Top"
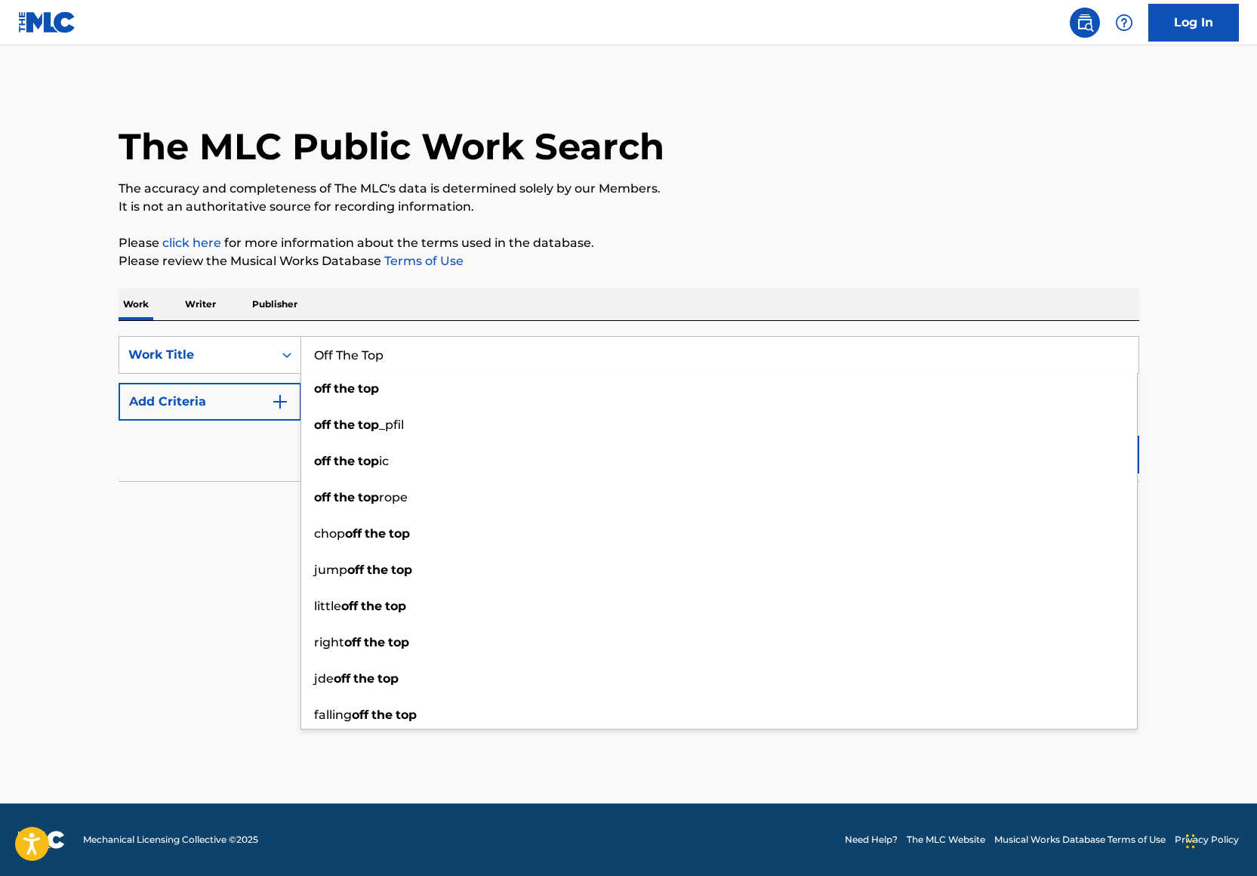
click at [525, 296] on div "Work Writer Publisher" at bounding box center [629, 304] width 1021 height 32
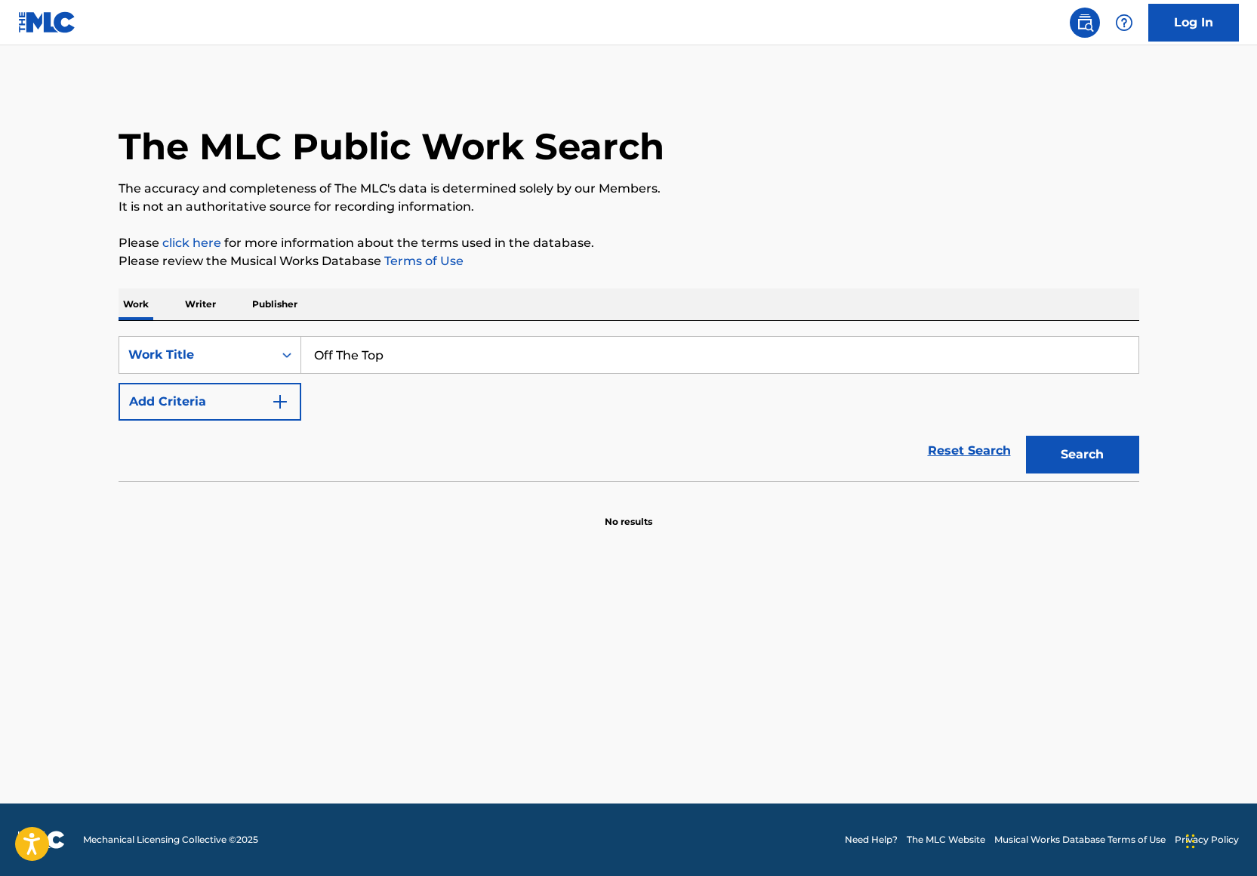
click at [271, 411] on button "Add Criteria" at bounding box center [210, 402] width 183 height 38
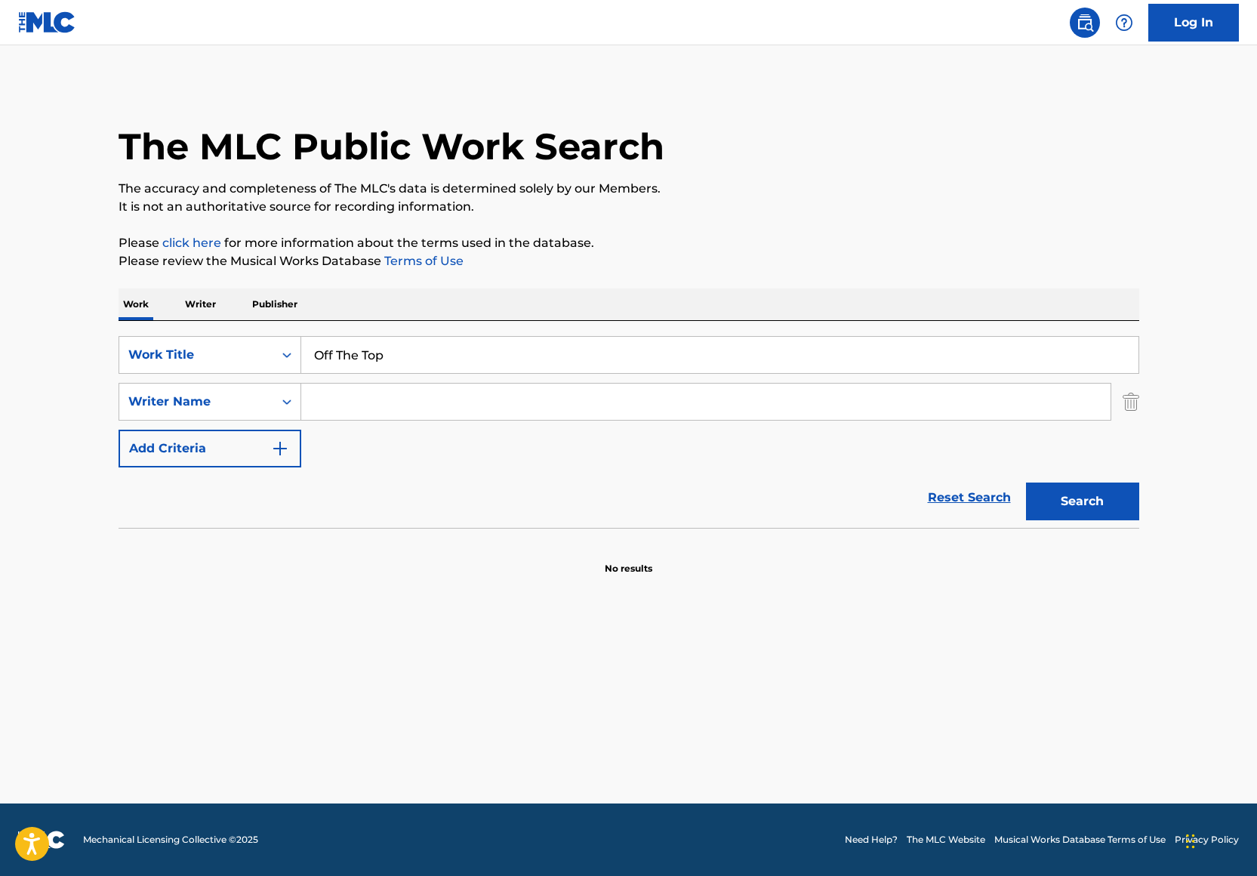
click at [423, 409] on input "Search Form" at bounding box center [705, 401] width 809 height 36
type input "T"
drag, startPoint x: 403, startPoint y: 404, endPoint x: 346, endPoint y: 400, distance: 57.5
click at [345, 400] on input "[PERSON_NAME]" at bounding box center [705, 401] width 809 height 36
type input "[PERSON_NAME]"
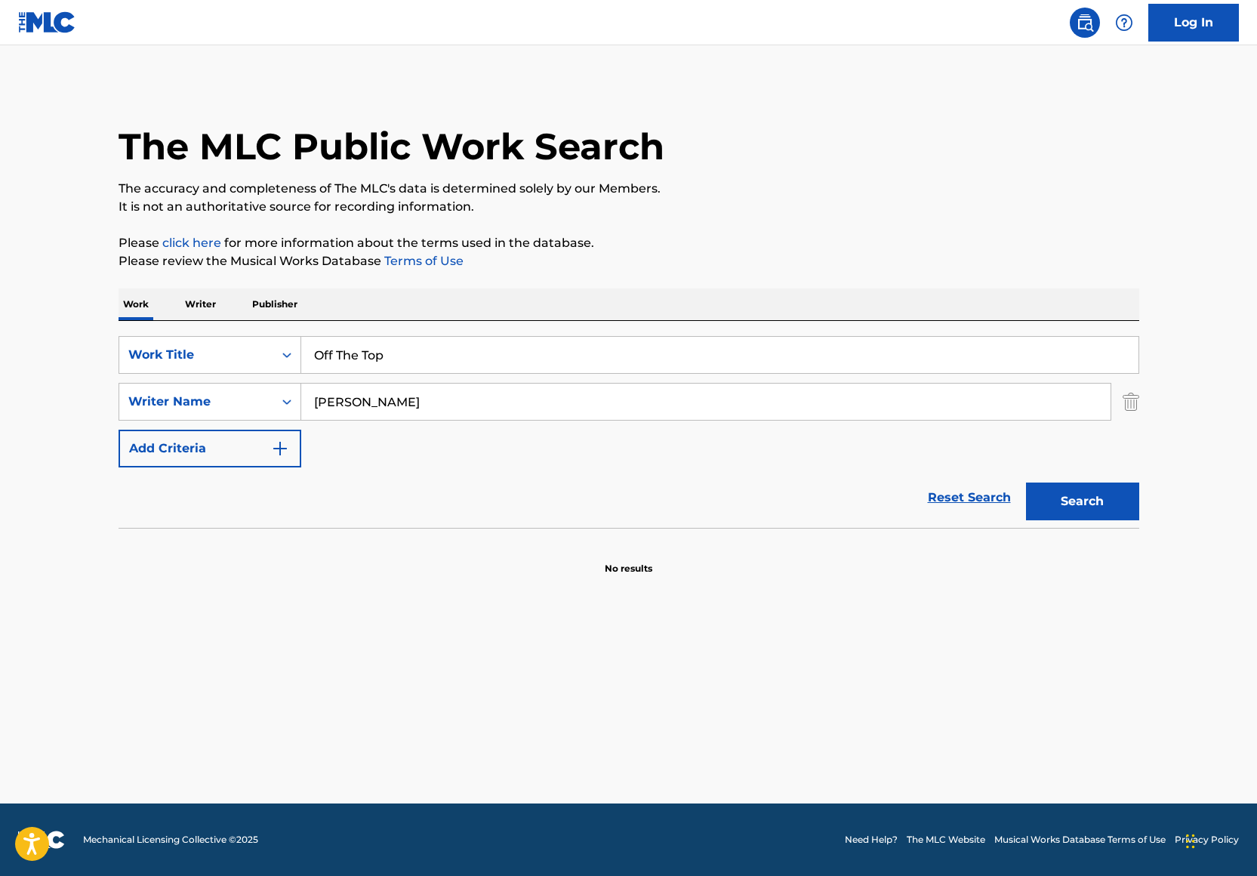
click at [1091, 507] on button "Search" at bounding box center [1082, 501] width 113 height 38
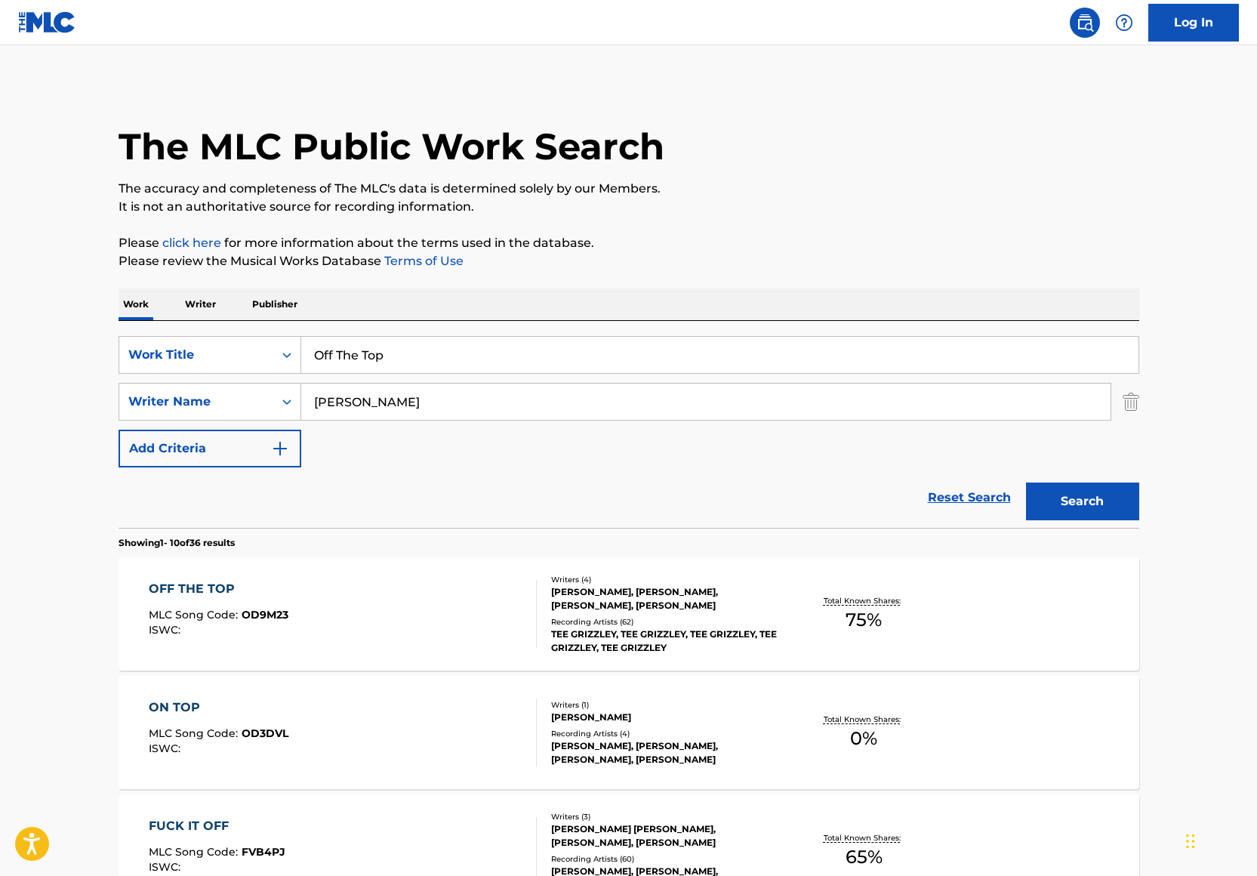
click at [423, 590] on div "OFF THE TOP MLC Song Code : OD9M23 ISWC :" at bounding box center [343, 614] width 388 height 68
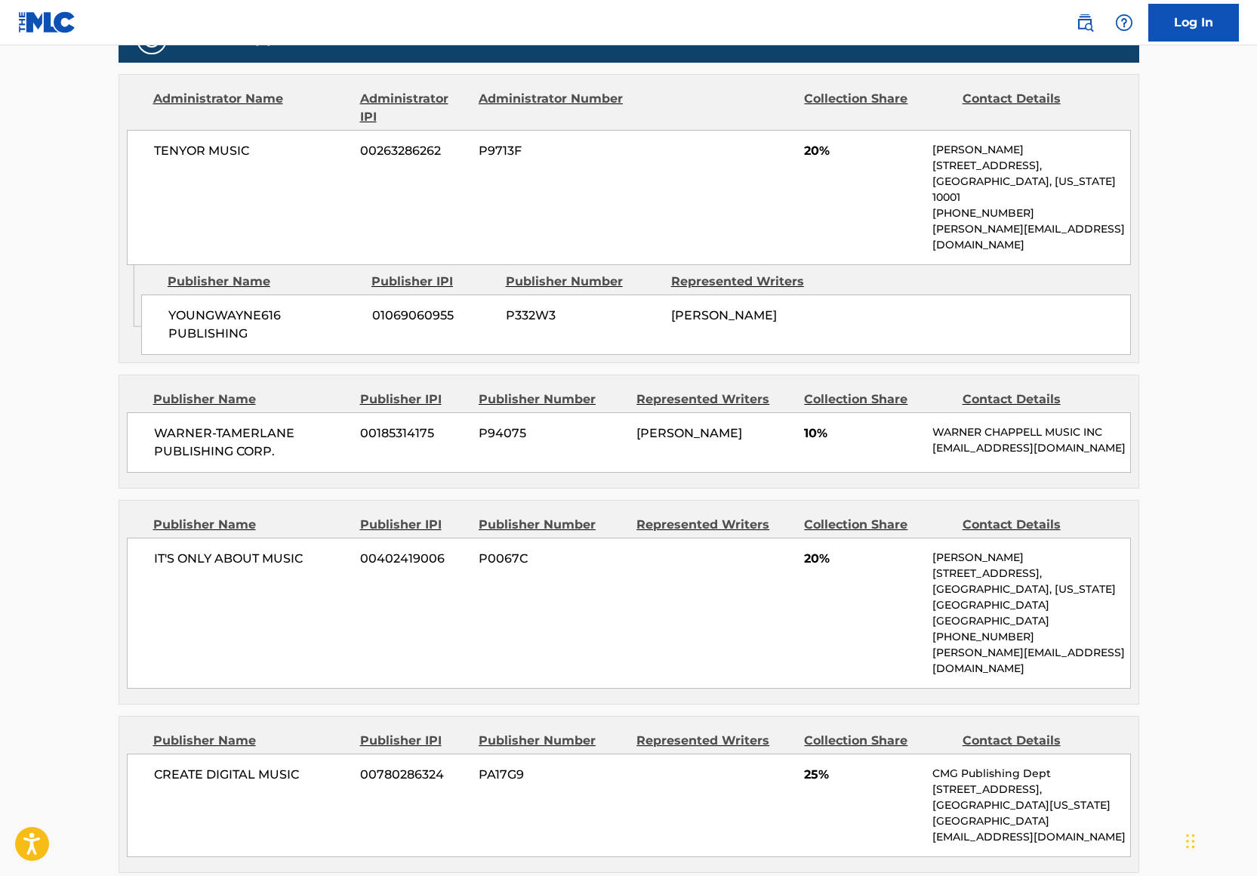
scroll to position [1119, 0]
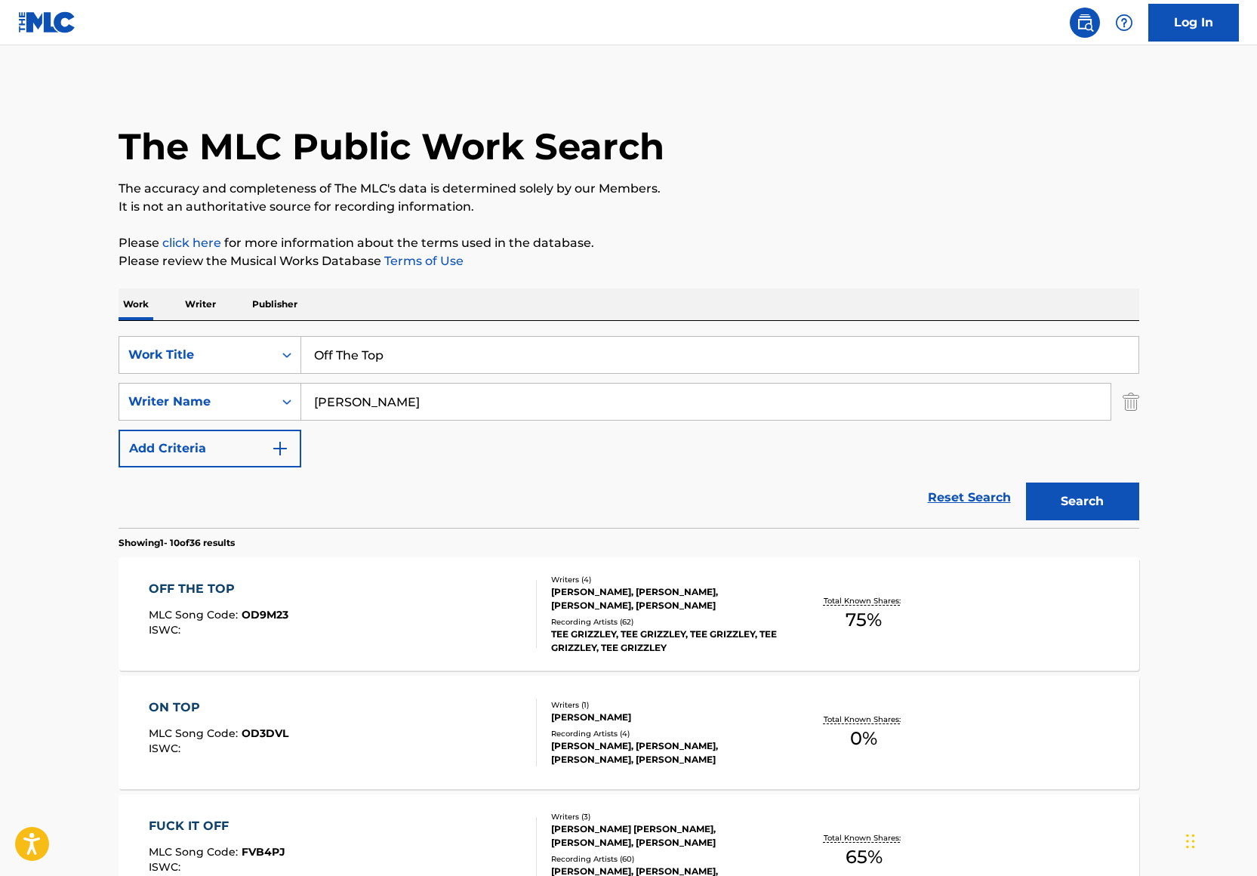
click at [401, 349] on input "Off The Top" at bounding box center [719, 355] width 837 height 36
click at [400, 349] on input "Off The Top" at bounding box center [719, 355] width 837 height 36
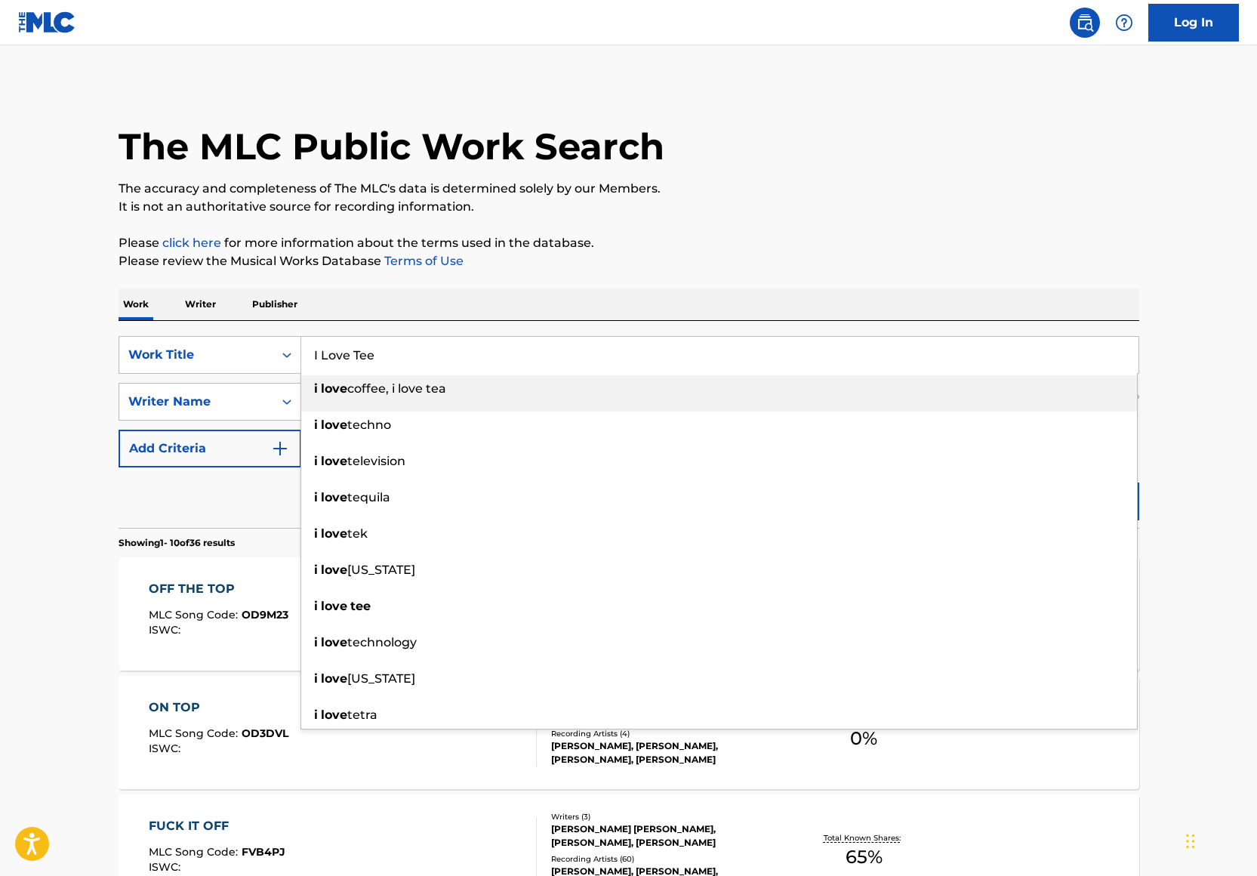
type input "I Love Tee"
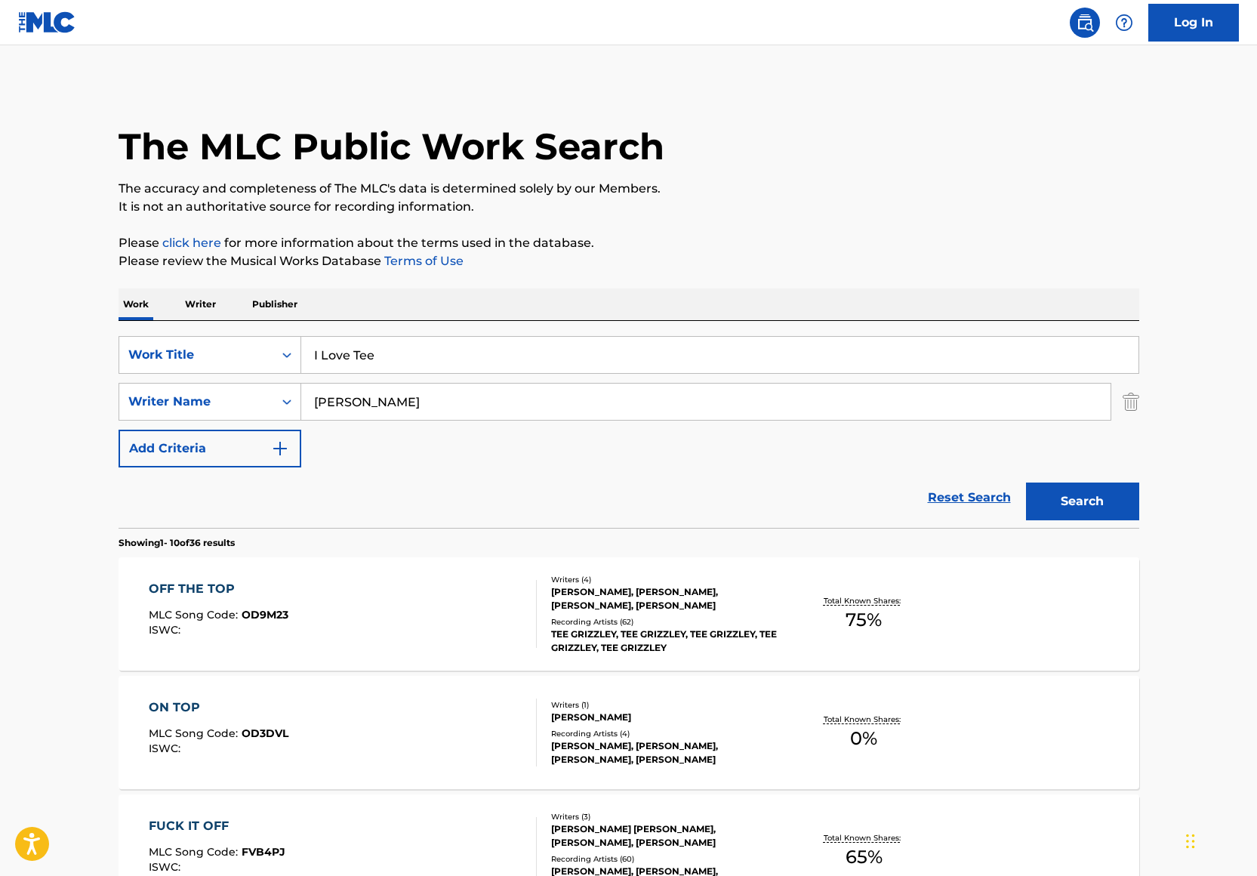
click at [759, 260] on p "Please review the Musical Works Database Terms of Use" at bounding box center [629, 261] width 1021 height 18
click at [1066, 509] on button "Search" at bounding box center [1082, 501] width 113 height 38
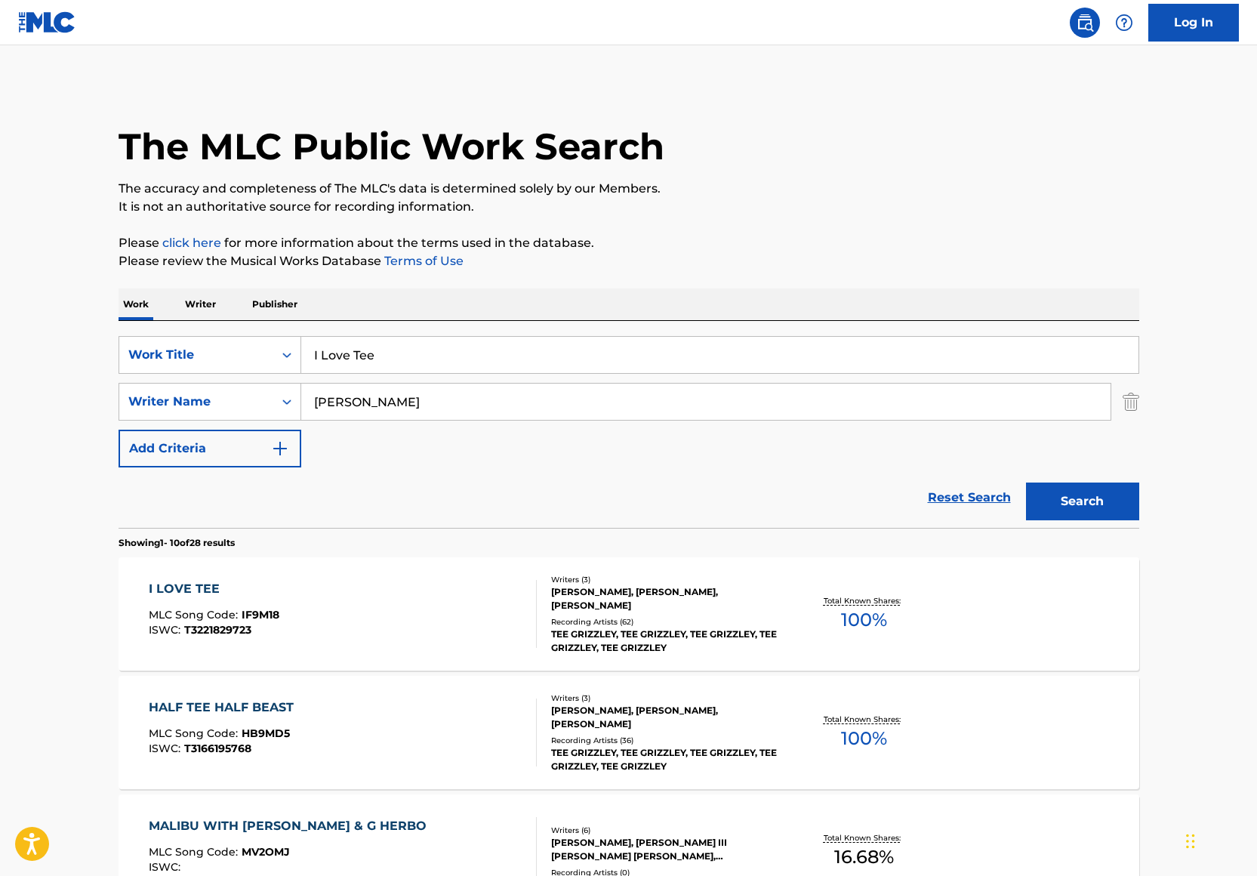
click at [696, 617] on div "Recording Artists ( 62 )" at bounding box center [665, 621] width 228 height 11
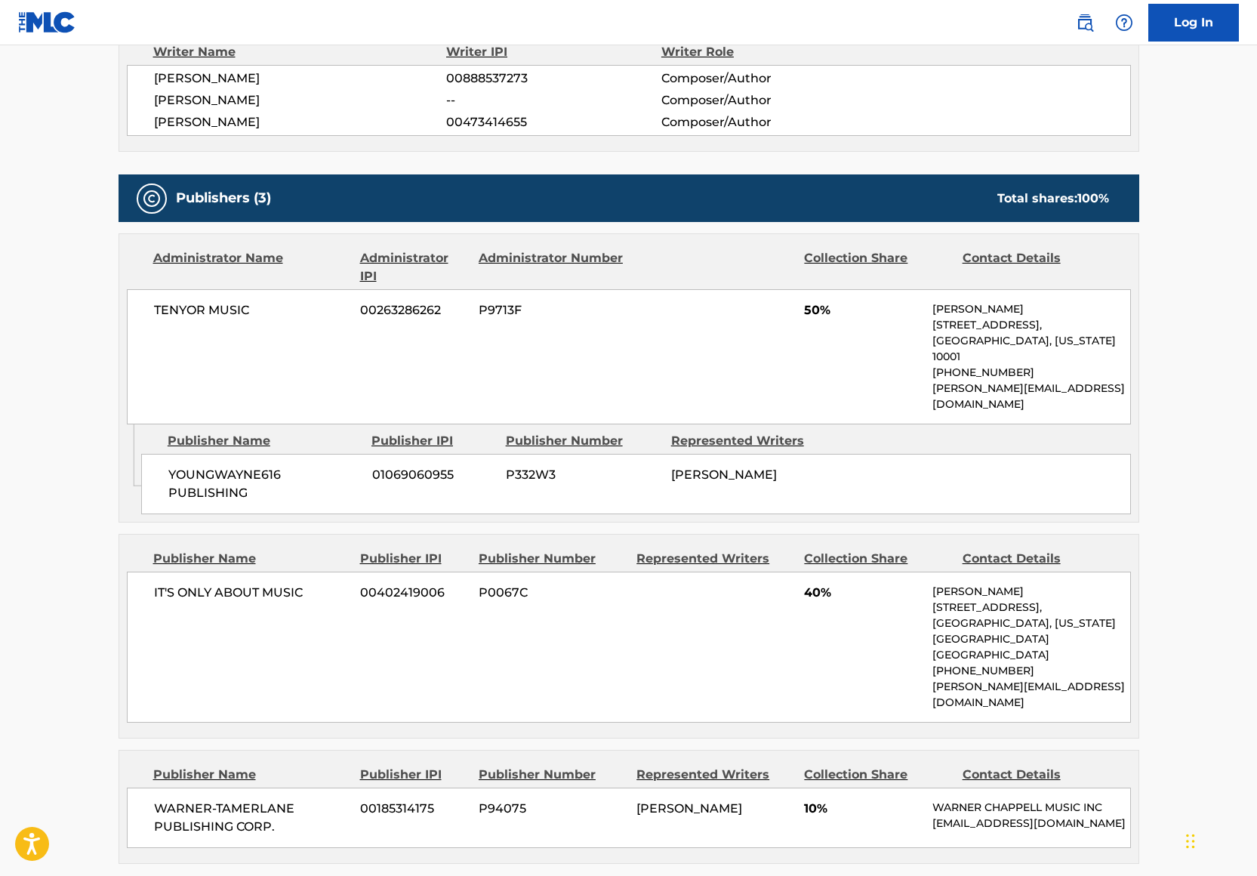
scroll to position [684, 0]
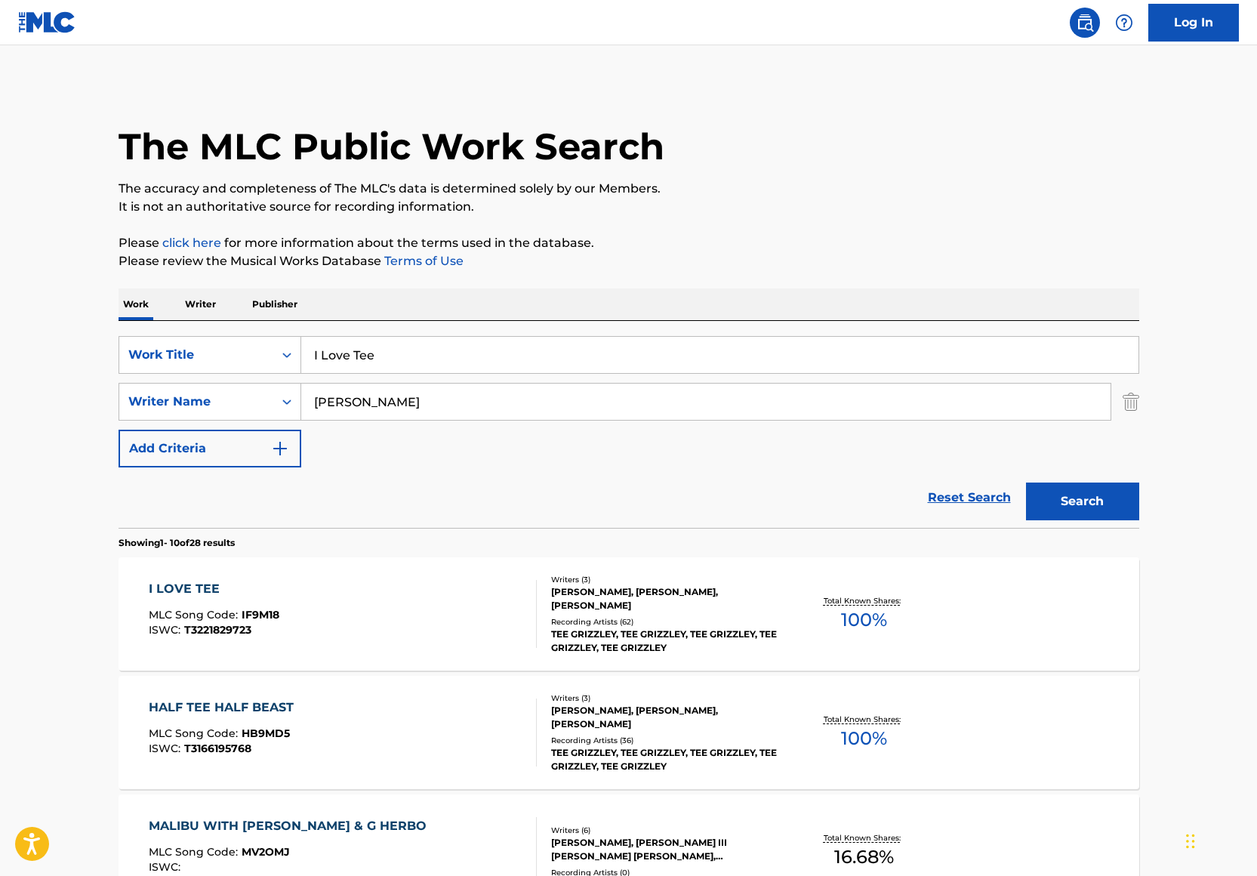
click at [362, 402] on input "[PERSON_NAME]" at bounding box center [705, 401] width 809 height 36
type input "[PERSON_NAME]"
click at [430, 365] on input "I Love Tee" at bounding box center [719, 355] width 837 height 36
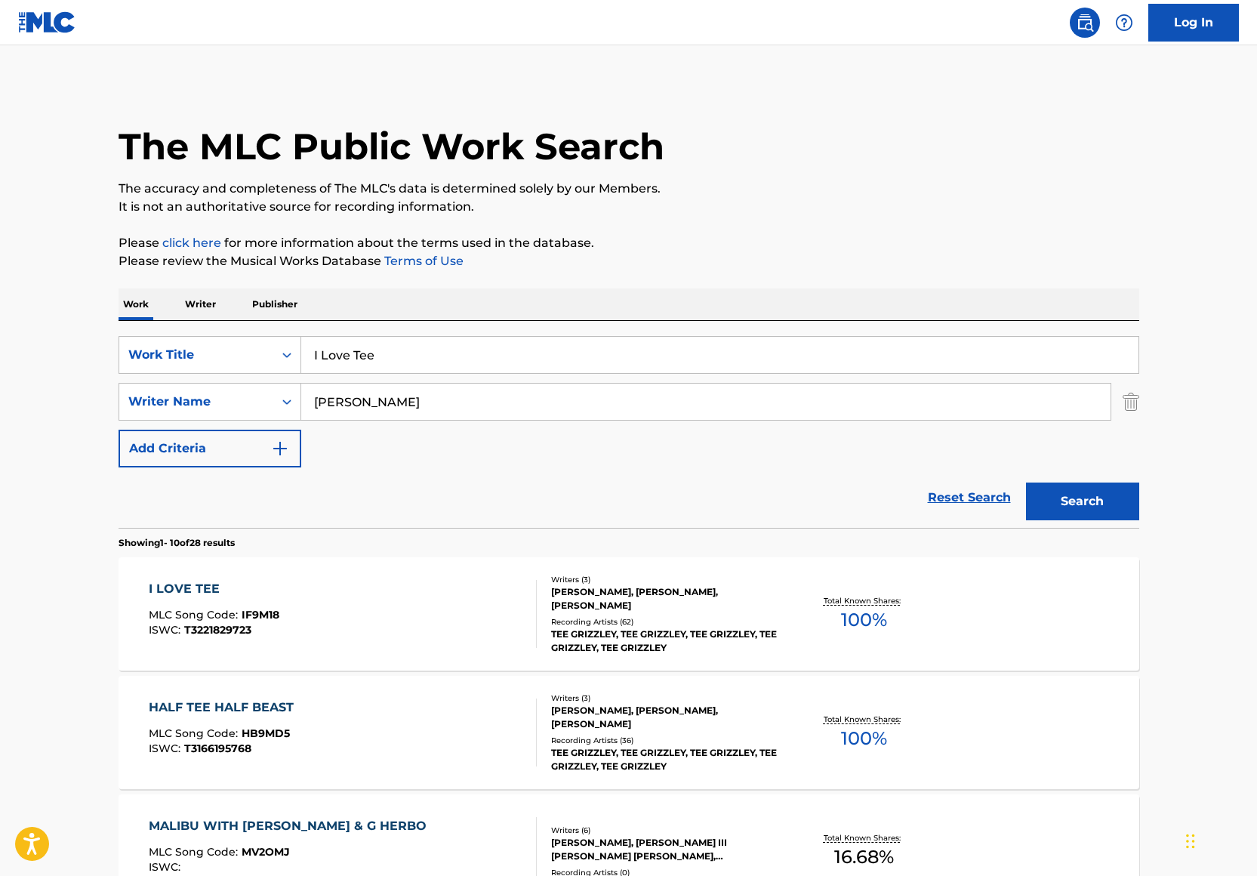
click at [430, 364] on input "I Love Tee" at bounding box center [719, 355] width 837 height 36
type input "$200 Haircuts"
click at [719, 299] on div "Work Writer Publisher" at bounding box center [629, 304] width 1021 height 32
click at [1112, 496] on button "Search" at bounding box center [1082, 501] width 113 height 38
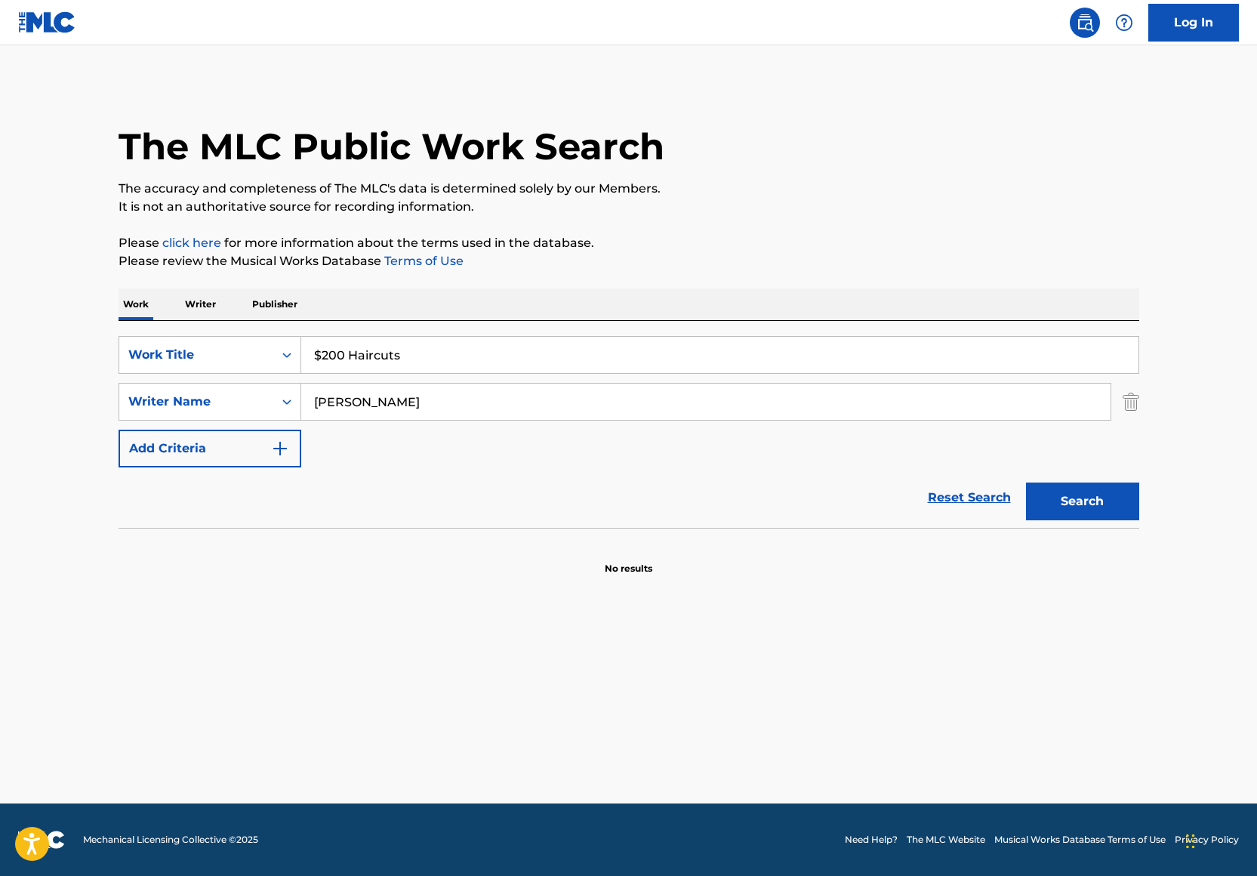
click at [419, 391] on input "[PERSON_NAME]" at bounding box center [705, 401] width 809 height 36
click at [134, 388] on div "Writer Name" at bounding box center [196, 401] width 154 height 29
click at [218, 432] on div "Writer IPI" at bounding box center [209, 439] width 181 height 38
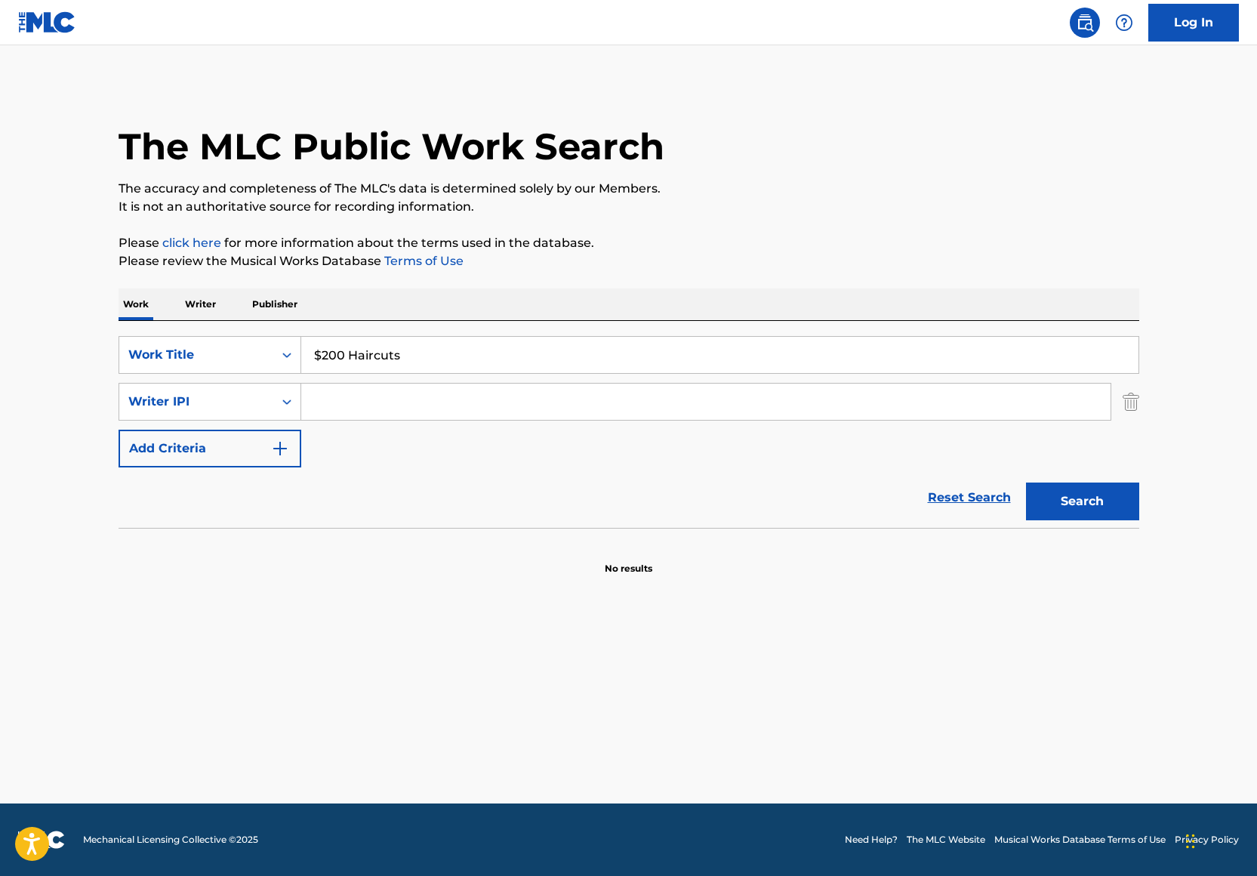
click at [362, 386] on input "Search Form" at bounding box center [705, 401] width 809 height 36
paste input "00850082261"
type input "00850082261"
click at [1080, 491] on button "Search" at bounding box center [1082, 501] width 113 height 38
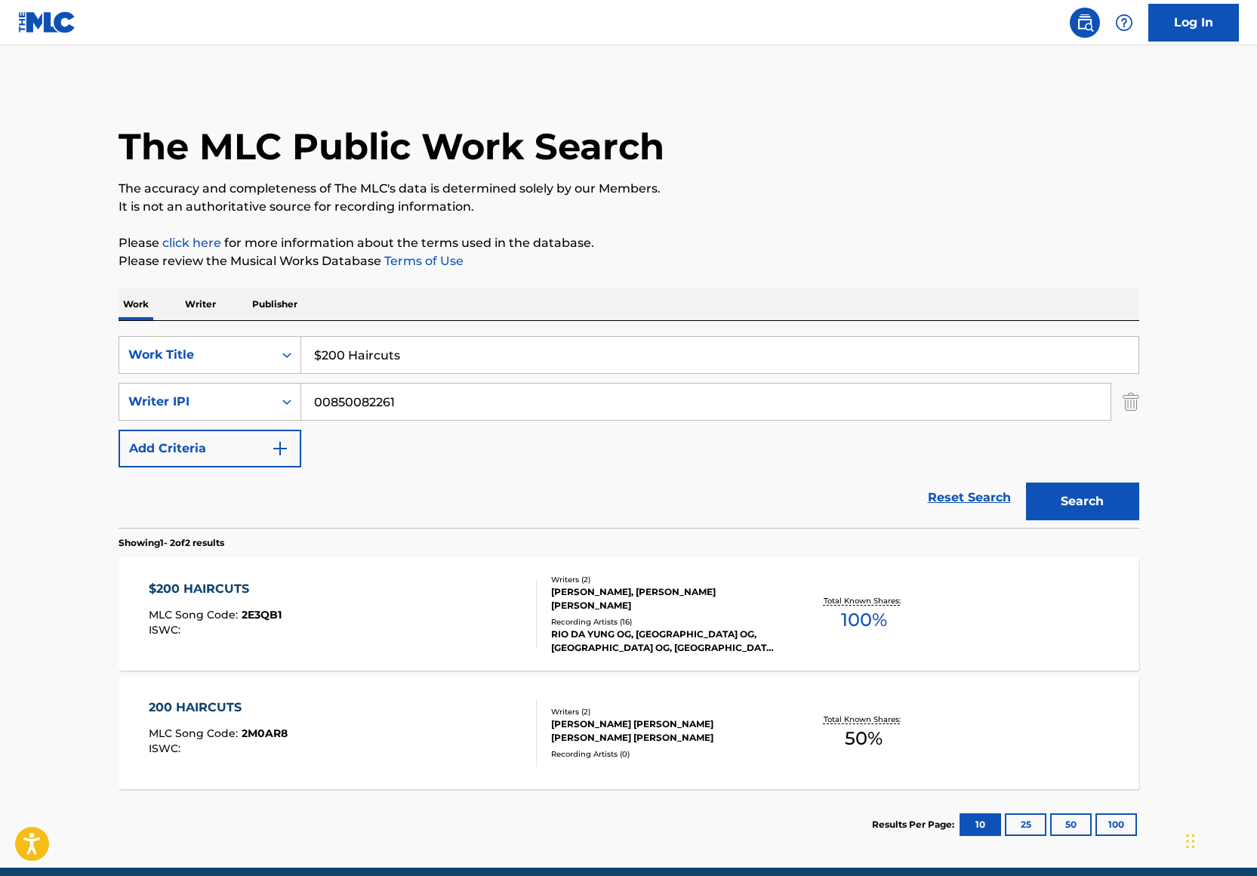
scroll to position [64, 0]
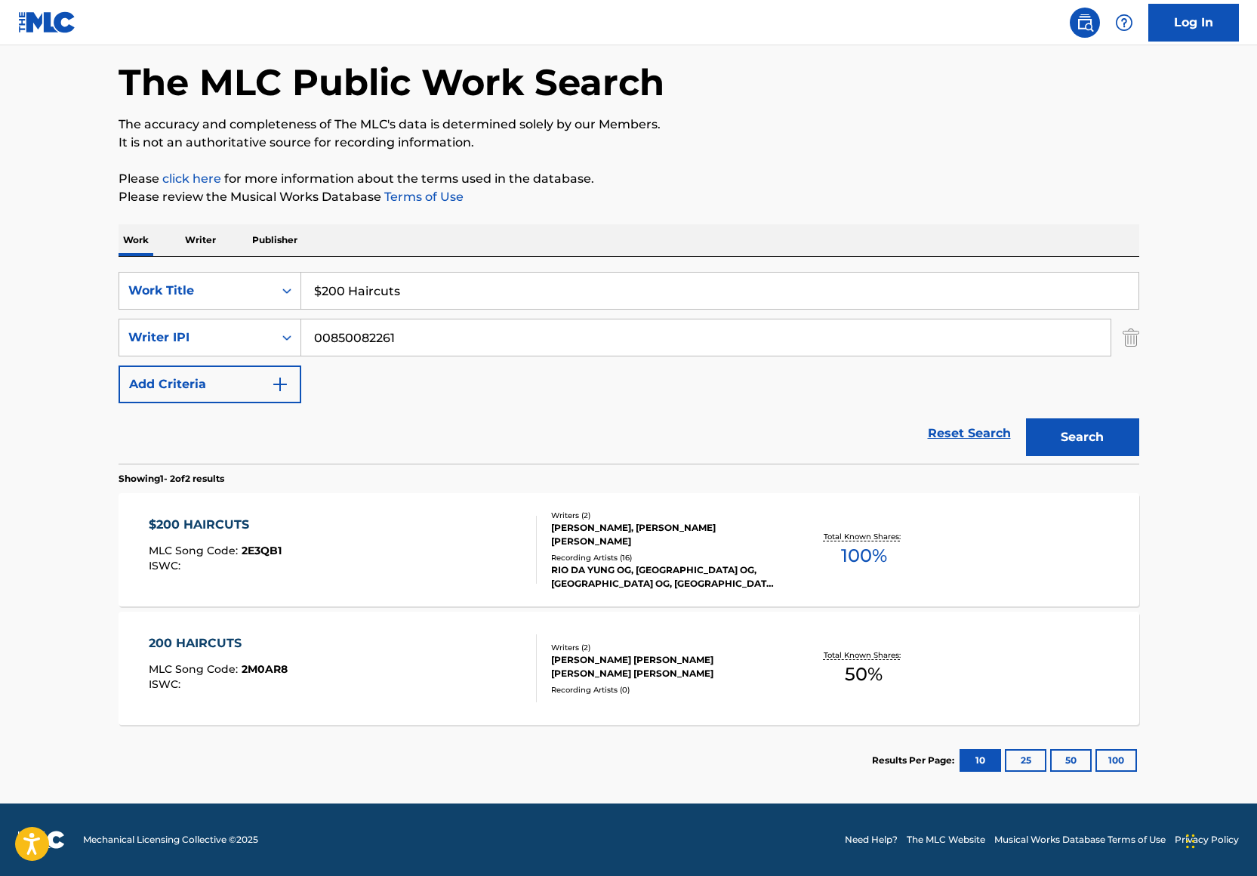
click at [655, 516] on div "Writers ( 2 )" at bounding box center [665, 514] width 228 height 11
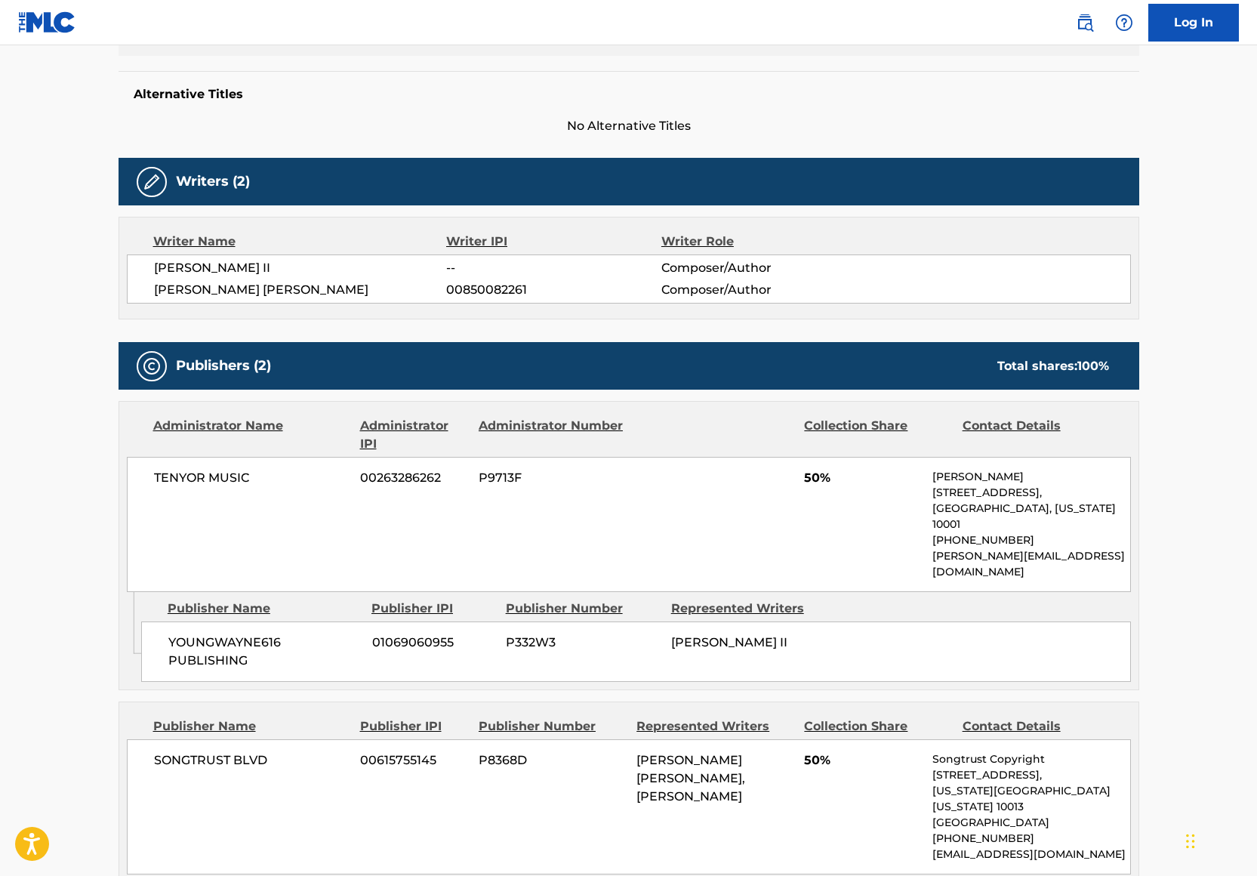
scroll to position [400, 0]
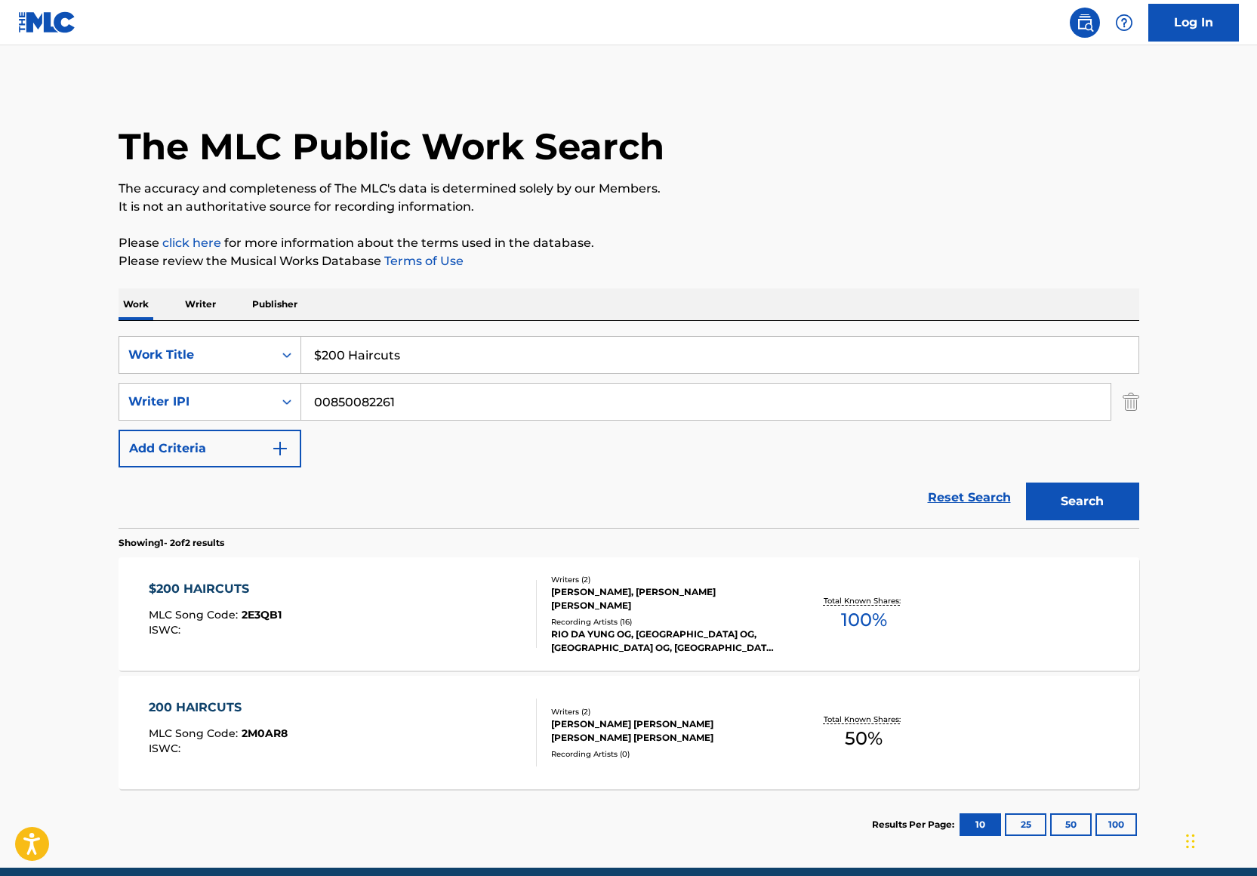
click at [409, 356] on input "$200 Haircuts" at bounding box center [719, 355] width 837 height 36
click at [409, 357] on input "$200 Haircuts" at bounding box center [719, 355] width 837 height 36
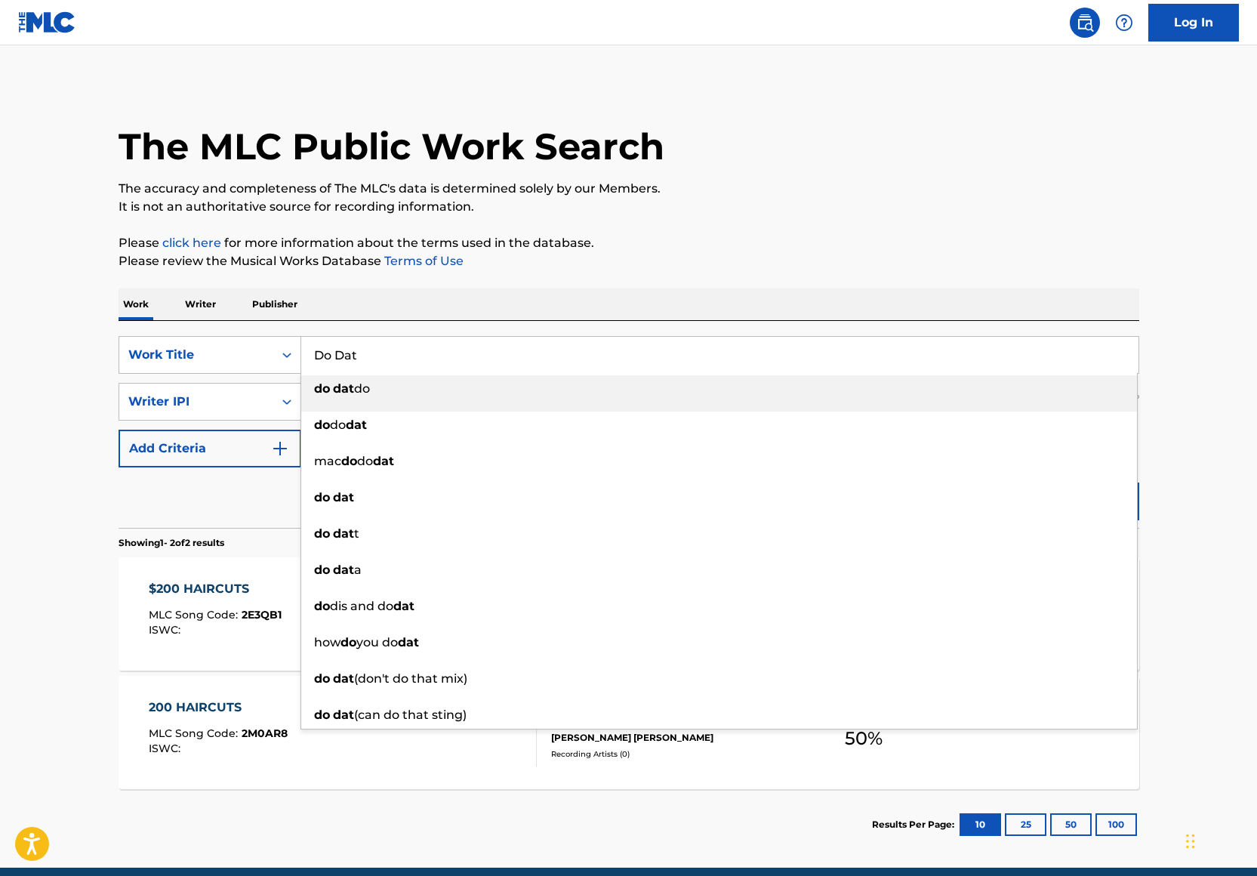
type input "Do Dat"
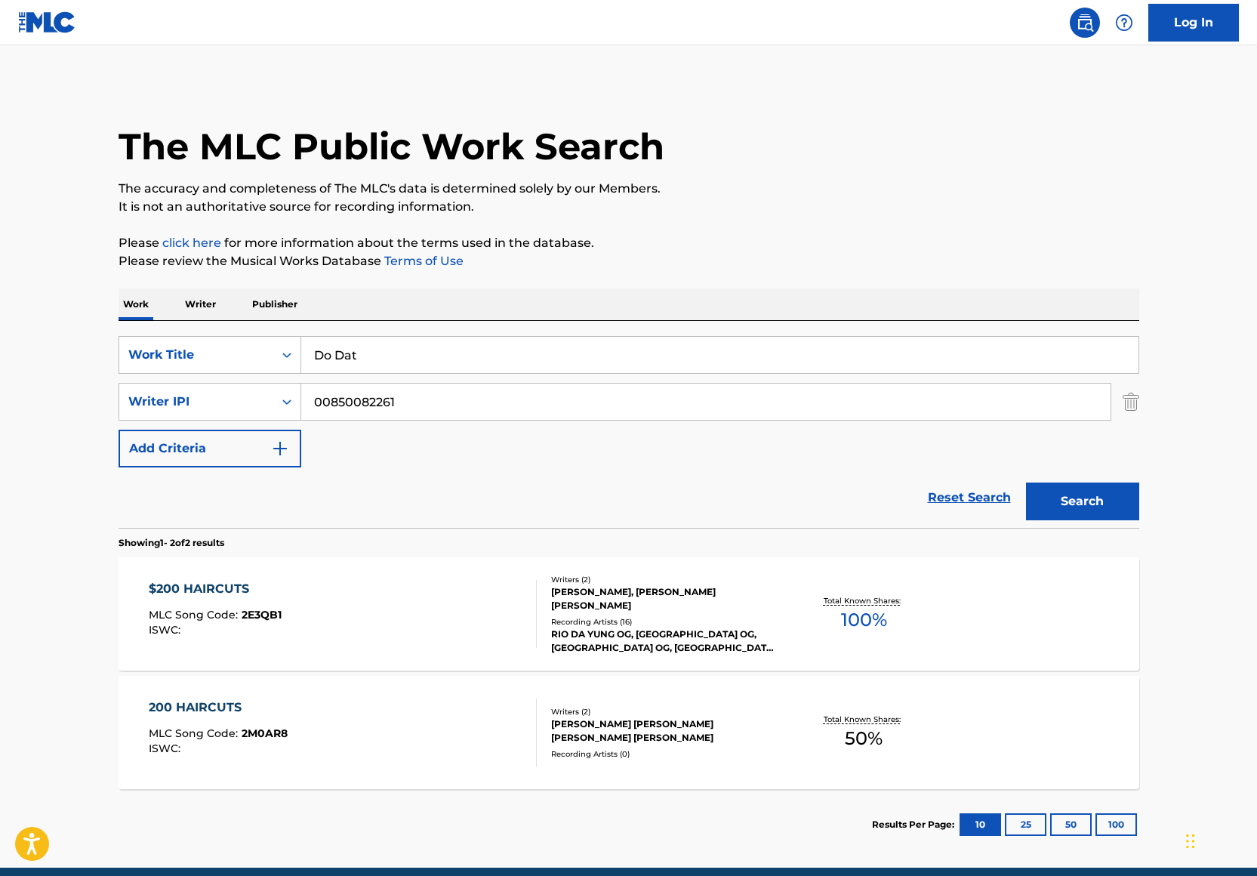
click at [728, 215] on p "It is not an authoritative source for recording information." at bounding box center [629, 207] width 1021 height 18
click at [1068, 499] on button "Search" at bounding box center [1082, 501] width 113 height 38
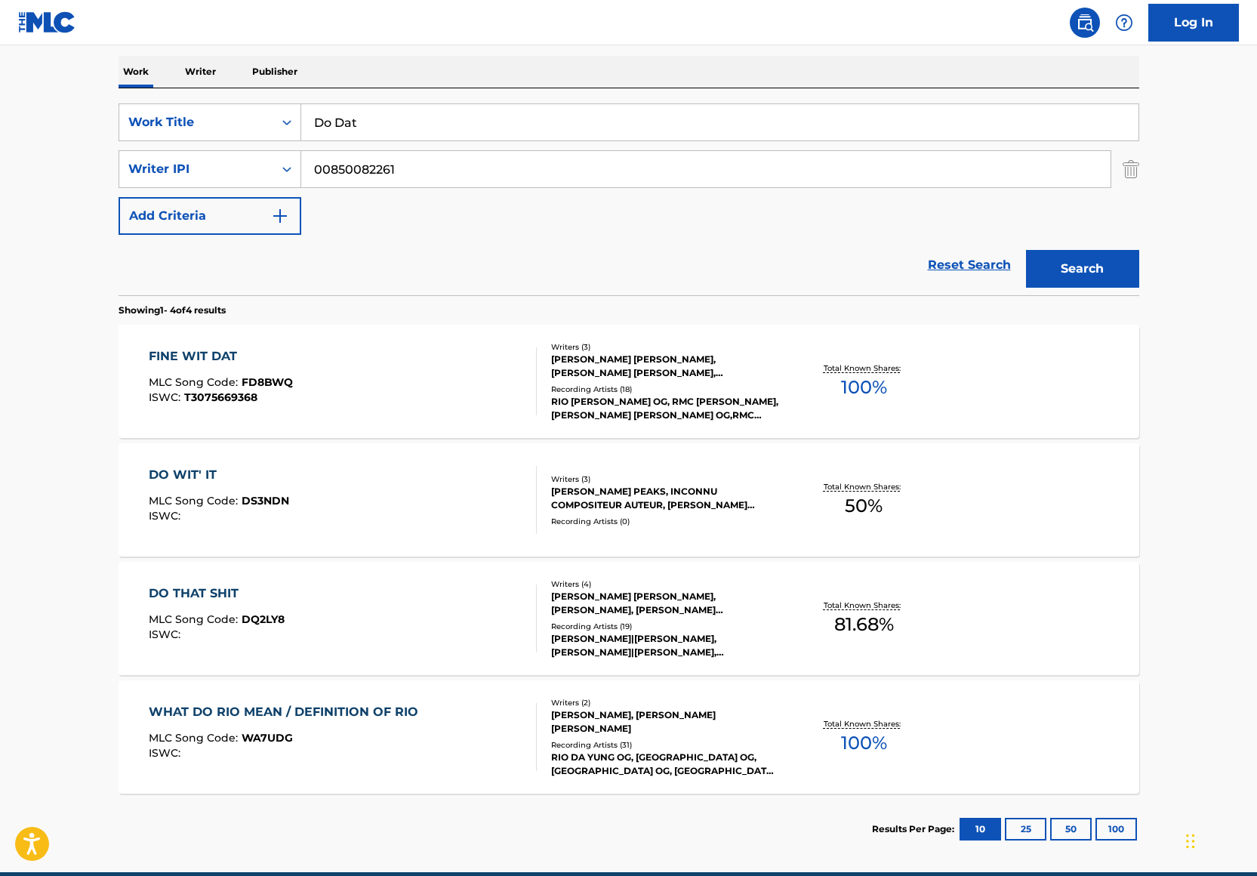
scroll to position [82, 0]
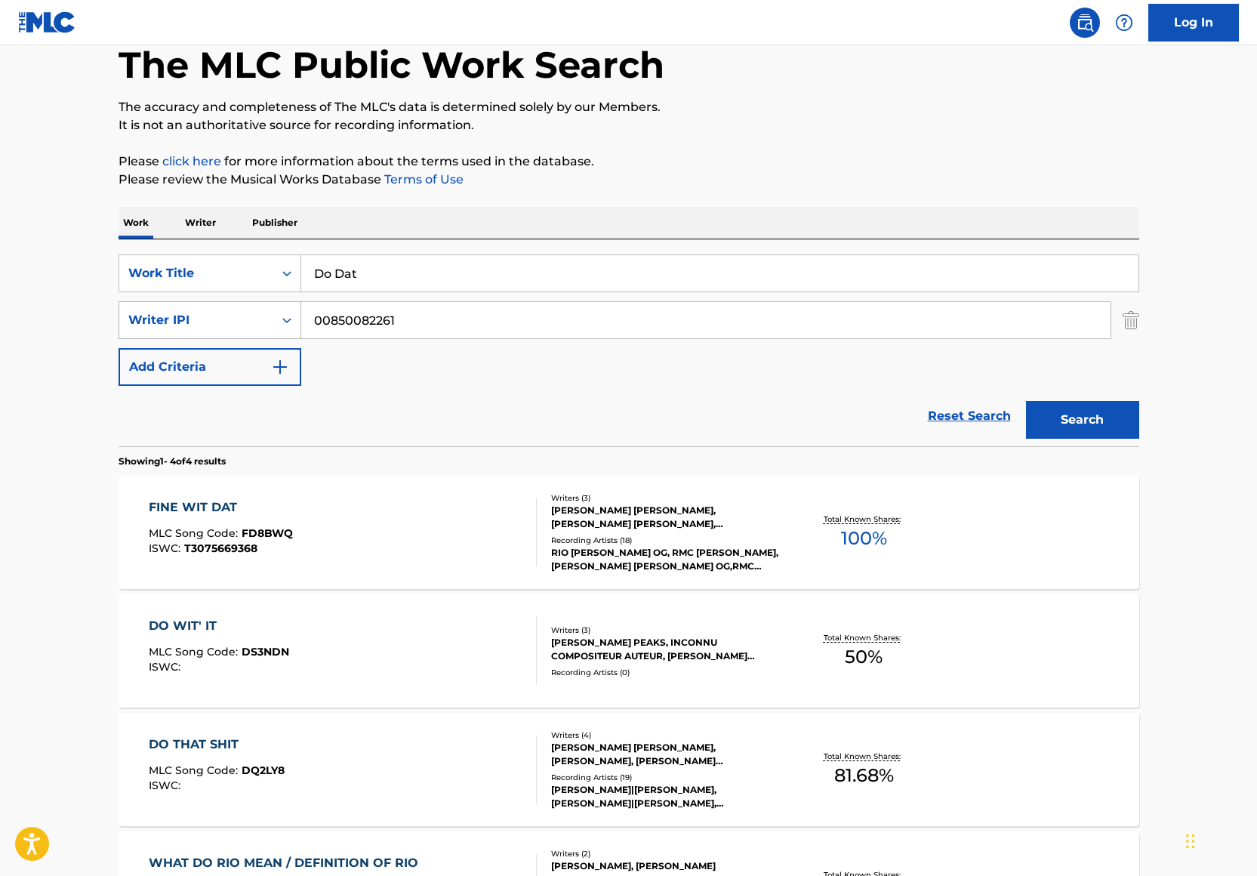
click at [269, 317] on div "Writer IPI" at bounding box center [196, 320] width 154 height 29
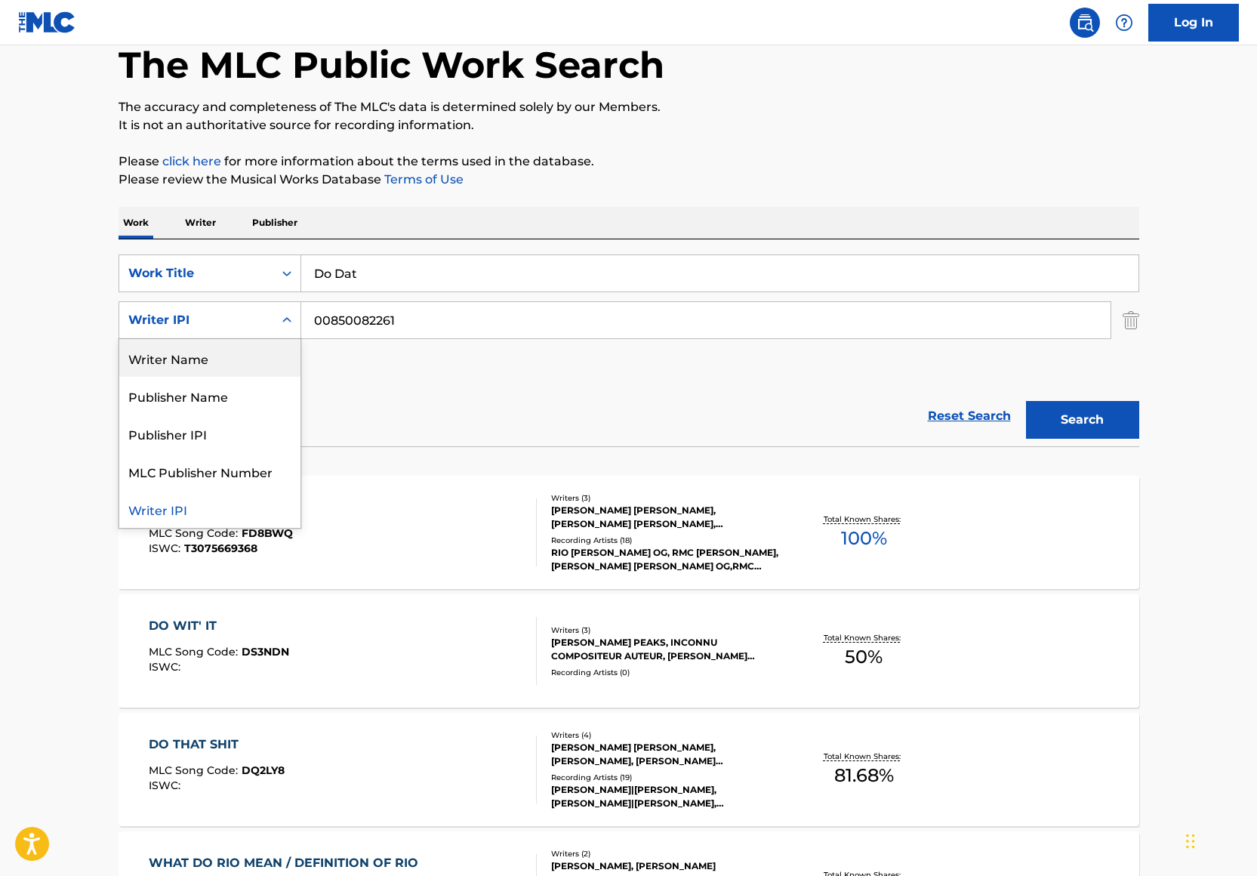
click at [266, 349] on div "Writer Name" at bounding box center [209, 358] width 181 height 38
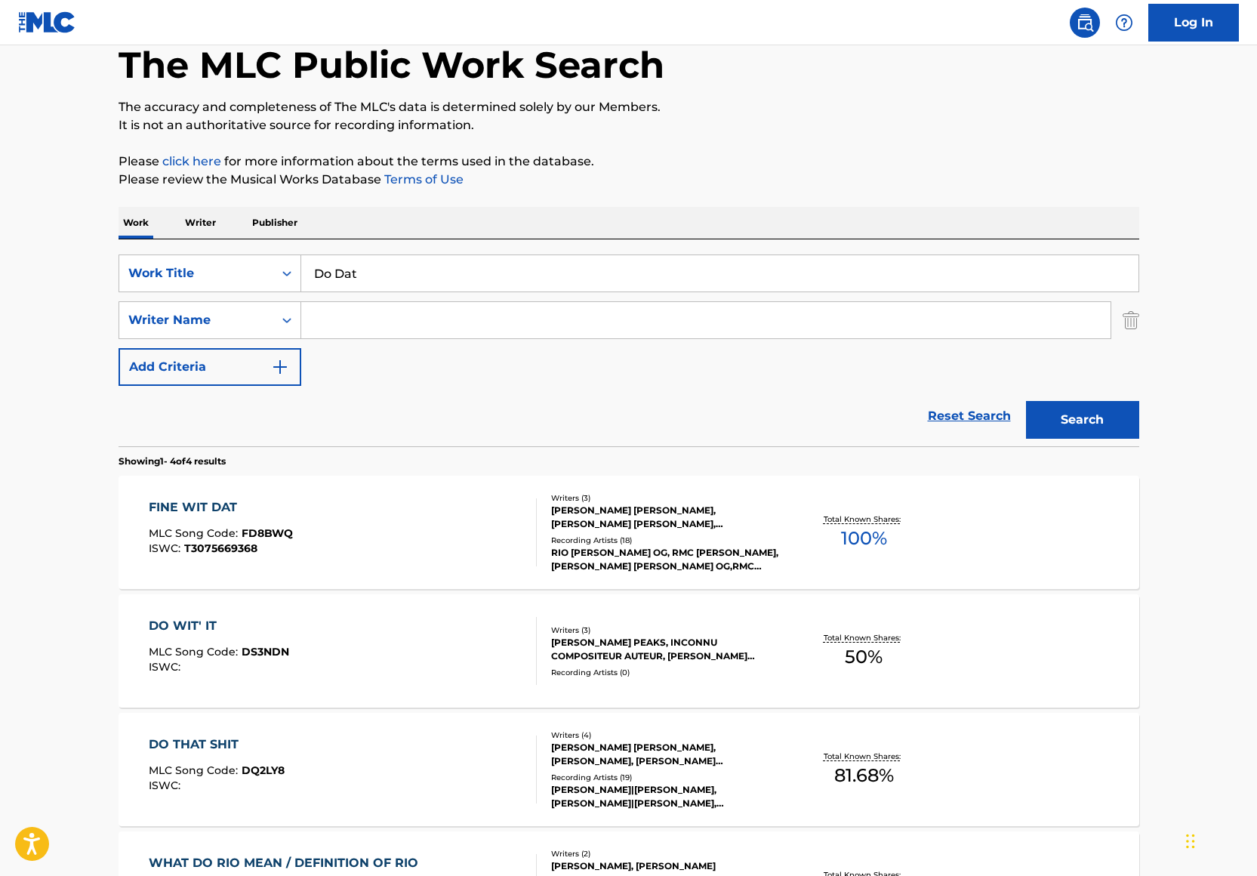
click at [353, 321] on input "Search Form" at bounding box center [705, 320] width 809 height 36
type input "[PERSON_NAME]"
click at [1063, 414] on button "Search" at bounding box center [1082, 420] width 113 height 38
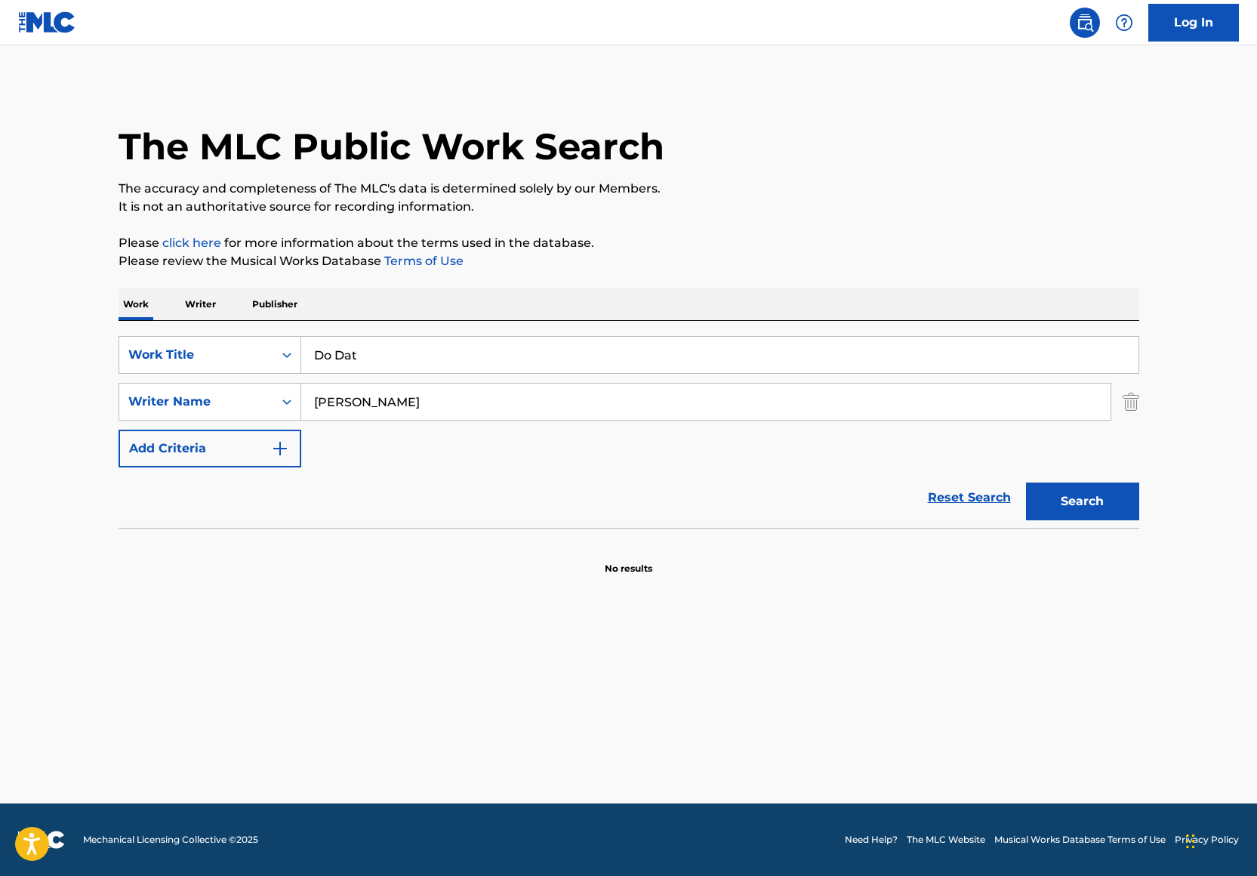
click at [319, 347] on input "Do Dat" at bounding box center [719, 355] width 837 height 36
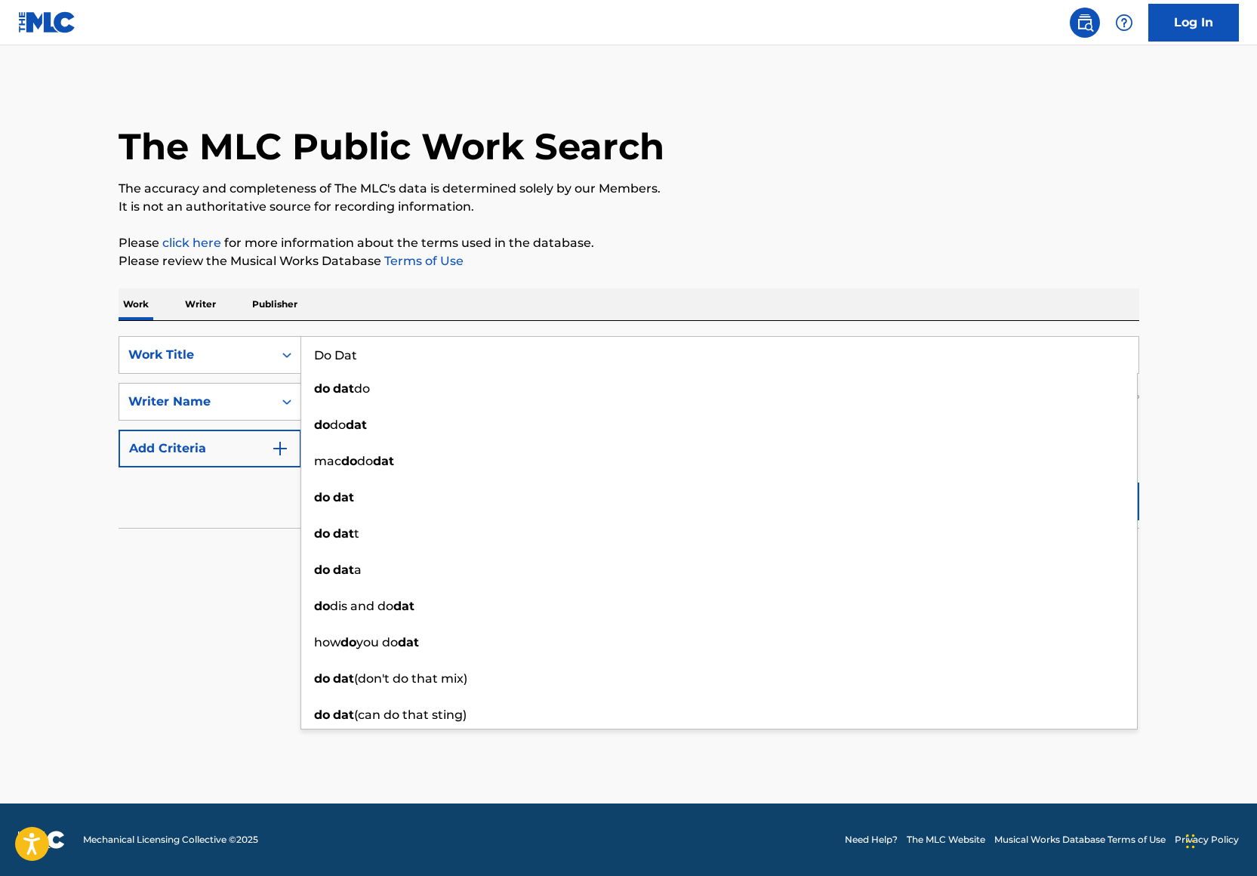
click at [404, 282] on div "The MLC Public Work Search The accuracy and completeness of The MLC's data is d…" at bounding box center [628, 329] width 1057 height 492
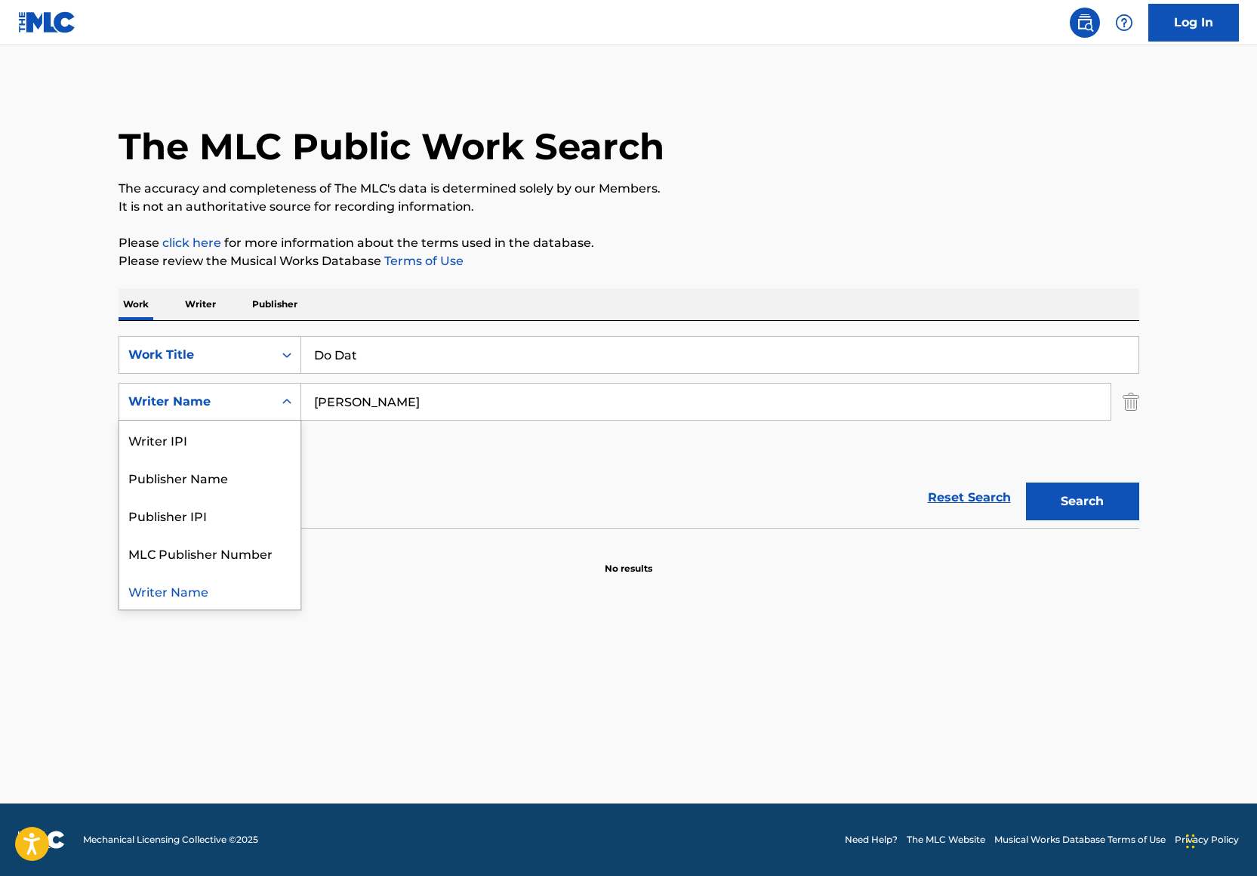
click at [260, 395] on div "Writer Name" at bounding box center [196, 402] width 136 height 18
click at [253, 433] on div "Writer IPI" at bounding box center [209, 439] width 181 height 38
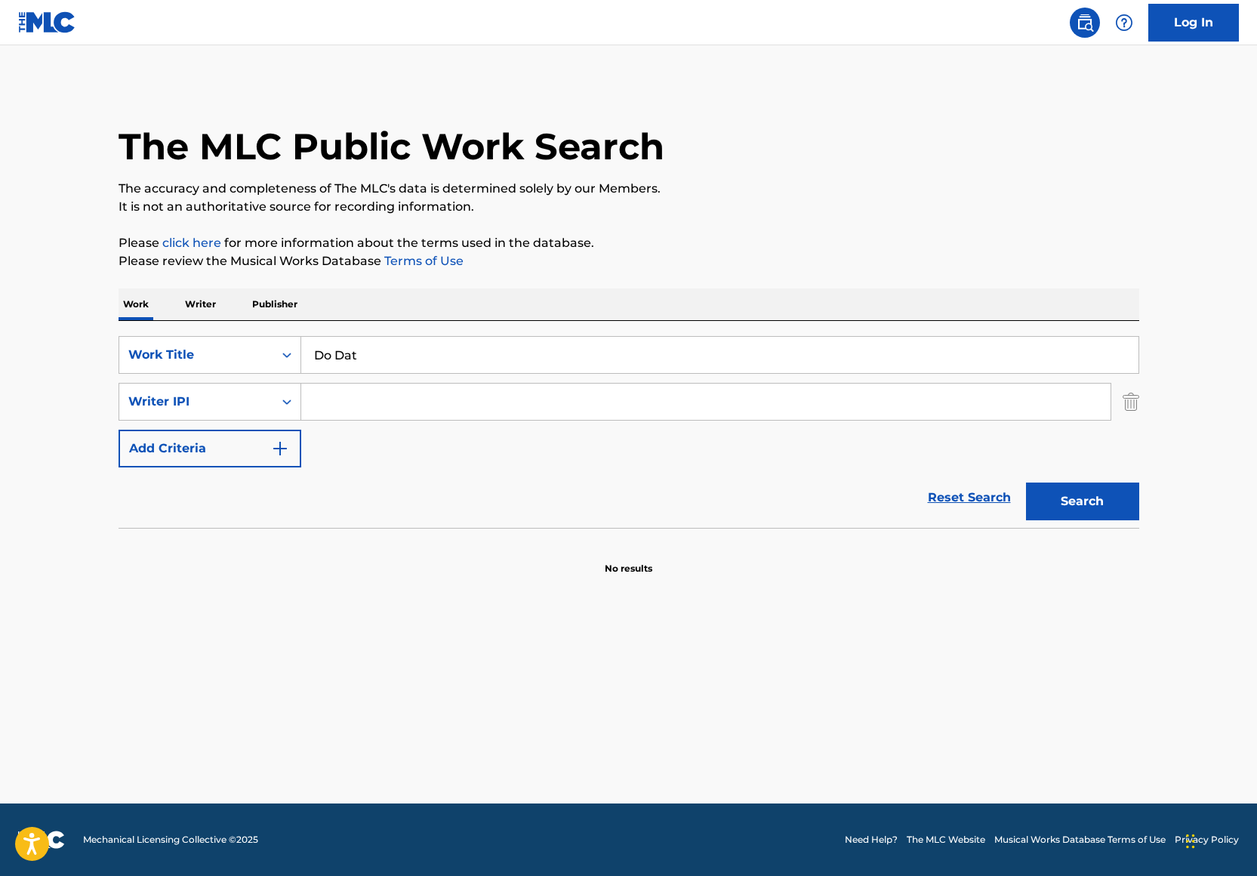
click at [363, 414] on input "Search Form" at bounding box center [705, 401] width 809 height 36
paste input "00850082261"
click at [312, 403] on input "00850082261" at bounding box center [705, 401] width 809 height 36
type input "00850082261"
click at [1026, 482] on button "Search" at bounding box center [1082, 501] width 113 height 38
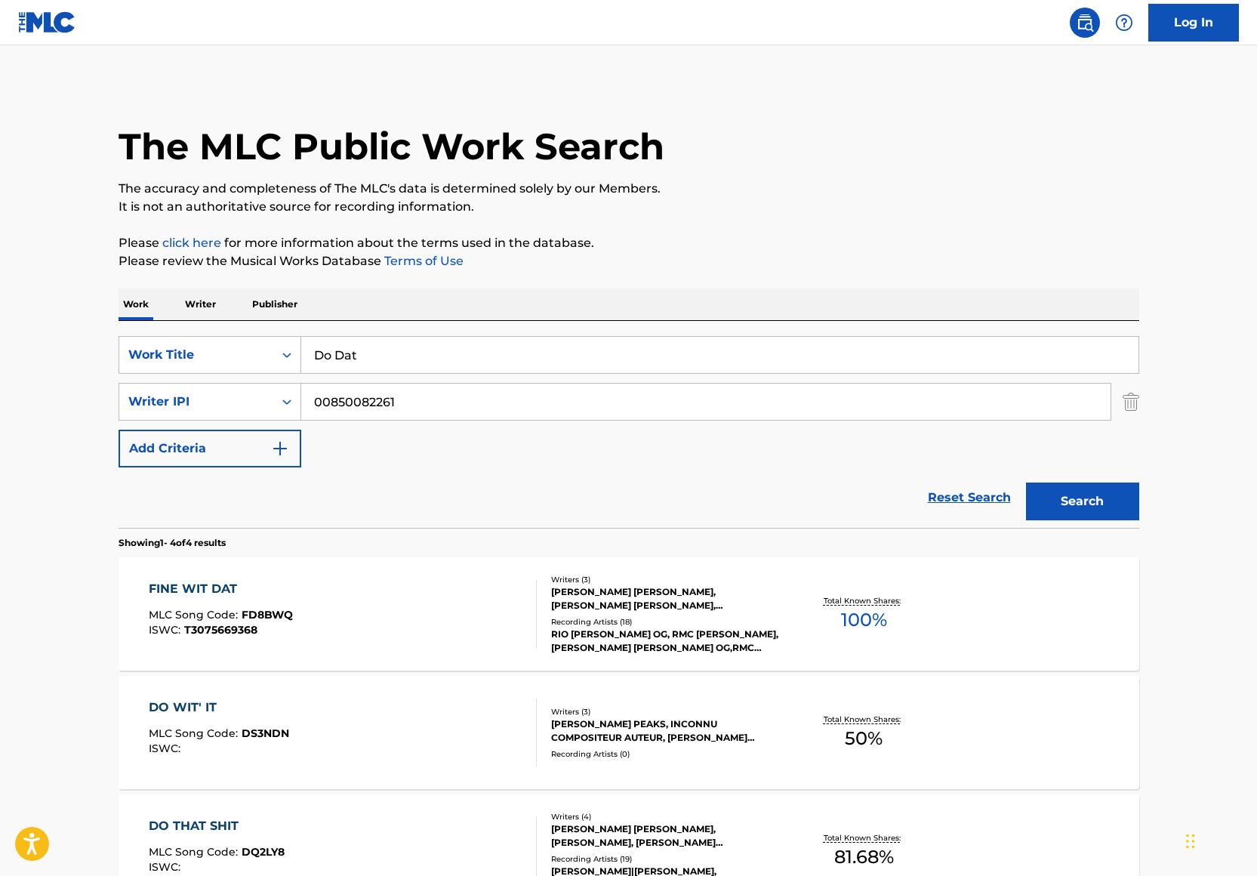
click at [391, 353] on input "Do Dat" at bounding box center [719, 355] width 837 height 36
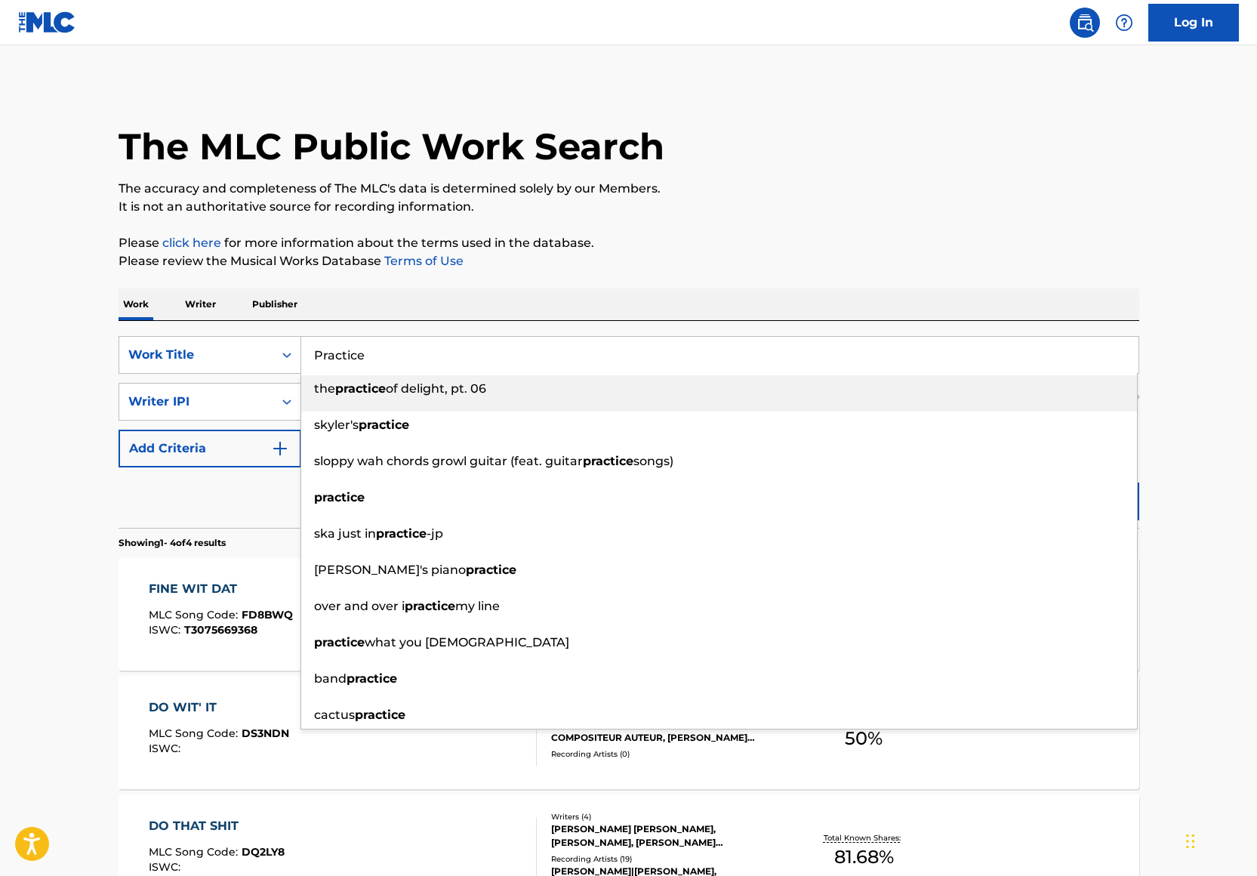
type input "Practice"
click at [770, 210] on p "It is not an authoritative source for recording information." at bounding box center [629, 207] width 1021 height 18
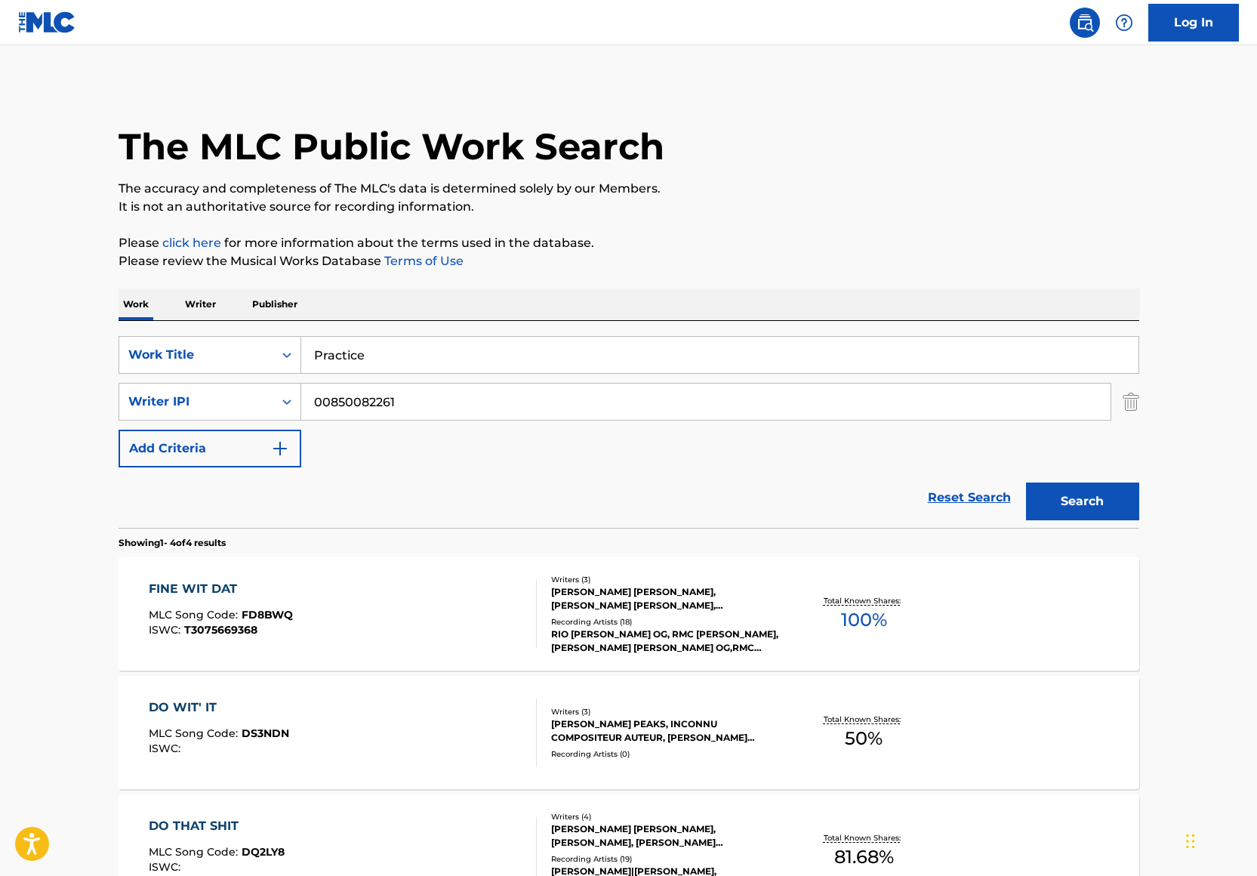
click at [1103, 484] on button "Search" at bounding box center [1082, 501] width 113 height 38
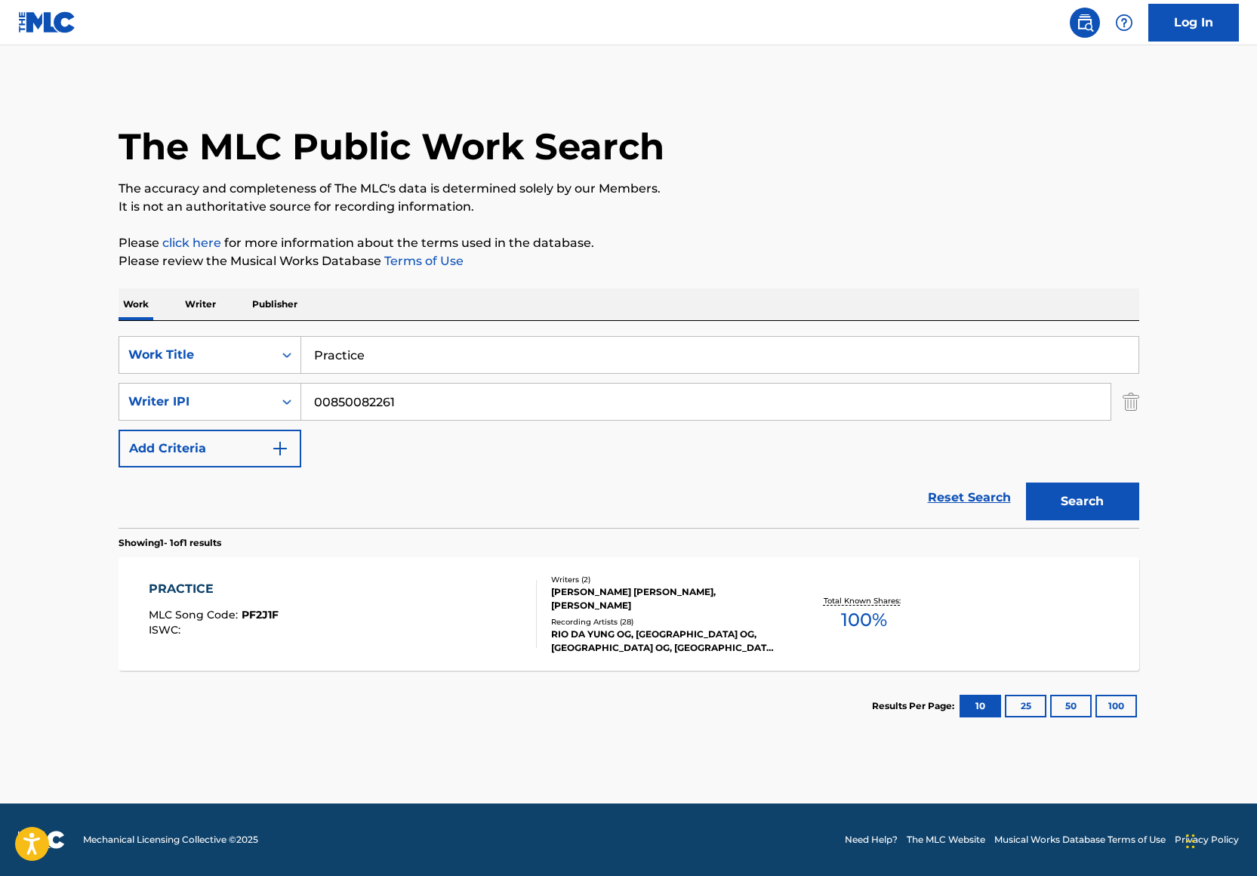
click at [549, 599] on div "Writers ( 2 ) [PERSON_NAME] [PERSON_NAME], [PERSON_NAME] II Recording Artists (…" at bounding box center [658, 614] width 242 height 81
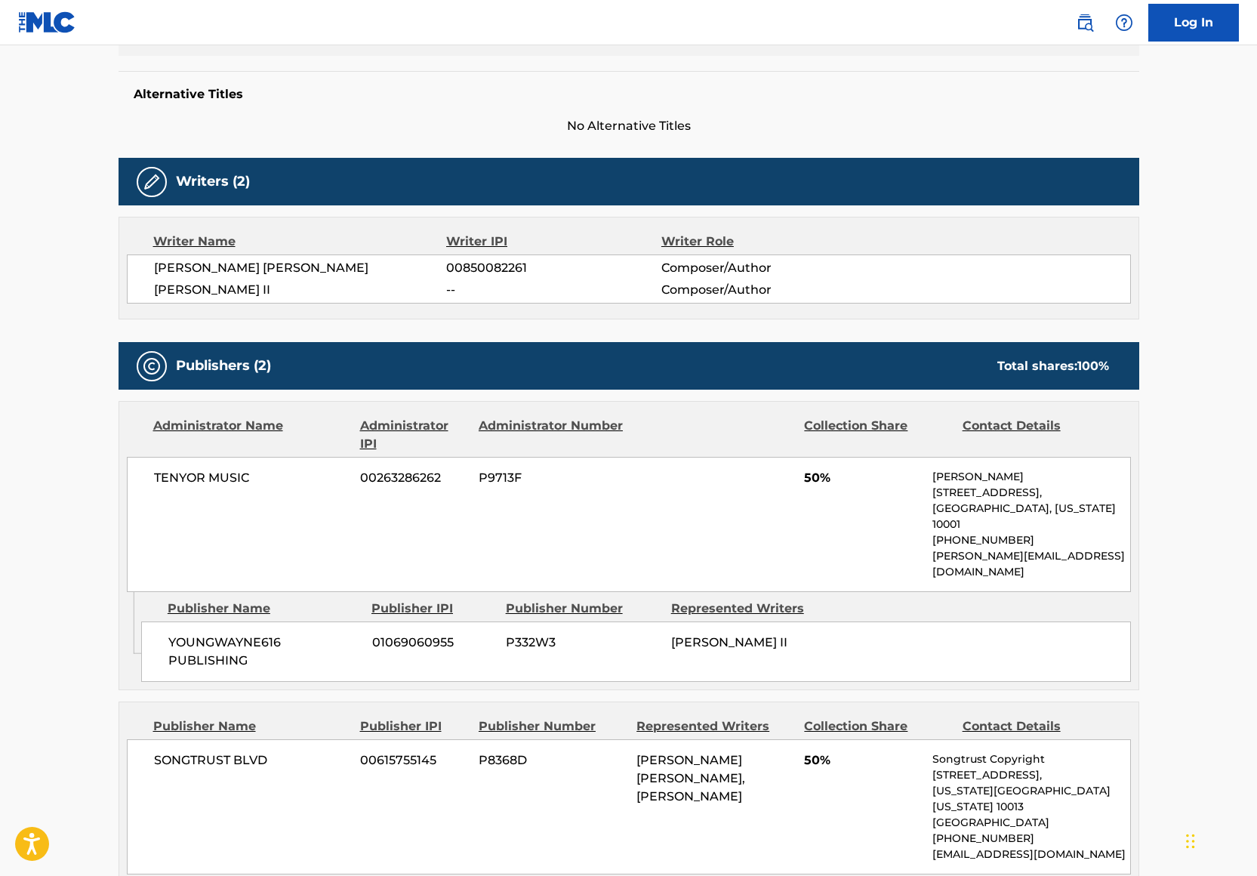
scroll to position [401, 0]
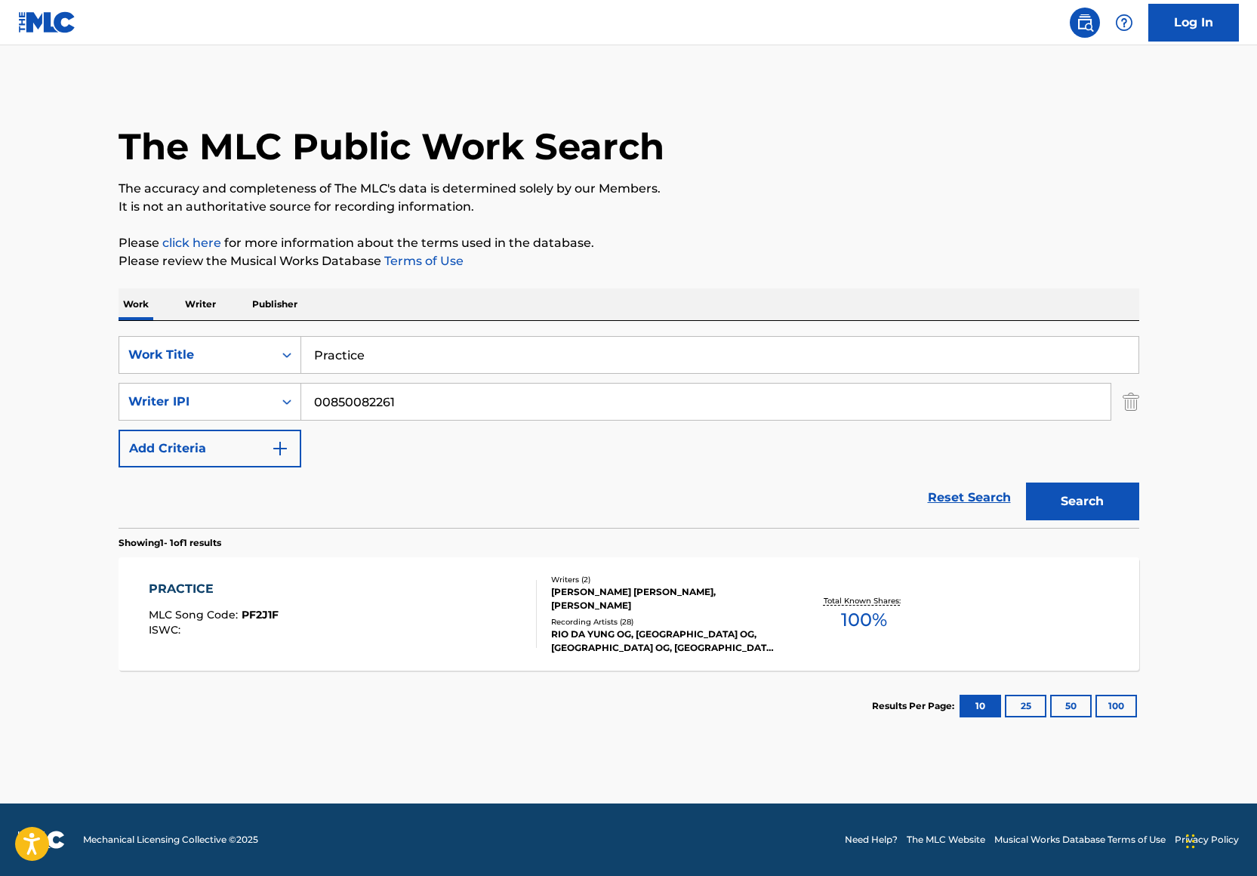
click at [418, 369] on input "Practice" at bounding box center [719, 355] width 837 height 36
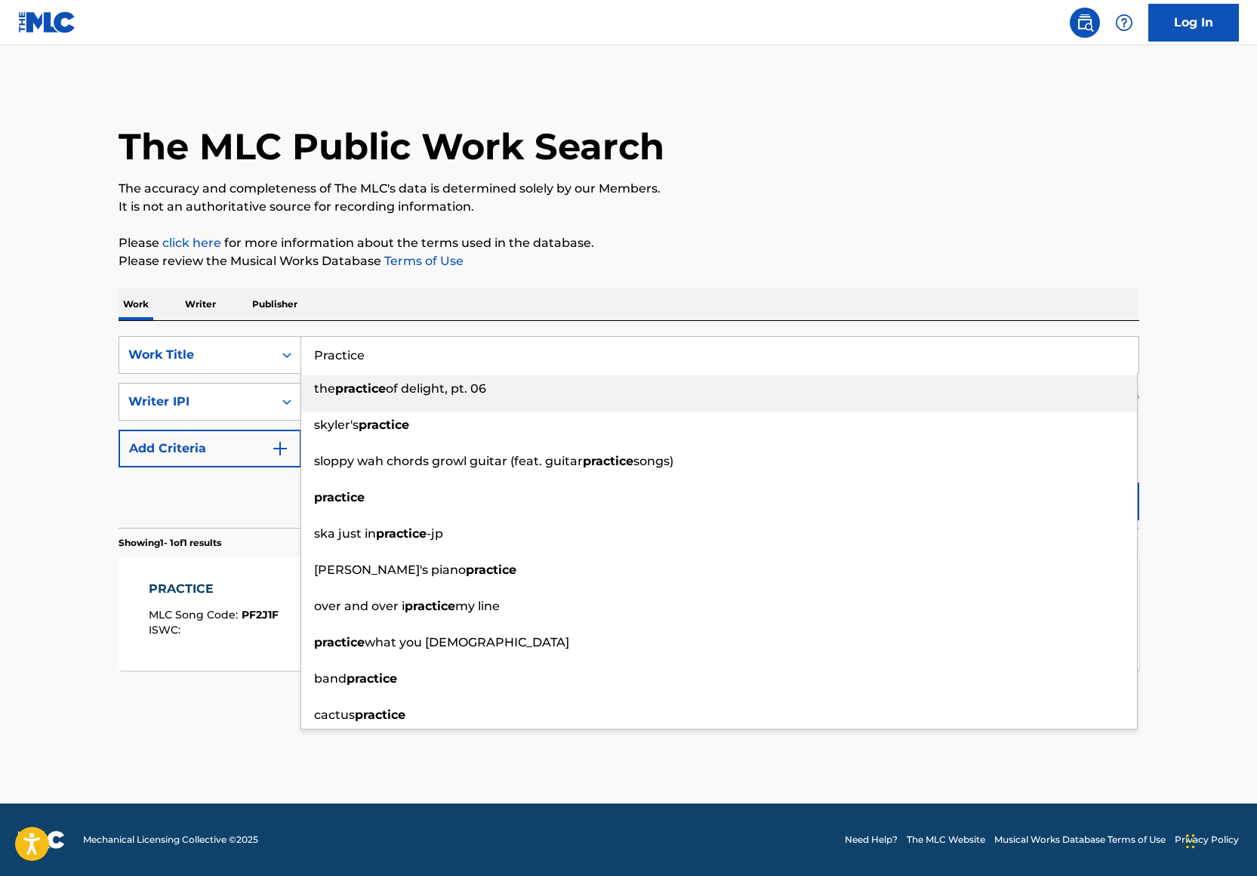
click at [418, 368] on input "Practice" at bounding box center [719, 355] width 837 height 36
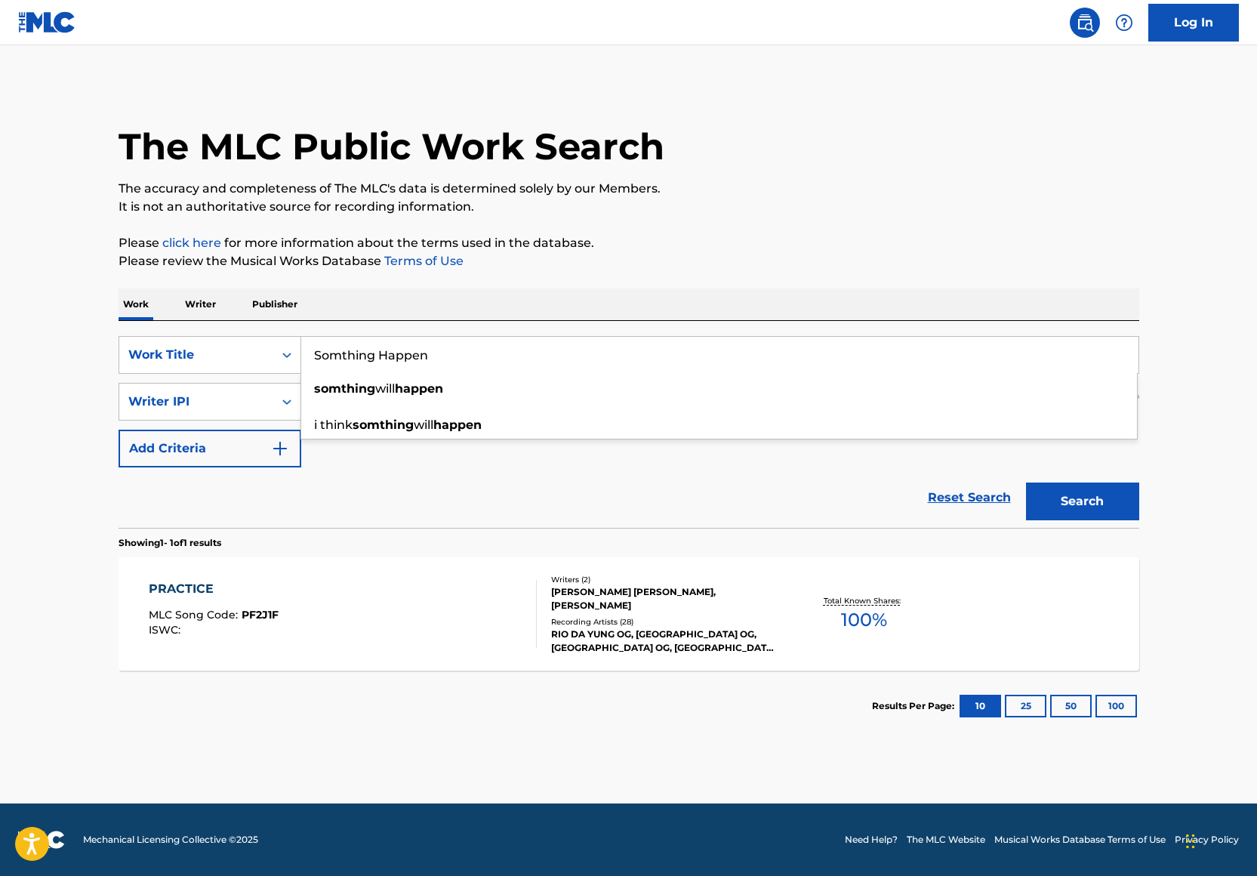
click at [343, 355] on input "Somthing Happen" at bounding box center [719, 355] width 837 height 36
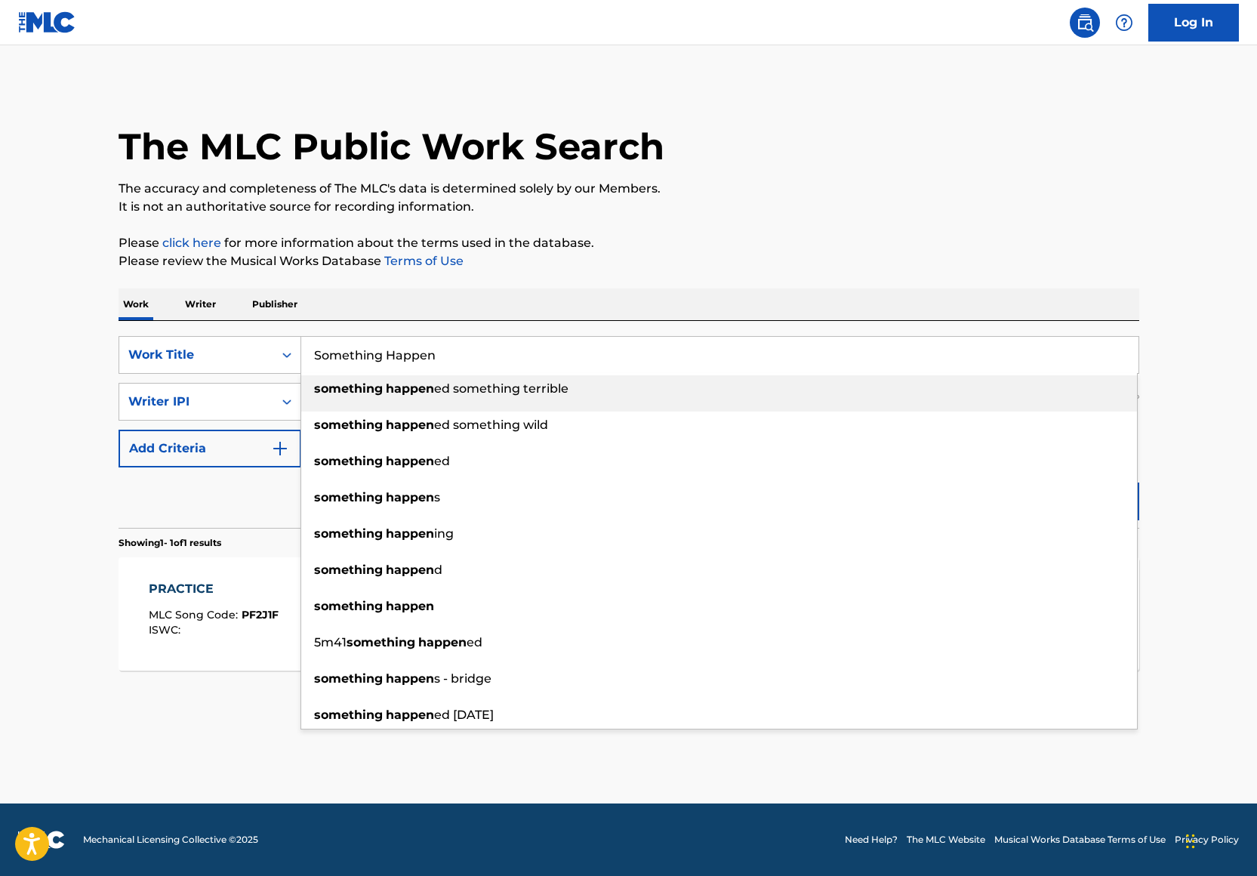
type input "Something Happen"
click at [679, 290] on div "Work Writer Publisher" at bounding box center [629, 304] width 1021 height 32
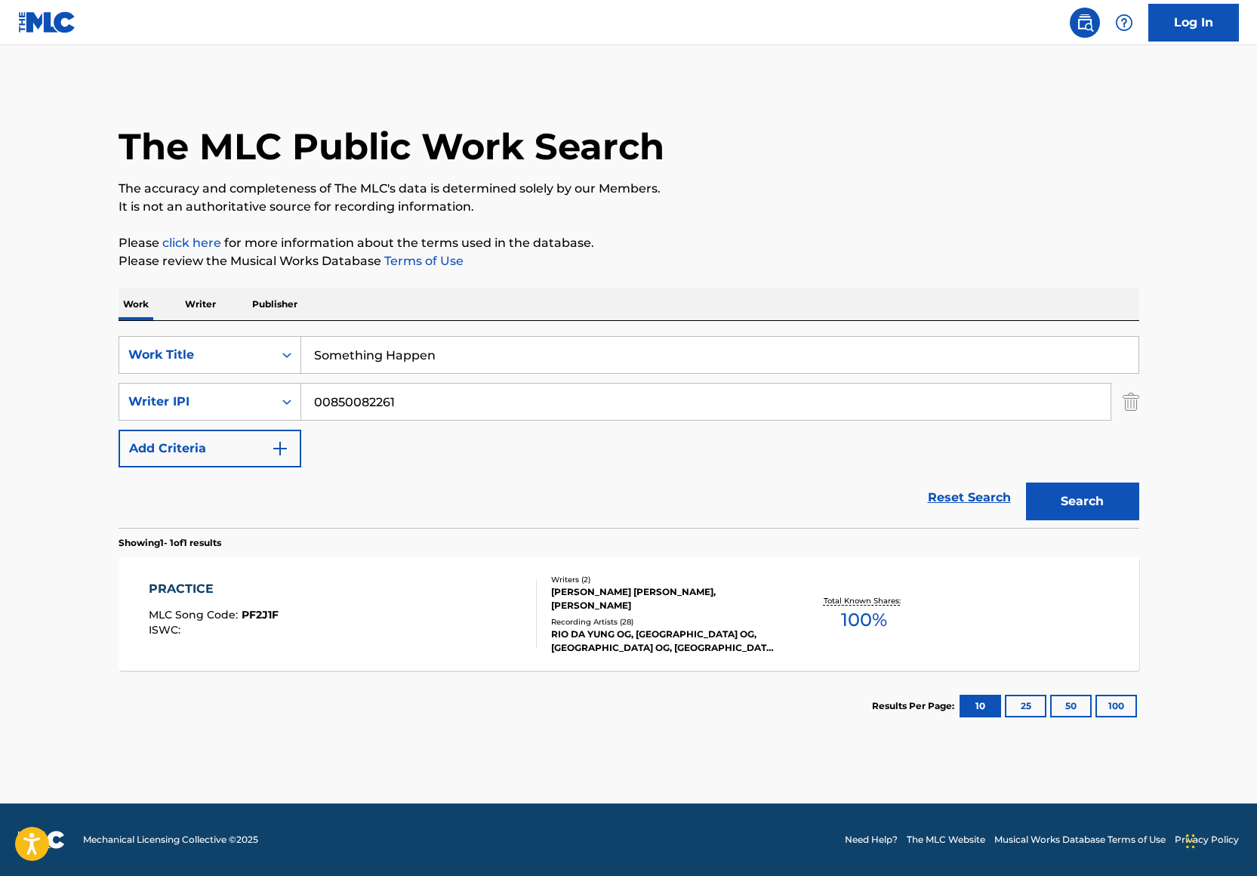
click at [1116, 494] on button "Search" at bounding box center [1082, 501] width 113 height 38
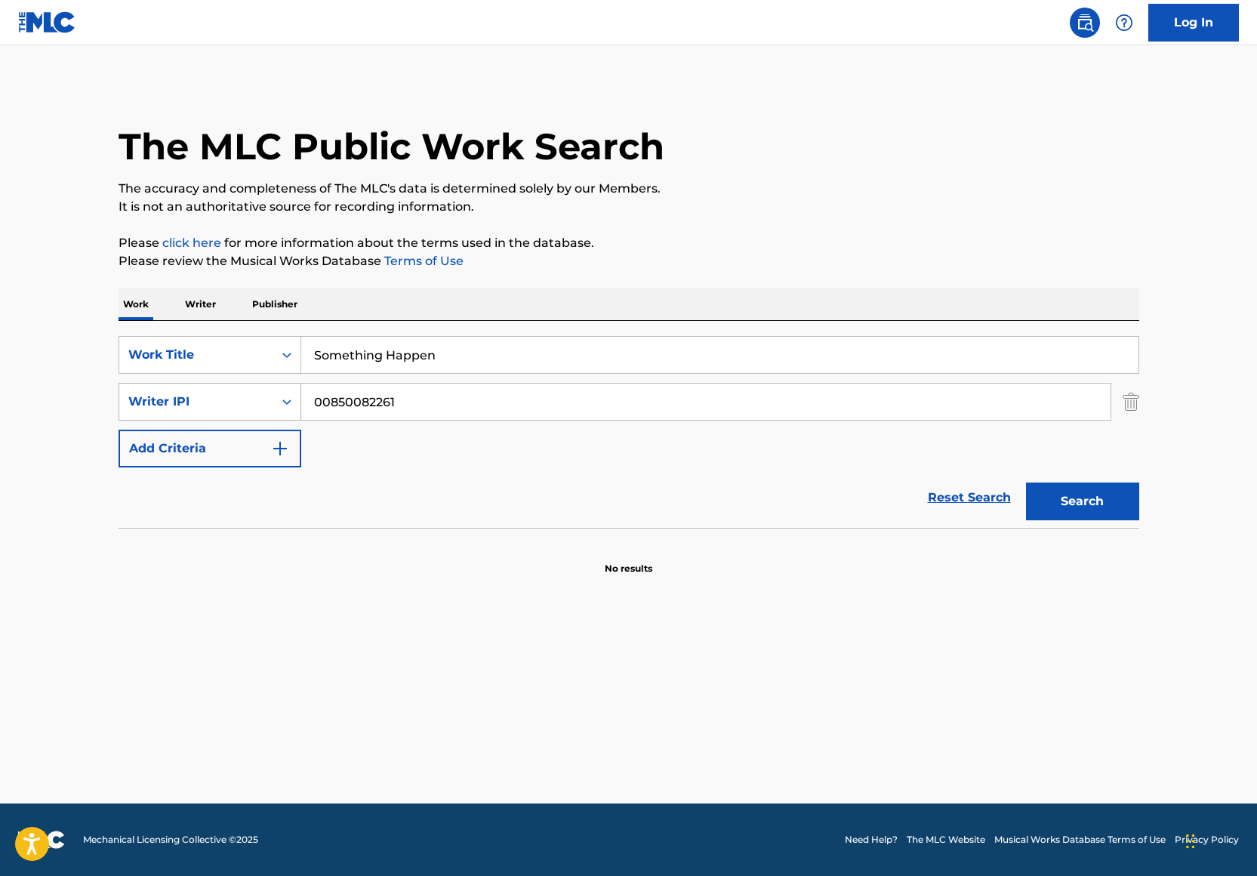
click at [217, 413] on div "Writer IPI" at bounding box center [196, 401] width 154 height 29
click at [217, 441] on div "Writer Name" at bounding box center [209, 439] width 181 height 38
click at [372, 394] on input "Search Form" at bounding box center [705, 401] width 809 height 36
type input "[PERSON_NAME]"
click at [1086, 514] on button "Search" at bounding box center [1082, 501] width 113 height 38
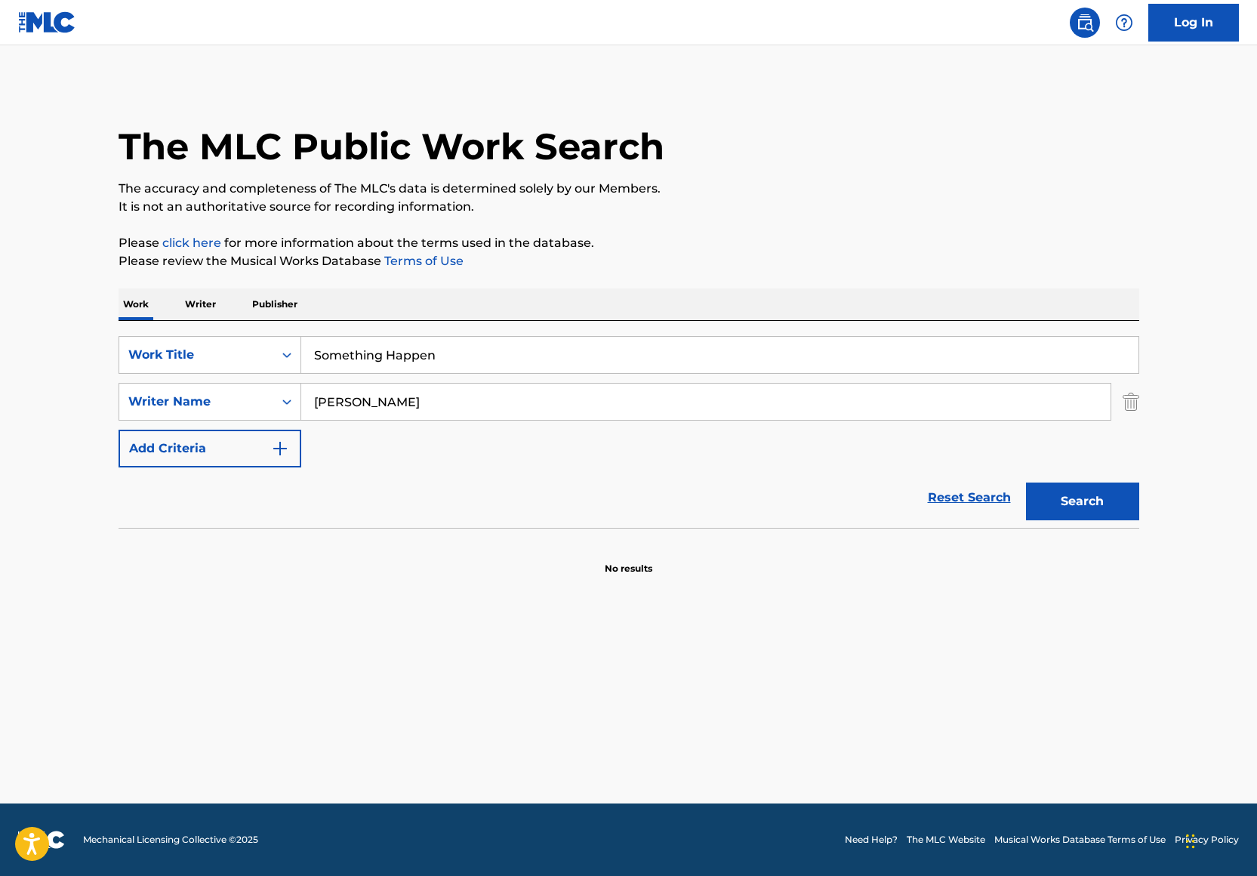
click at [396, 350] on input "Something Happen" at bounding box center [719, 355] width 837 height 36
drag, startPoint x: 594, startPoint y: 353, endPoint x: 454, endPoint y: 353, distance: 139.6
click at [454, 353] on input "something happened something terrible" at bounding box center [719, 355] width 837 height 36
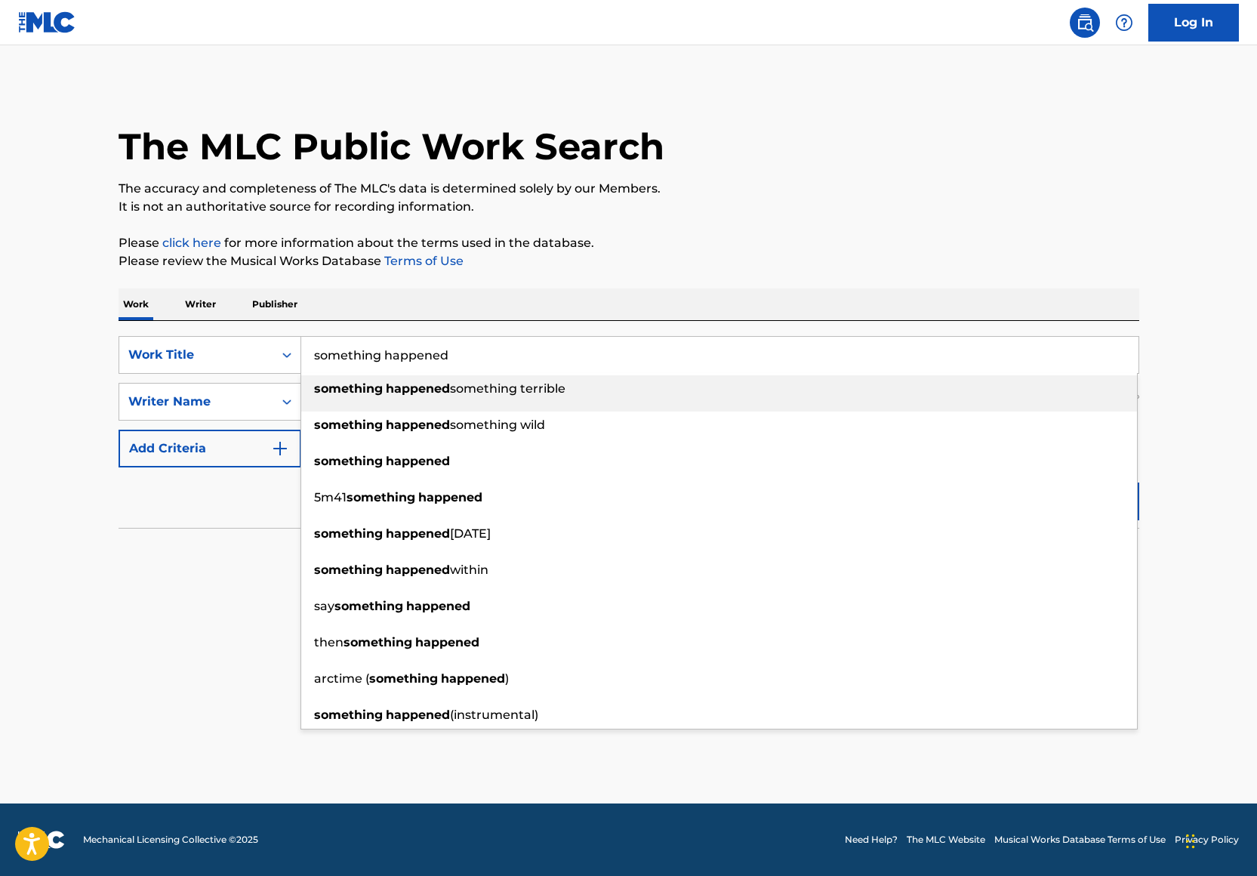
click at [860, 161] on div "The MLC Public Work Search" at bounding box center [629, 138] width 1021 height 110
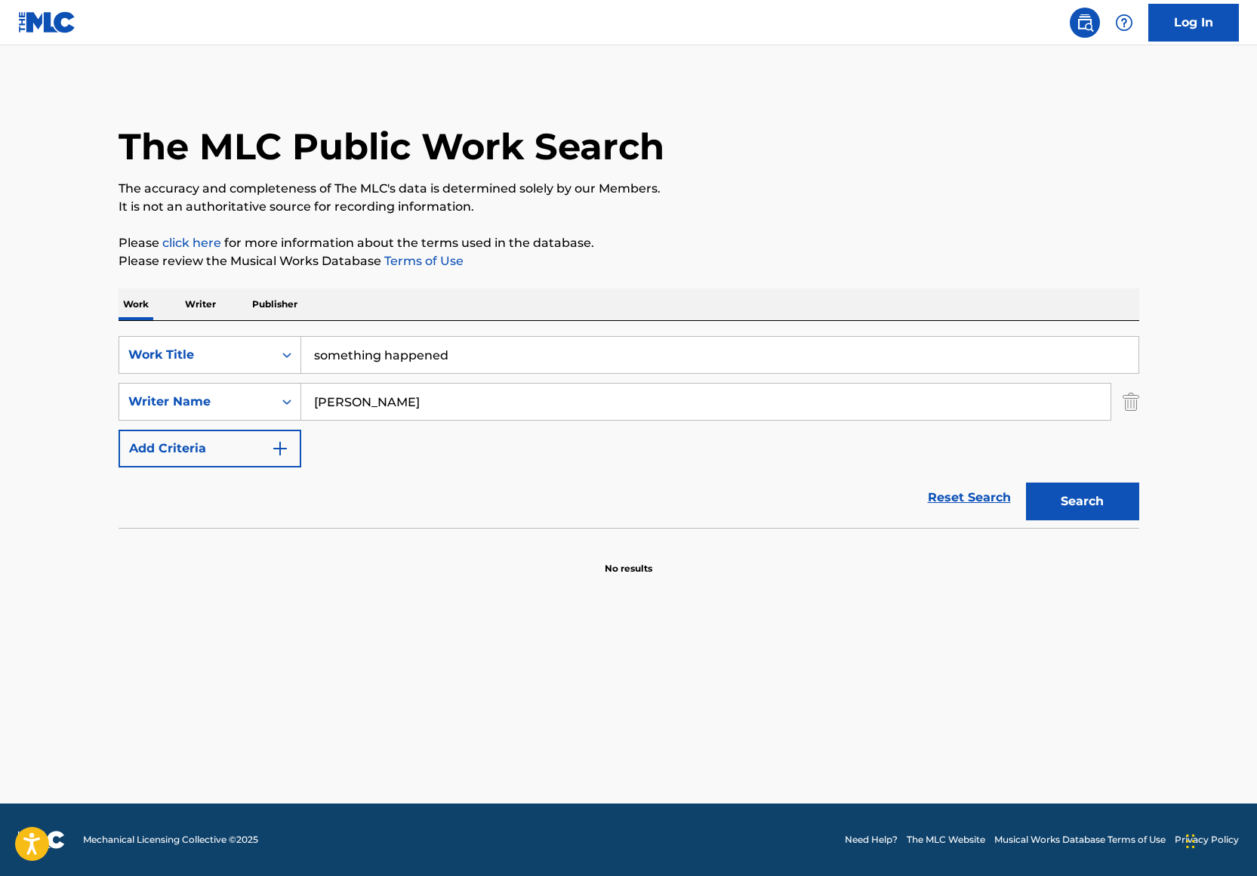
click at [1092, 514] on button "Search" at bounding box center [1082, 501] width 113 height 38
click at [228, 439] on button "Add Criteria" at bounding box center [210, 448] width 183 height 38
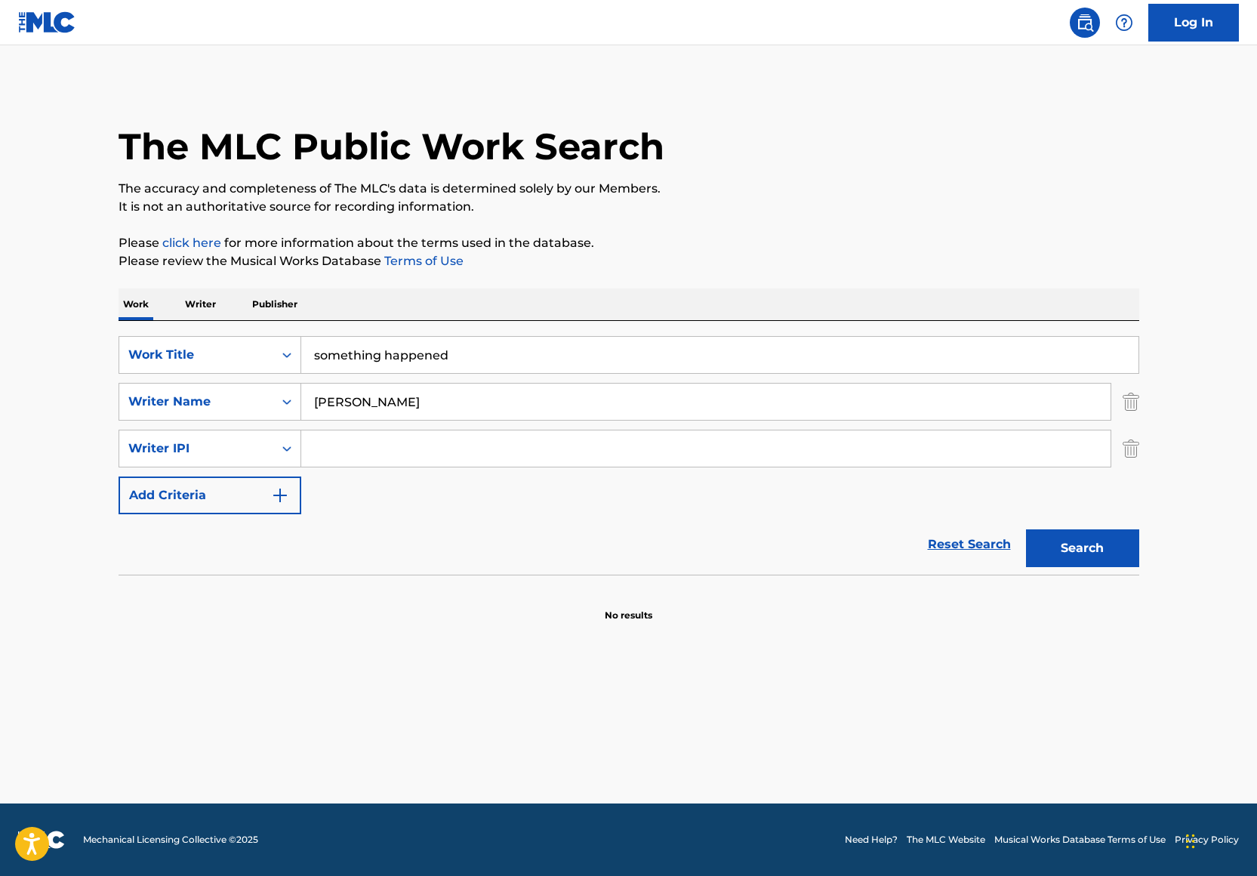
click at [667, 192] on p "The accuracy and completeness of The MLC's data is determined solely by our Mem…" at bounding box center [629, 189] width 1021 height 18
click at [260, 407] on div "Writer Name" at bounding box center [196, 402] width 136 height 18
click at [568, 514] on div "Reset Search Search" at bounding box center [629, 544] width 1021 height 60
click at [1128, 454] on img "Search Form" at bounding box center [1130, 448] width 17 height 38
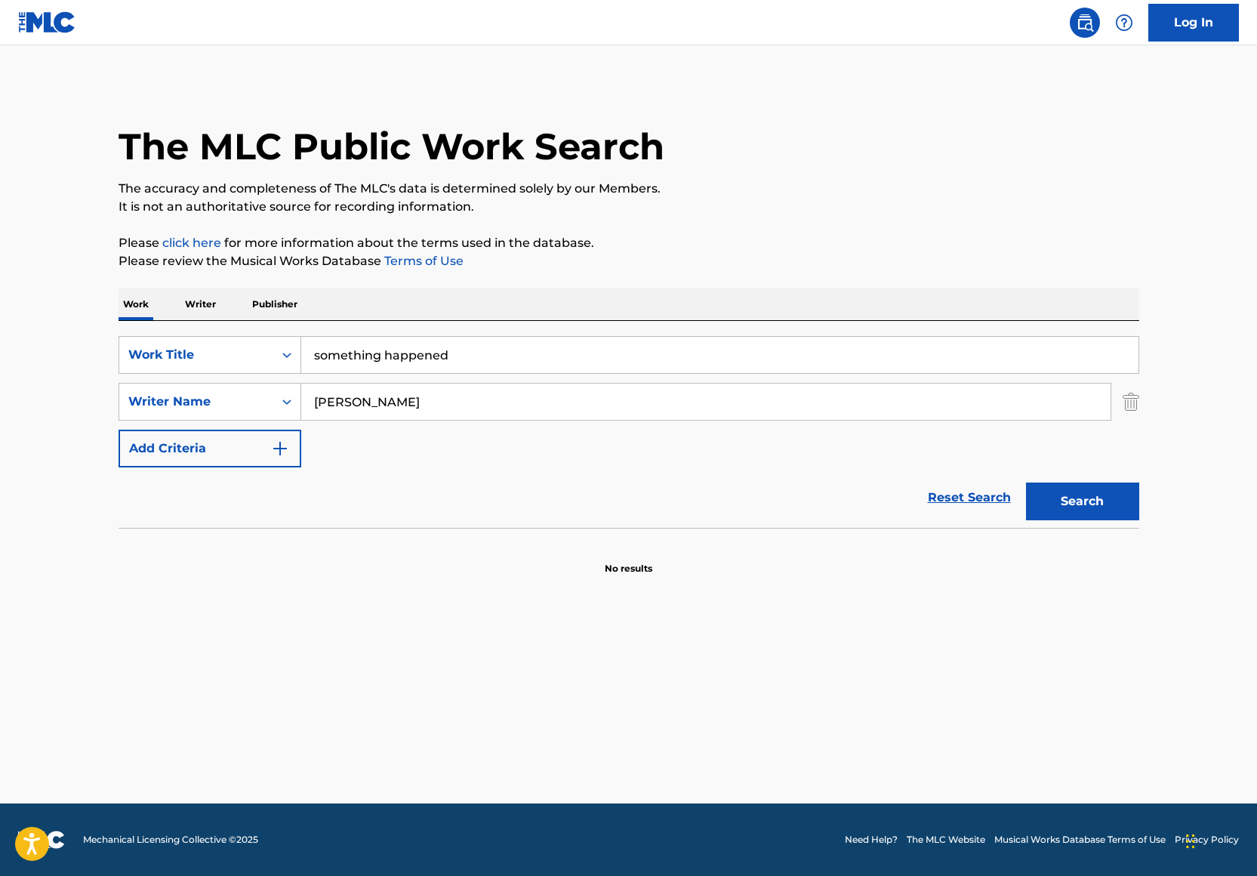
click at [372, 350] on input "something happened" at bounding box center [719, 355] width 837 height 36
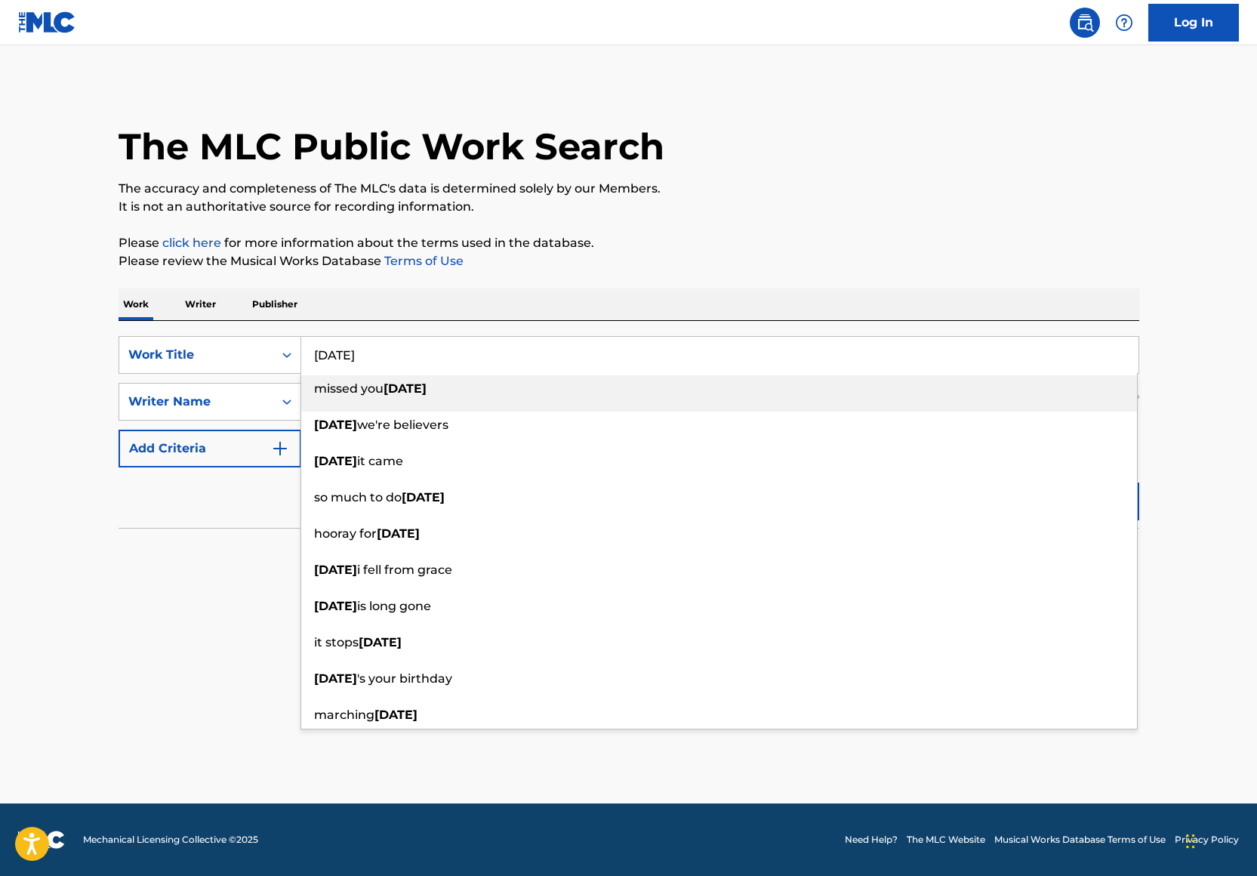
type input "[DATE]"
click at [791, 287] on div "The MLC Public Work Search The accuracy and completeness of The MLC's data is d…" at bounding box center [628, 329] width 1057 height 492
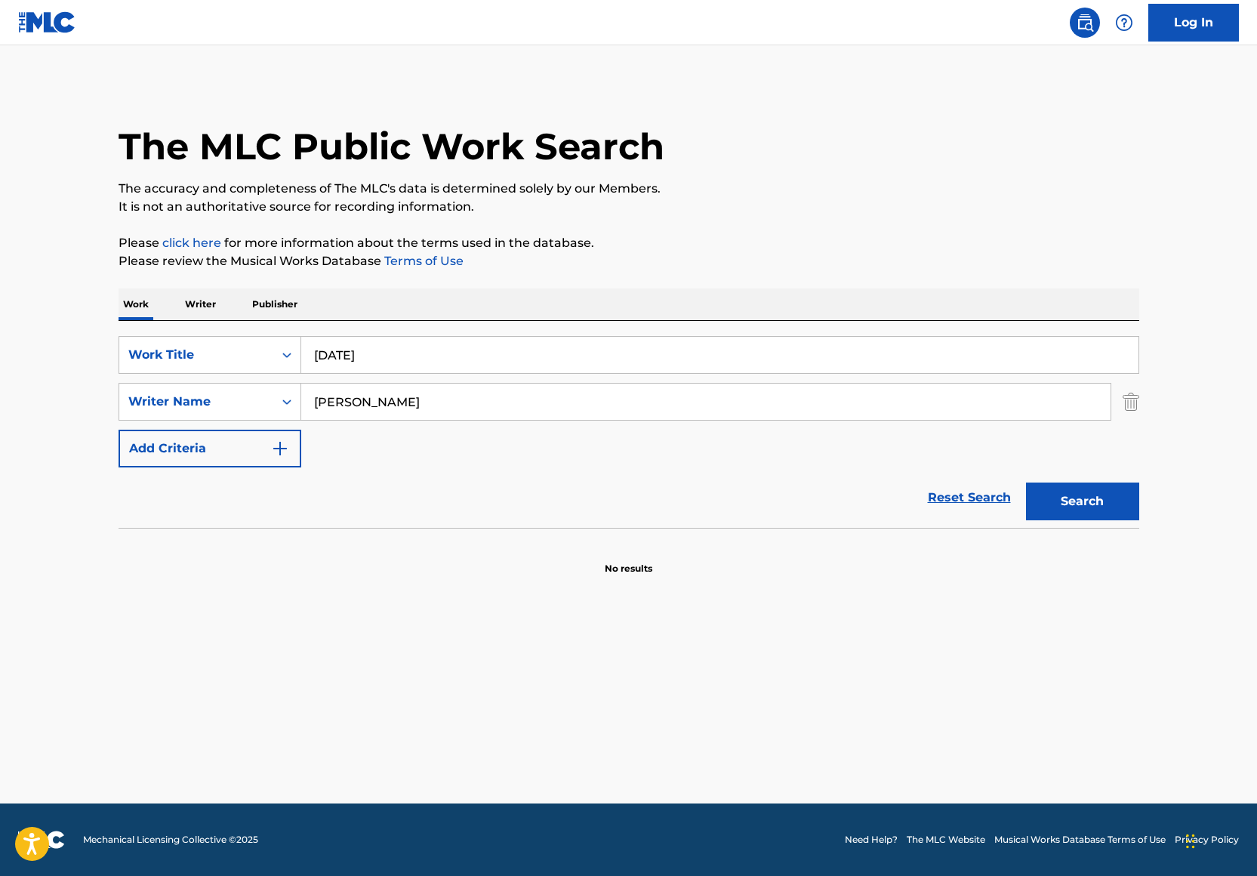
click at [1053, 494] on button "Search" at bounding box center [1082, 501] width 113 height 38
click at [559, 412] on input "[PERSON_NAME]" at bounding box center [705, 401] width 809 height 36
click at [232, 405] on div "Writer Name" at bounding box center [196, 402] width 136 height 18
click at [232, 447] on div "Writer IPI" at bounding box center [209, 439] width 181 height 38
click at [355, 396] on input "Search Form" at bounding box center [705, 401] width 809 height 36
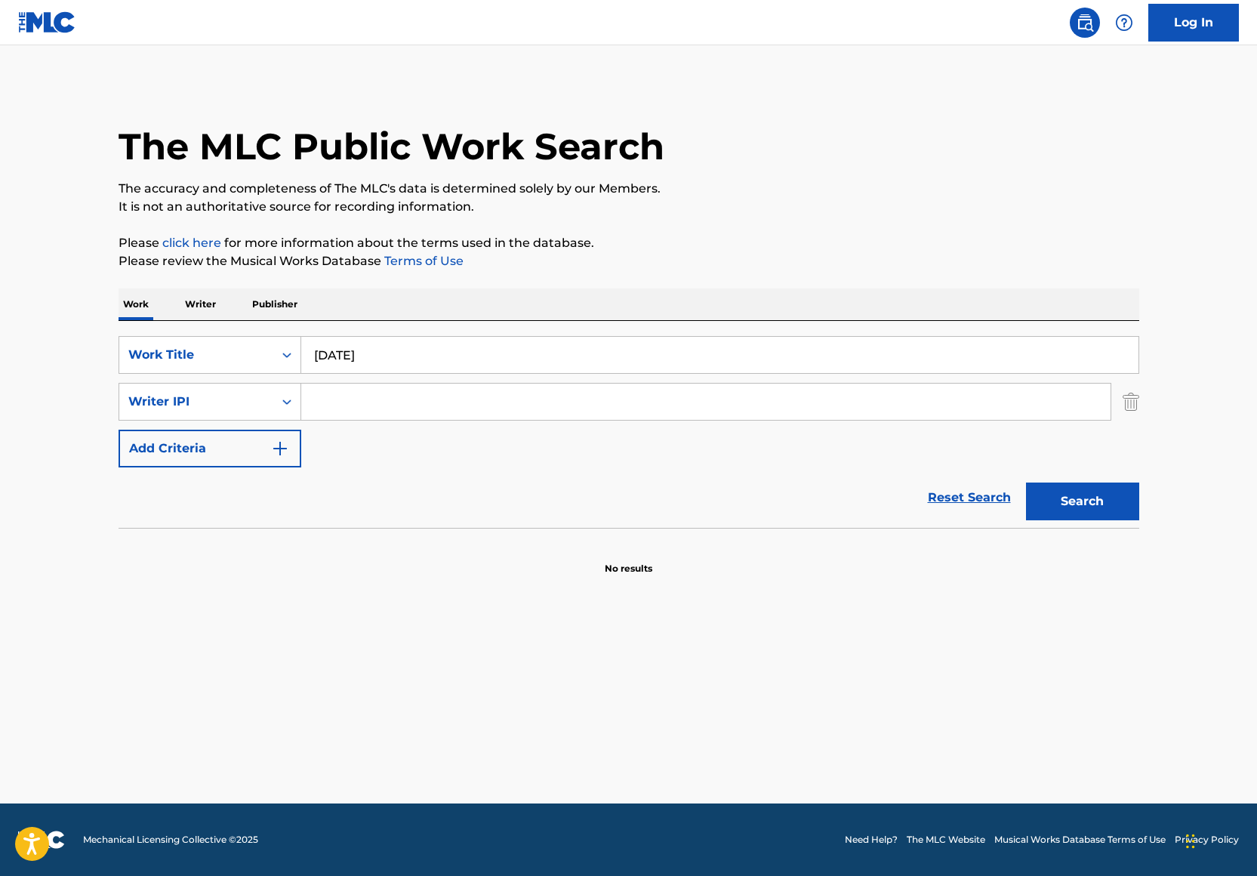
paste input "00850082261"
type input "00850082261"
click at [679, 279] on div "The MLC Public Work Search The accuracy and completeness of The MLC's data is d…" at bounding box center [628, 329] width 1057 height 492
click at [1107, 495] on button "Search" at bounding box center [1082, 501] width 113 height 38
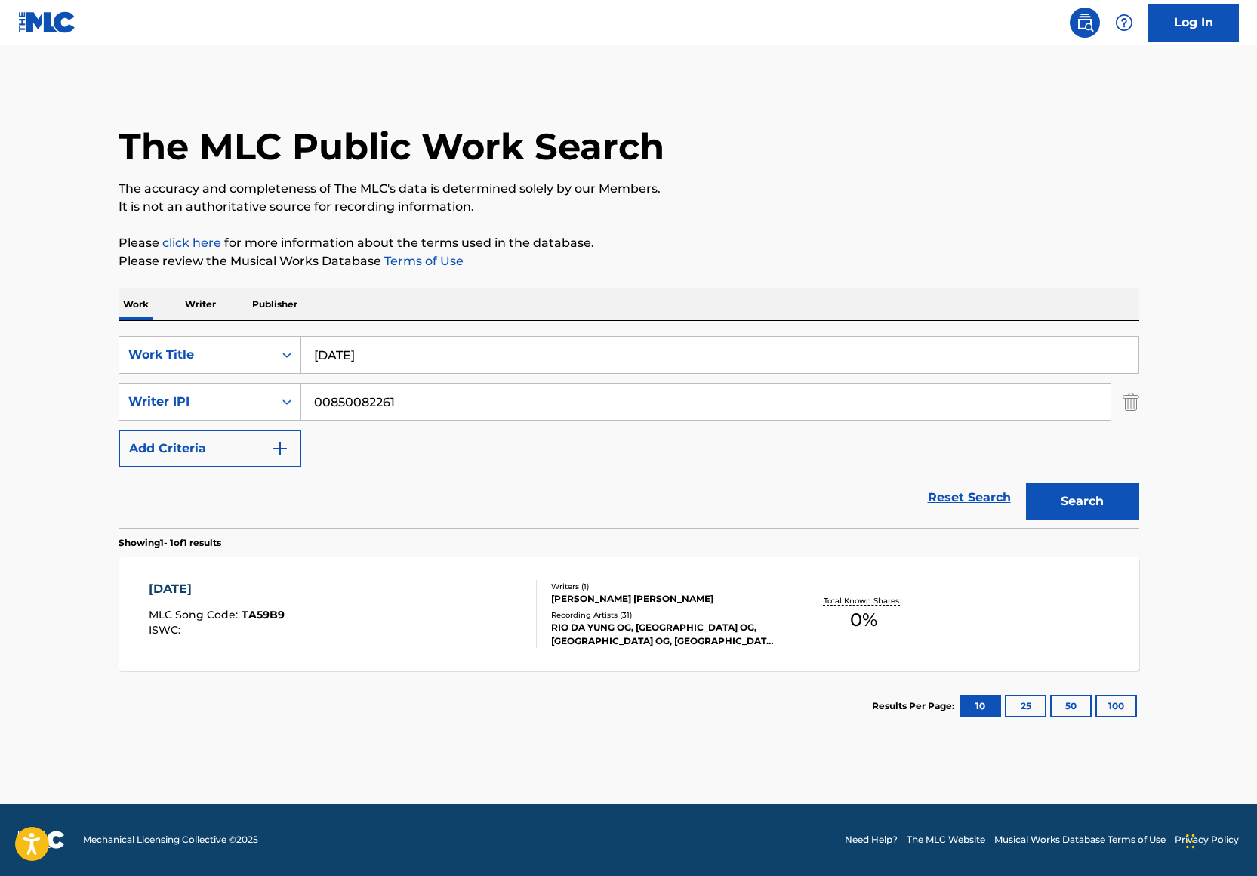
click at [716, 600] on div "[PERSON_NAME] [PERSON_NAME]" at bounding box center [665, 599] width 228 height 14
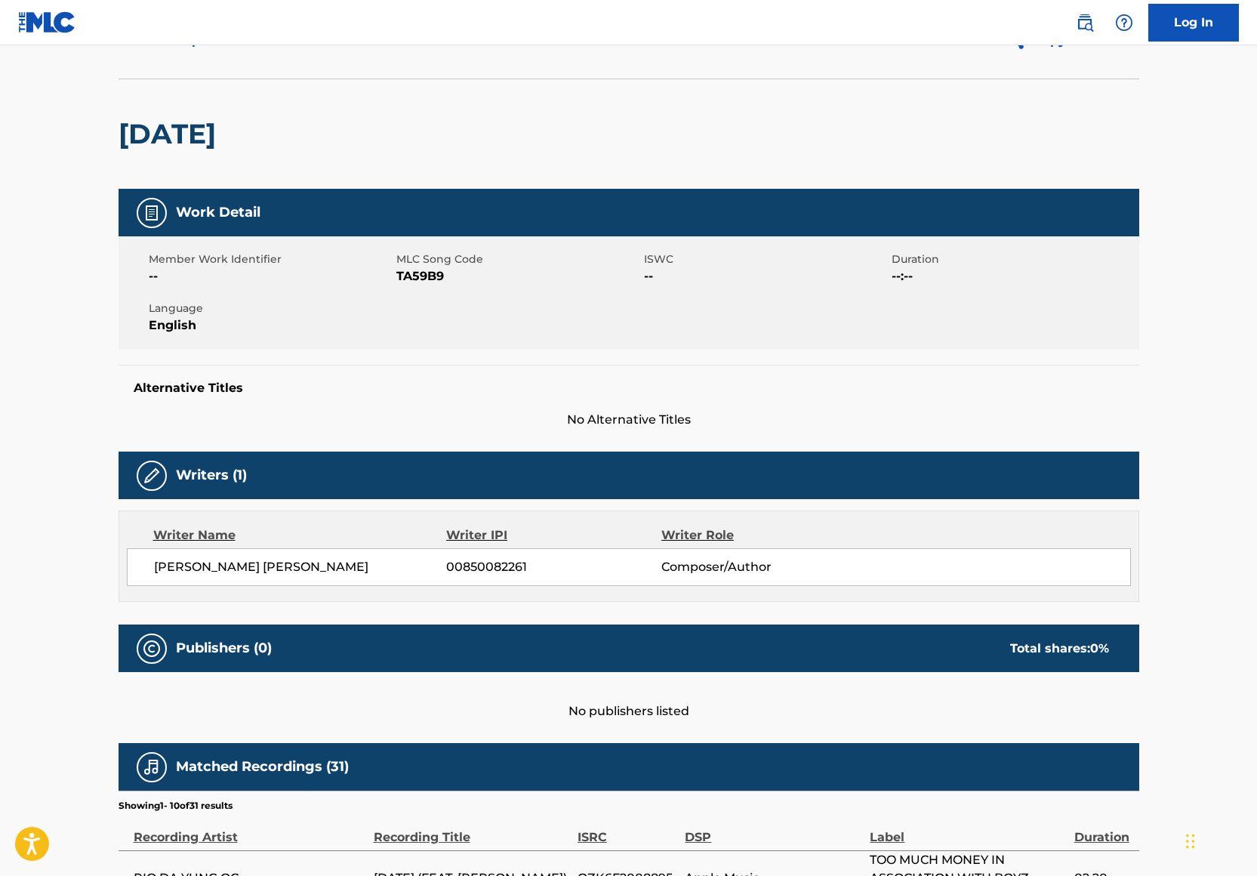
scroll to position [117, 0]
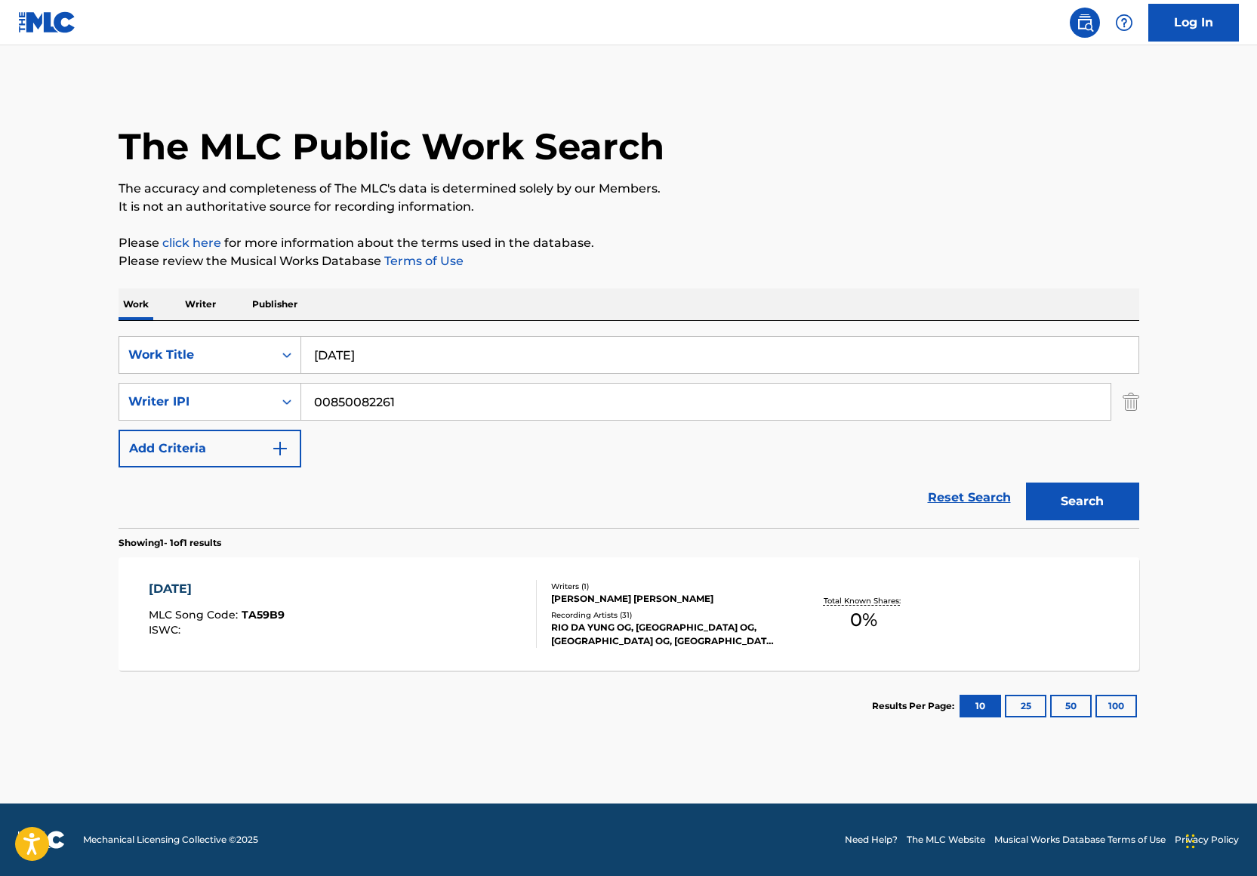
click at [449, 603] on div "[DATE] MLC Song Code : TA59B9 ISWC :" at bounding box center [343, 614] width 388 height 68
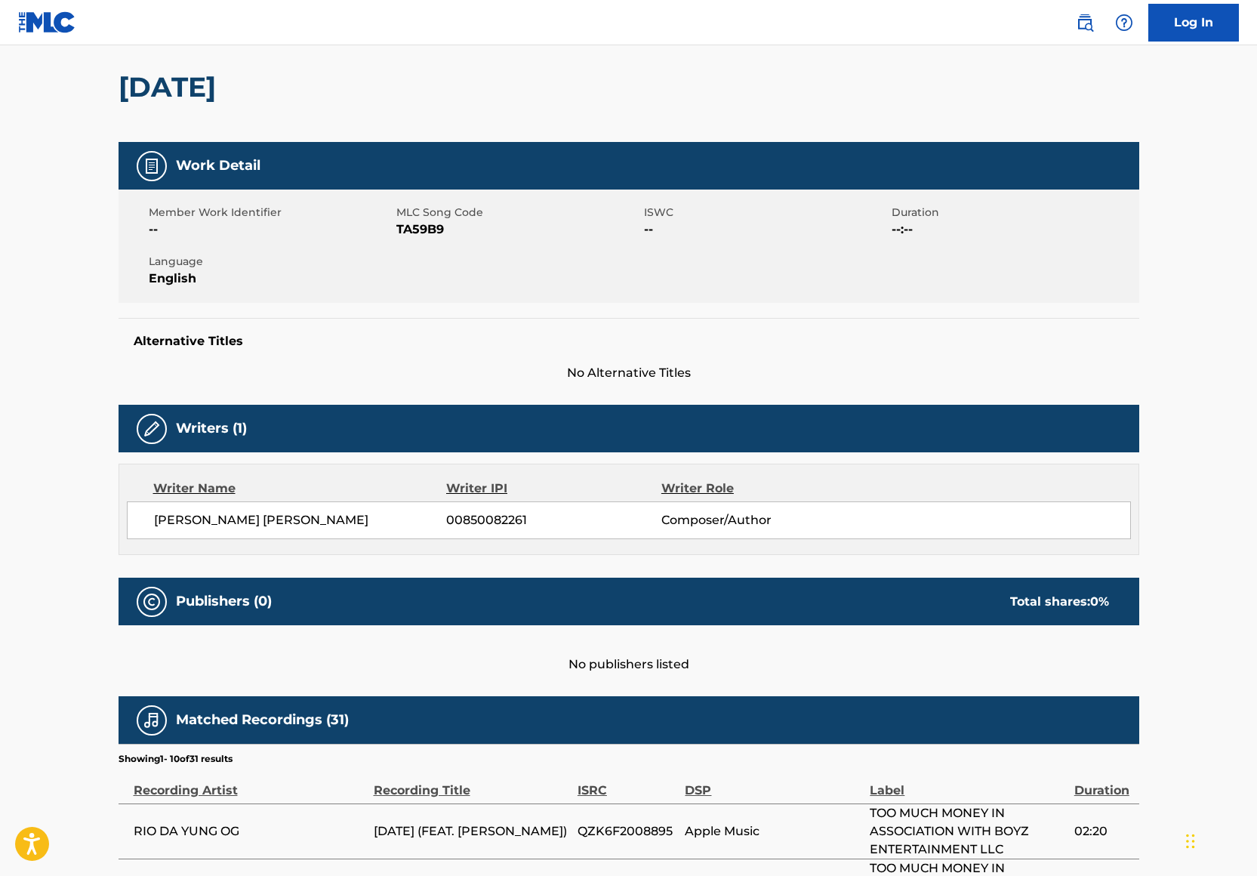
scroll to position [130, 0]
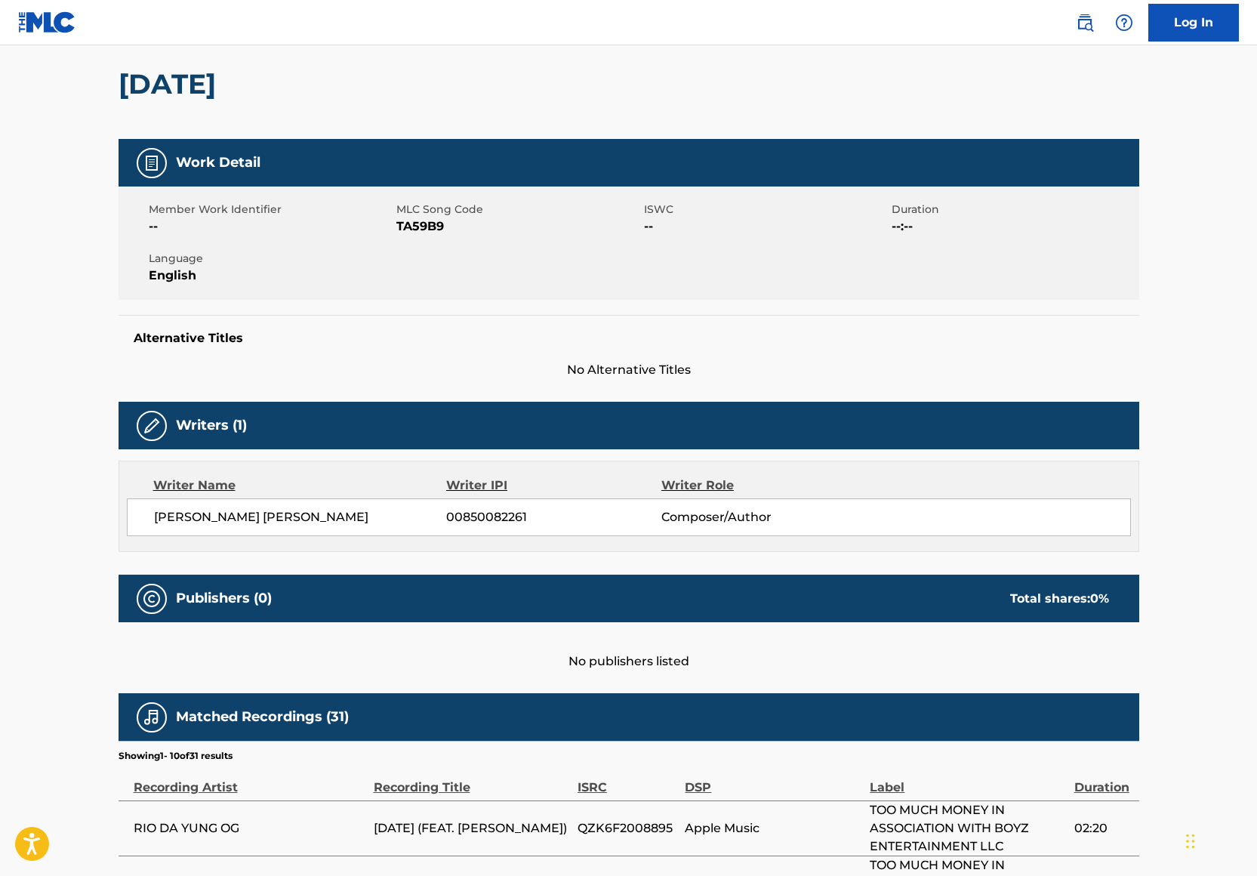
click at [882, 20] on nav "Log In" at bounding box center [628, 22] width 1257 height 45
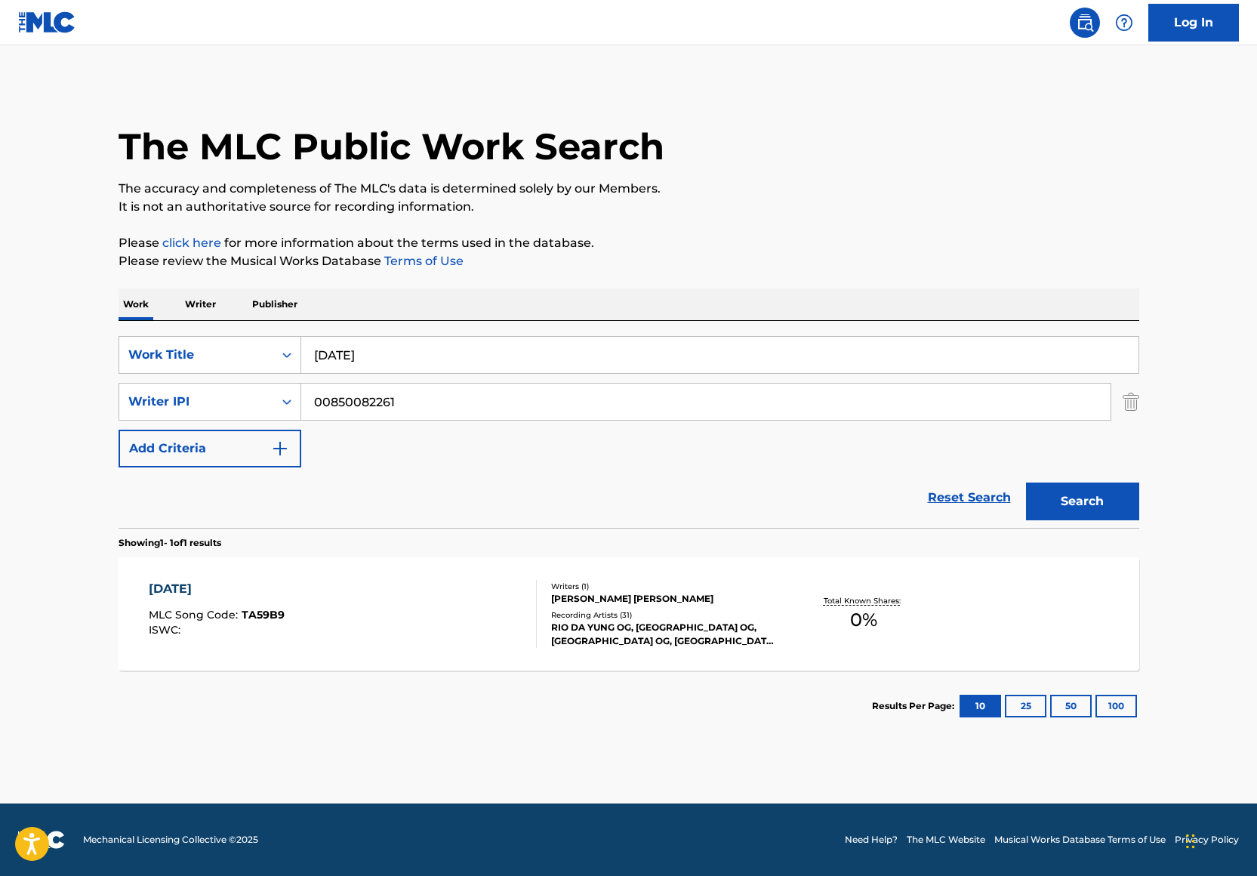
click at [349, 354] on input "[DATE]" at bounding box center [719, 355] width 837 height 36
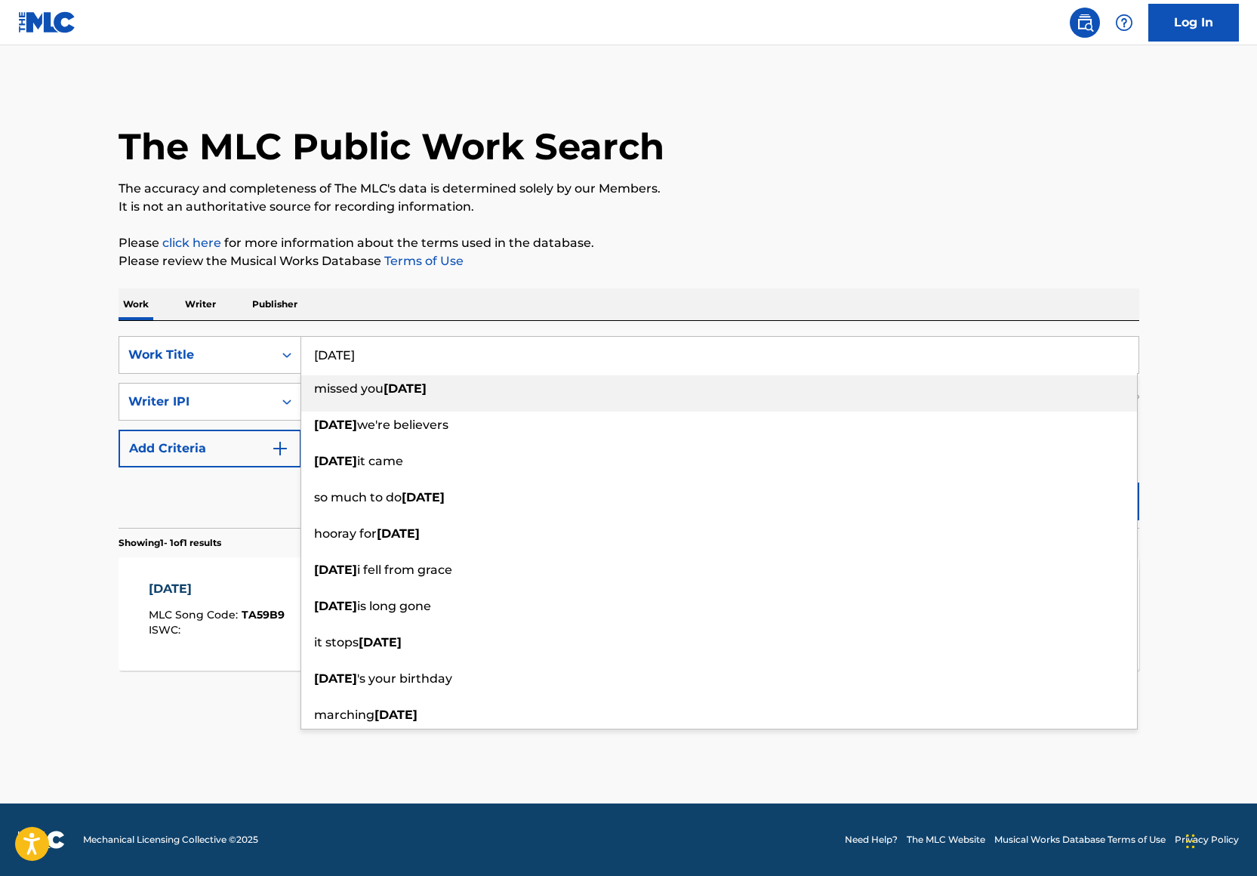
click at [349, 354] on input "[DATE]" at bounding box center [719, 355] width 837 height 36
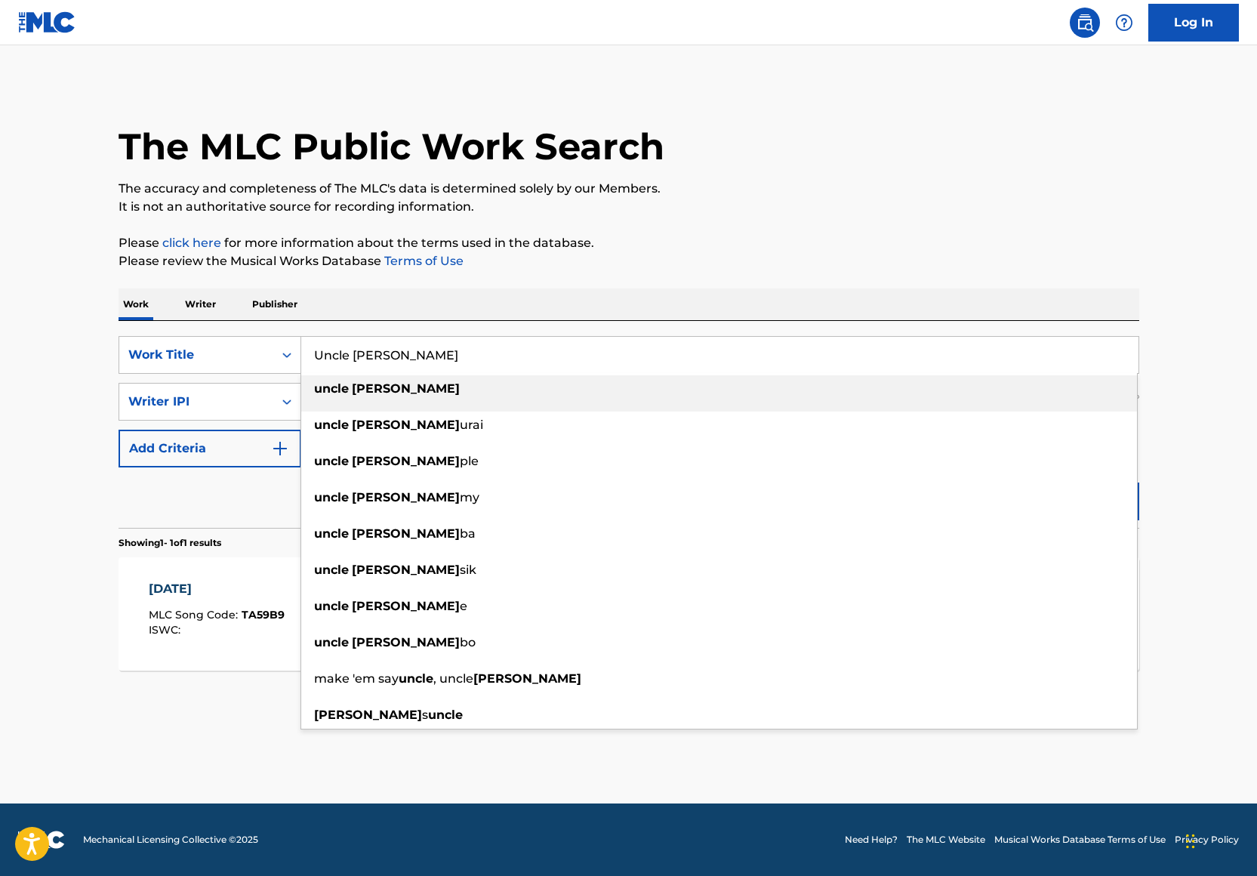
type input "Uncle [PERSON_NAME]"
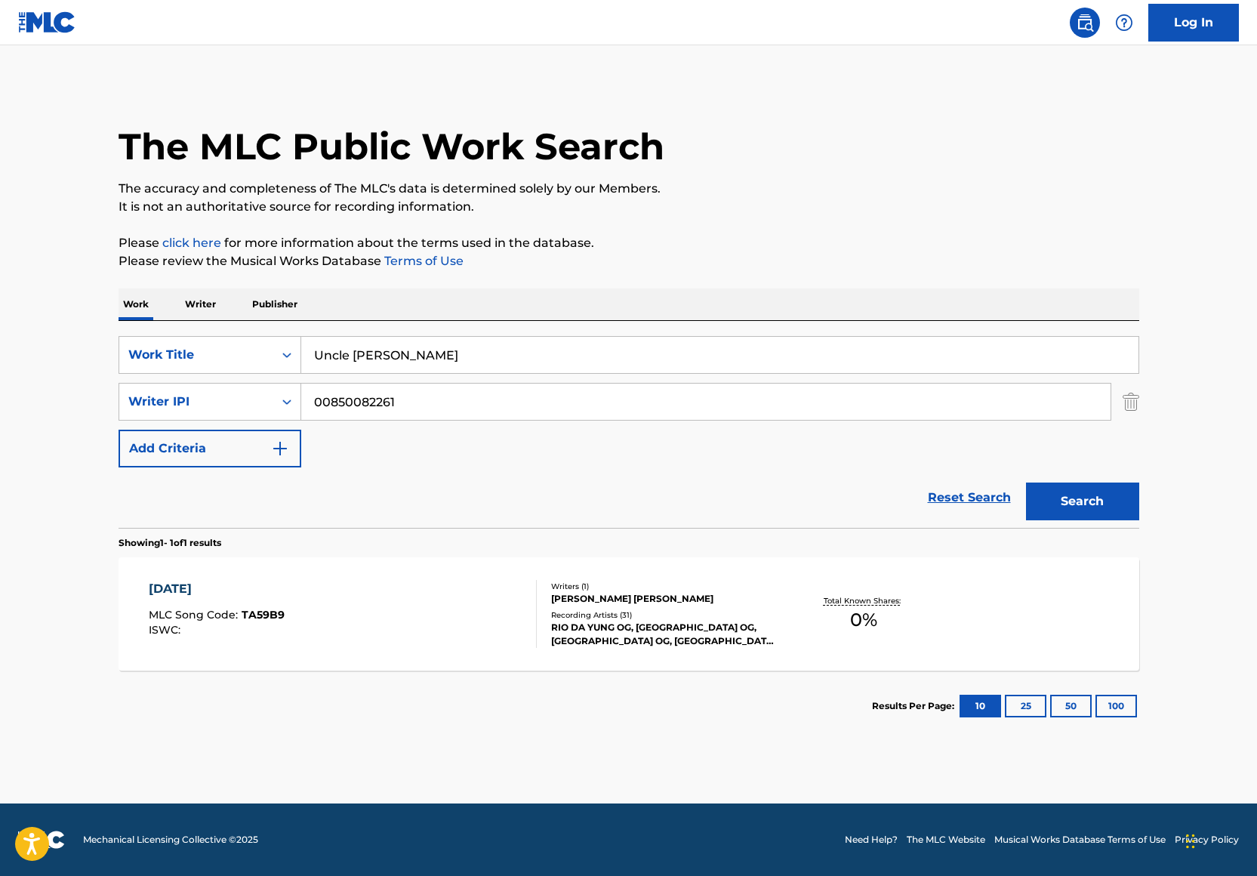
click at [686, 224] on div "The MLC Public Work Search The accuracy and completeness of The MLC's data is d…" at bounding box center [628, 412] width 1057 height 658
click at [1078, 523] on div "Search" at bounding box center [1078, 497] width 121 height 60
click at [1089, 488] on button "Search" at bounding box center [1082, 501] width 113 height 38
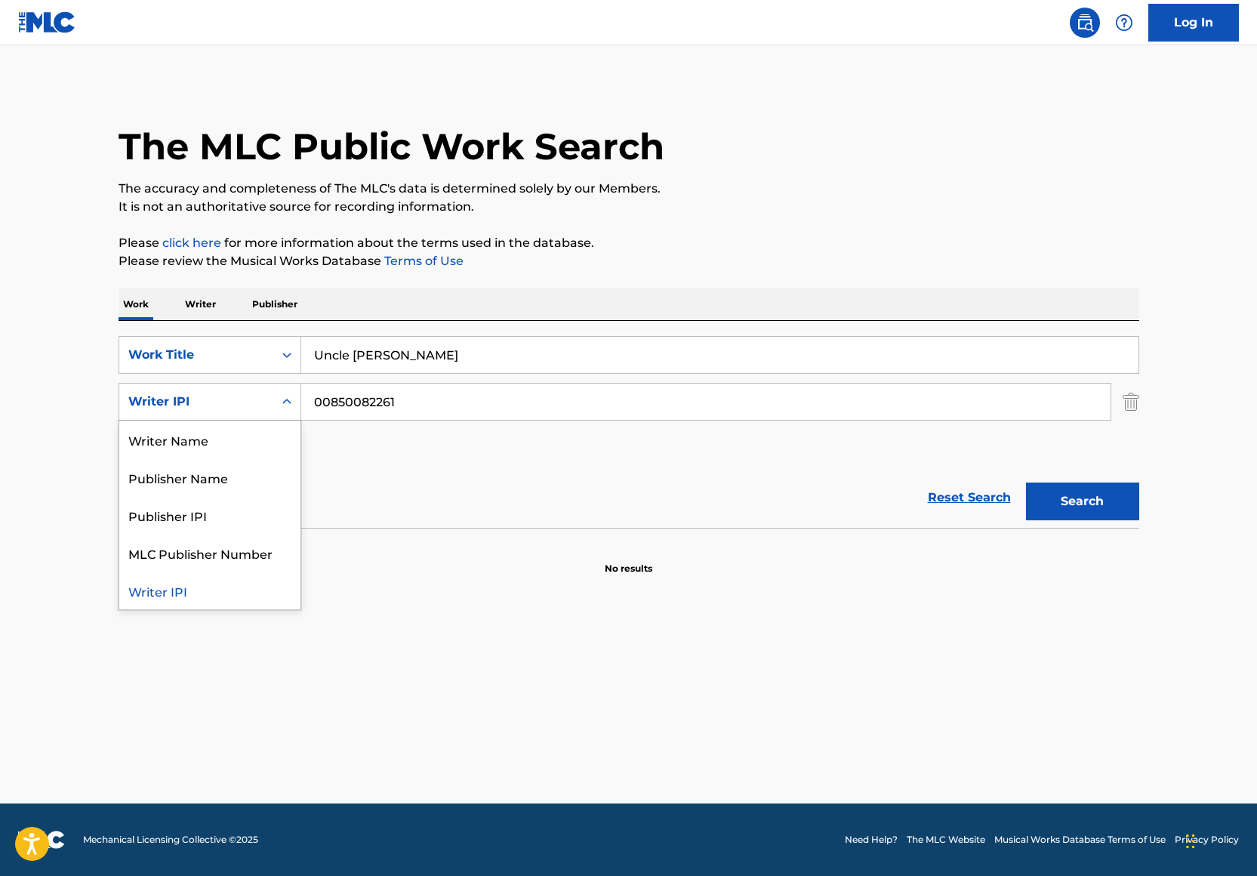
click at [273, 405] on div "Search Form" at bounding box center [286, 401] width 27 height 27
click at [265, 434] on div "Writer Name" at bounding box center [209, 439] width 181 height 38
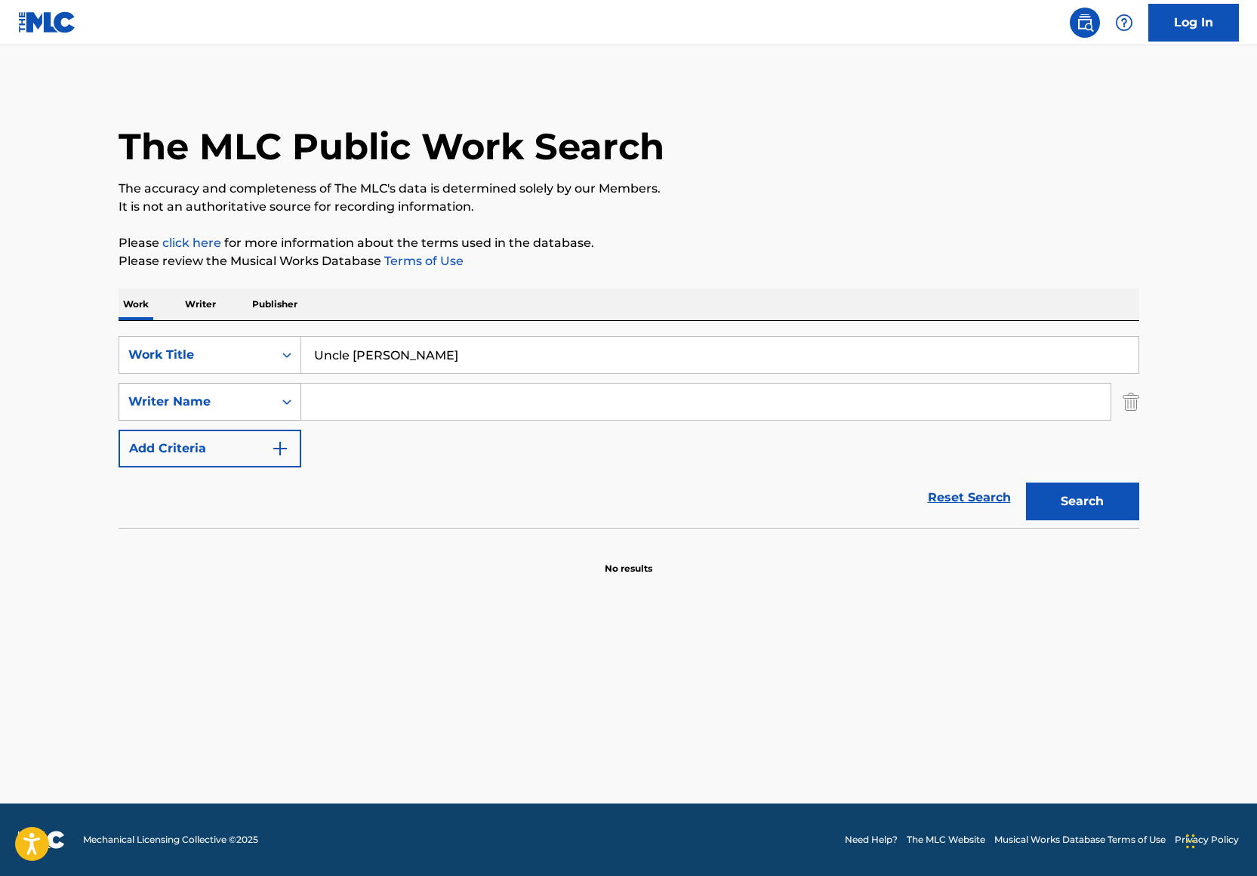
click at [253, 397] on div "Writer Name" at bounding box center [196, 402] width 136 height 18
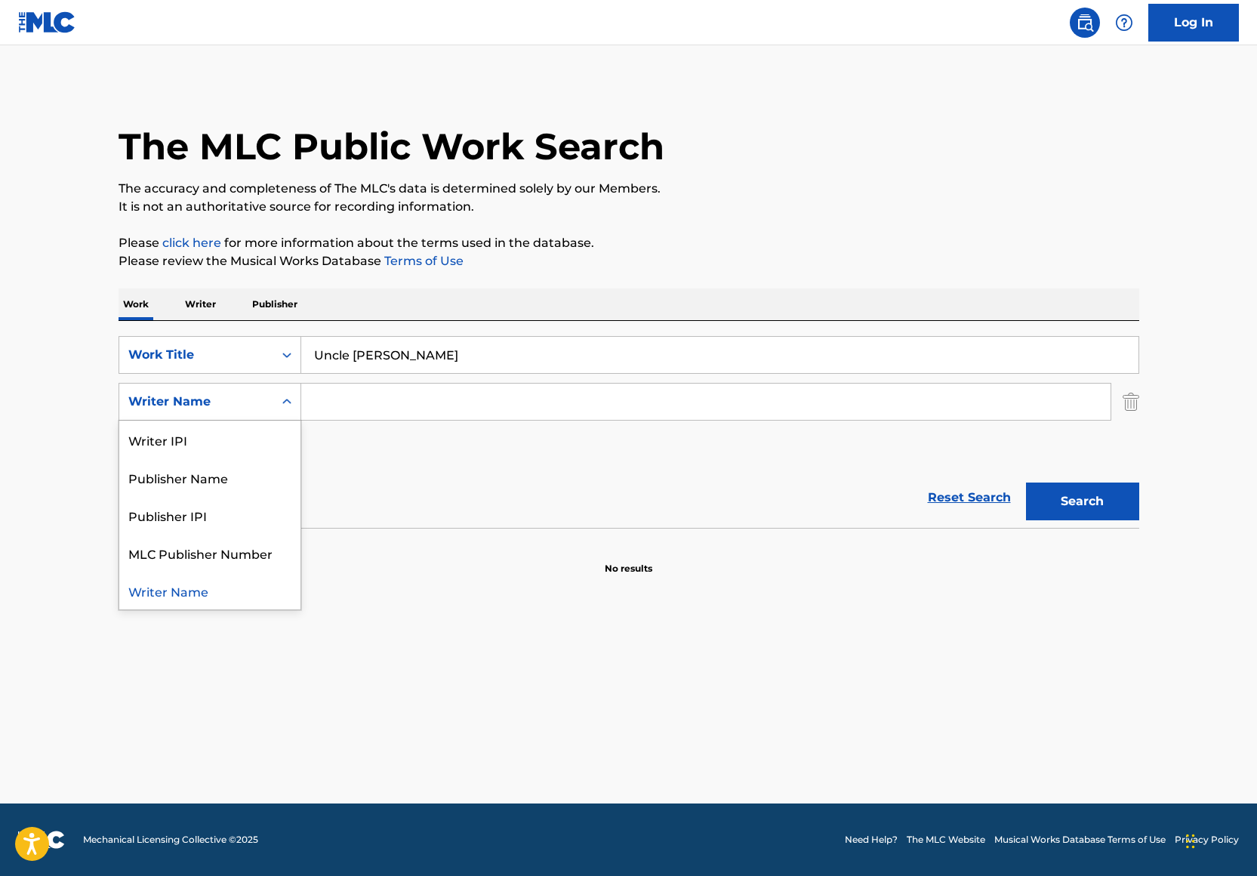
click at [334, 396] on input "Search Form" at bounding box center [705, 401] width 809 height 36
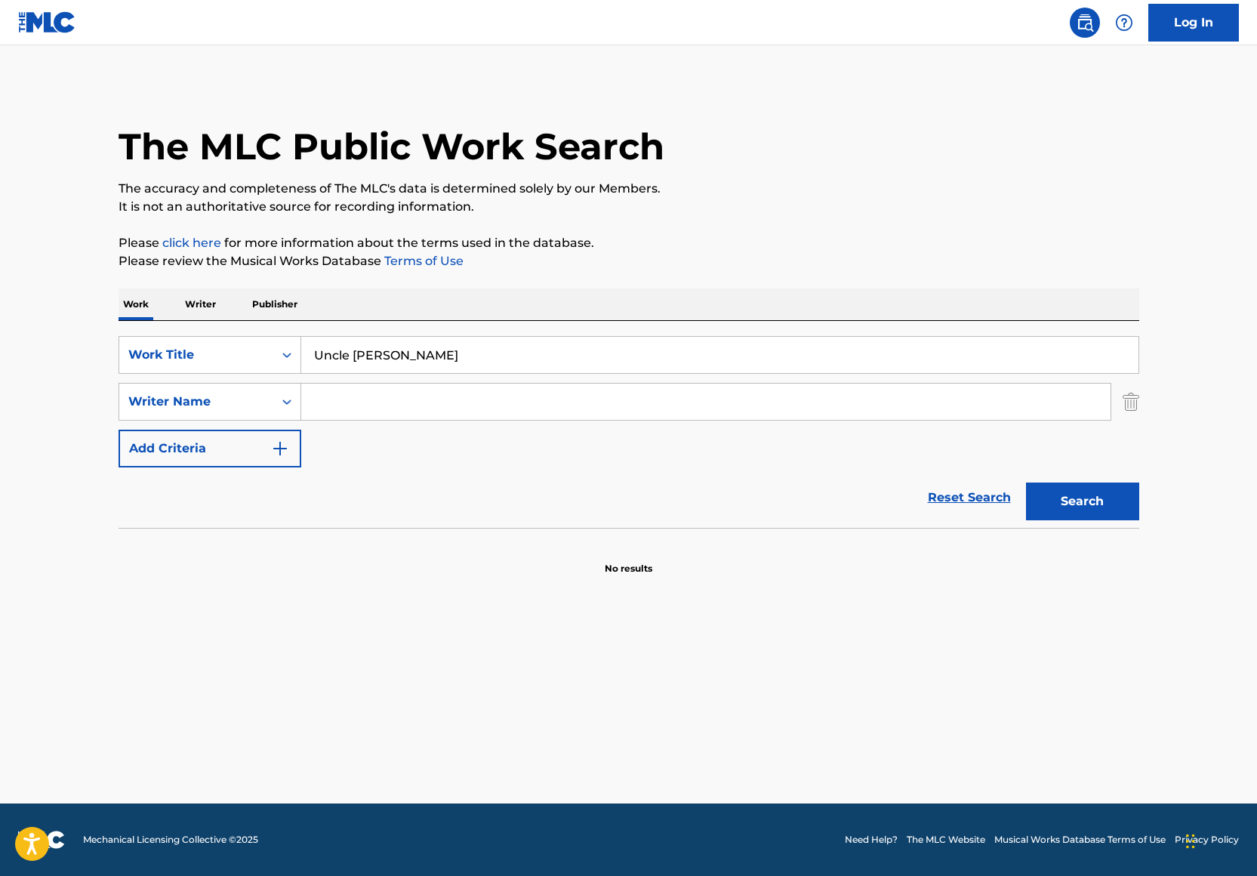
type input "[PERSON_NAME]"
click at [1098, 503] on button "Search" at bounding box center [1082, 501] width 113 height 38
click at [309, 408] on input "[PERSON_NAME]" at bounding box center [705, 401] width 809 height 36
click at [1026, 482] on button "Search" at bounding box center [1082, 501] width 113 height 38
click at [266, 402] on div "Writer Name" at bounding box center [196, 401] width 154 height 29
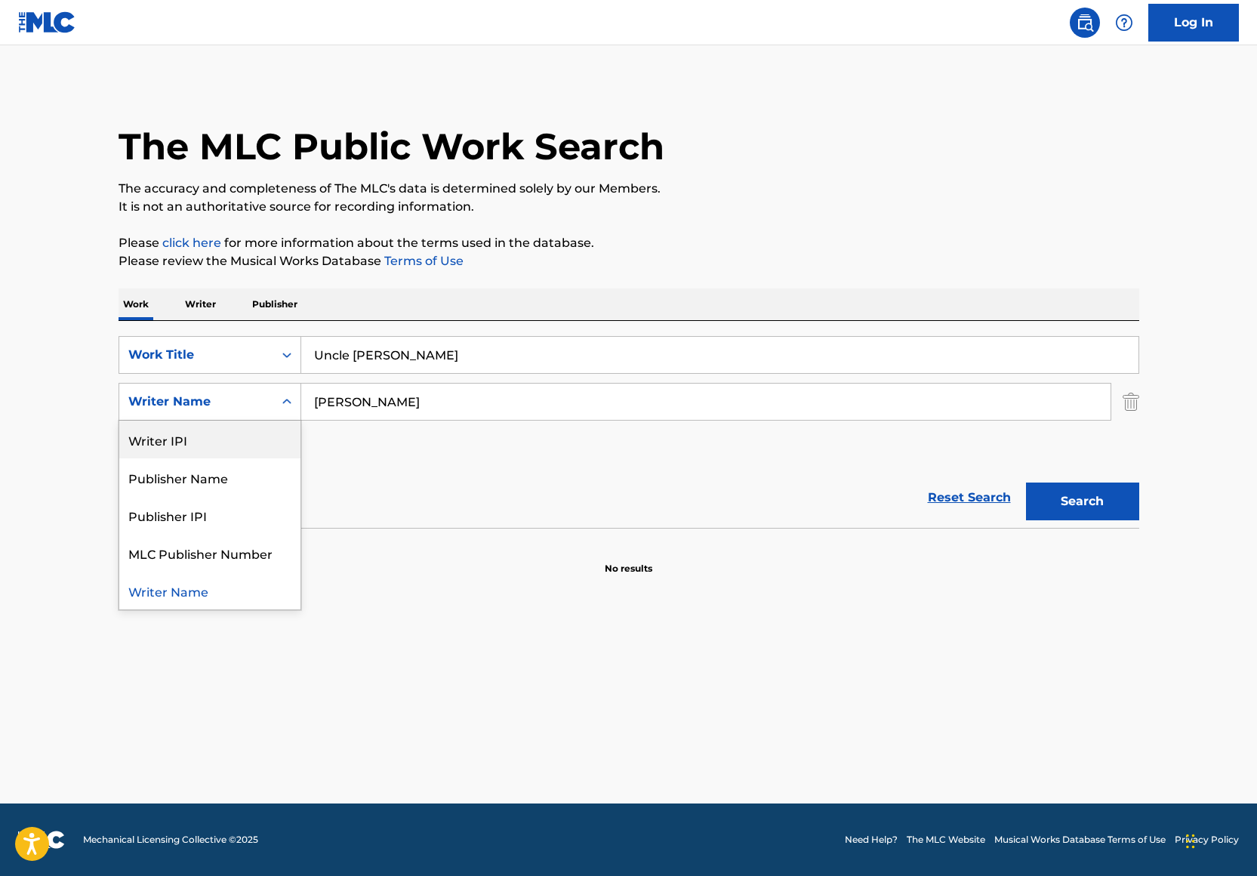
click at [267, 442] on div "Writer IPI" at bounding box center [209, 439] width 181 height 38
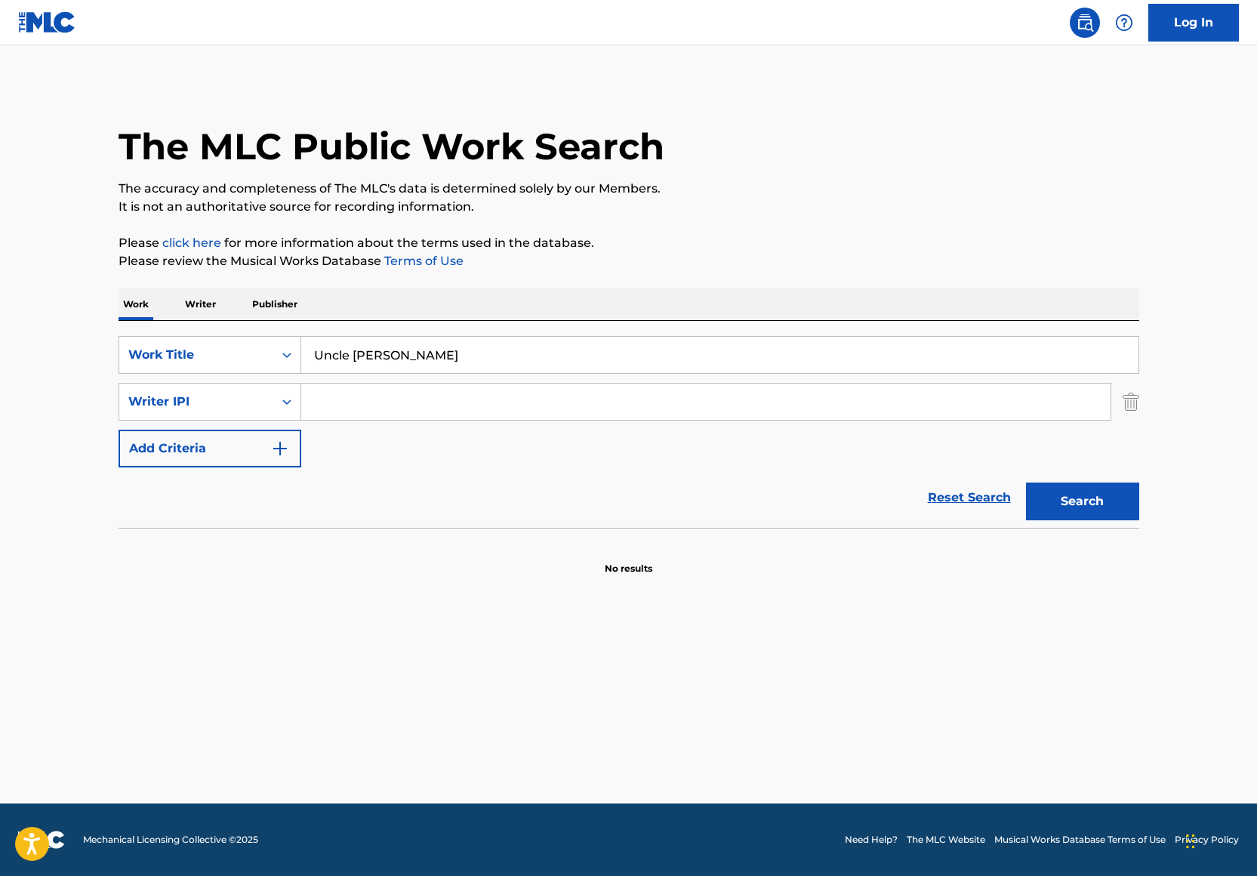
click at [334, 393] on input "Search Form" at bounding box center [705, 401] width 809 height 36
paste input "00850082261"
type input "00850082261"
click at [319, 367] on input "Uncle [PERSON_NAME]" at bounding box center [719, 355] width 837 height 36
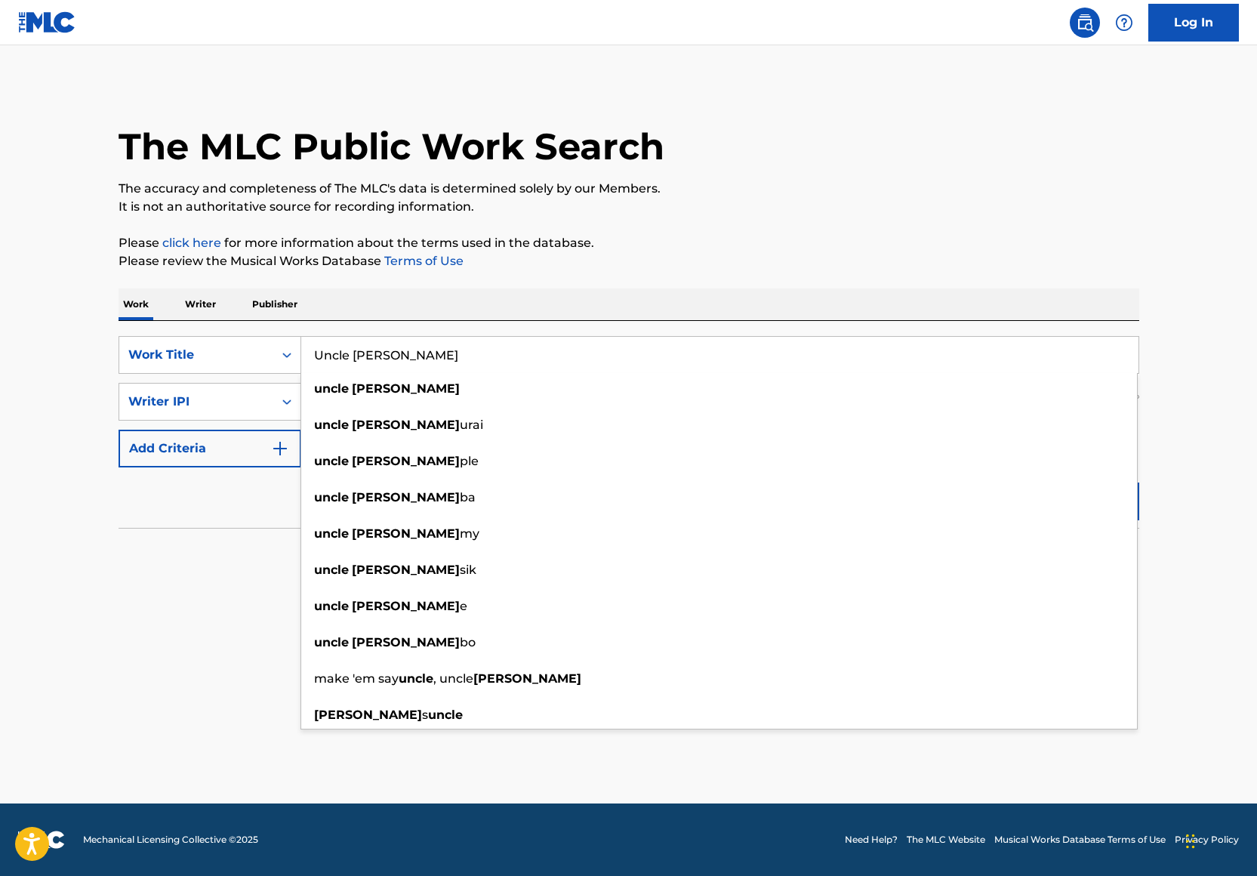
click at [799, 262] on p "Please review the Musical Works Database Terms of Use" at bounding box center [629, 261] width 1021 height 18
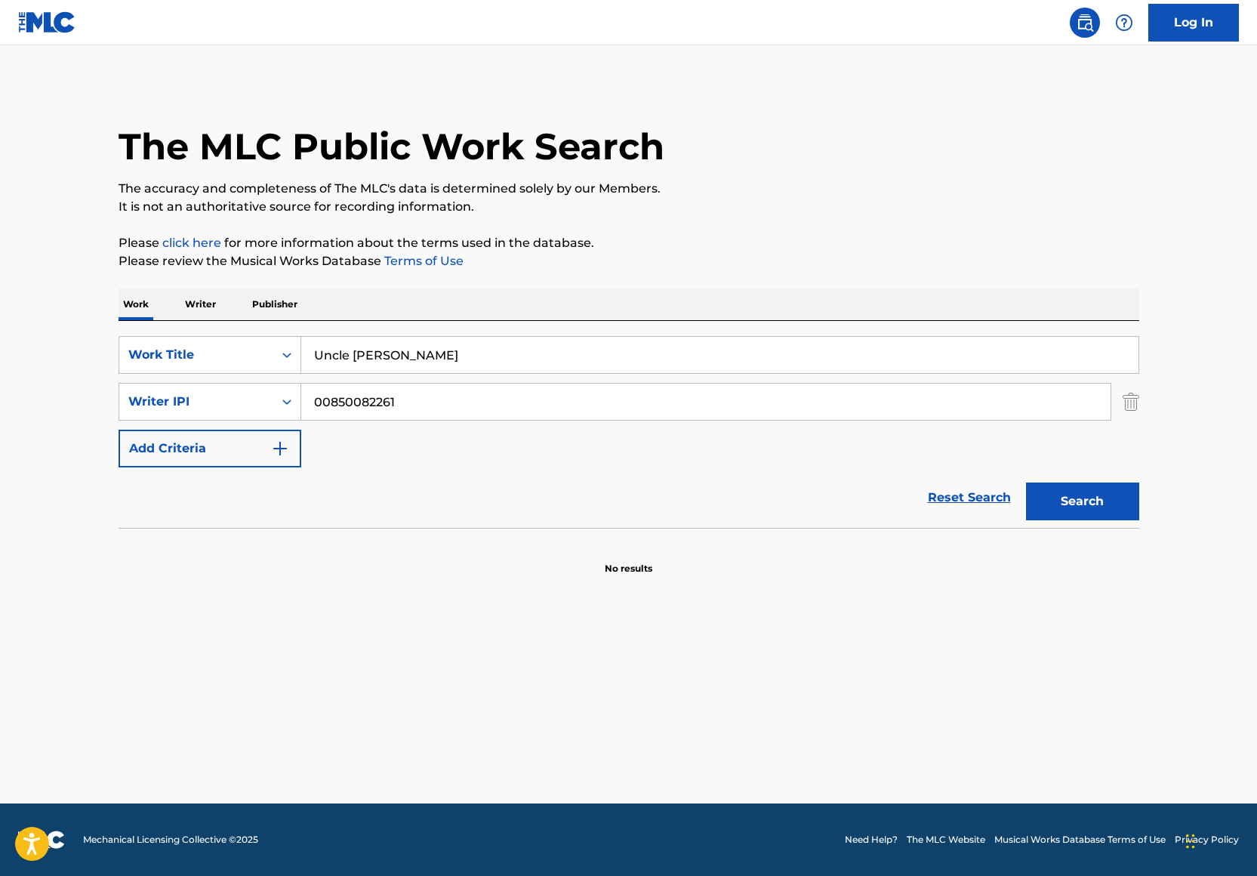
click at [1084, 475] on div "Search" at bounding box center [1078, 497] width 121 height 60
click at [1085, 505] on button "Search" at bounding box center [1082, 501] width 113 height 38
click at [555, 347] on input "Uncle [PERSON_NAME]" at bounding box center [719, 355] width 837 height 36
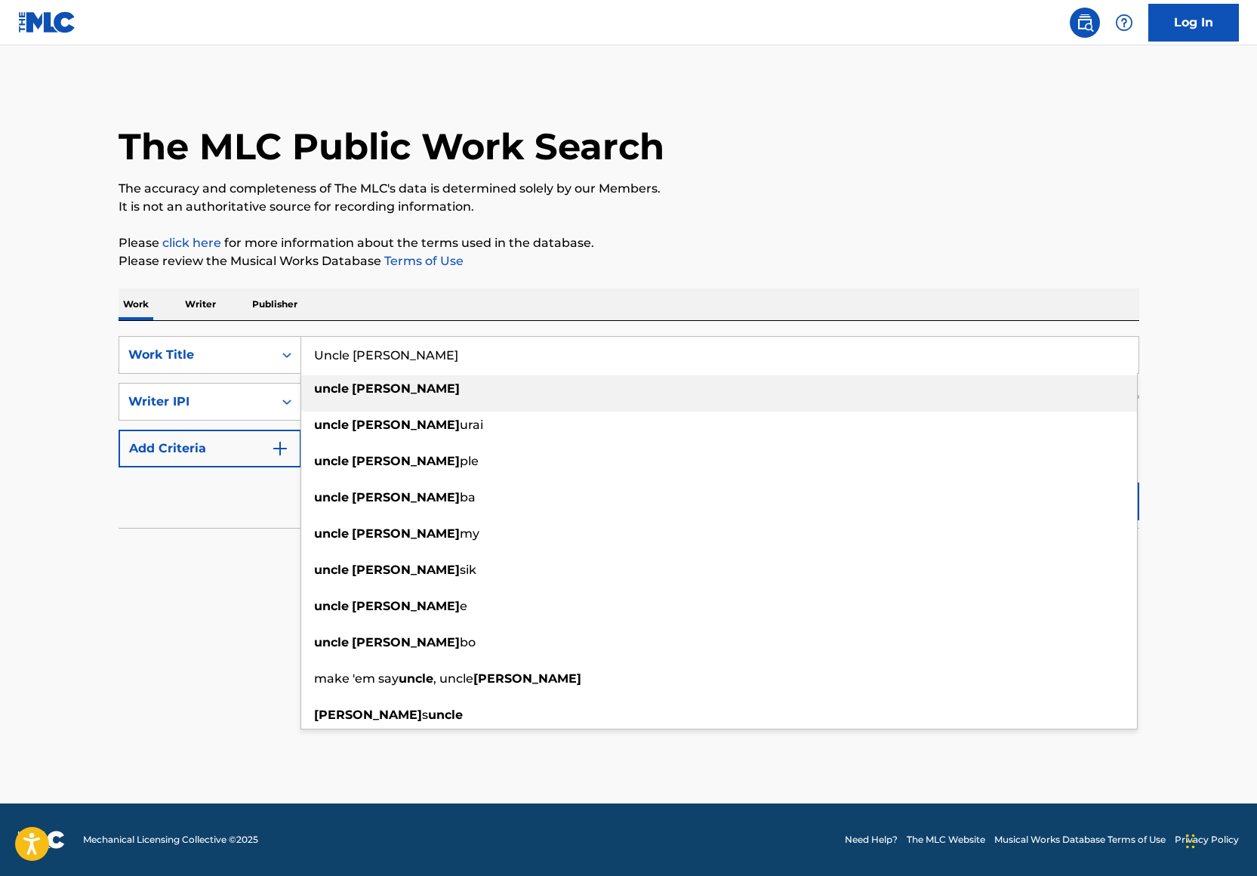
click at [555, 347] on input "Uncle [PERSON_NAME]" at bounding box center [719, 355] width 837 height 36
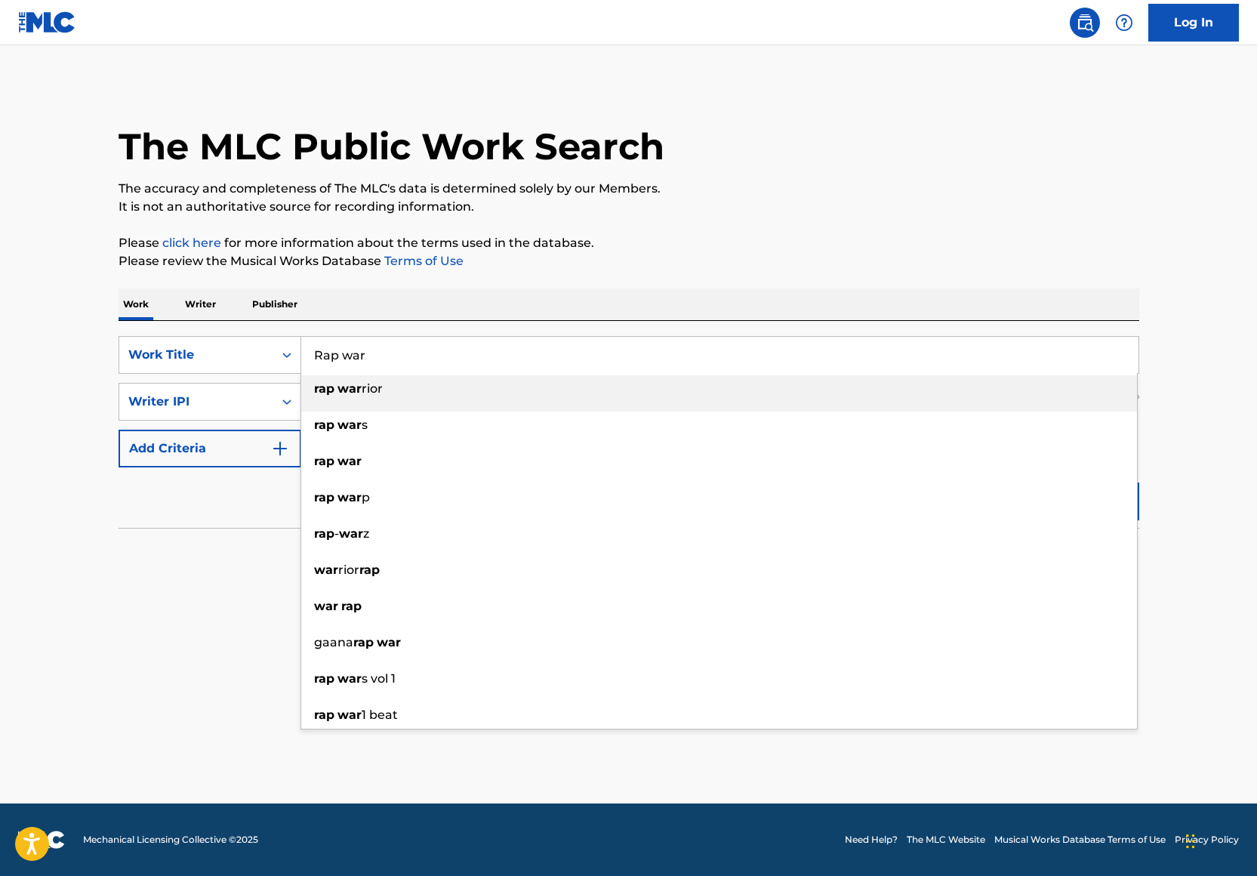
type input "Rap war"
click at [1097, 239] on p "Please click here for more information about the terms used in the database." at bounding box center [629, 243] width 1021 height 18
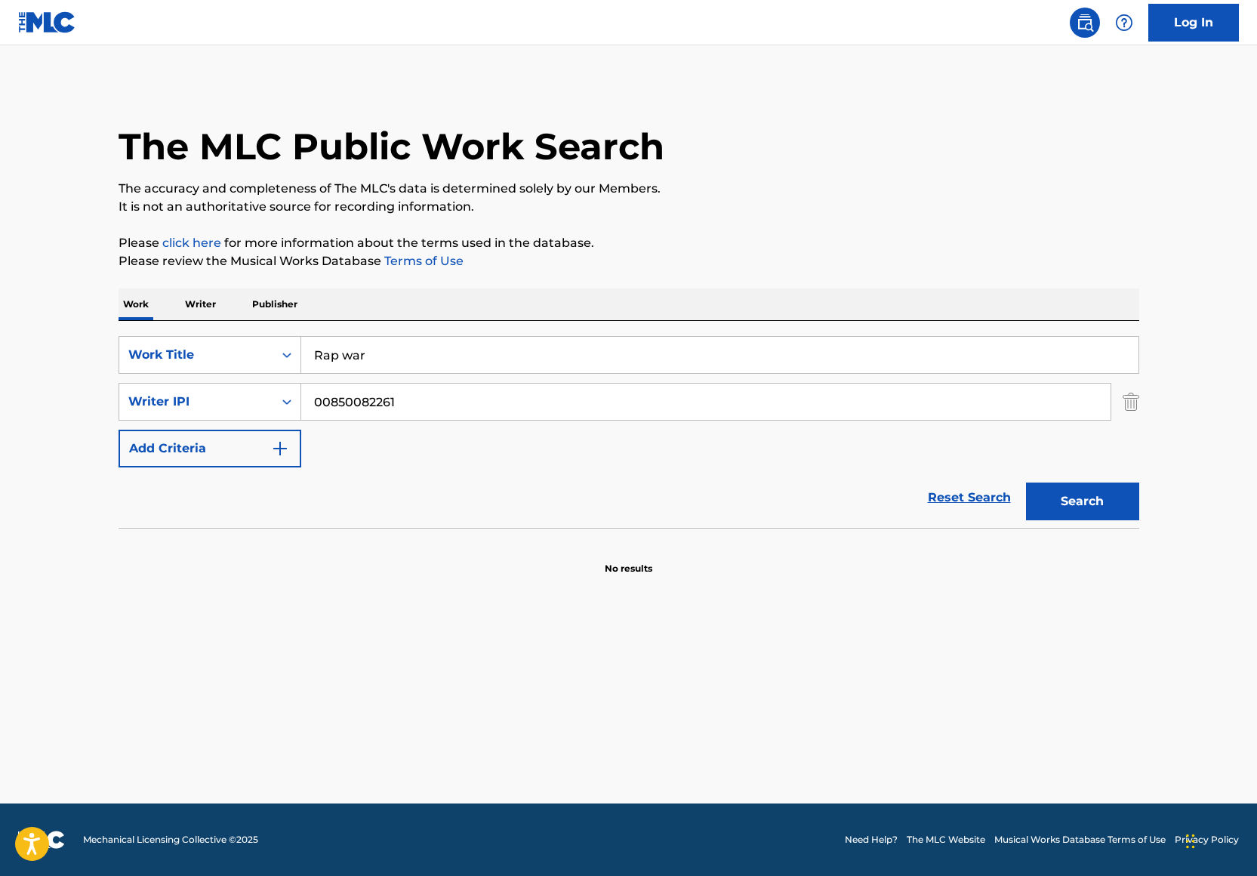
click at [1098, 494] on button "Search" at bounding box center [1082, 501] width 113 height 38
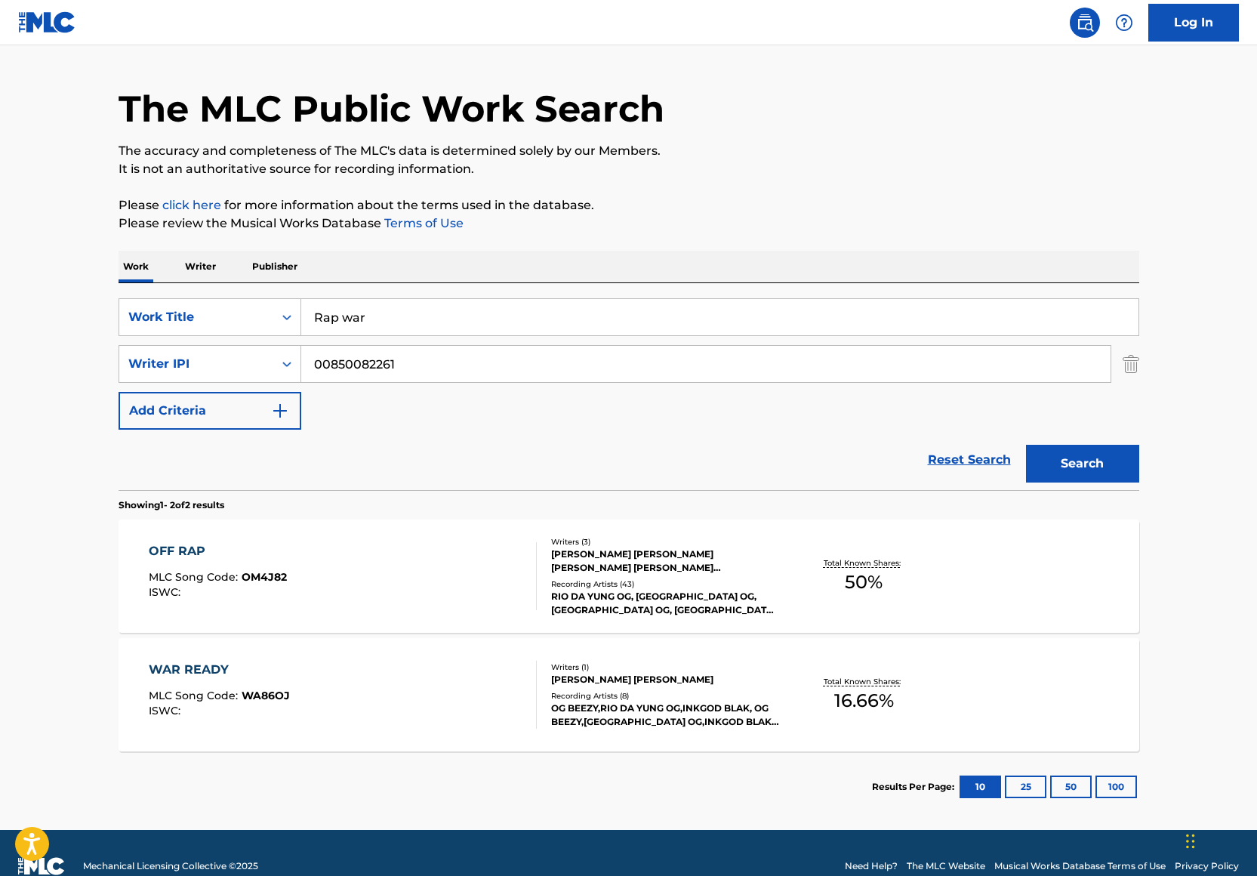
scroll to position [43, 0]
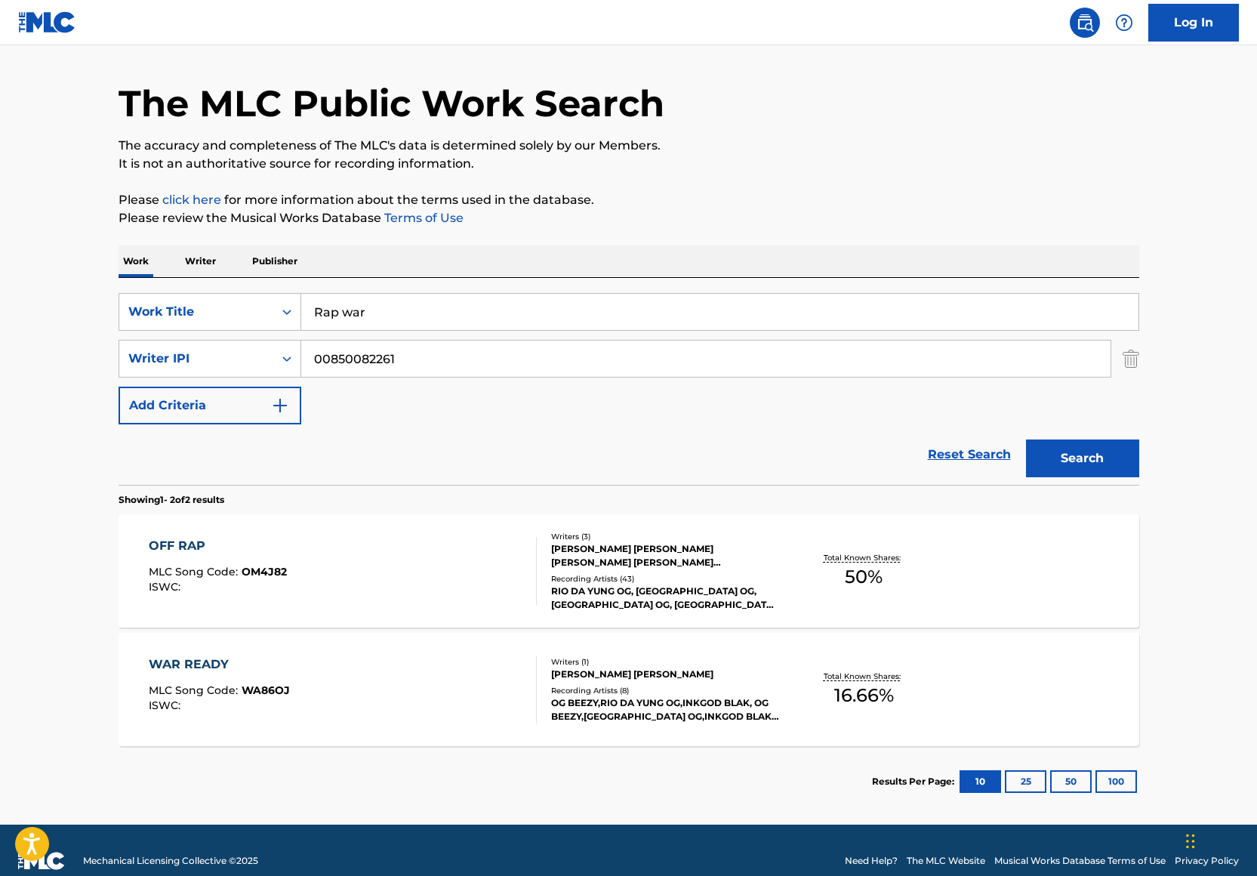
click at [350, 568] on div "OFF RAP MLC Song Code : OM4J82 ISWC :" at bounding box center [343, 571] width 388 height 68
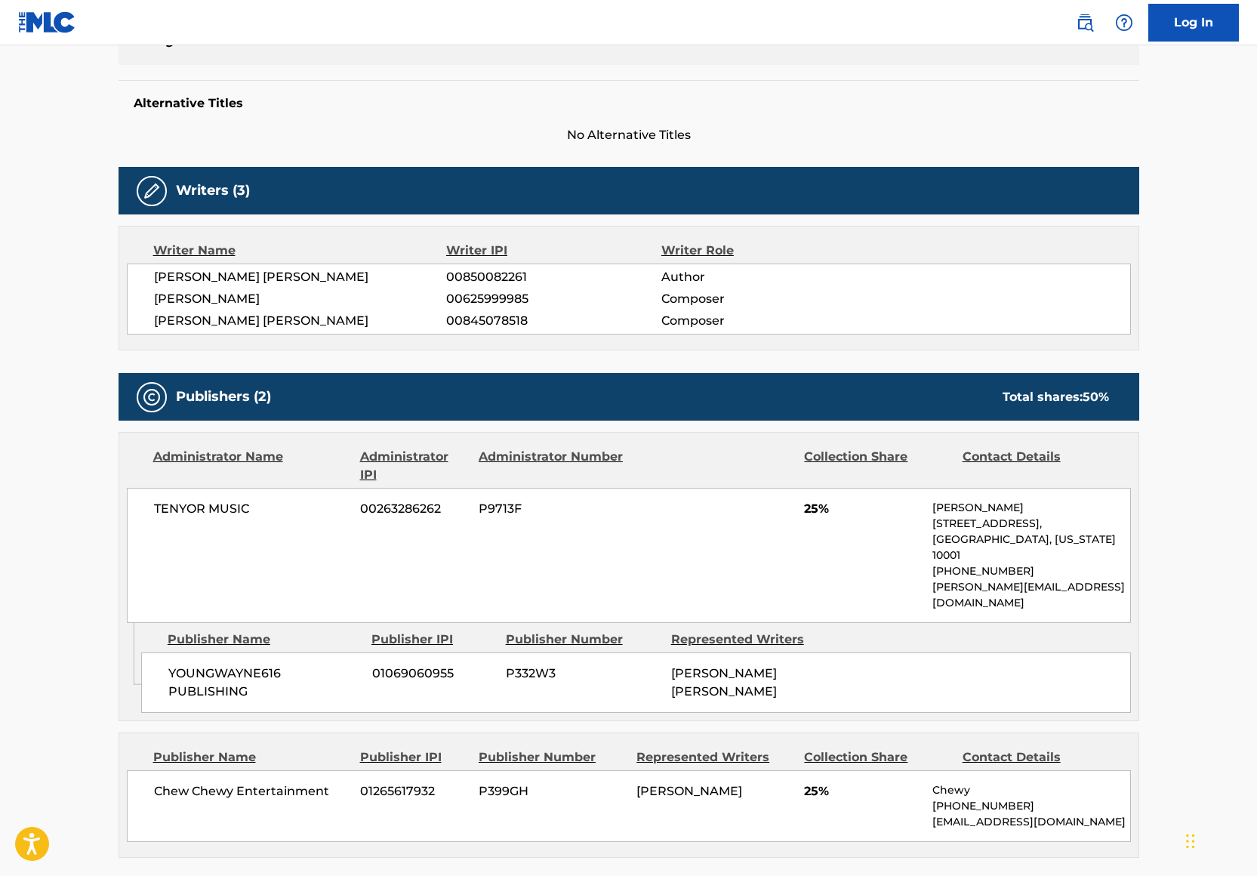
scroll to position [376, 0]
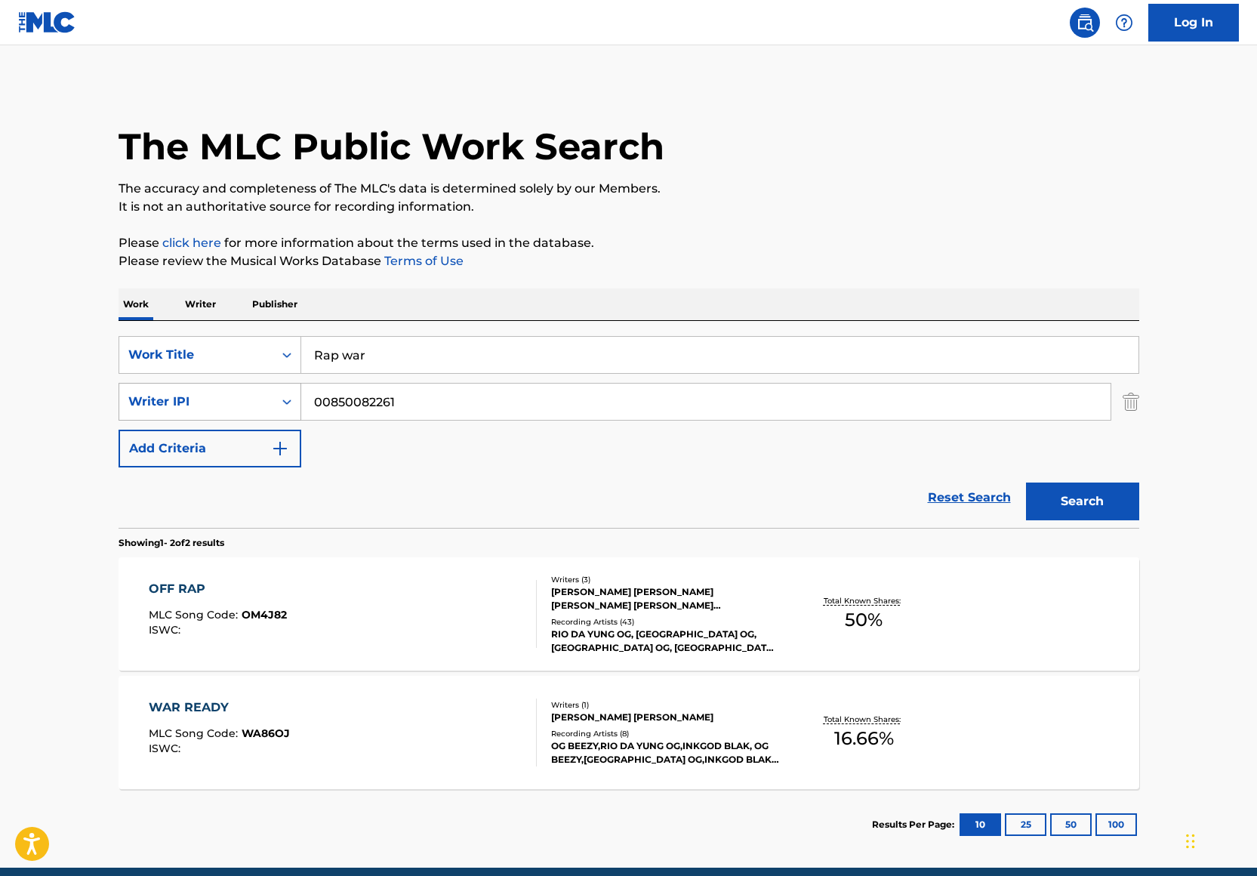
click at [259, 407] on div "Writer IPI" at bounding box center [196, 402] width 136 height 18
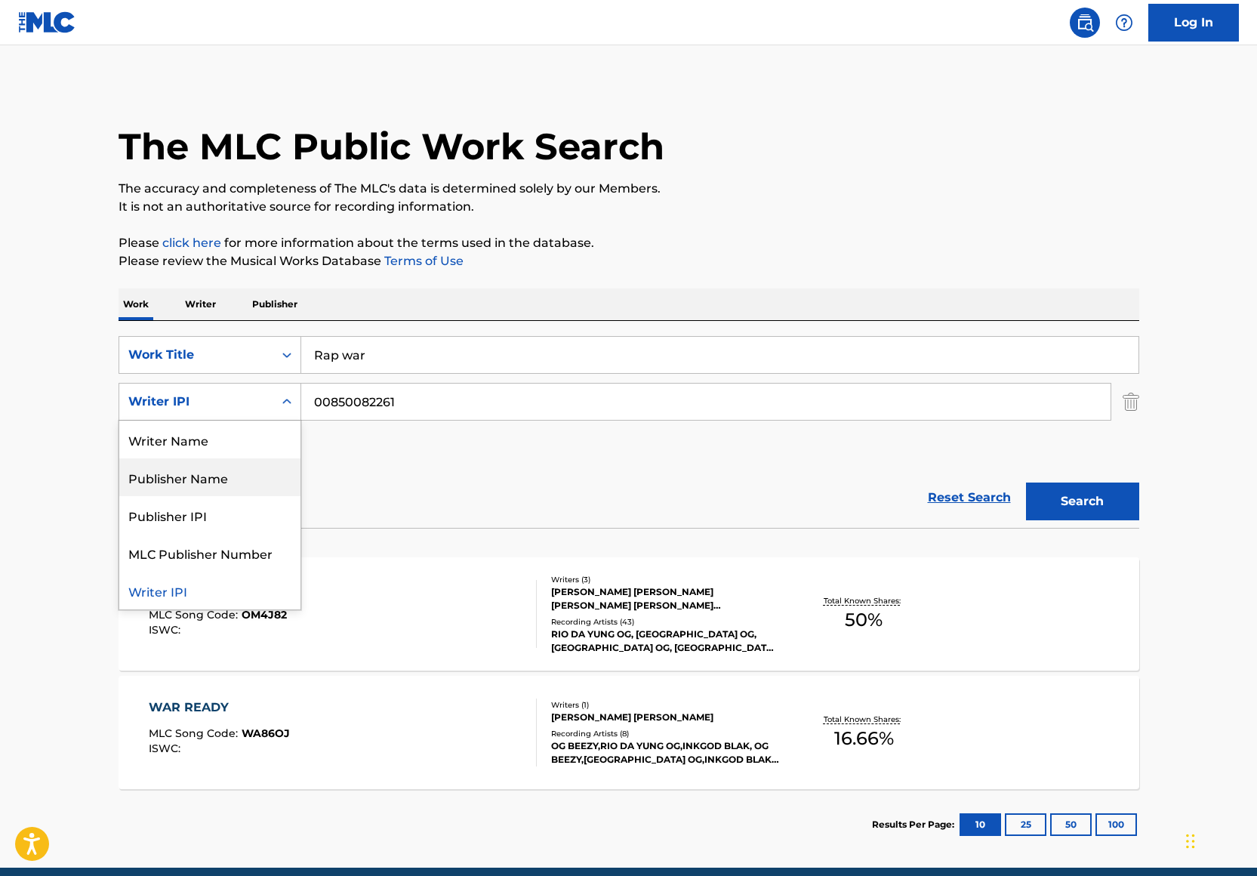
click at [239, 451] on div "Writer Name" at bounding box center [209, 439] width 181 height 38
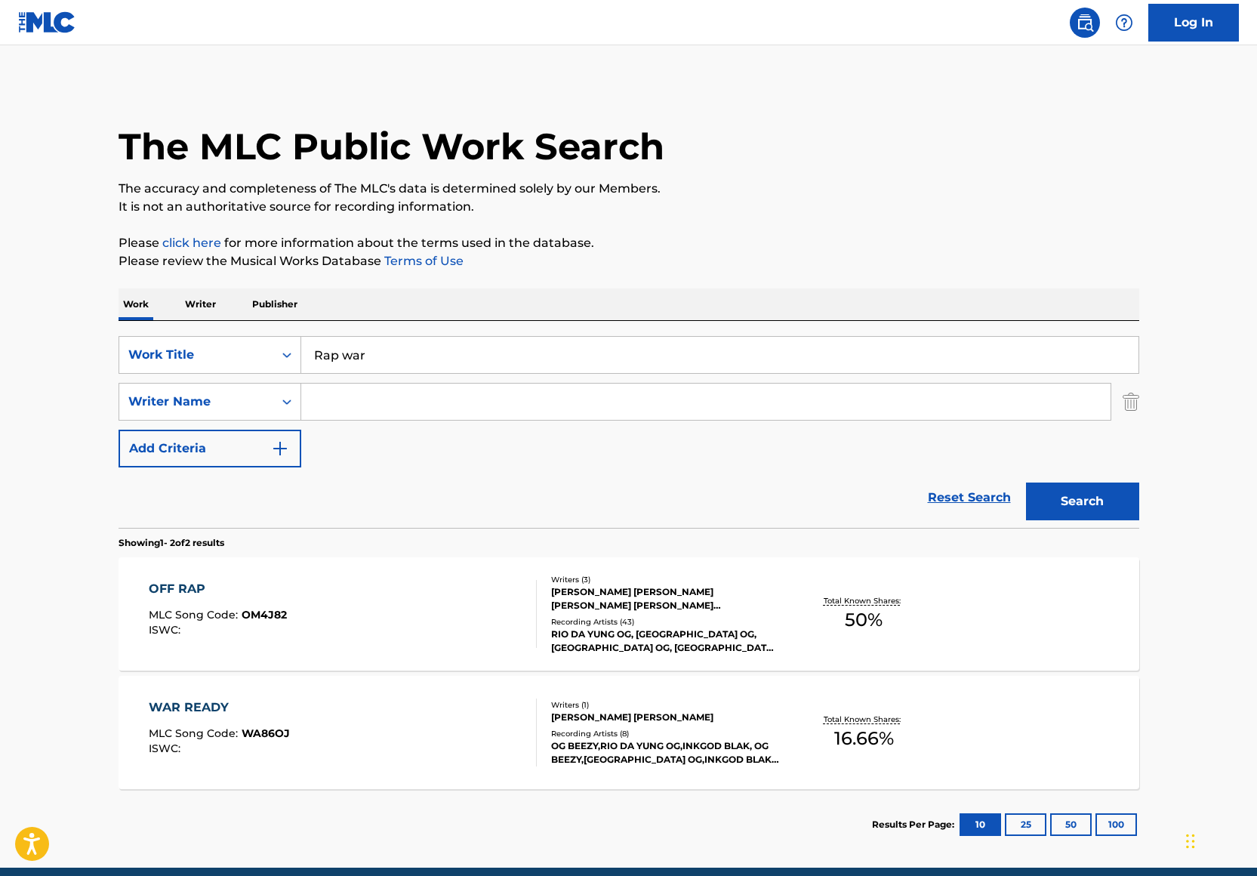
click at [325, 393] on input "Search Form" at bounding box center [705, 401] width 809 height 36
type input "[PERSON_NAME]"
click at [1055, 503] on button "Search" at bounding box center [1082, 501] width 113 height 38
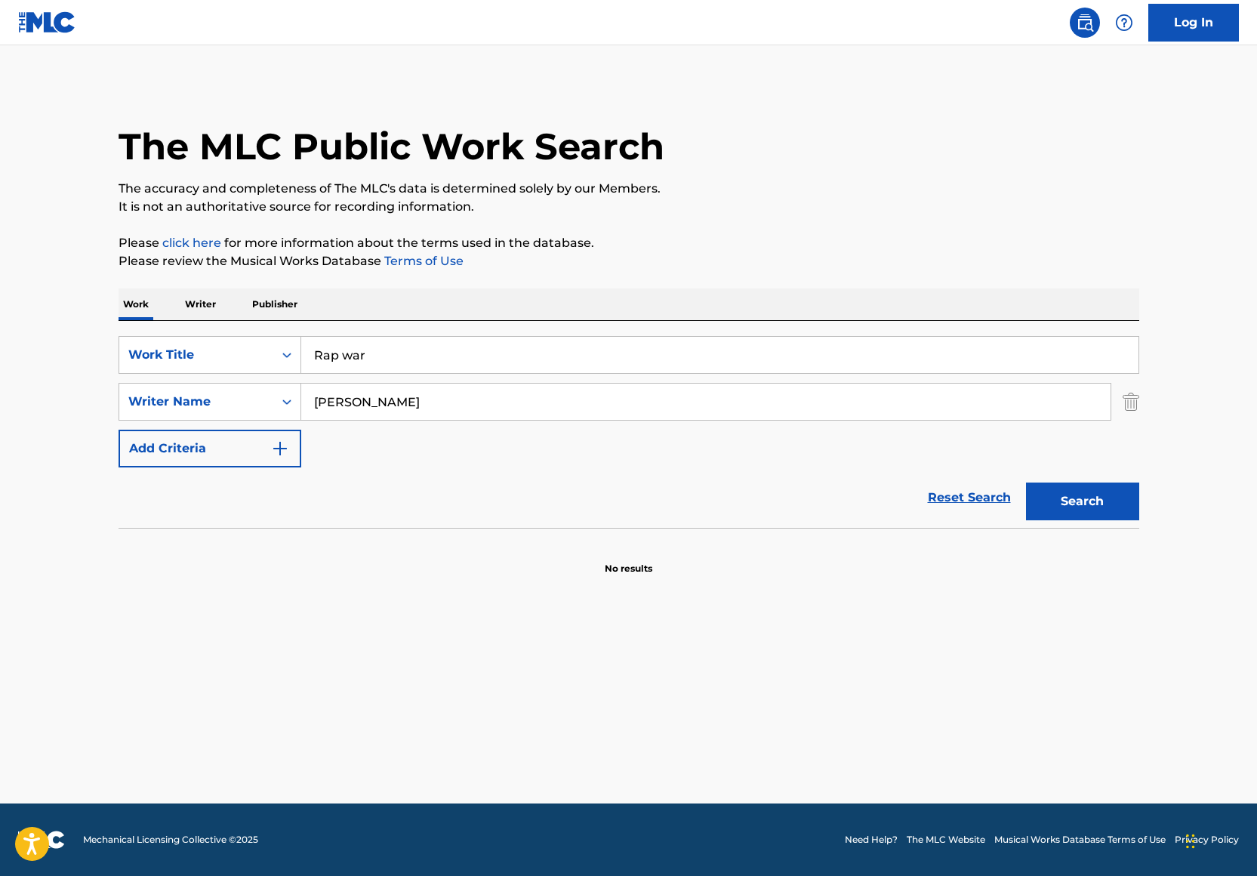
click at [371, 399] on input "[PERSON_NAME]" at bounding box center [705, 401] width 809 height 36
click at [316, 355] on input "Rap war" at bounding box center [719, 355] width 837 height 36
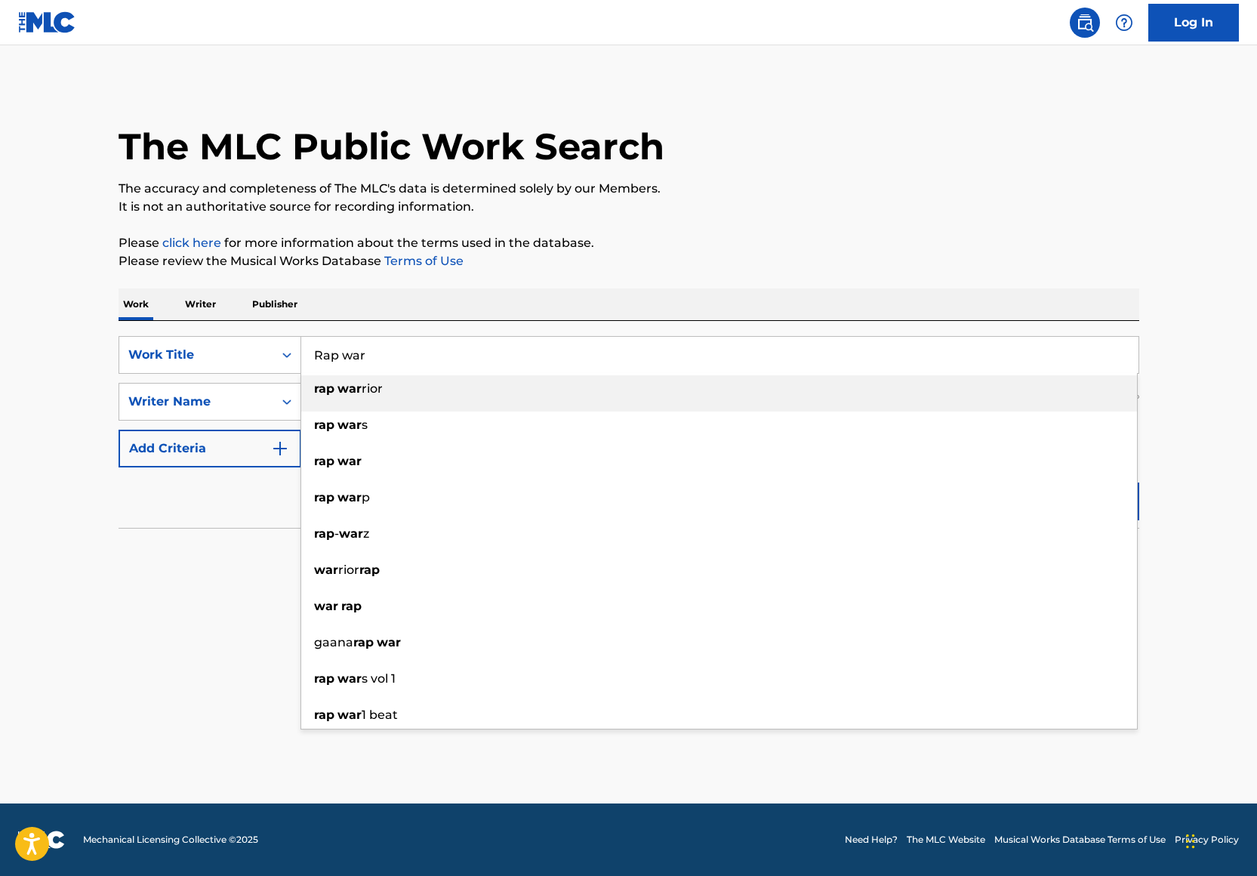
click at [349, 356] on input "Rap war" at bounding box center [719, 355] width 837 height 36
type input "Rap War"
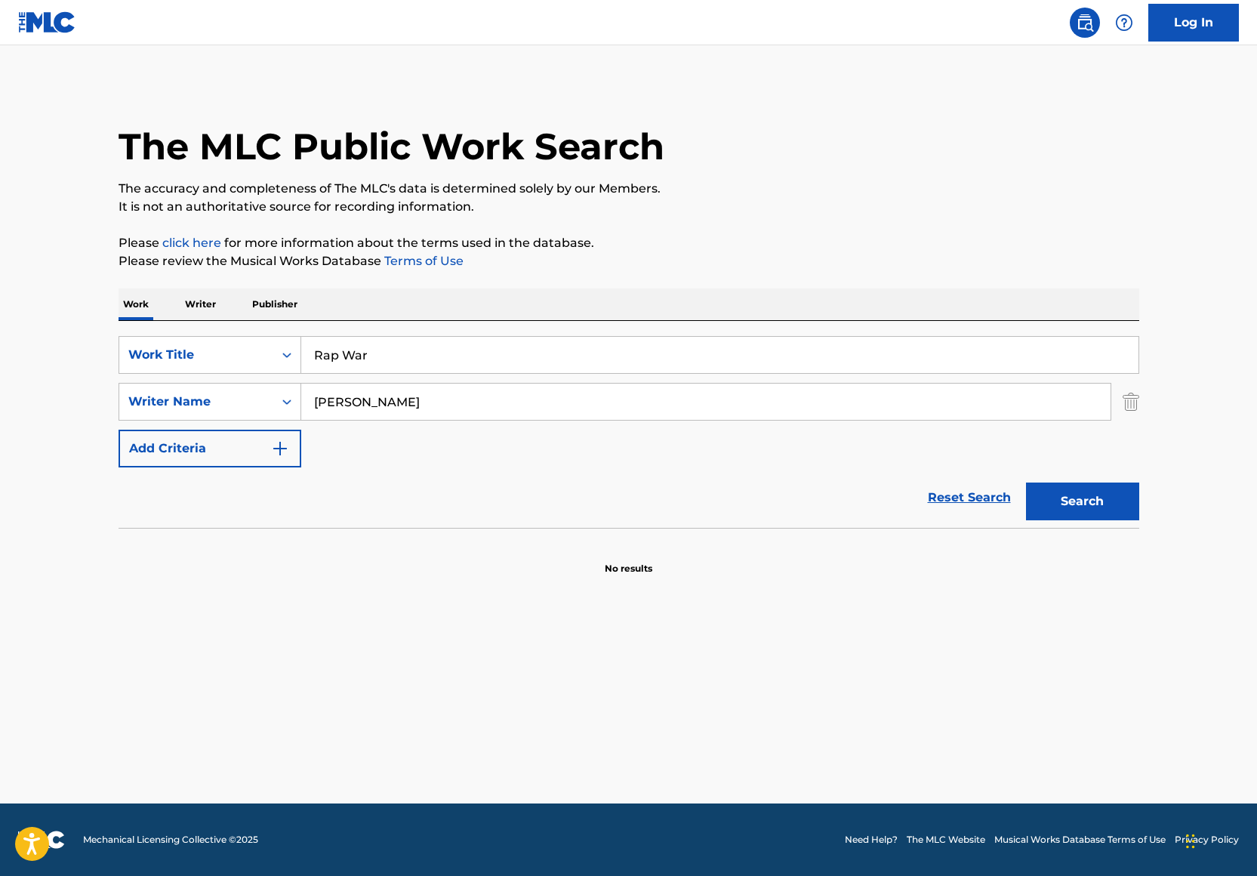
click at [509, 291] on div "Work Writer Publisher" at bounding box center [629, 304] width 1021 height 32
click at [1138, 493] on button "Search" at bounding box center [1082, 501] width 113 height 38
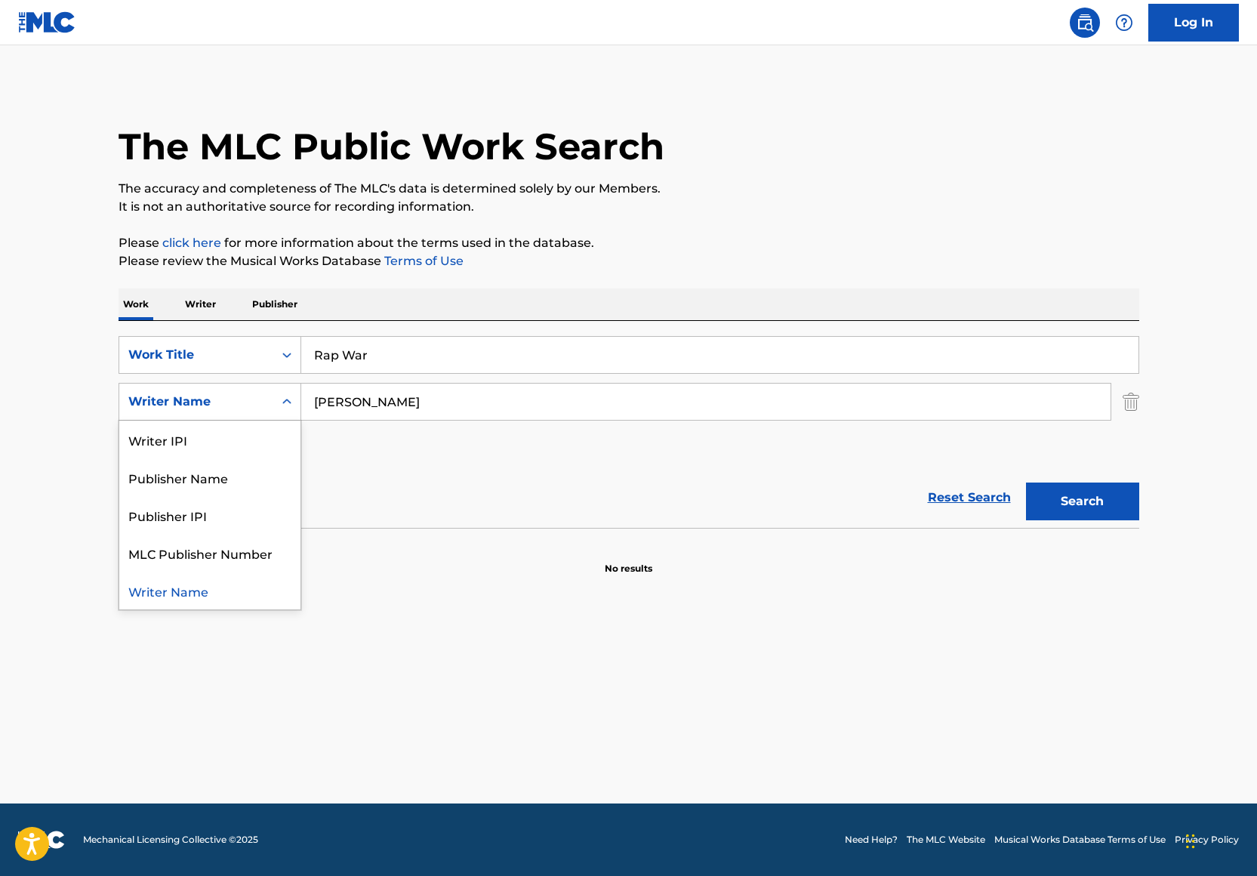
click at [258, 401] on div "Writer Name" at bounding box center [196, 402] width 136 height 18
click at [260, 433] on div "Writer IPI" at bounding box center [209, 439] width 181 height 38
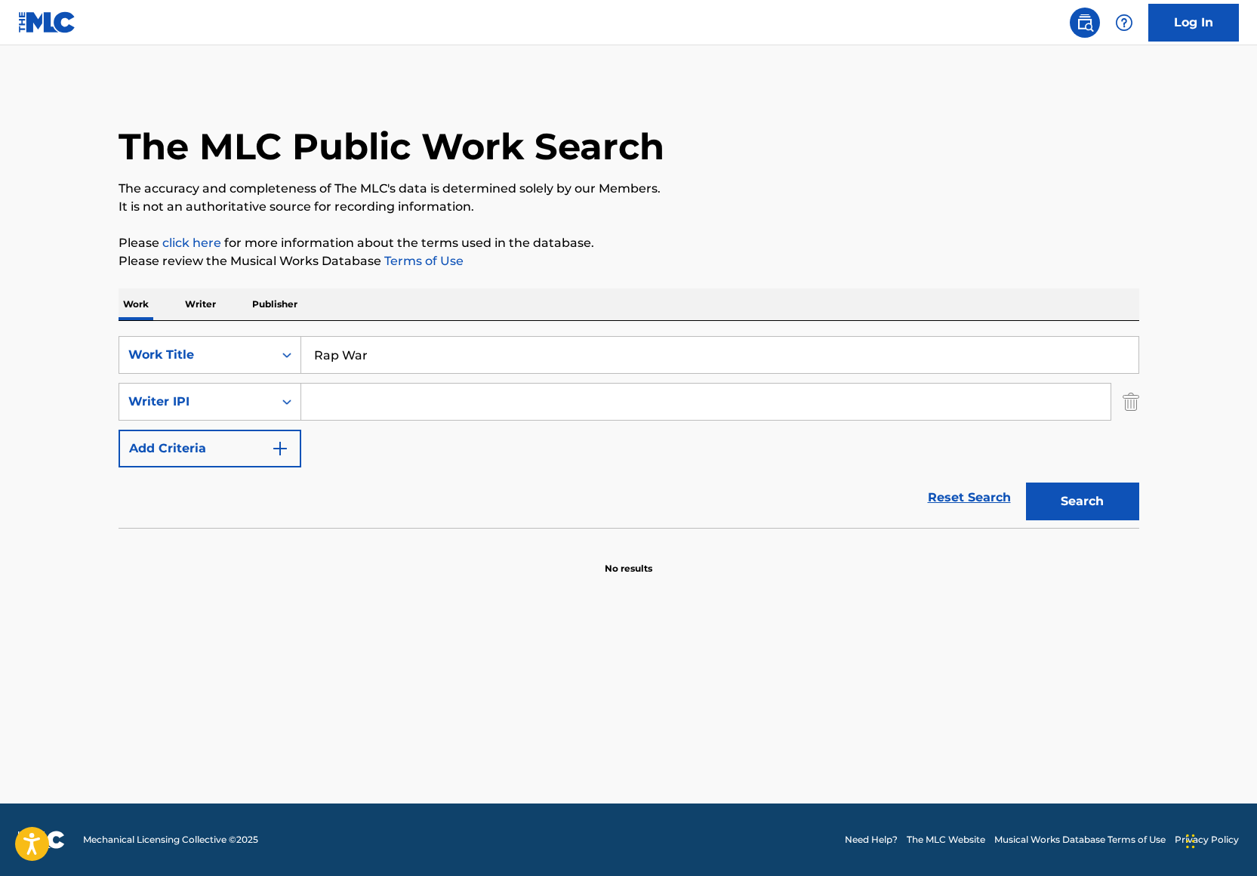
click at [323, 416] on input "Search Form" at bounding box center [705, 401] width 809 height 36
paste input "00850082261"
click at [940, 208] on p "It is not an authoritative source for recording information." at bounding box center [629, 207] width 1021 height 18
click at [1076, 492] on button "Search" at bounding box center [1082, 501] width 113 height 38
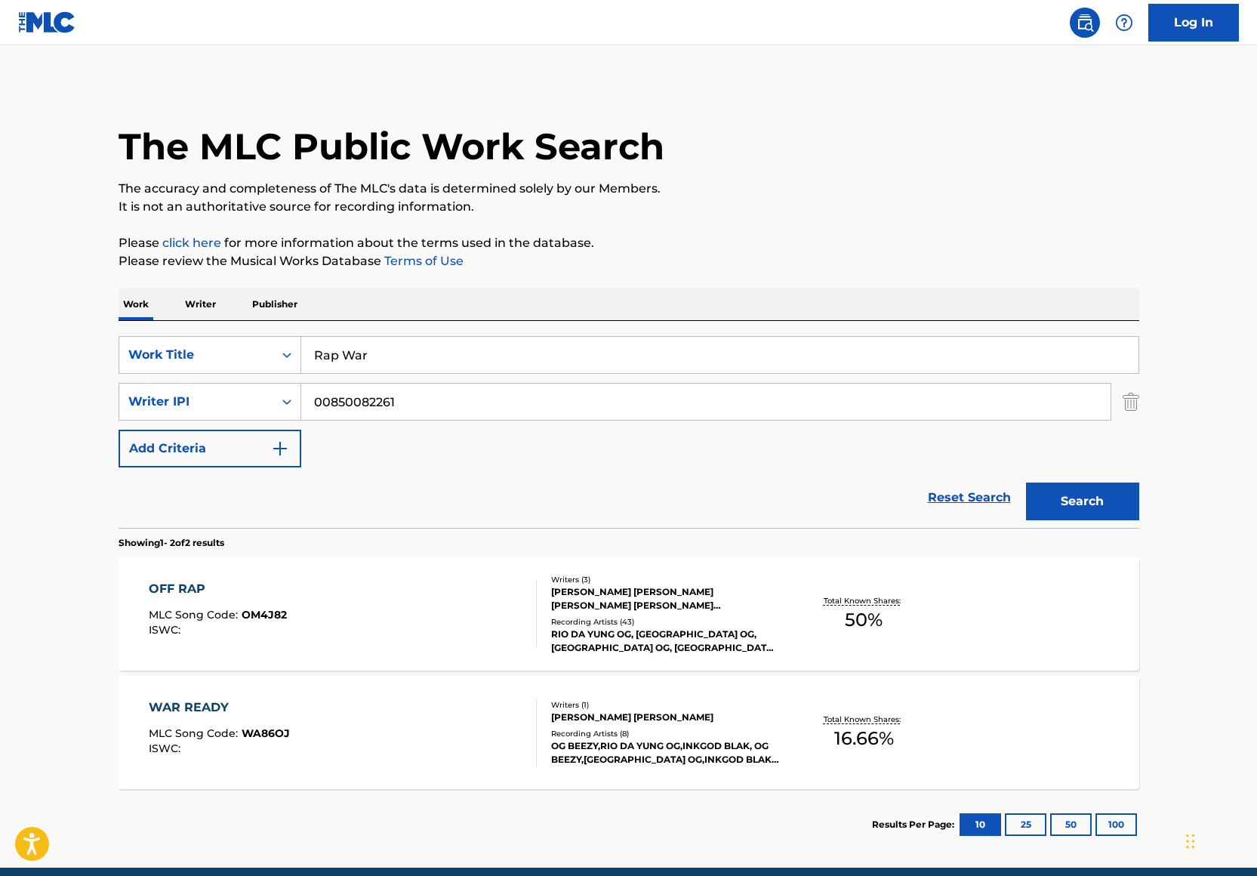
scroll to position [64, 0]
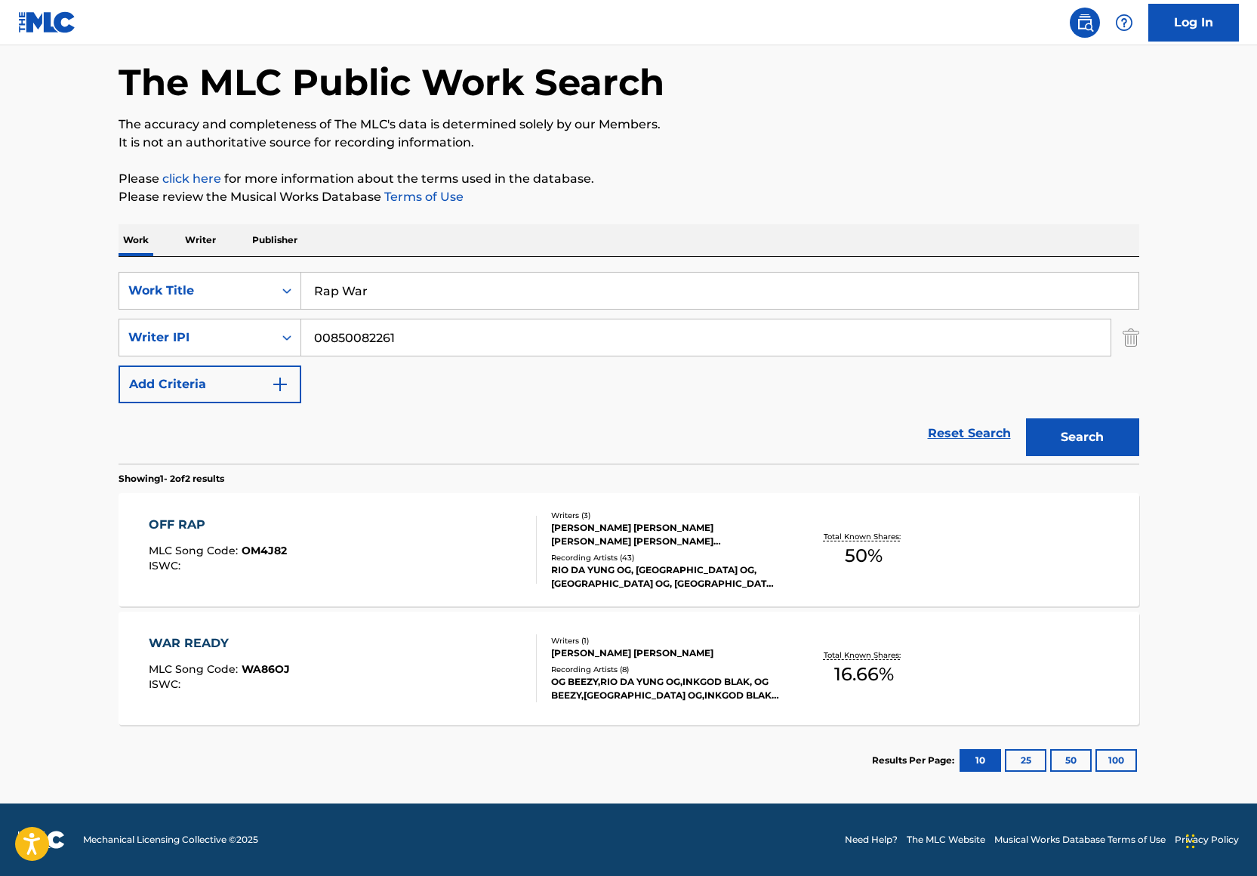
click at [665, 196] on p "Please review the Musical Works Database Terms of Use" at bounding box center [629, 197] width 1021 height 18
click at [353, 336] on input "00850082261" at bounding box center [705, 337] width 809 height 36
click at [352, 336] on input "00850082261" at bounding box center [705, 337] width 809 height 36
paste input "382693819"
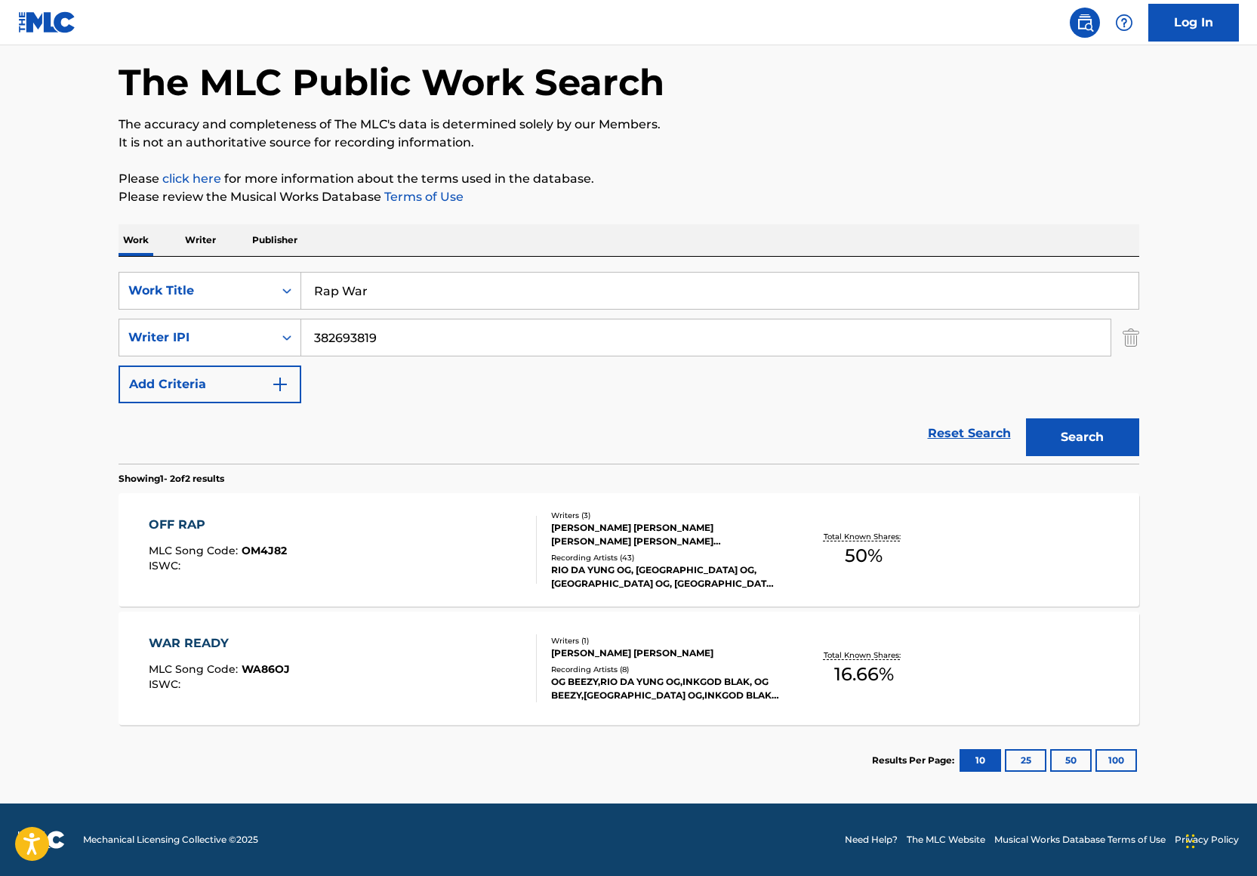
click at [339, 340] on input "382693819" at bounding box center [705, 337] width 809 height 36
type input "382693819"
click at [368, 315] on div "SearchWithCriteria199d363e-78ac-4854-ae39-3b6dfc06166d Work Title Rap War Searc…" at bounding box center [629, 337] width 1021 height 131
click at [369, 298] on input "Rap War" at bounding box center [719, 290] width 837 height 36
click at [369, 297] on input "Rap War" at bounding box center [719, 290] width 837 height 36
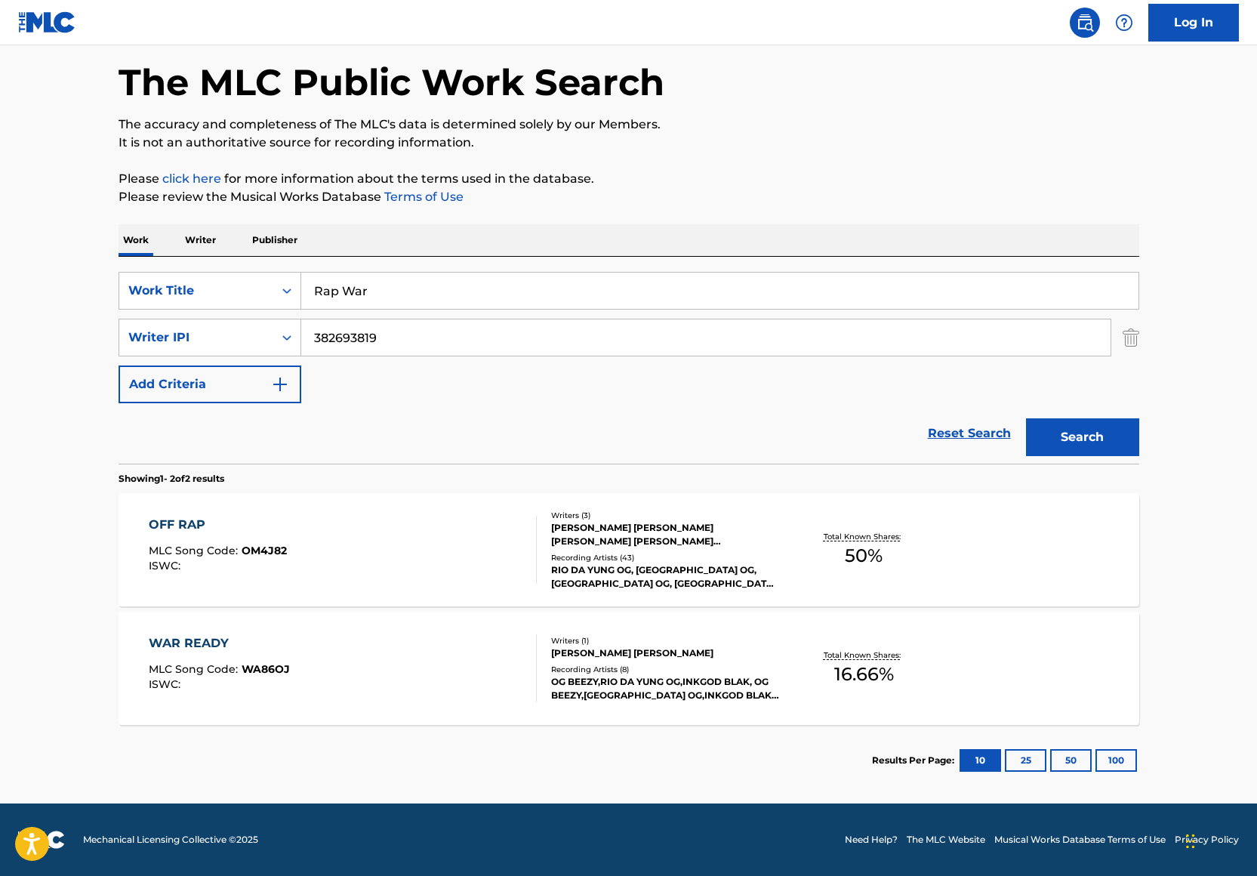
click at [369, 297] on input "Rap War" at bounding box center [719, 290] width 837 height 36
